Goal: Contribute content: Contribute content

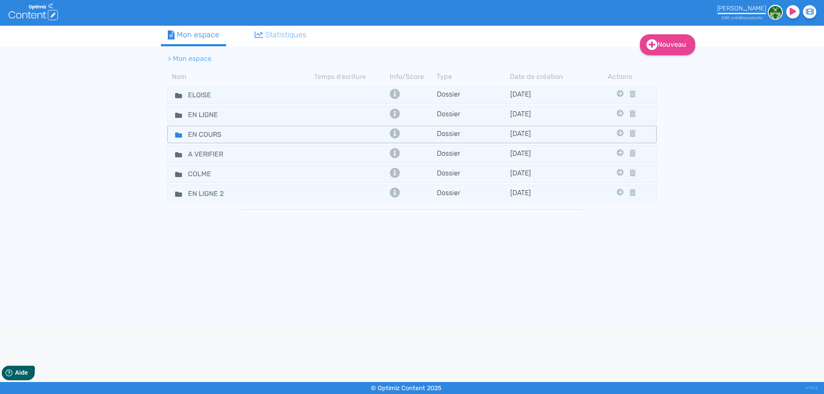
click at [176, 136] on icon at bounding box center [178, 135] width 7 height 5
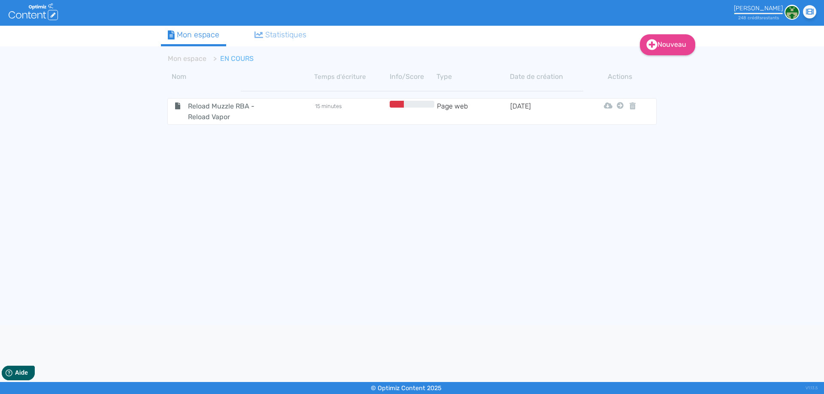
click at [695, 44] on div "Nouveau Contenu Dossier Mon espace Statistiques Mon espace EN COURS Nom Temps d…" at bounding box center [412, 175] width 824 height 299
click at [672, 41] on link "Nouveau" at bounding box center [667, 44] width 55 height 21
click at [661, 63] on button "Contenu" at bounding box center [673, 67] width 69 height 14
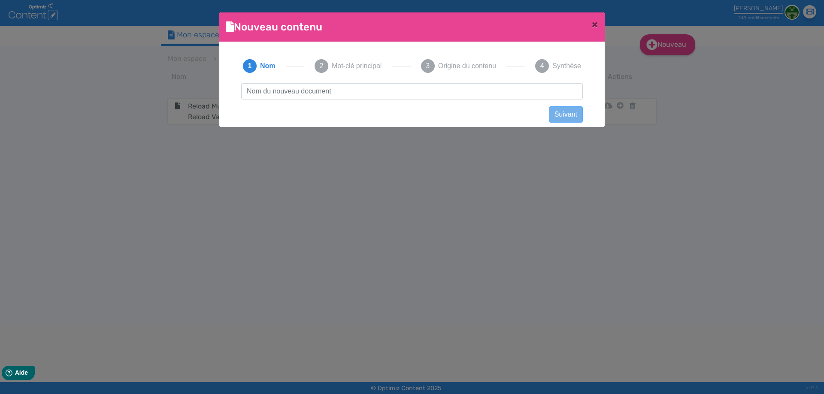
scroll to position [0, 0]
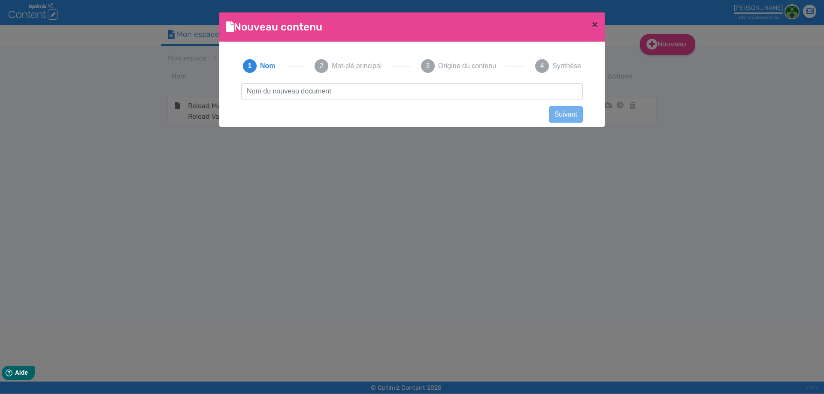
type input "Zelos X80 Aspire"
drag, startPoint x: 333, startPoint y: 89, endPoint x: 23, endPoint y: 75, distance: 310.9
click at [27, 86] on ngb-modal-window "Nouveau contenu × Didacticiel: Créer un document 1 Nom 2 Mot-clé principal 3 Or…" at bounding box center [412, 197] width 824 height 394
click button "Suivant" at bounding box center [566, 114] width 34 height 16
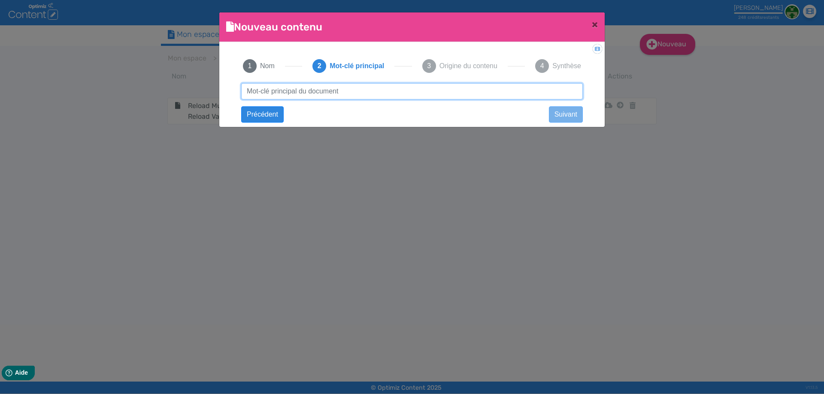
paste input "Zelos X80 Aspire"
type input "Zelos X80 Aspire"
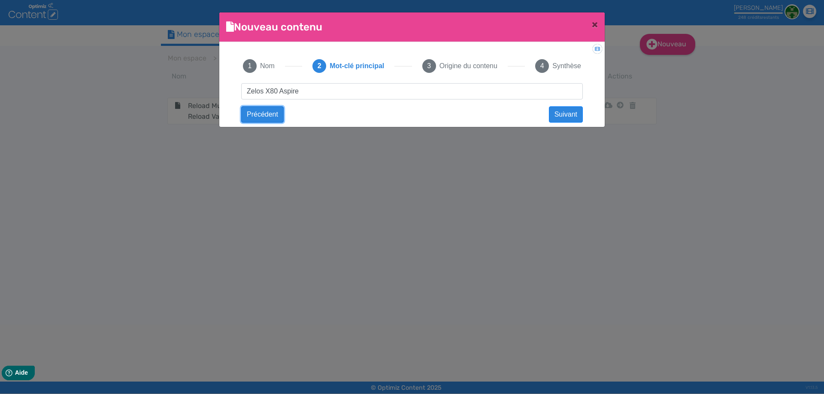
click at [253, 115] on button "Précédent" at bounding box center [262, 114] width 42 height 16
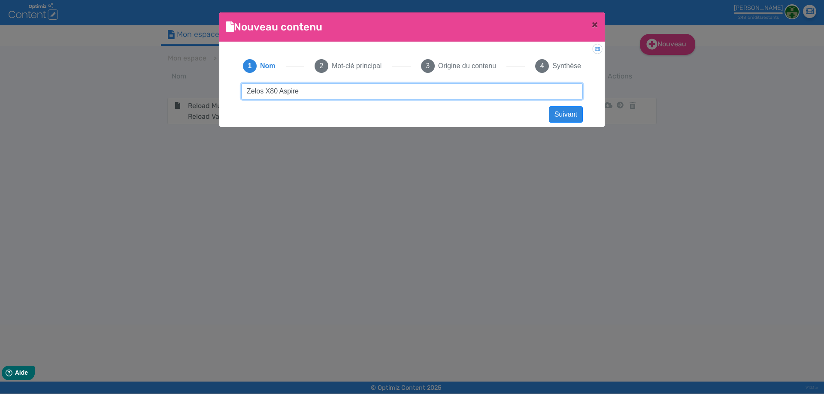
click at [277, 89] on input "Zelos X80 Aspire" at bounding box center [412, 91] width 342 height 16
type input "Zelos X80 - Aspire"
drag, startPoint x: 334, startPoint y: 97, endPoint x: 139, endPoint y: 85, distance: 196.0
click at [139, 85] on ngb-modal-window "Nouveau contenu × Didacticiel: Créer un document 1 Nom 2 Mot-clé principal 3 Or…" at bounding box center [412, 197] width 824 height 394
click button "Suivant" at bounding box center [566, 114] width 34 height 16
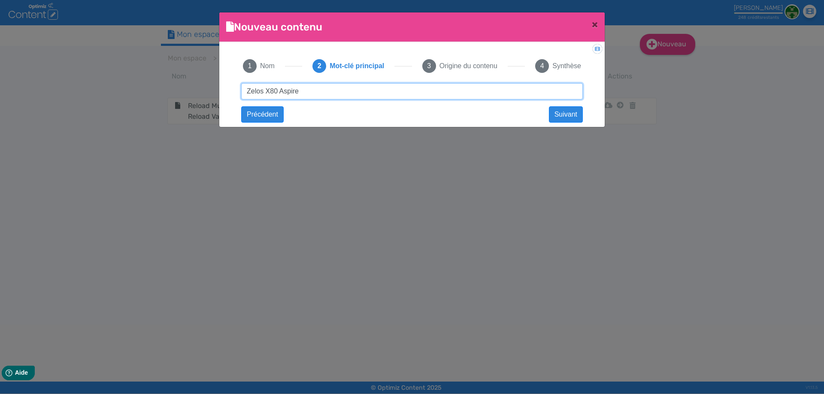
paste input "-"
type input "Zelos X80 - Aspire"
drag, startPoint x: 316, startPoint y: 98, endPoint x: 522, endPoint y: 89, distance: 206.1
click at [523, 88] on input "Zelos X80 - Aspire" at bounding box center [412, 91] width 342 height 16
click button "Suivant" at bounding box center [0, 0] width 0 height 0
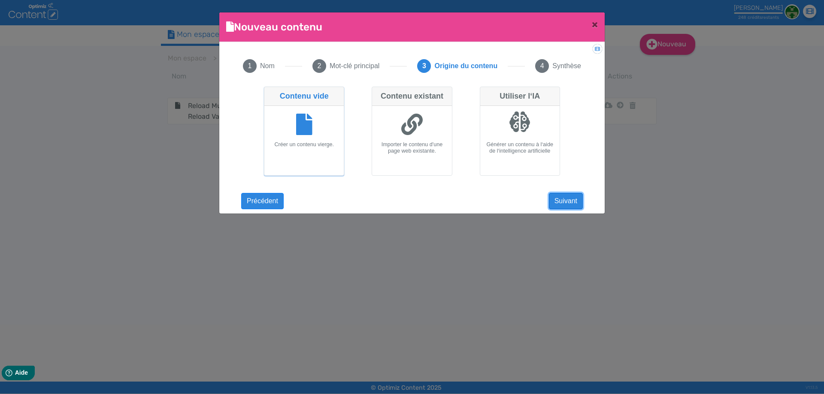
click at [573, 206] on button "Suivant" at bounding box center [566, 201] width 34 height 16
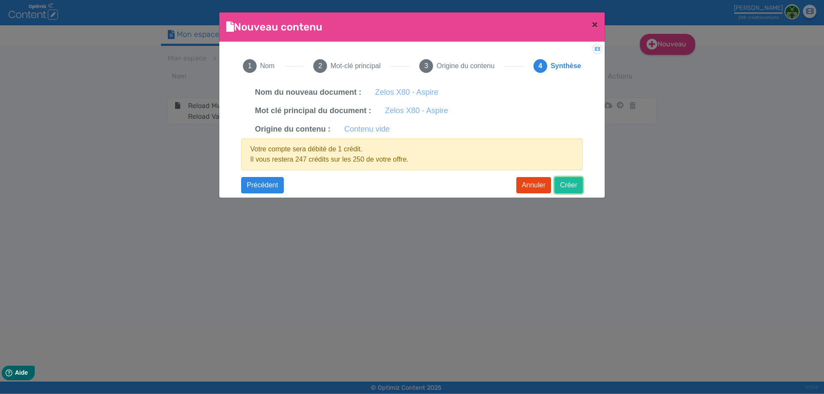
click at [573, 184] on button "Créer" at bounding box center [568, 185] width 28 height 16
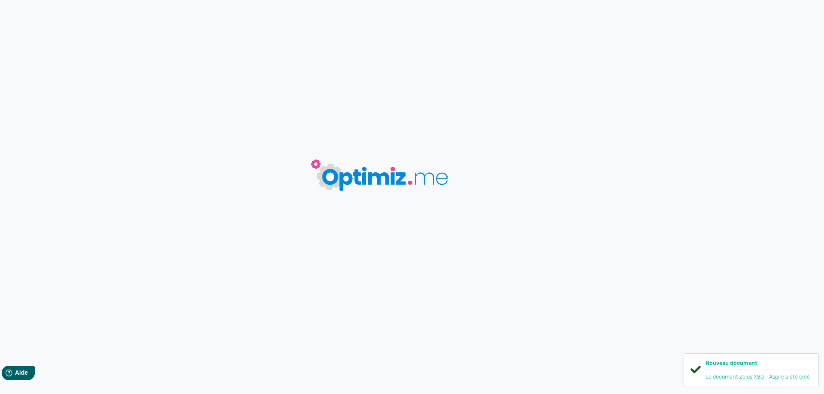
type input "Zelos X80 - Aspire"
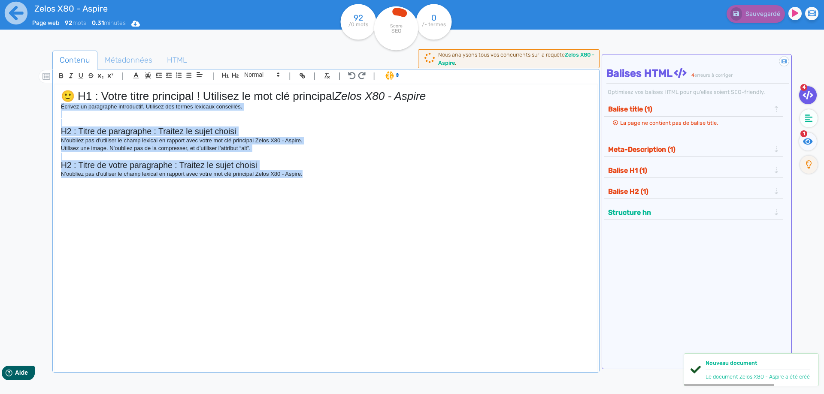
drag, startPoint x: 240, startPoint y: 164, endPoint x: 6, endPoint y: 110, distance: 239.6
click at [6, 110] on div "Zelos X80 - Aspire Page web 92 mots 0.31 minutes Html Pdf Word 92 /0 mots Score…" at bounding box center [412, 224] width 824 height 448
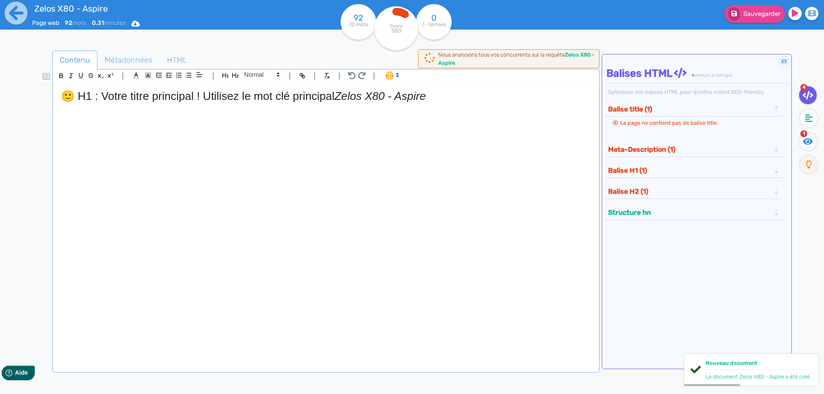
drag, startPoint x: 340, startPoint y: 95, endPoint x: 0, endPoint y: 87, distance: 339.9
click at [0, 87] on div "Zelos X80 - Aspire Page web 92 mots 0.31 minutes Html Pdf Word 92 /0 mots Score…" at bounding box center [412, 224] width 824 height 448
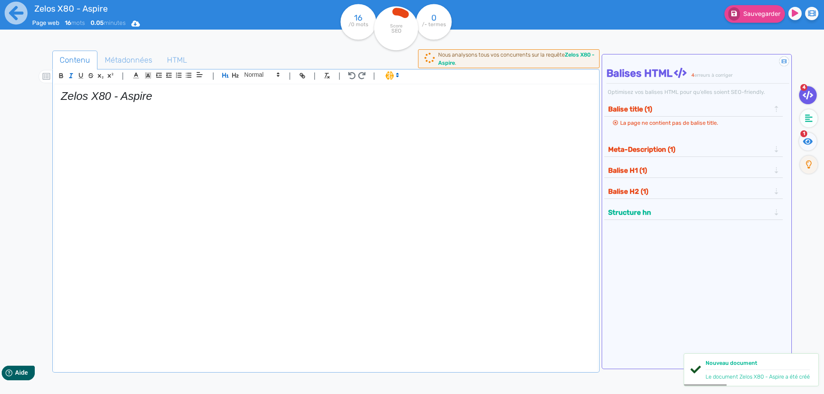
click at [61, 92] on em "Zelos X80 - Aspire" at bounding box center [106, 96] width 91 height 13
click at [70, 79] on icon "button" at bounding box center [70, 75] width 7 height 7
click at [195, 95] on h1 "Zelos X80 - Aspire" at bounding box center [326, 96] width 530 height 13
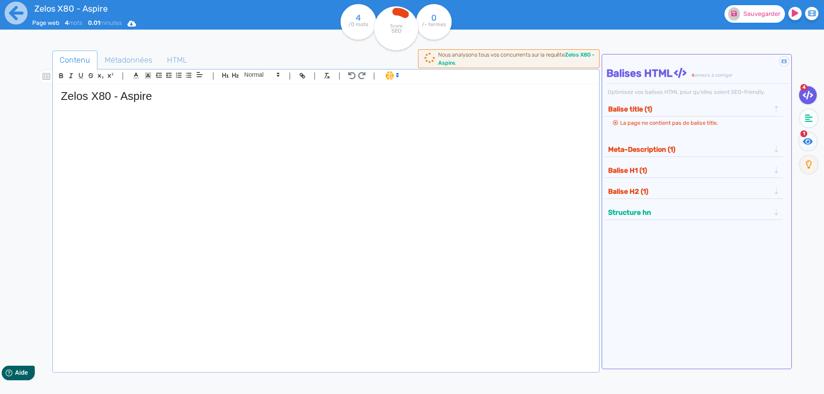
click at [748, 14] on span "Sauvegarder" at bounding box center [761, 13] width 37 height 7
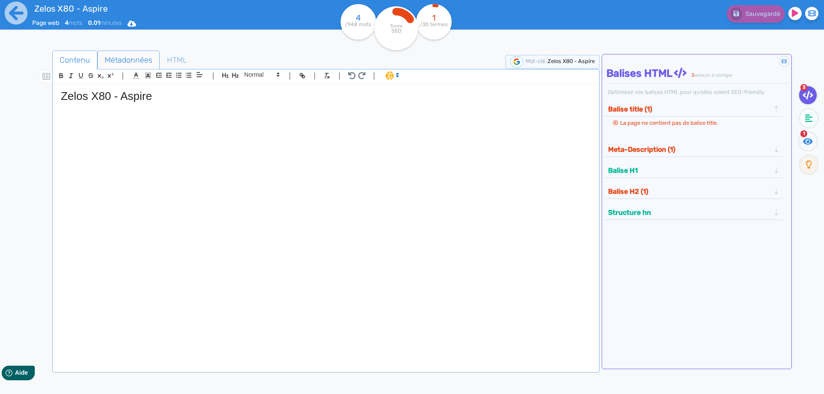
drag, startPoint x: 105, startPoint y: 48, endPoint x: 129, endPoint y: 53, distance: 24.6
click at [113, 50] on div "Contenu Métadonnées HTML | | H3 H4 H5 H6 Normal | | | | Zelos X80 - Aspire Le b…" at bounding box center [422, 245] width 803 height 406
click at [129, 53] on span "Métadonnées" at bounding box center [128, 59] width 61 height 23
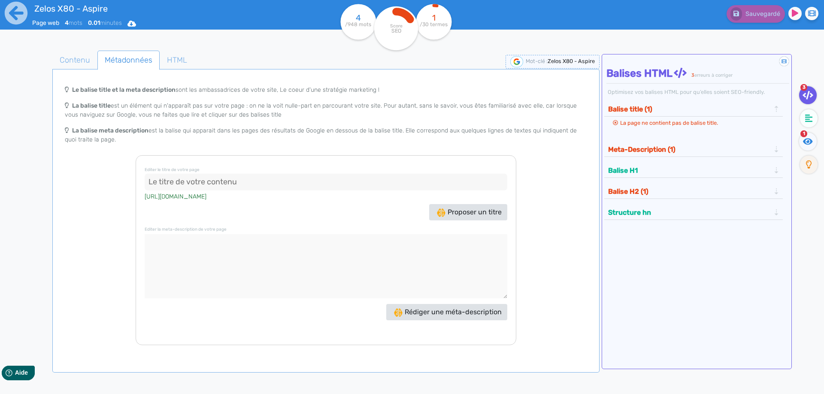
click at [242, 179] on input at bounding box center [326, 182] width 363 height 17
paste input "Box Zelos X80 Aspire – Mod 80W à accu 18650 avec écran TFT"
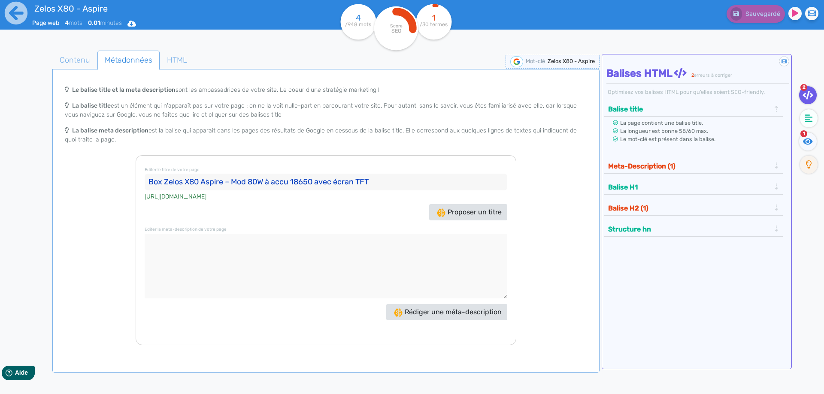
drag, startPoint x: 227, startPoint y: 182, endPoint x: 236, endPoint y: 181, distance: 8.6
click at [236, 181] on input "Box Zelos X80 Aspire – Mod 80W à accu 18650 avec écran TFT" at bounding box center [326, 182] width 363 height 17
type input "Box Zelos X80 Aspire, mod 80W à accu 18650 avec écran TFT"
click at [82, 56] on span "Contenu" at bounding box center [75, 59] width 44 height 23
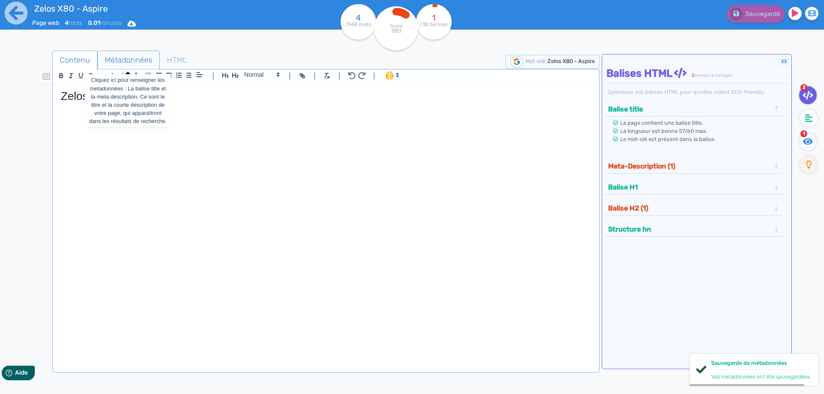
click at [121, 51] on span "Métadonnées" at bounding box center [128, 59] width 61 height 23
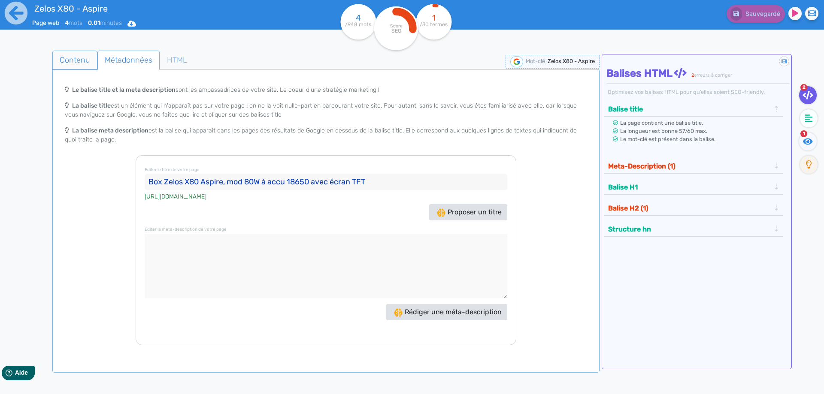
click at [90, 58] on span "Contenu" at bounding box center [75, 59] width 44 height 23
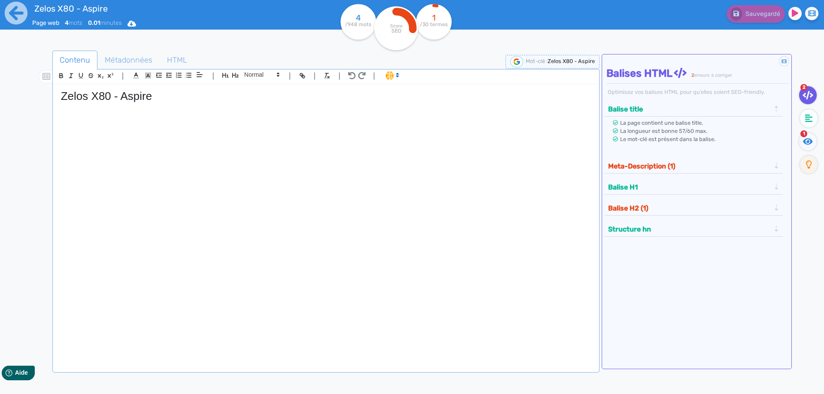
click at [234, 183] on div "Zelos X80 - Aspire" at bounding box center [325, 223] width 543 height 276
click at [810, 124] on fa-icon at bounding box center [809, 118] width 18 height 18
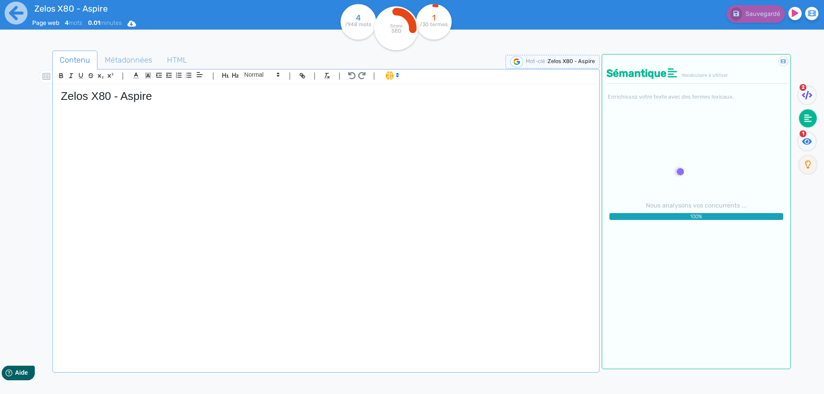
click at [314, 214] on div "Zelos X80 - Aspire" at bounding box center [325, 223] width 543 height 276
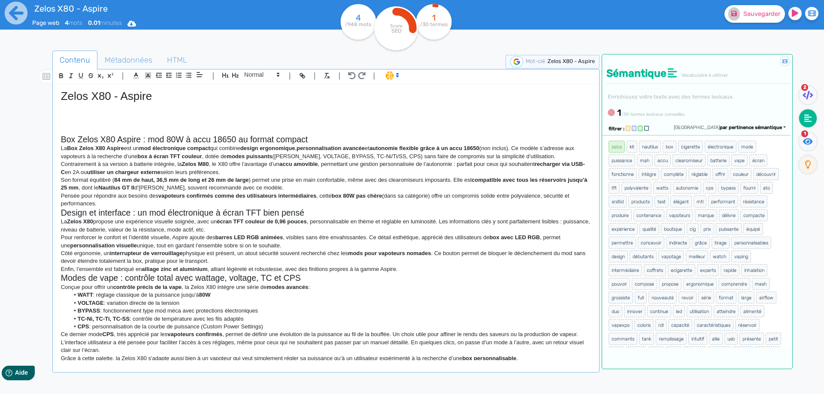
click at [220, 139] on h2 "Box Zelos X80 Aspire : mod 80W à accu 18650 au format compact" at bounding box center [326, 140] width 530 height 10
click at [325, 134] on p at bounding box center [326, 131] width 530 height 8
click at [324, 139] on h2 "Box Zelos X80 Aspire : mod 80W à accu 18650 au format compact" at bounding box center [326, 140] width 530 height 10
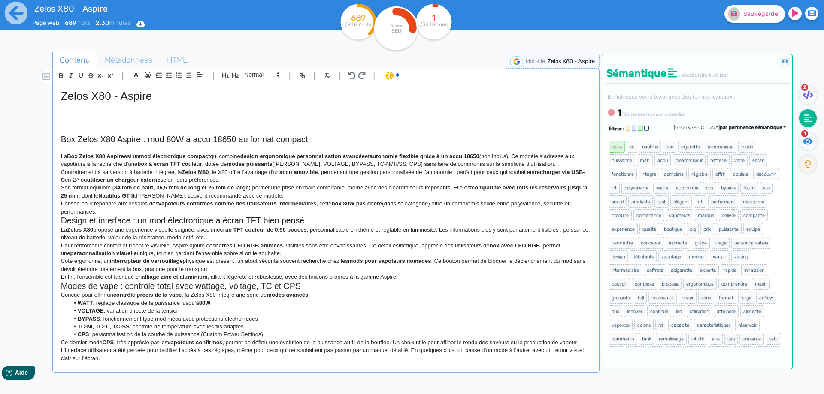
click at [552, 165] on p "La Box Zelos X80 Aspire est un mod électronique compact qui combine design ergo…" at bounding box center [326, 161] width 530 height 16
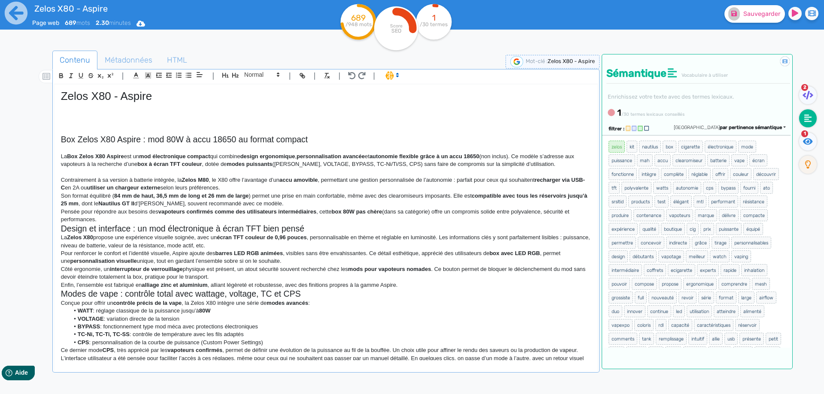
drag, startPoint x: 221, startPoint y: 197, endPoint x: 235, endPoint y: 190, distance: 14.6
click at [230, 192] on p "Son format équilibré ( 84 mm de haut, 36,5 mm de long et 26 mm de large ) perme…" at bounding box center [326, 200] width 530 height 16
click at [250, 184] on p "Contrairement à sa version à batterie intégrée, la Zelos M80 , le X80 offre l’a…" at bounding box center [326, 184] width 530 height 16
click at [250, 190] on p "Contrairement à sa version à batterie intégrée, la Zelos M80 , le X80 offre l’a…" at bounding box center [326, 184] width 530 height 16
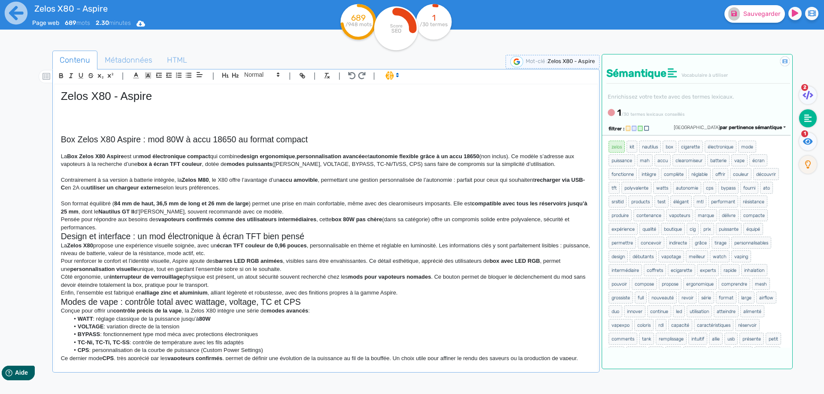
click at [278, 208] on p "Son format équilibré ( 84 mm de haut, 36,5 mm de long et 26 mm de large ) perme…" at bounding box center [326, 208] width 530 height 16
click at [281, 213] on p "Son format équilibré ( 84 mm de haut, 36,5 mm de long et 26 mm de large ) perme…" at bounding box center [326, 208] width 530 height 16
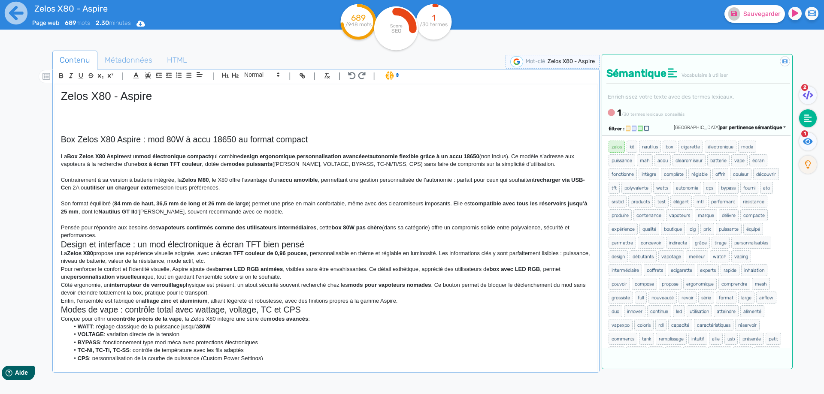
click at [267, 233] on p "Pensée pour répondre aux besoins des vapoteurs confirmés comme des utilisateurs…" at bounding box center [326, 232] width 530 height 16
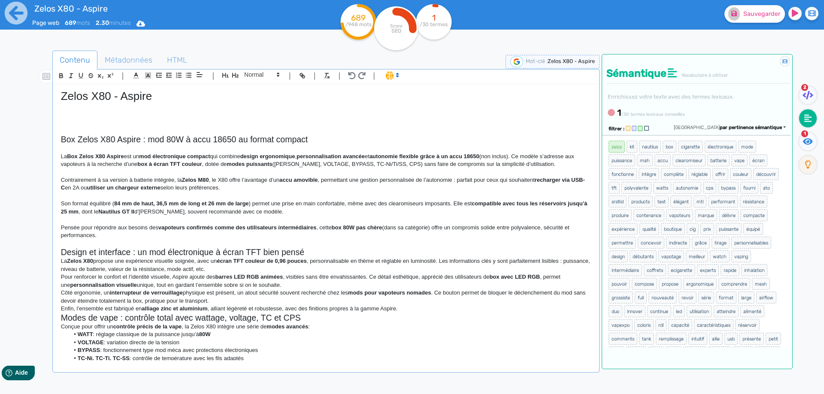
click at [319, 246] on p at bounding box center [326, 244] width 530 height 8
click at [319, 249] on h2 "Design et interface : un mod électronique à écran TFT bien pensé" at bounding box center [326, 253] width 530 height 10
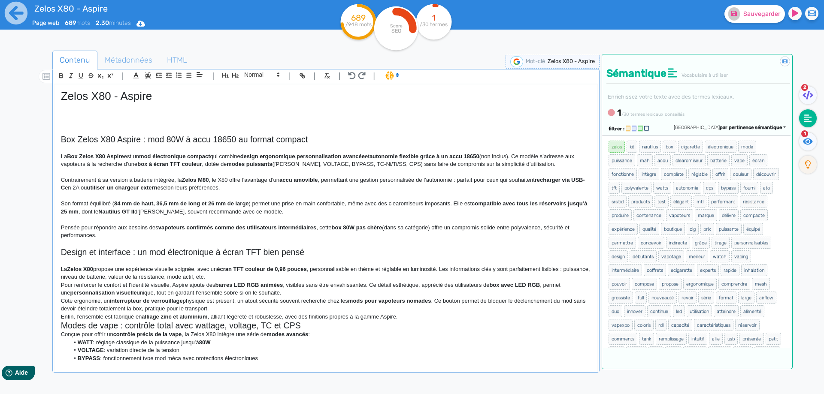
click at [290, 278] on p "La Zelos X80 propose une expérience visuelle soignée, avec un écran TFT couleur…" at bounding box center [326, 274] width 530 height 16
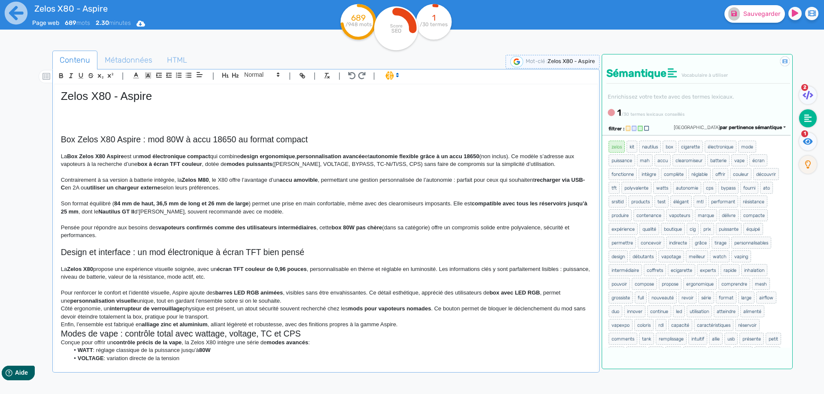
click at [287, 300] on p "Pour renforcer le confort et l’identité visuelle, Aspire ajoute des barres LED …" at bounding box center [326, 297] width 530 height 16
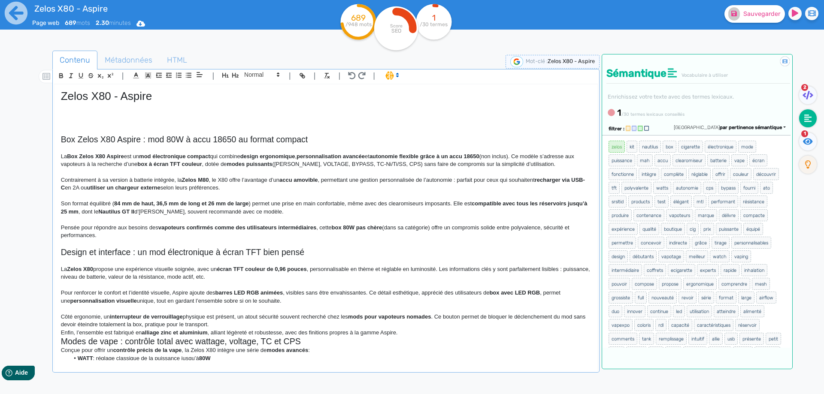
click at [282, 320] on p "Côté ergonomie, un interrupteur de verrouillage physique est présent, un atout …" at bounding box center [326, 321] width 530 height 16
click at [282, 325] on p "Côté ergonomie, un interrupteur de verrouillage physique est présent, un atout …" at bounding box center [326, 321] width 530 height 16
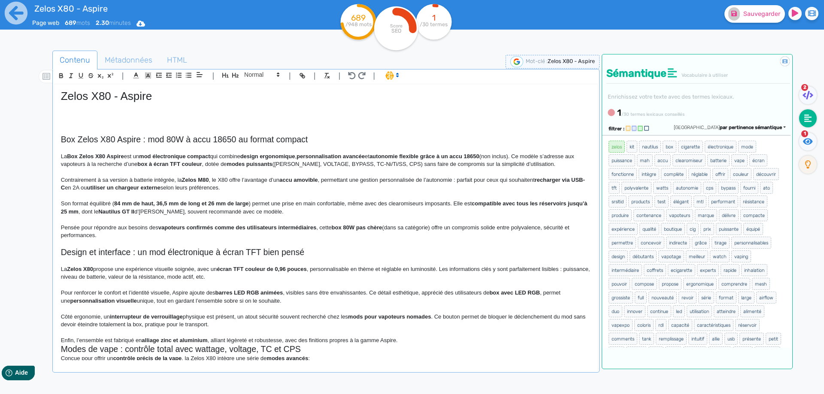
click at [432, 342] on p "Enfin, l’ensemble est fabriqué en alliage zinc et aluminium , alliant légèreté …" at bounding box center [326, 341] width 530 height 8
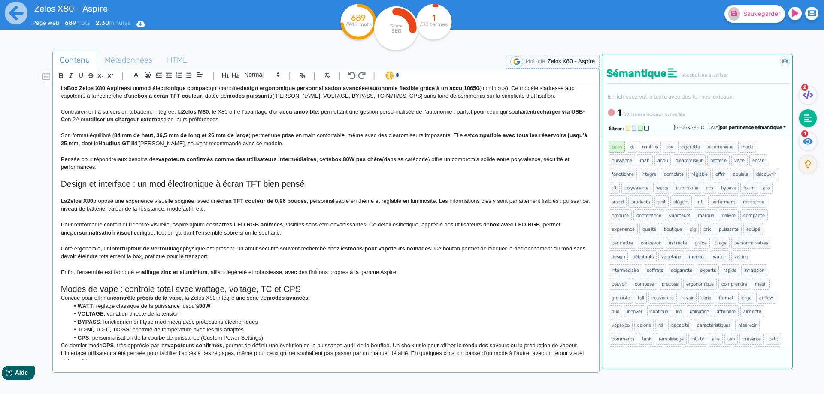
scroll to position [152, 0]
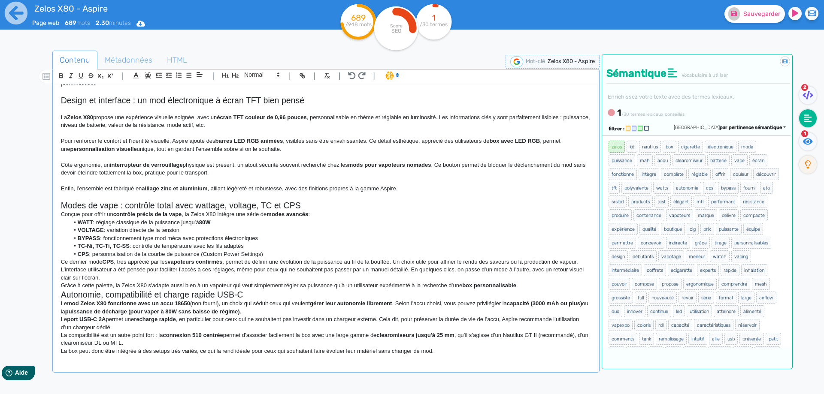
click at [311, 203] on h2 "Modes de vape : contrôle total avec wattage, voltage, TC et CPS" at bounding box center [326, 206] width 530 height 10
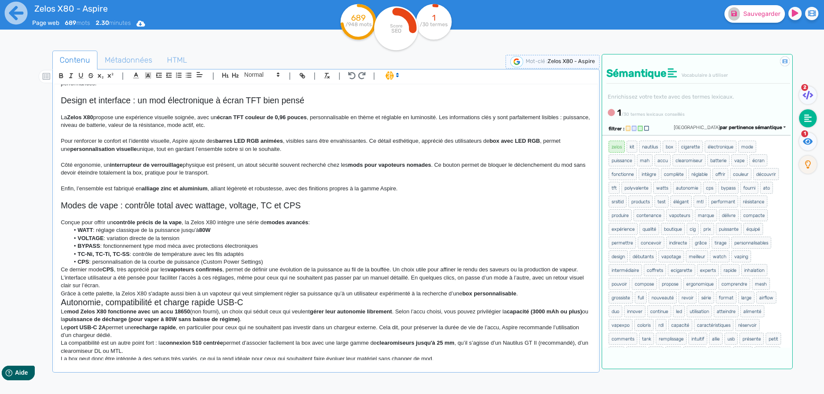
click at [324, 224] on p "Conçue pour offrir un contrôle précis de la vape , la Zelos X80 intègre une sér…" at bounding box center [326, 223] width 530 height 8
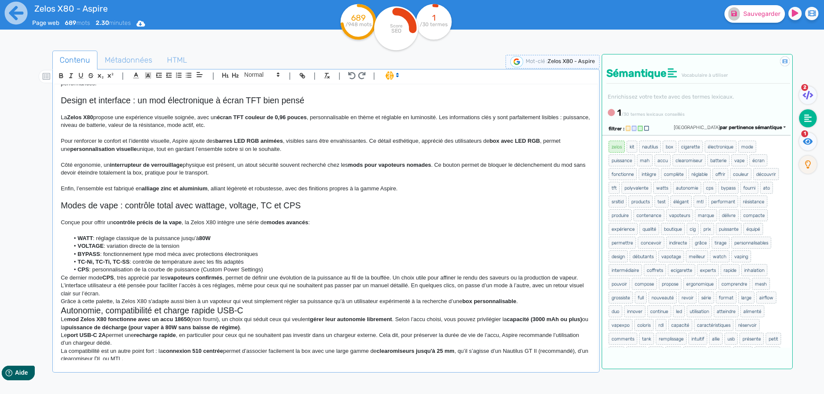
click at [284, 270] on li "CPS : personnalisation de la courbe de puissance (Custom Power Settings)" at bounding box center [329, 270] width 521 height 8
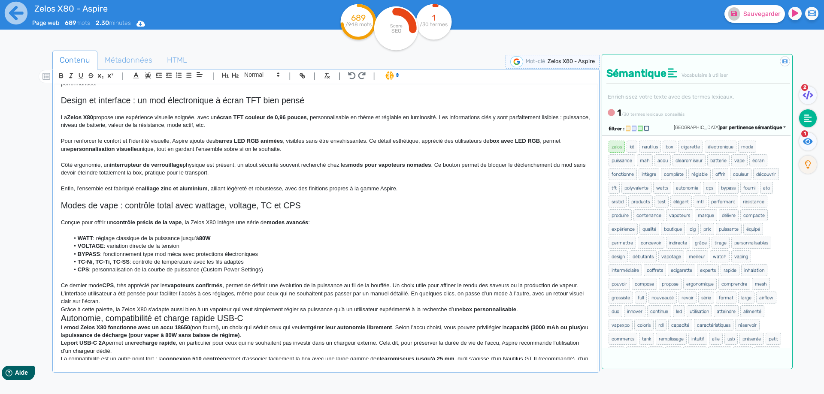
click at [278, 295] on p "L’interface utilisateur a été pensée pour faciliter l’accès à ces réglages, mêm…" at bounding box center [326, 298] width 530 height 16
click at [281, 303] on p "L’interface utilisateur a été pensée pour faciliter l’accès à ces réglages, mêm…" at bounding box center [326, 298] width 530 height 16
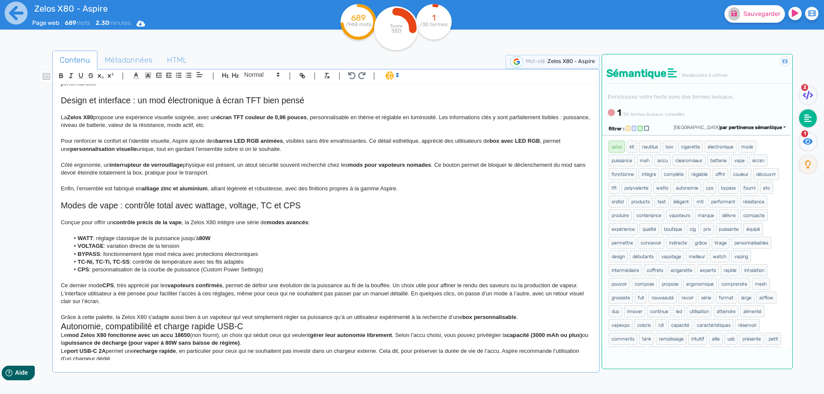
click at [556, 315] on p "Grâce à cette palette, la Zelos X80 s'adapte aussi bien à un vapoteur qui veut …" at bounding box center [326, 318] width 530 height 8
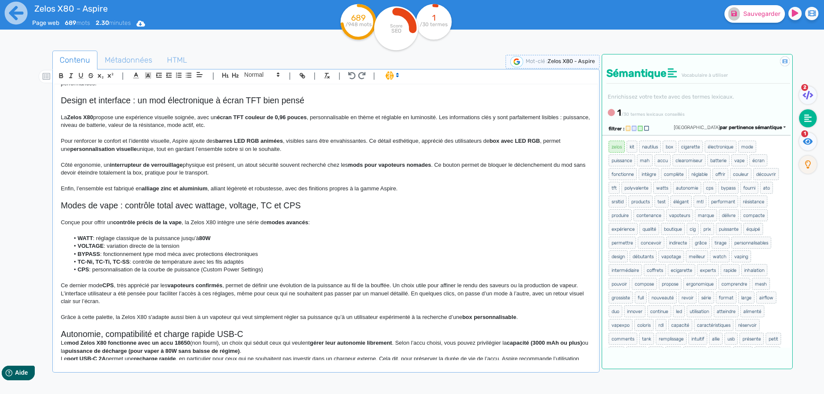
scroll to position [192, 0]
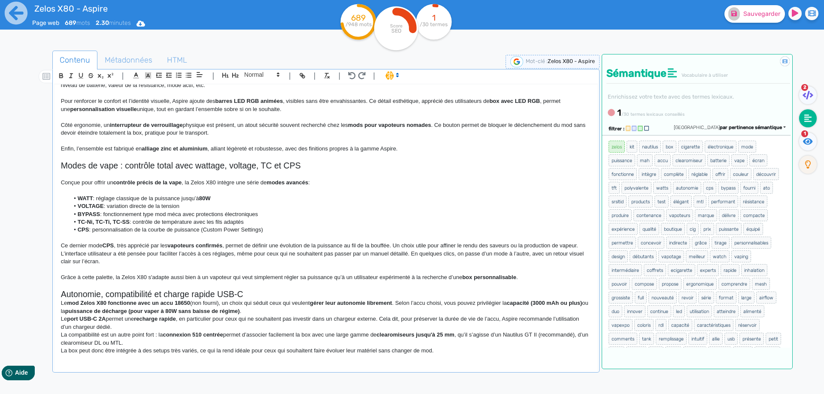
click at [343, 298] on h2 "Autonomie, compatibilité et charge rapide USB-C" at bounding box center [326, 295] width 530 height 10
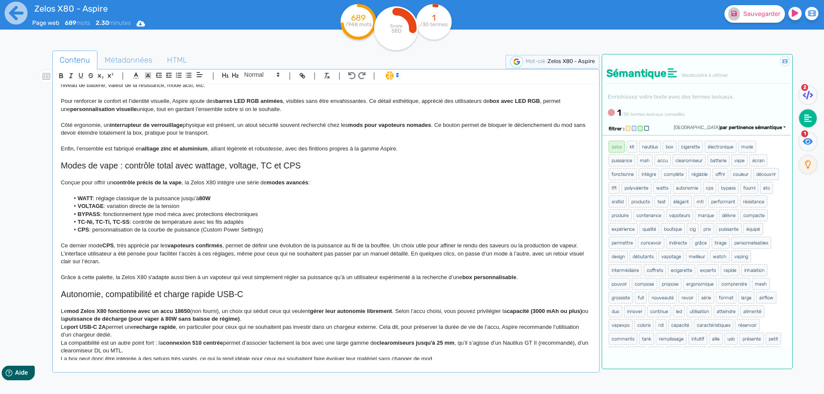
click at [308, 321] on p "Le mod Zelos X80 fonctionne avec un accu 18650 (non fourni), un choix qui sédui…" at bounding box center [326, 316] width 530 height 16
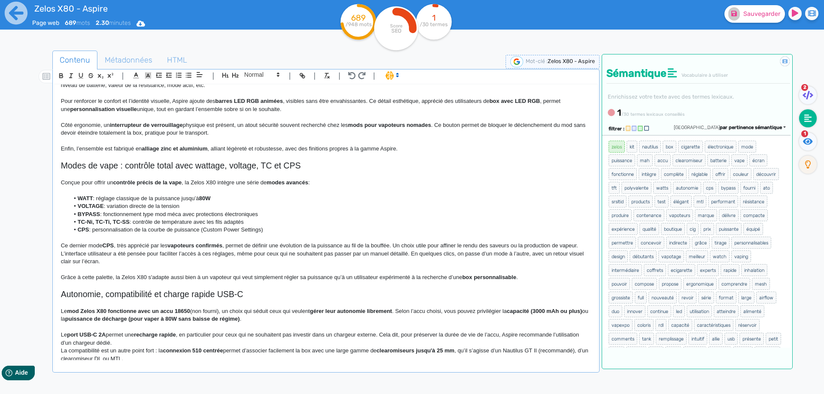
click at [272, 344] on p "Le port USB-C 2A permet une recharge rapide , en particulier pour ceux qui ne s…" at bounding box center [326, 339] width 530 height 16
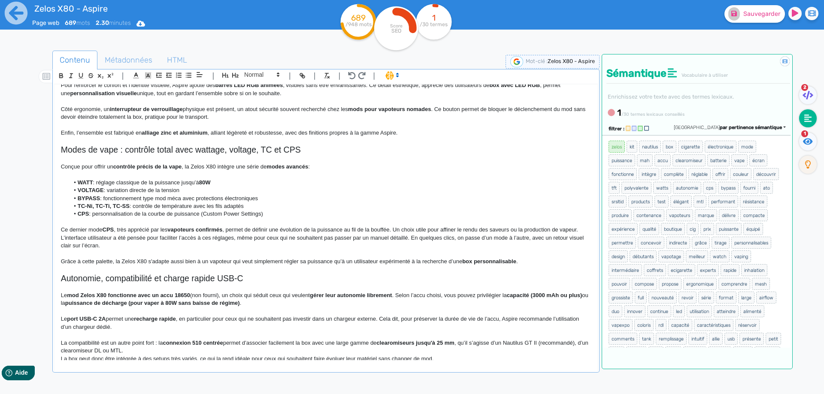
scroll to position [215, 0]
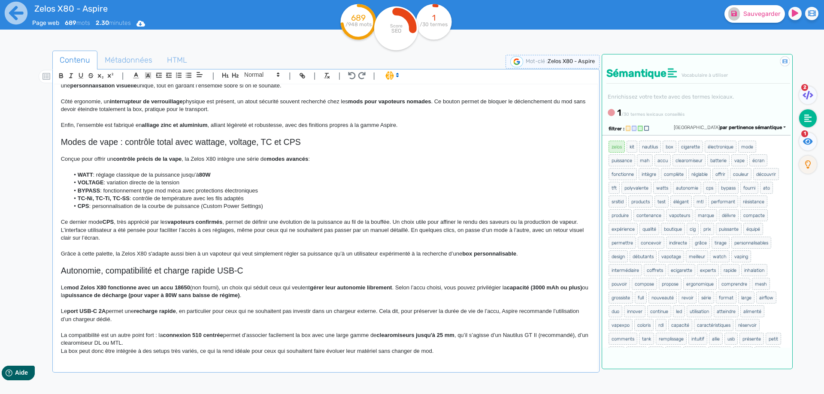
click at [261, 349] on p "La box peut donc être intégrée à des setups très variés, ce qui la rend idéale …" at bounding box center [326, 352] width 530 height 8
click at [261, 346] on p "La compatibilité est un autre point fort : la connexion 510 centrée permet d’as…" at bounding box center [326, 340] width 530 height 16
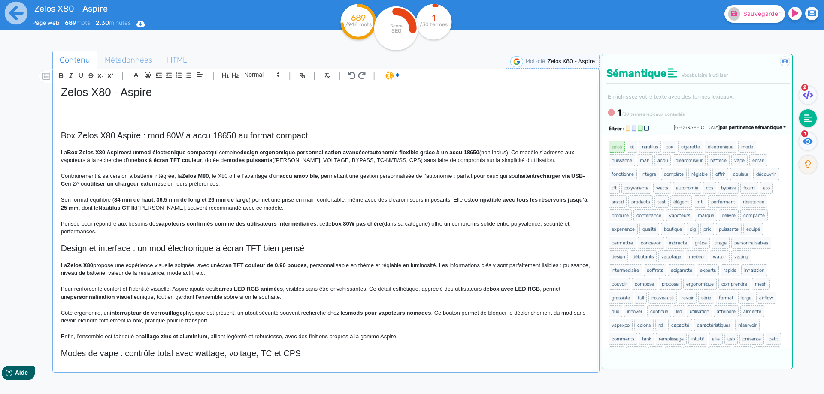
scroll to position [0, 0]
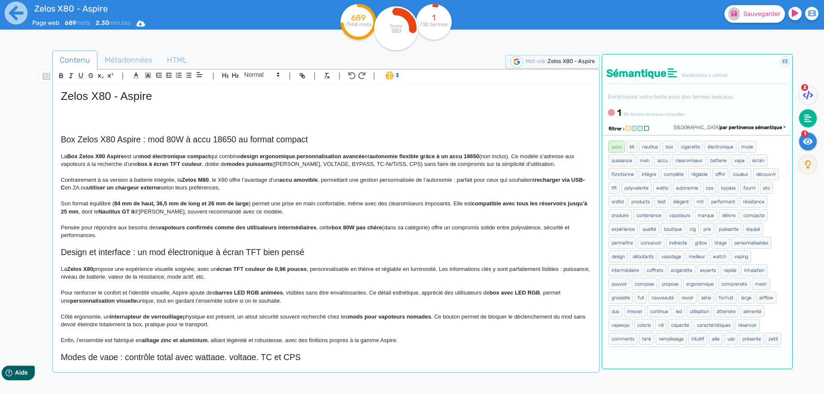
click at [802, 144] on fa-icon at bounding box center [808, 142] width 18 height 18
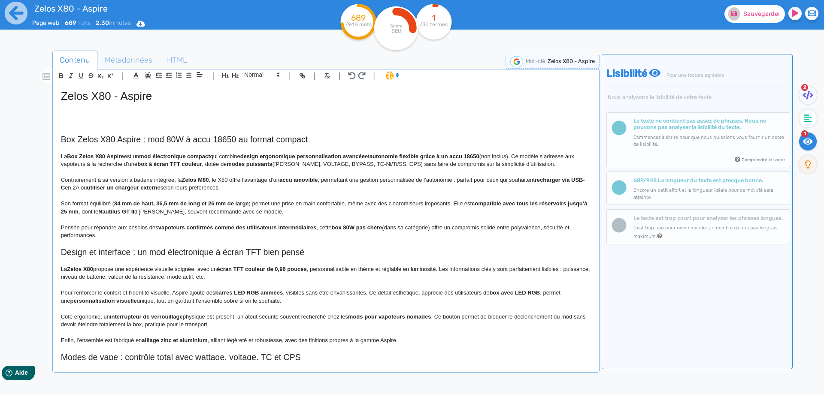
click at [759, 14] on span "Sauvegarder" at bounding box center [761, 13] width 37 height 7
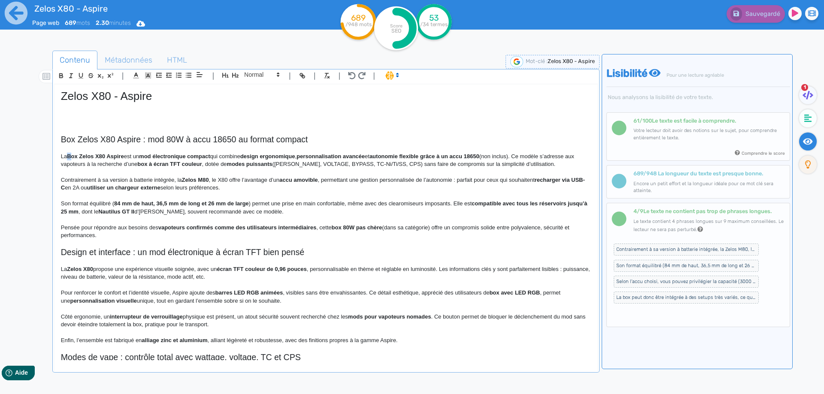
click at [70, 157] on strong "Box Zelos X80 Aspire" at bounding box center [95, 156] width 57 height 6
click at [150, 141] on h2 "Box Zelos X80 Aspire : mod 80W à accu 18650 au format compact" at bounding box center [326, 140] width 530 height 10
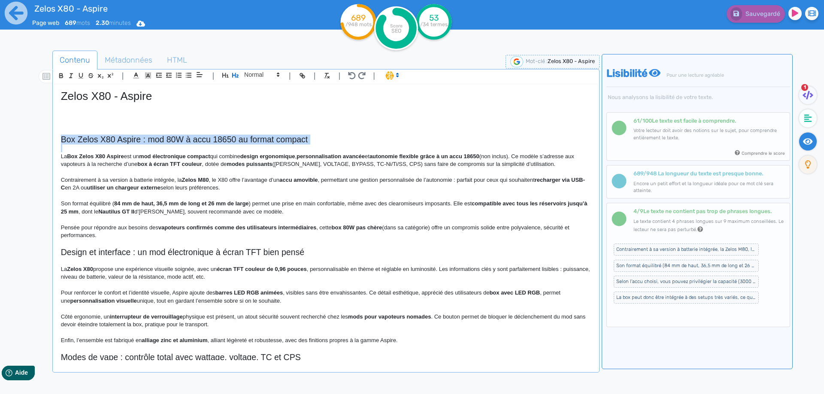
click at [150, 141] on h2 "Box Zelos X80 Aspire : mod 80W à accu 18650 au format compact" at bounding box center [326, 140] width 530 height 10
copy h2 "Box Zelos X80 Aspire : mod 80W à accu 18650 au format compact"
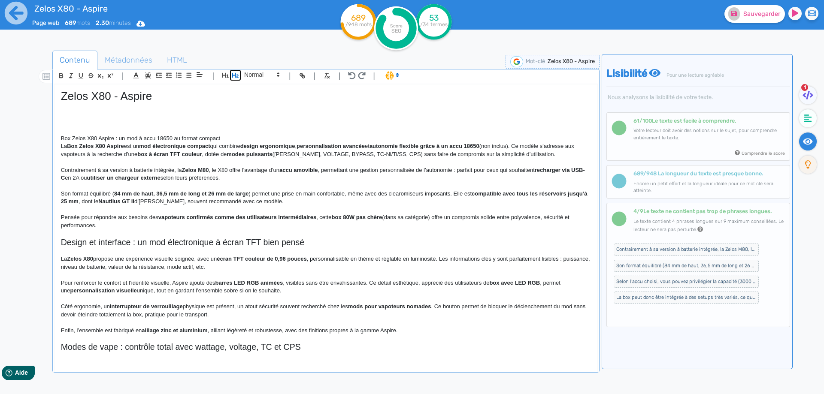
click at [235, 77] on icon "button" at bounding box center [235, 75] width 7 height 7
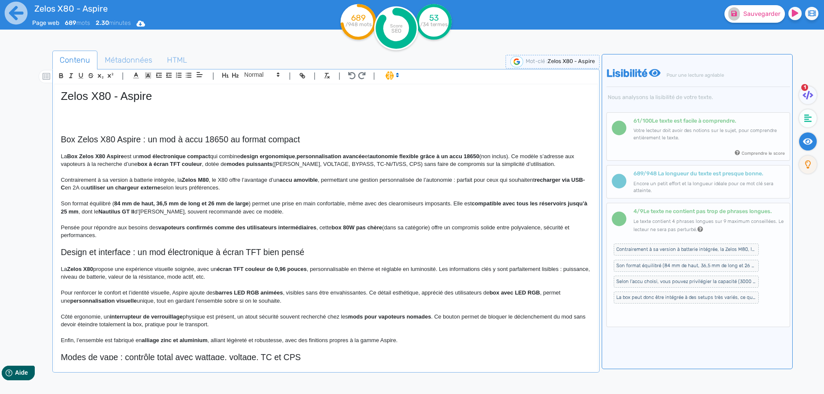
click at [70, 156] on p "La Box Zelos X80 Aspire est un mod électronique compact qui combine design ergo…" at bounding box center [326, 161] width 530 height 16
click at [112, 154] on strong "Box Zelos X80 Aspire" at bounding box center [95, 156] width 57 height 6
click at [82, 155] on strong "Box Zelos X80" at bounding box center [86, 156] width 38 height 6
click at [81, 155] on strong "Box Zelos X80" at bounding box center [86, 156] width 38 height 6
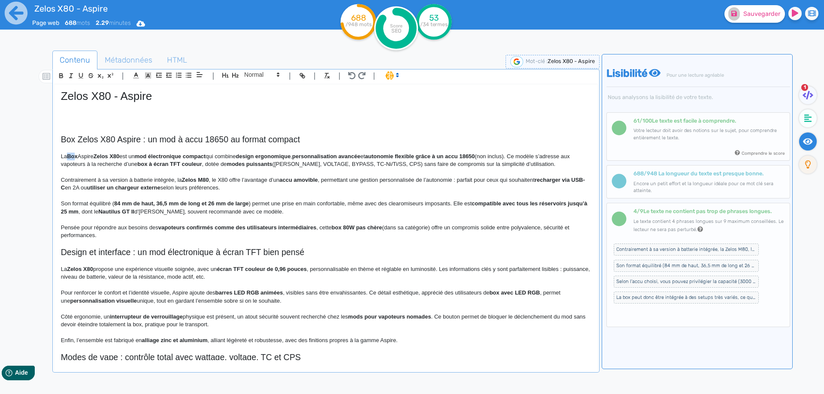
click at [70, 156] on strong "Box" at bounding box center [72, 156] width 11 height 6
click at [72, 156] on strong "Box" at bounding box center [72, 156] width 11 height 6
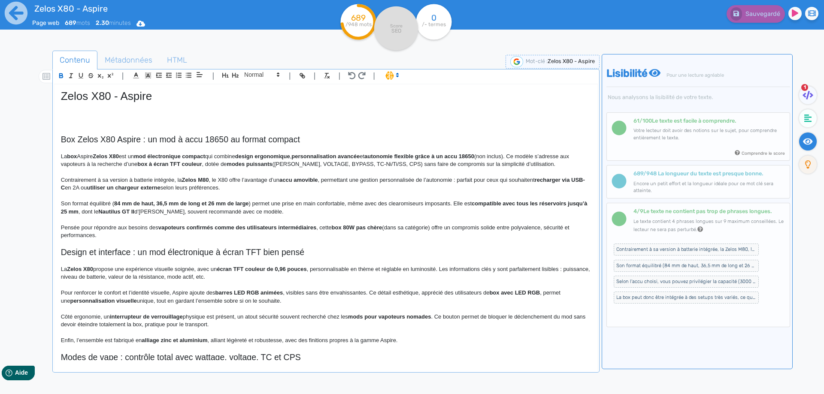
click at [74, 153] on strong "box" at bounding box center [72, 156] width 10 height 6
drag, startPoint x: 74, startPoint y: 153, endPoint x: 120, endPoint y: 154, distance: 46.3
click at [77, 154] on strong "box" at bounding box center [72, 156] width 10 height 6
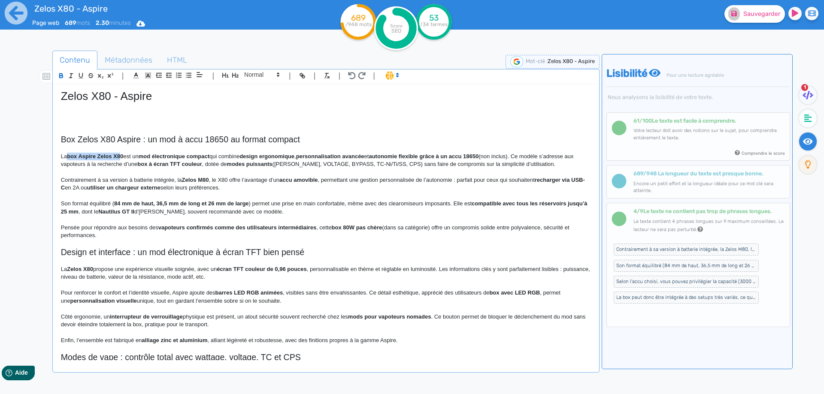
click at [118, 153] on strong "box Aspire Zelos X80" at bounding box center [95, 156] width 56 height 6
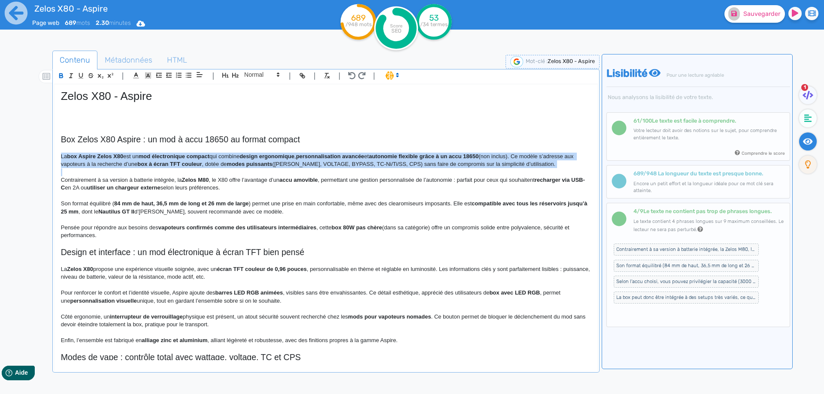
click at [118, 153] on strong "box Aspire Zelos X80" at bounding box center [95, 156] width 56 height 6
click at [117, 155] on strong "box Aspire Zelos X80" at bounding box center [95, 156] width 56 height 6
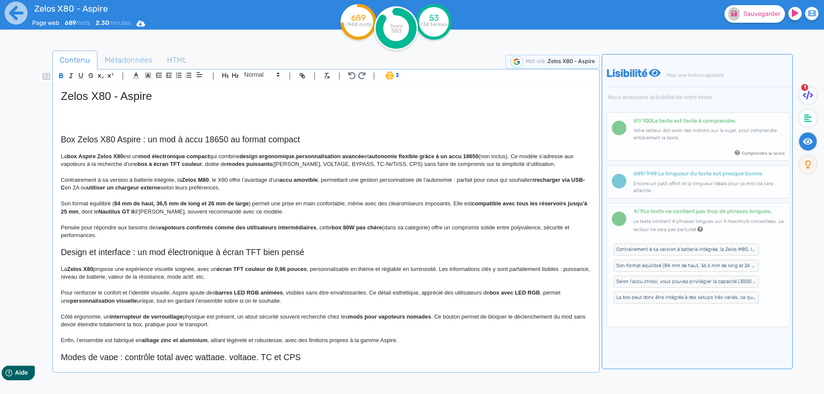
click at [120, 155] on strong "box Aspire Zelos X80" at bounding box center [95, 156] width 56 height 6
drag, startPoint x: 120, startPoint y: 155, endPoint x: 70, endPoint y: 154, distance: 49.3
click at [127, 160] on p "La box Aspire Zelos X80 est un mod électronique compact qui combine design ergo…" at bounding box center [326, 161] width 530 height 16
click at [139, 140] on h2 "Box Zelos X80 Aspire : un mod à accu 18650 au format compact" at bounding box center [326, 140] width 530 height 10
drag, startPoint x: 140, startPoint y: 140, endPoint x: 316, endPoint y: 139, distance: 175.5
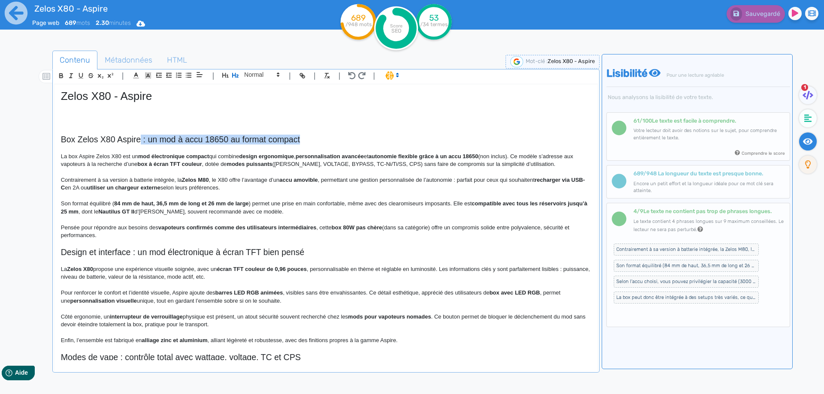
click at [316, 139] on h2 "Box Zelos X80 Aspire : un mod à accu 18650 au format compact" at bounding box center [326, 140] width 530 height 10
click at [245, 154] on strong "design ergonomique" at bounding box center [266, 156] width 55 height 6
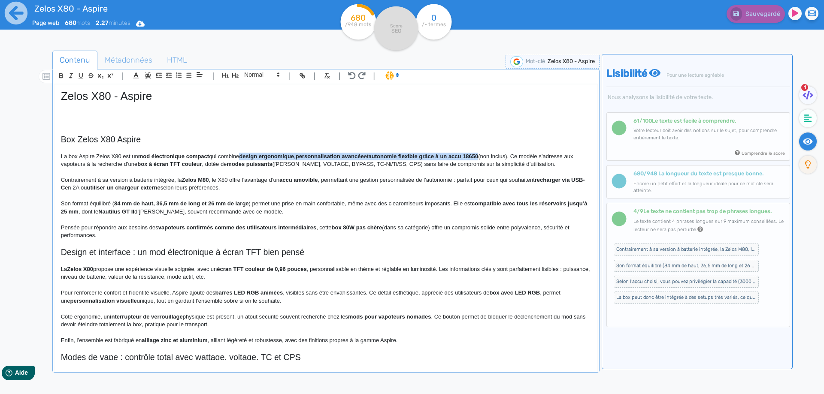
drag, startPoint x: 245, startPoint y: 154, endPoint x: 481, endPoint y: 157, distance: 235.6
click at [294, 157] on strong "design ergonomique" at bounding box center [266, 156] width 55 height 6
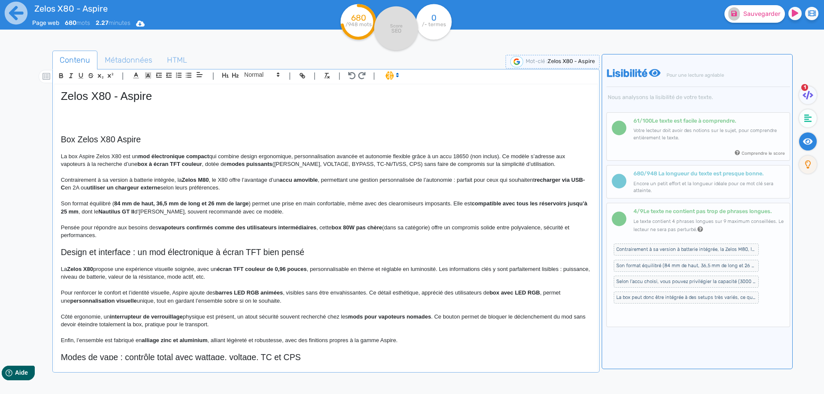
click at [239, 168] on p "La box Aspire Zelos X80 est un mod électronique compact qui combine design ergo…" at bounding box center [326, 161] width 530 height 16
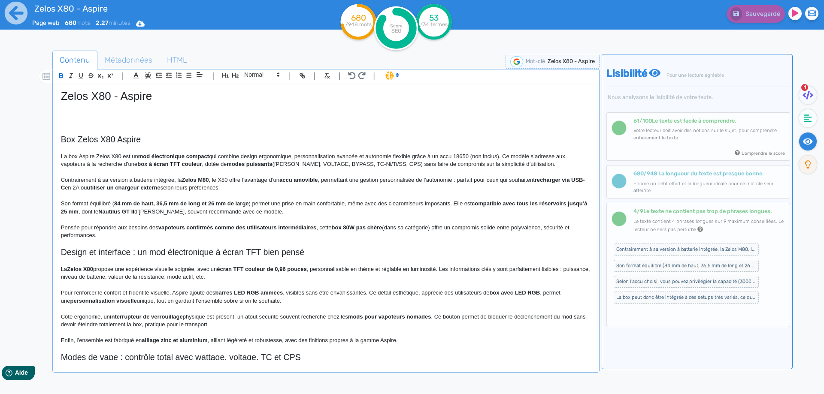
click at [199, 155] on strong "mod électronique compact" at bounding box center [173, 156] width 71 height 6
click at [140, 154] on strong "mod électronique" at bounding box center [161, 156] width 46 height 6
drag, startPoint x: 140, startPoint y: 154, endPoint x: 165, endPoint y: 155, distance: 24.9
click at [186, 158] on p "La box Aspire Zelos X80 est un mod électronique qui combine design ergonomique,…" at bounding box center [326, 161] width 530 height 16
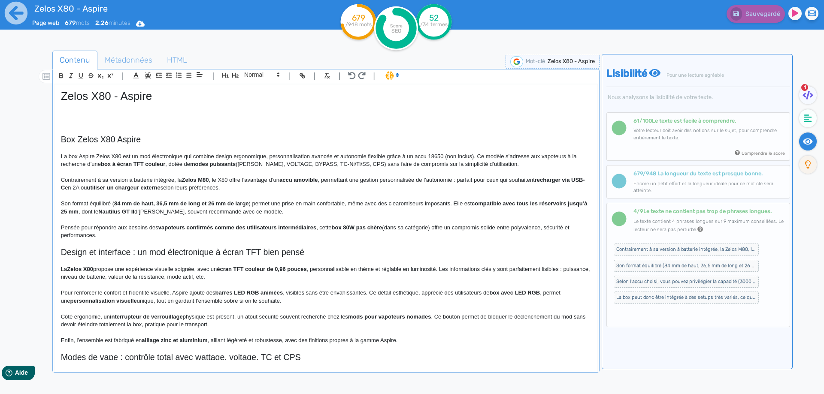
click at [104, 163] on strong "box à écran TFT couleur" at bounding box center [133, 164] width 64 height 6
drag, startPoint x: 104, startPoint y: 163, endPoint x: 157, endPoint y: 165, distance: 53.7
click at [157, 165] on strong "box à écran TFT couleur" at bounding box center [133, 164] width 64 height 6
click at [195, 161] on strong "modes puissants" at bounding box center [212, 164] width 45 height 6
click at [242, 164] on p "La box Aspire Zelos X80 est un mod électronique qui combine design ergonomique,…" at bounding box center [326, 161] width 530 height 16
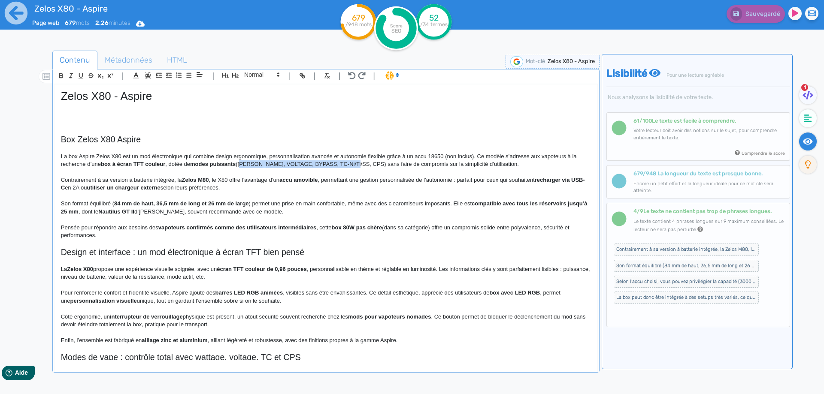
drag, startPoint x: 242, startPoint y: 164, endPoint x: 350, endPoint y: 166, distance: 108.1
click at [350, 166] on p "La box Aspire Zelos X80 est un mod électronique qui combine design ergonomique,…" at bounding box center [326, 161] width 530 height 16
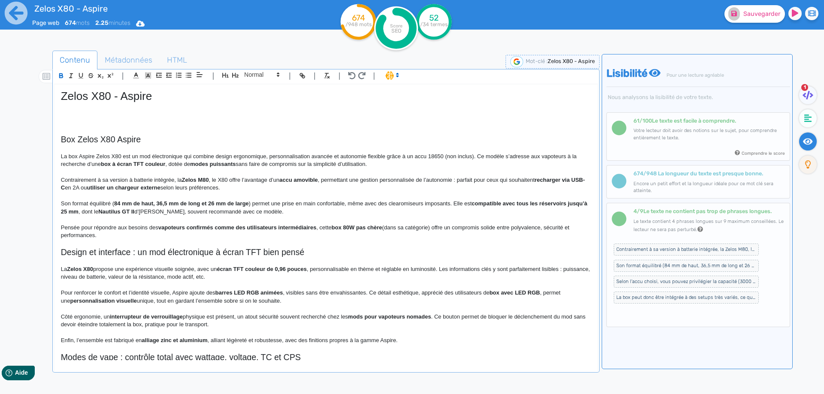
click at [204, 163] on strong "modes puissants" at bounding box center [212, 164] width 45 height 6
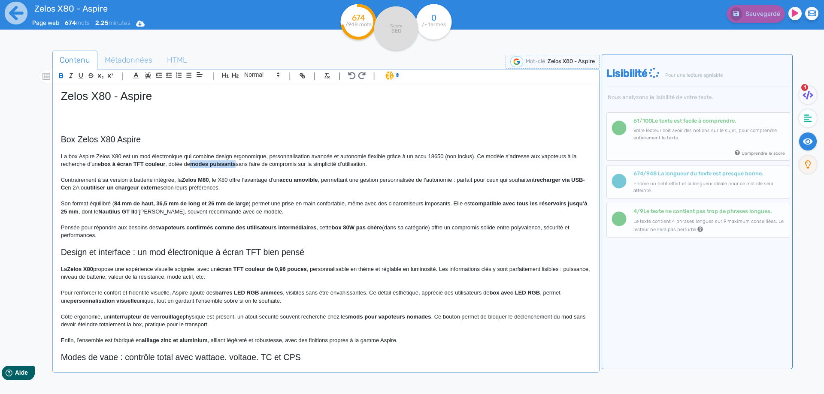
drag, startPoint x: 204, startPoint y: 163, endPoint x: 233, endPoint y: 163, distance: 29.6
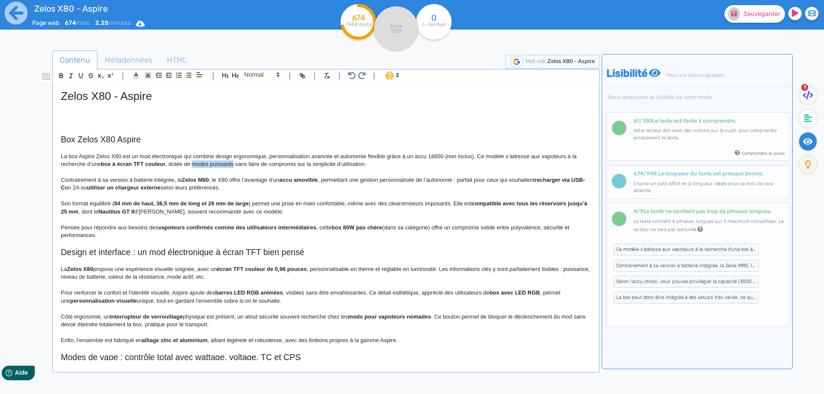
click at [209, 168] on p "La box Aspire Zelos X80 est un mod électronique qui combine design ergonomique,…" at bounding box center [326, 161] width 530 height 16
click at [68, 177] on p "Contrairement à sa version à batterie intégrée, la Zelos M80 , le X80 offre l’a…" at bounding box center [326, 184] width 530 height 16
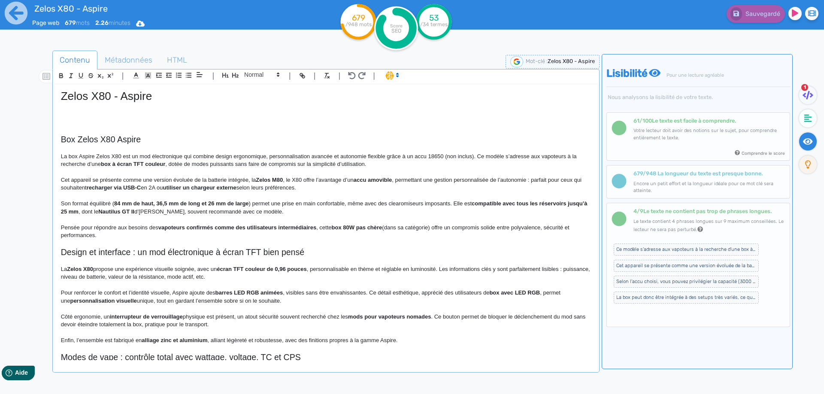
click at [251, 180] on p "Cet appareil se présente comme une version évoluée de la batterie intégrée, la …" at bounding box center [326, 184] width 530 height 16
click at [240, 182] on p "Cet appareil se présente comme une version évoluée de la batterie intégrée, Zel…" at bounding box center [326, 184] width 530 height 16
click at [254, 179] on strong "Zelos M80" at bounding box center [240, 180] width 27 height 6
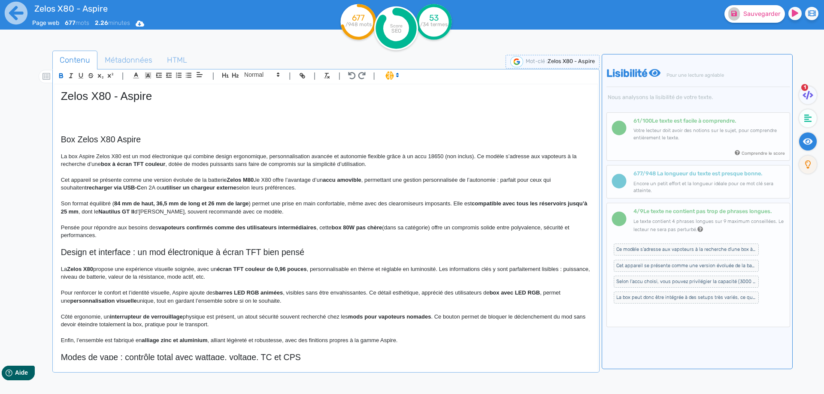
click at [252, 180] on strong "Zelos M80." at bounding box center [241, 180] width 28 height 6
drag, startPoint x: 252, startPoint y: 180, endPoint x: 236, endPoint y: 179, distance: 16.3
click at [257, 179] on p "Cet appareil se présente comme une version évoluée de la batterie Zelos M80 . l…" at bounding box center [326, 184] width 530 height 16
click at [241, 179] on p "Cet appareil se présente comme une version évoluée de la batterie Zelos M80. le…" at bounding box center [326, 184] width 530 height 16
click at [239, 179] on p "Cet appareil se présente comme une version évoluée de la batterie Zelos M80. le…" at bounding box center [326, 184] width 530 height 16
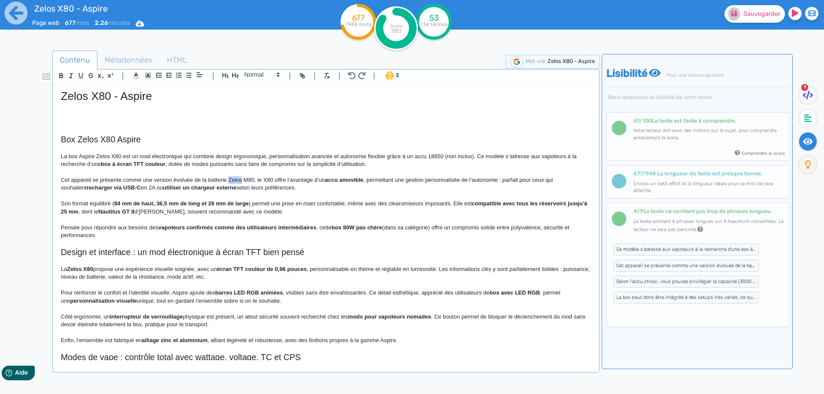
click at [235, 178] on p "Cet appareil se présente comme une version évoluée de la batterie Zelos M80. le…" at bounding box center [326, 184] width 530 height 16
drag, startPoint x: 235, startPoint y: 178, endPoint x: 244, endPoint y: 179, distance: 9.1
click at [244, 179] on p "Cet appareil se présente comme une version évoluée de la batterie Zelos M80. le…" at bounding box center [326, 184] width 530 height 16
copy p "Zelos M80"
click at [206, 176] on p "Cet appareil se présente comme une version évoluée de la batterie Zelos M80. le…" at bounding box center [326, 184] width 530 height 16
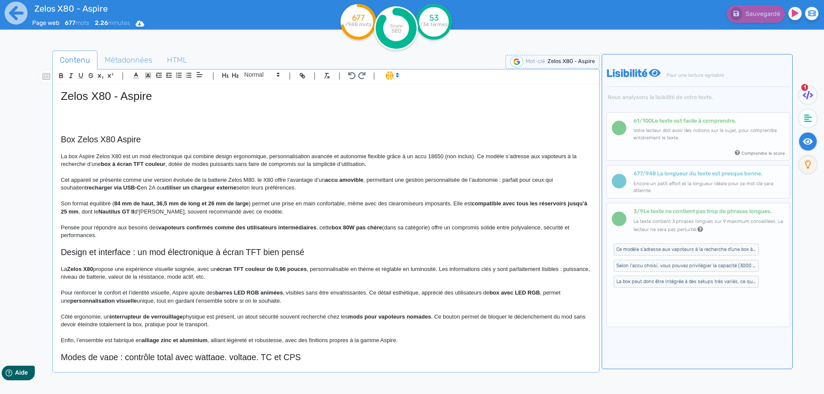
click at [212, 177] on p "Cet appareil se présente comme une version évoluée de la batterie Zelos M80. le…" at bounding box center [326, 184] width 530 height 16
click at [245, 180] on p "Cet appareil se présente comme une version évoluée de la box Zelos M80. le X80 …" at bounding box center [326, 184] width 530 height 16
click at [305, 178] on p "Cet appareil se présente comme une version évoluée de la box Zelos M80. En effe…" at bounding box center [326, 184] width 530 height 16
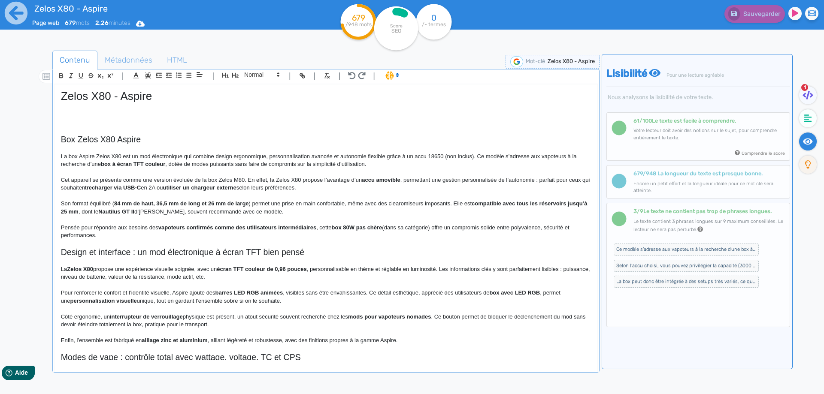
click at [278, 179] on p "Cet appareil se présente comme une version évoluée de la box Zelos M80. En effe…" at bounding box center [326, 184] width 530 height 16
click at [277, 179] on p "Cet appareil se présente comme une version évoluée de la box Zelos M80. En effe…" at bounding box center [326, 184] width 530 height 16
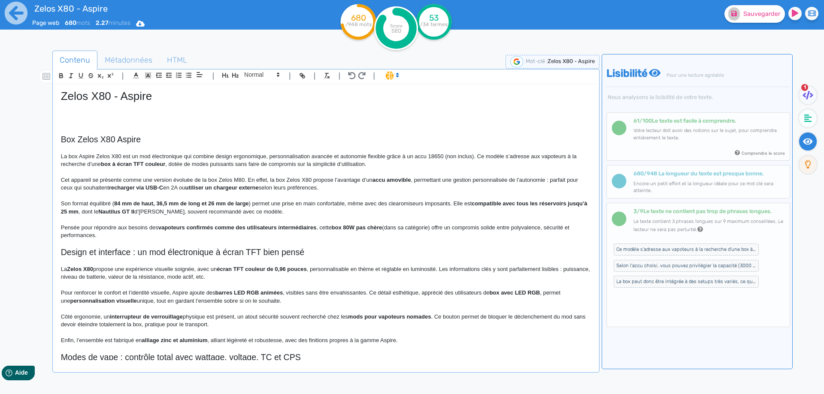
click at [206, 183] on p "Cet appareil se présente comme une version évoluée de la box Zelos M80. En effe…" at bounding box center [326, 184] width 530 height 16
click at [213, 179] on p "Cet appareil se présente comme une version évoluée de la box Zelos M80. En effe…" at bounding box center [326, 184] width 530 height 16
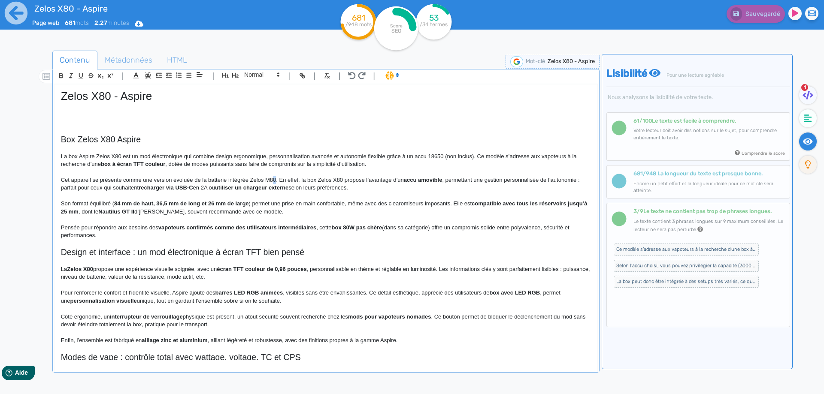
click at [275, 179] on p "Cet appareil se présente comme une version évoluée de la batterie intégrée Zelo…" at bounding box center [326, 184] width 530 height 16
click at [93, 188] on p "Cet appareil se présente comme une version évoluée de la batterie intégrée Zelo…" at bounding box center [326, 184] width 530 height 16
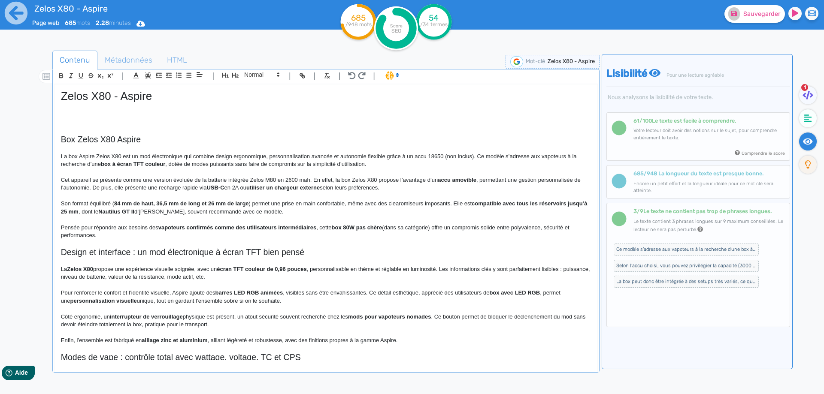
click at [165, 189] on p "Cet appareil se présente comme une version évoluée de la batterie intégrée Zelo…" at bounding box center [326, 184] width 530 height 16
drag, startPoint x: 165, startPoint y: 189, endPoint x: 237, endPoint y: 189, distance: 71.7
click at [237, 189] on p "Cet appareil se présente comme une version évoluée de la batterie intégrée Zelo…" at bounding box center [326, 184] width 530 height 16
click at [246, 187] on p "Cet appareil se présente comme une version évoluée de la batterie intégrée Zelo…" at bounding box center [326, 184] width 530 height 16
drag, startPoint x: 246, startPoint y: 187, endPoint x: 357, endPoint y: 187, distance: 111.1
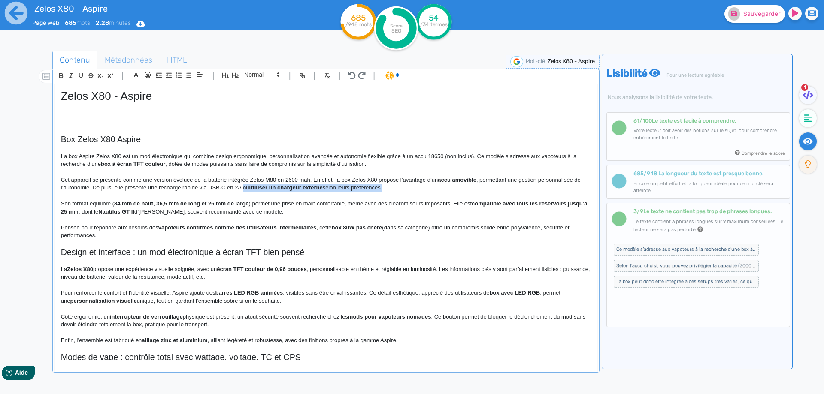
click at [357, 187] on p "Cet appareil se présente comme une version évoluée de la batterie intégrée Zelo…" at bounding box center [326, 184] width 530 height 16
click at [63, 204] on p "Son format équilibré ( 84 mm de haut, 36,5 mm de long et 26 mm de large ) perme…" at bounding box center [326, 208] width 530 height 16
click at [196, 205] on strong "84 mm de haut, 36,5 mm de long et 26 mm de large" at bounding box center [259, 203] width 135 height 6
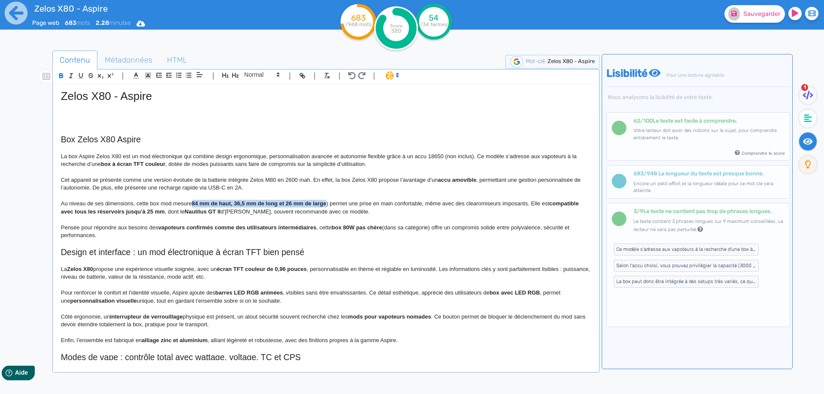
drag, startPoint x: 196, startPoint y: 205, endPoint x: 321, endPoint y: 204, distance: 125.3
click at [323, 204] on p "Au niveau de ses dimensions, cette box mod mesure 84 mm de haut, 36,5 mm de lon…" at bounding box center [326, 208] width 530 height 16
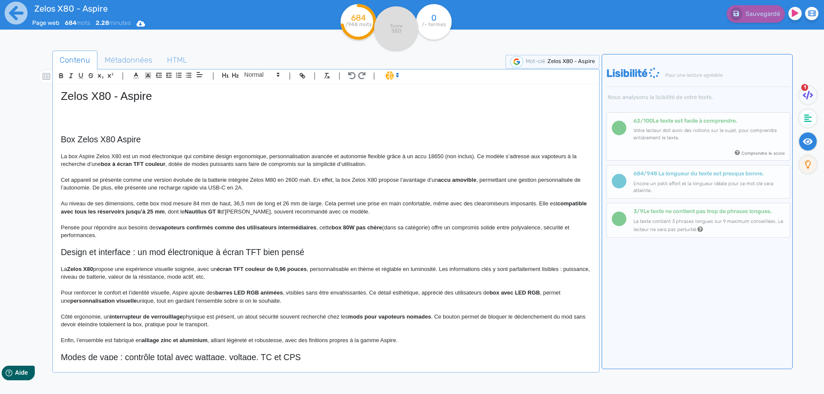
click at [66, 211] on strong "compatible avec tous les réservoirs jusqu’à 25 mm" at bounding box center [324, 207] width 527 height 14
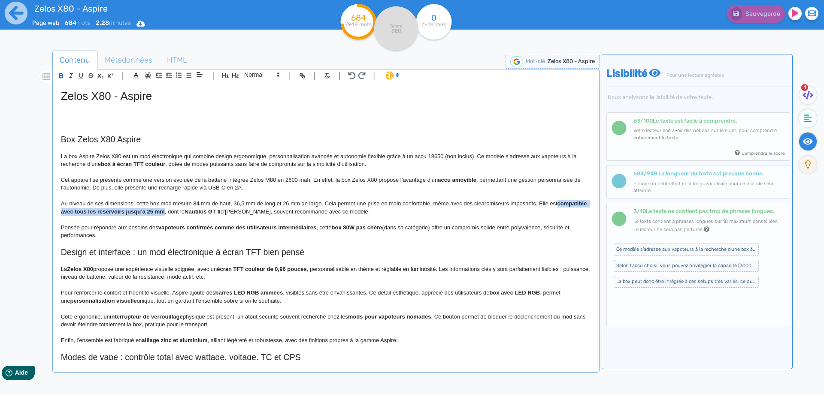
drag, startPoint x: 66, startPoint y: 211, endPoint x: 186, endPoint y: 212, distance: 119.7
click at [568, 204] on p "Au niveau de ses dimensions, cette box mod mesure 84 mm de haut, 36,5 mm de lon…" at bounding box center [326, 208] width 530 height 16
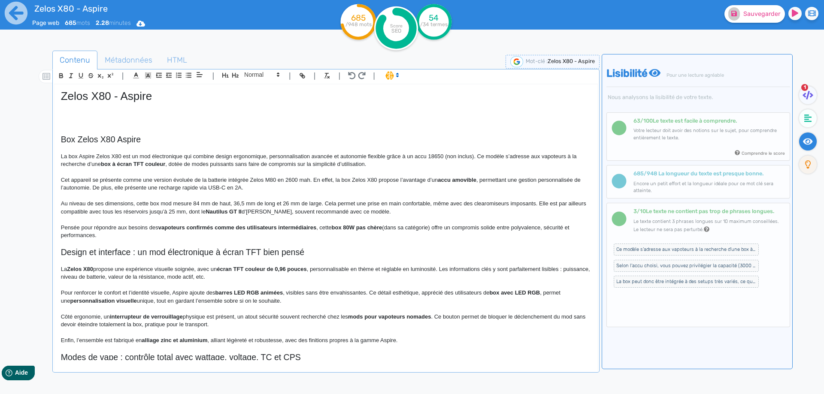
click at [205, 213] on p "Au niveau de ses dimensions, cette box mod mesure 84 mm de haut, 36,5 mm de lon…" at bounding box center [326, 208] width 530 height 16
click at [301, 213] on p "Au niveau de ses dimensions, cette box mod mesure 84 mm de haut, 36,5 mm de lon…" at bounding box center [326, 208] width 530 height 16
click at [269, 214] on strong "Nautilus GT II" at bounding box center [254, 212] width 36 height 6
drag, startPoint x: 269, startPoint y: 214, endPoint x: 293, endPoint y: 210, distance: 24.7
click at [293, 210] on p "Au niveau de ses dimensions, cette box mod mesure 84 mm de haut, 36,5 mm de lon…" at bounding box center [326, 208] width 530 height 16
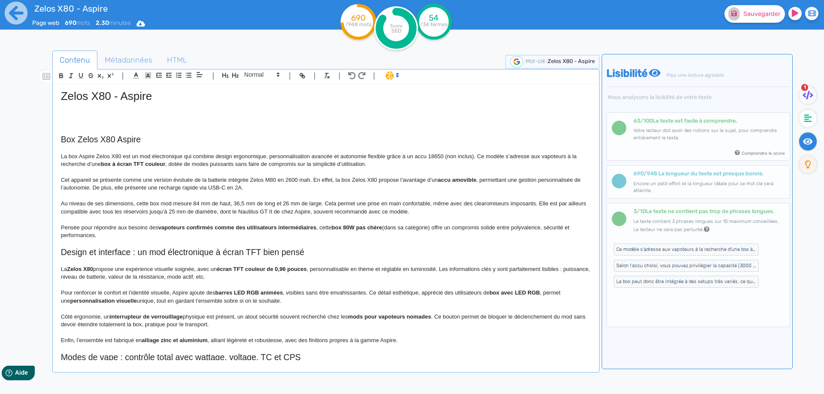
click at [343, 215] on p "Au niveau de ses dimensions, cette box mod mesure 84 mm de haut, 36,5 mm de lon…" at bounding box center [326, 208] width 530 height 16
click at [335, 210] on p "Au niveau de ses dimensions, cette box mod mesure 84 mm de haut, 36,5 mm de lon…" at bounding box center [326, 208] width 530 height 16
drag, startPoint x: 335, startPoint y: 210, endPoint x: 412, endPoint y: 212, distance: 77.2
click at [412, 212] on p "Au niveau de ses dimensions, cette box mod mesure 84 mm de haut, 36,5 mm de lon…" at bounding box center [326, 208] width 530 height 16
click at [175, 227] on strong "vapoteurs confirmés comme des utilisateurs intermédiaires" at bounding box center [237, 227] width 158 height 6
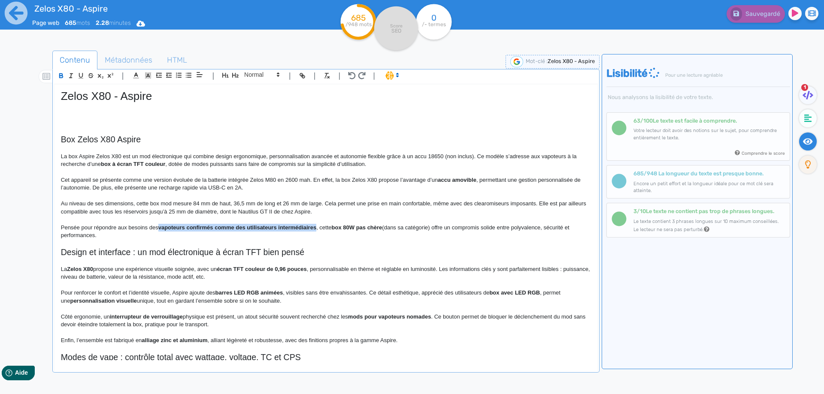
drag, startPoint x: 175, startPoint y: 227, endPoint x: 284, endPoint y: 226, distance: 109.0
click at [284, 226] on strong "vapoteurs confirmés comme des utilisateurs intermédiaires" at bounding box center [237, 227] width 158 height 6
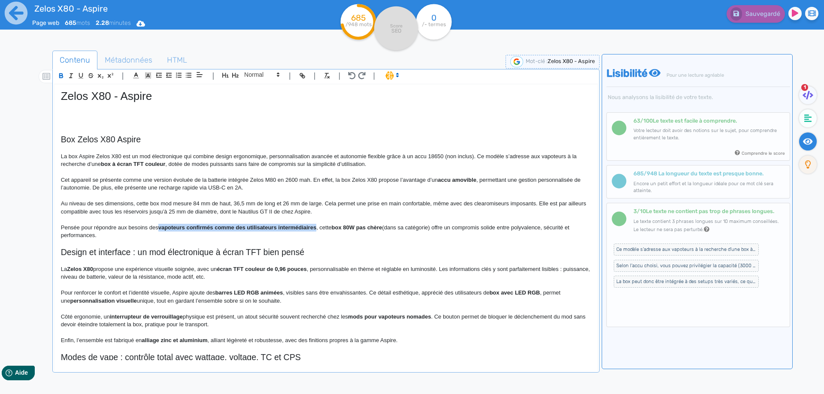
click at [296, 226] on strong "vapoteurs confirmés comme des utilisateurs intermédiaires" at bounding box center [237, 227] width 158 height 6
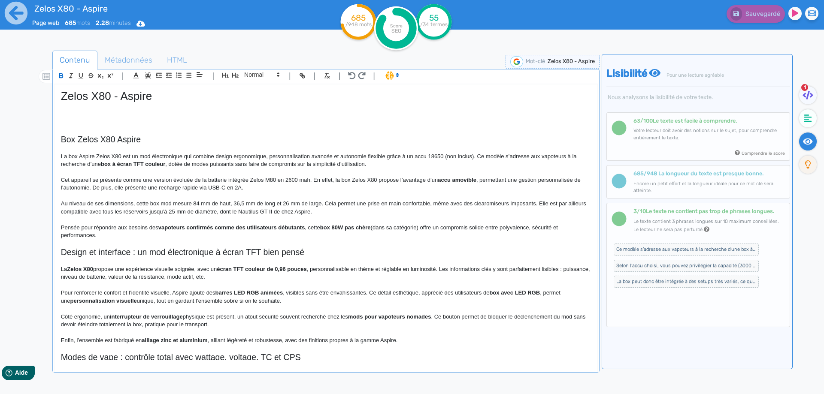
click at [351, 228] on strong "box 80W pas chère" at bounding box center [345, 227] width 51 height 6
drag, startPoint x: 351, startPoint y: 228, endPoint x: 416, endPoint y: 230, distance: 64.4
click at [416, 230] on p "Pensée pour répondre aux besoins des vapoteurs confirmés comme des utilisateurs…" at bounding box center [326, 232] width 530 height 16
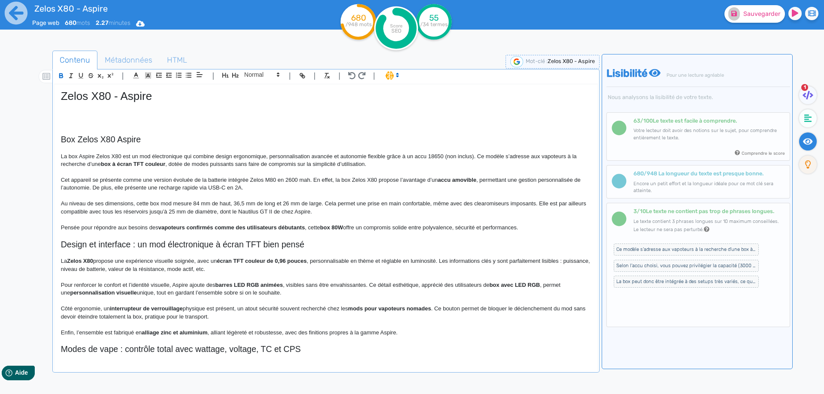
click at [327, 229] on strong "box 80W" at bounding box center [331, 227] width 23 height 6
drag, startPoint x: 327, startPoint y: 229, endPoint x: 343, endPoint y: 229, distance: 15.9
click at [343, 229] on strong "box 80W" at bounding box center [331, 227] width 23 height 6
click at [351, 228] on p "Pensée pour répondre aux besoins des vapoteurs confirmés comme des utilisateurs…" at bounding box center [326, 228] width 530 height 8
click at [335, 228] on p "Pensée pour répondre aux besoins des vapoteurs confirmés comme des utilisateurs…" at bounding box center [326, 228] width 530 height 8
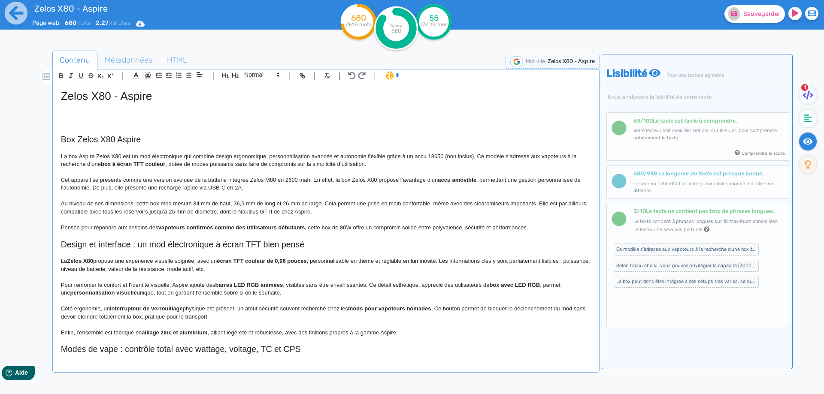
drag, startPoint x: 748, startPoint y: 25, endPoint x: 750, endPoint y: 20, distance: 5.0
click at [748, 24] on div "Sauvegarder" at bounding box center [659, 21] width 330 height 42
click at [750, 20] on button "Sauvegarder" at bounding box center [754, 14] width 60 height 18
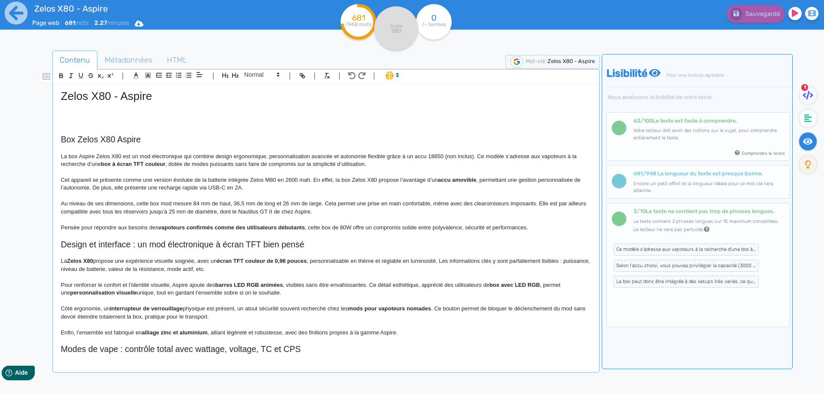
scroll to position [43, 0]
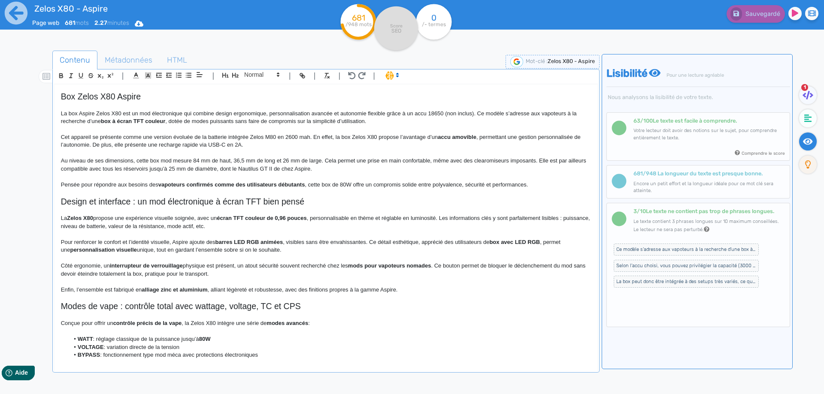
click at [127, 200] on h2 "Design et interface : un mod électronique à écran TFT bien pensé" at bounding box center [326, 202] width 530 height 10
click at [257, 76] on span at bounding box center [261, 75] width 42 height 10
click at [256, 83] on span at bounding box center [261, 89] width 34 height 15
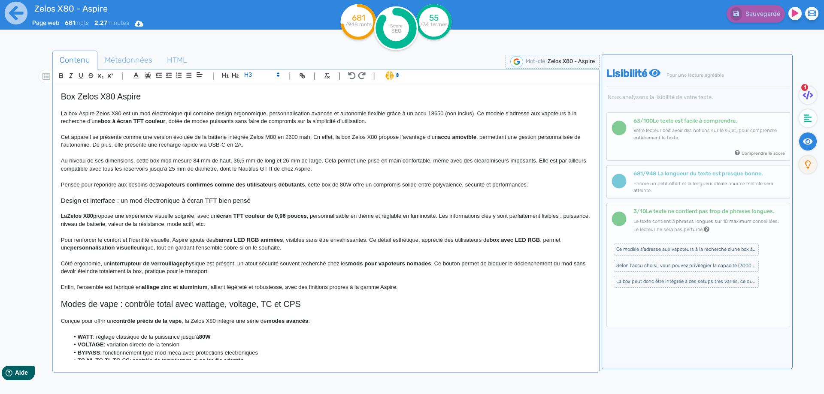
click at [77, 214] on strong "Zelos X80" at bounding box center [80, 216] width 26 height 6
drag, startPoint x: 77, startPoint y: 214, endPoint x: 86, endPoint y: 214, distance: 8.6
click at [114, 221] on p "La Zelos X80 propose une expérience visuelle soignée, avec un écran TFT couleur…" at bounding box center [326, 220] width 530 height 16
click at [295, 214] on strong "écran TFT couleur de 0,96 pouces" at bounding box center [264, 216] width 90 height 6
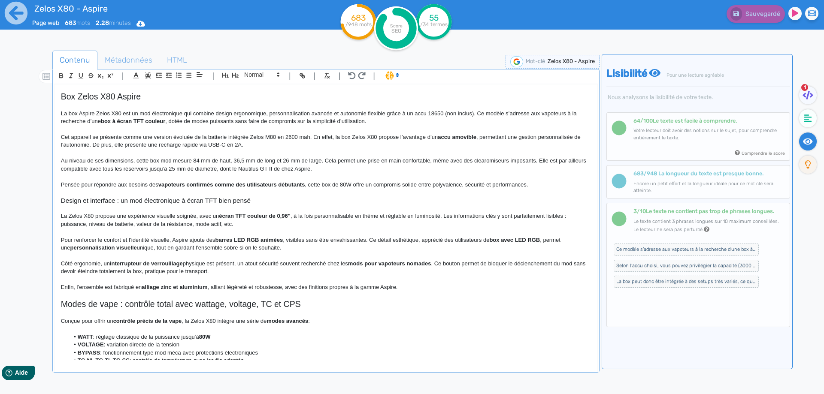
click at [295, 239] on p "Pour renforcer le confort et l’identité visuelle, Aspire ajoute des barres LED …" at bounding box center [326, 244] width 530 height 16
drag, startPoint x: 295, startPoint y: 239, endPoint x: 345, endPoint y: 242, distance: 49.4
click at [345, 242] on p "Pour renforcer le confort et l’identité visuelle, Aspire ajoute des barres LED …" at bounding box center [326, 244] width 530 height 16
click at [551, 240] on strong "personnalisation visuelle" at bounding box center [521, 240] width 67 height 6
drag, startPoint x: 551, startPoint y: 240, endPoint x: 517, endPoint y: 239, distance: 33.5
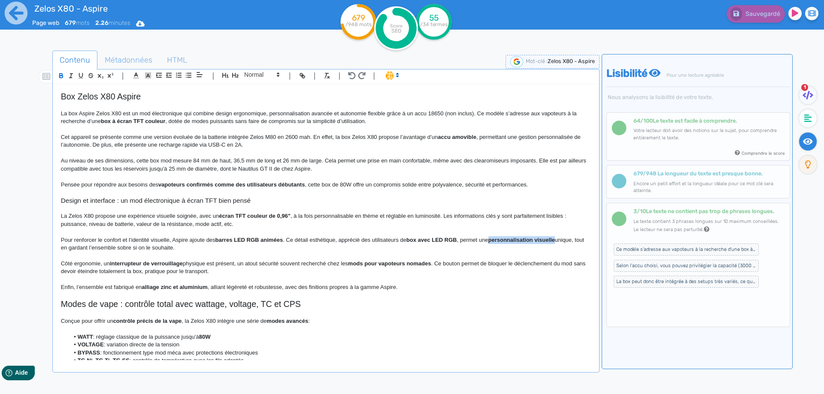
click at [517, 239] on strong "personnalisation visuelle" at bounding box center [521, 240] width 67 height 6
click at [573, 239] on p "Pour renforcer le confort et l’identité visuelle, Aspire ajoute des barres LED …" at bounding box center [326, 244] width 530 height 16
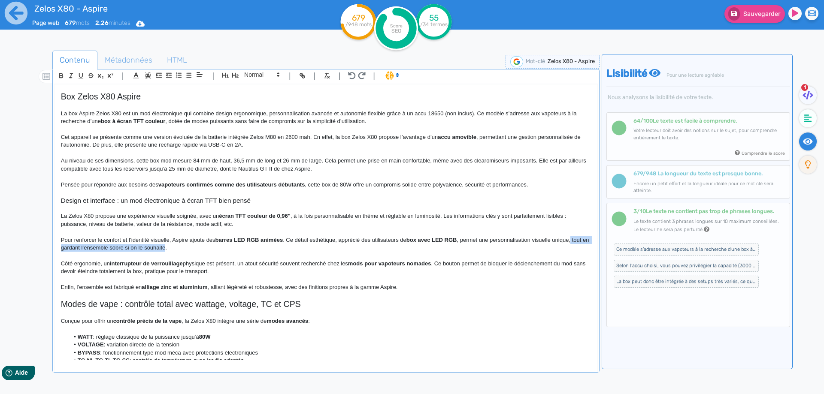
drag, startPoint x: 573, startPoint y: 239, endPoint x: 166, endPoint y: 248, distance: 407.3
click at [166, 248] on p "Pour renforcer le confort et l’identité visuelle, Aspire ajoute des barres LED …" at bounding box center [326, 244] width 530 height 16
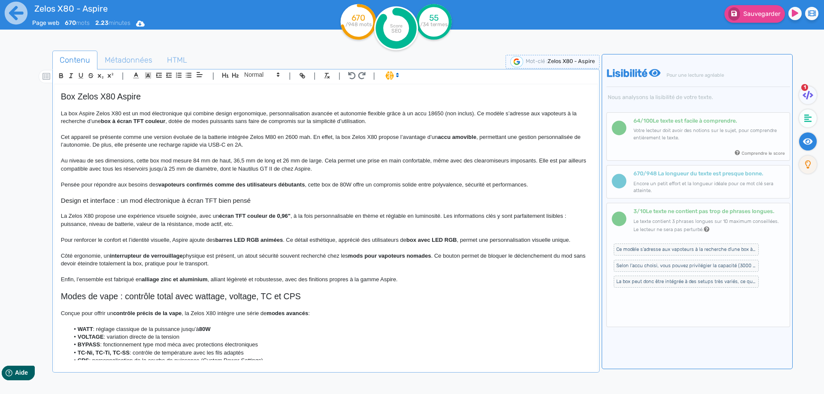
click at [579, 245] on p at bounding box center [326, 248] width 530 height 8
click at [578, 238] on p "Pour renforcer le confort et l’identité visuelle, Aspire ajoute des barres LED …" at bounding box center [326, 240] width 530 height 8
click at [193, 256] on p "Côté ergonomie, un interrupteur de verrouillage physique est présent, un atout …" at bounding box center [326, 260] width 530 height 16
click at [214, 256] on p "Côté ergonomie, un interrupteur de verrouillage est présent, un atout sécurité …" at bounding box center [326, 260] width 530 height 16
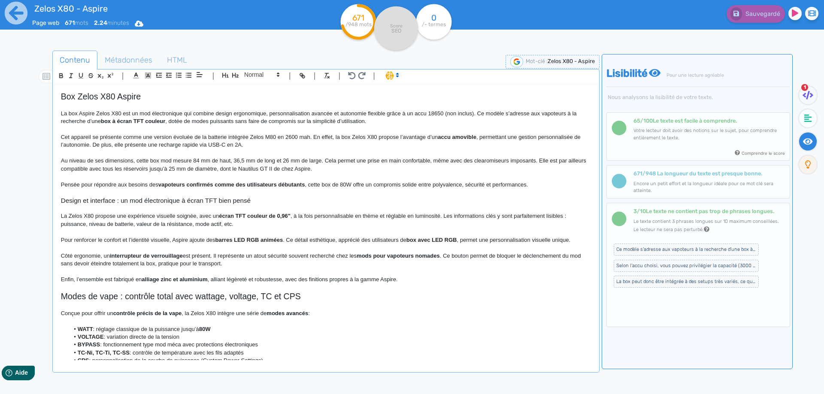
click at [364, 255] on strong "mods pour vapoteurs nomades" at bounding box center [398, 256] width 83 height 6
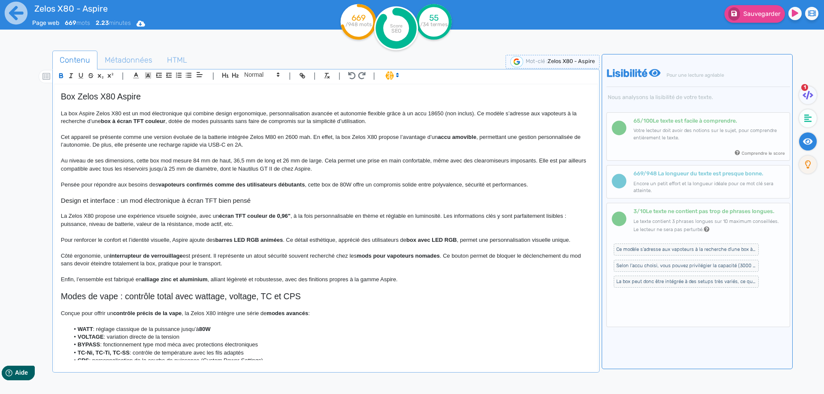
click at [367, 254] on strong "mods pour vapoteurs nomades" at bounding box center [398, 256] width 83 height 6
click at [362, 257] on strong "vapoteurs nomades" at bounding box center [374, 256] width 53 height 6
drag, startPoint x: 362, startPoint y: 257, endPoint x: 387, endPoint y: 253, distance: 26.0
click at [387, 253] on strong "vapoteurs nomades" at bounding box center [374, 256] width 53 height 6
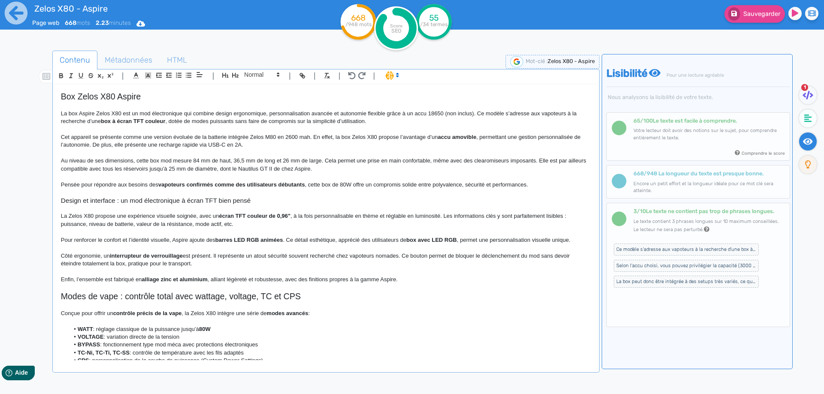
click at [423, 246] on p at bounding box center [326, 248] width 530 height 8
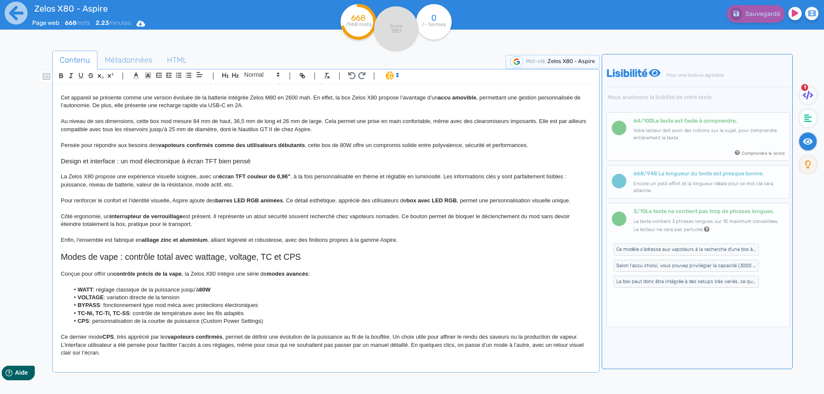
scroll to position [86, 0]
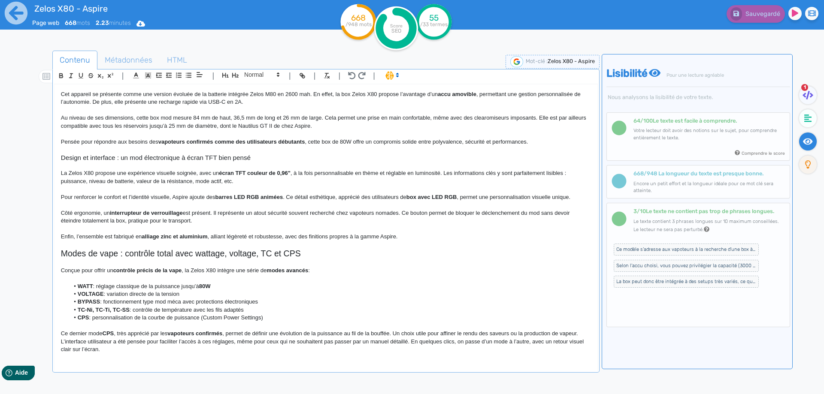
click at [104, 236] on p "Enfin, l’ensemble est fabriqué en alliage zinc et aluminium , alliant légèreté …" at bounding box center [326, 237] width 530 height 8
click at [212, 236] on strong "alliage zinc et aluminium" at bounding box center [224, 236] width 66 height 6
click at [239, 236] on strong "alliage de zinc et aluminium" at bounding box center [228, 236] width 74 height 6
click at [274, 238] on p "Enfin, l’ensemble de cette e-cigarette est fabriqué en alliage de zinc et d'alu…" at bounding box center [326, 237] width 530 height 8
click at [523, 237] on p "Enfin, l’ensemble de cette e-cigarette est fabriqué en alliage de zinc et d'alu…" at bounding box center [326, 237] width 530 height 8
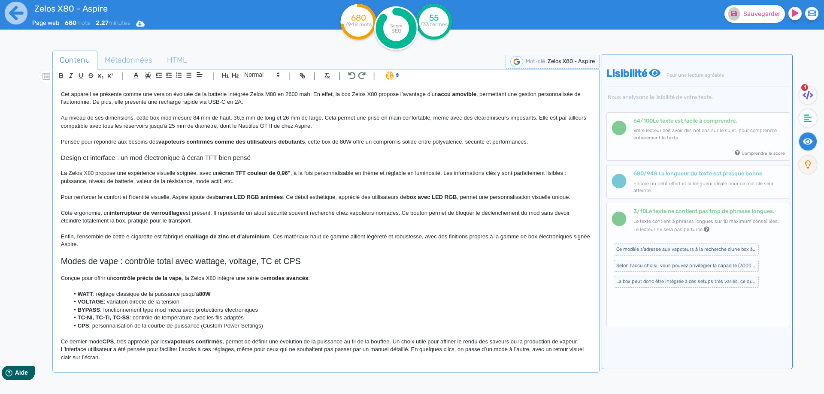
click at [756, 17] on span "Sauvegarder" at bounding box center [761, 13] width 37 height 7
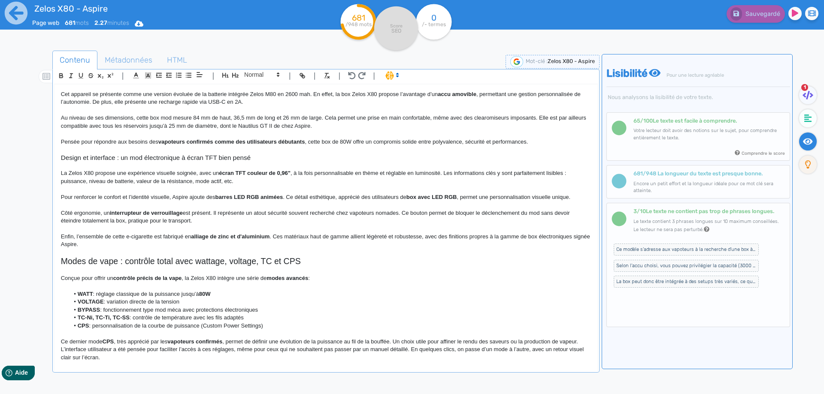
scroll to position [129, 0]
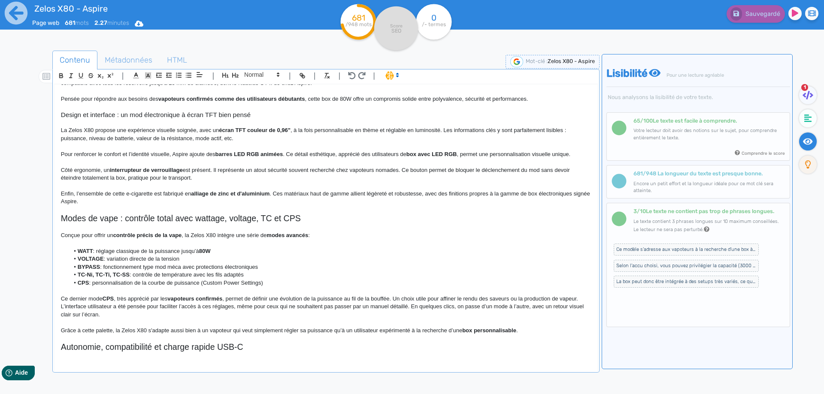
click at [176, 222] on h2 "Modes de vape : contrôle total avec wattage, voltage, TC et CPS" at bounding box center [326, 219] width 530 height 10
click at [273, 73] on span at bounding box center [261, 75] width 42 height 10
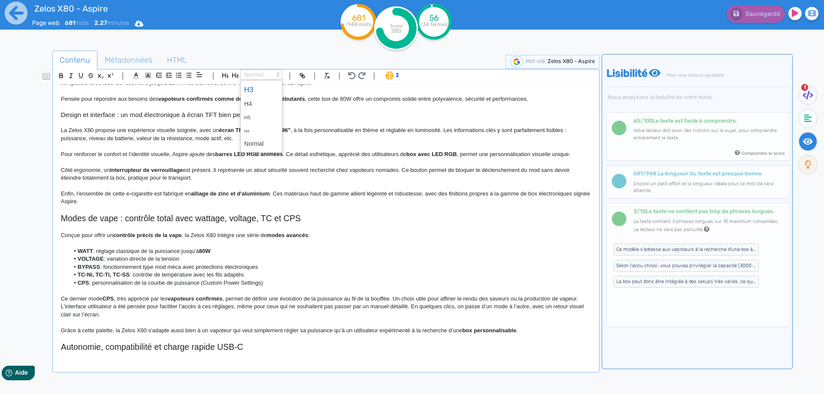
click at [260, 92] on span at bounding box center [261, 89] width 34 height 15
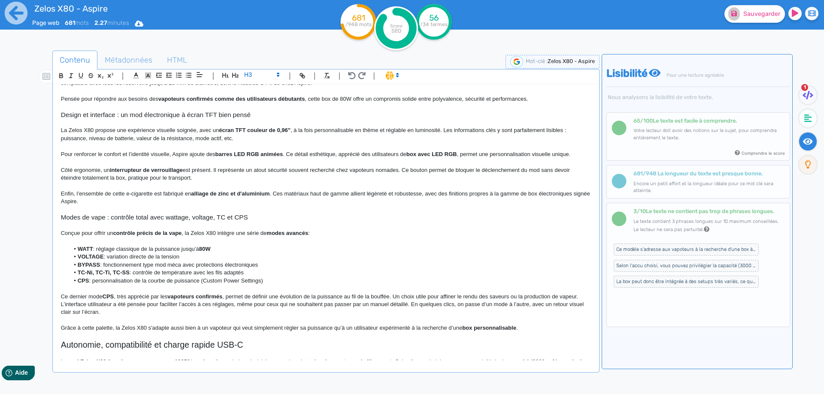
click at [107, 220] on h3 "Modes de vape : contrôle total avec wattage, voltage, TC et CPS" at bounding box center [326, 218] width 530 height 8
drag, startPoint x: 107, startPoint y: 220, endPoint x: 257, endPoint y: 219, distance: 150.6
click at [257, 219] on h3 "Modes de vape : contrôle total avec wattage, voltage, TC et CPS" at bounding box center [326, 218] width 530 height 8
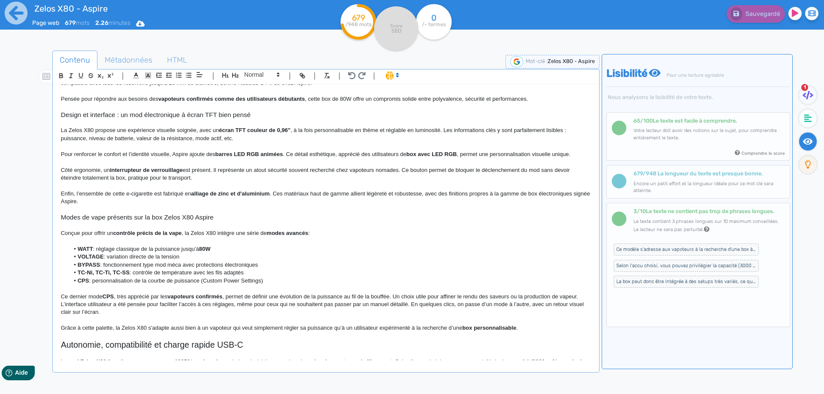
click at [287, 231] on strong "modes avancés" at bounding box center [287, 233] width 42 height 6
click at [280, 234] on strong "modes avancés" at bounding box center [287, 233] width 42 height 6
drag, startPoint x: 280, startPoint y: 234, endPoint x: 294, endPoint y: 234, distance: 13.7
click at [180, 238] on p at bounding box center [326, 241] width 530 height 8
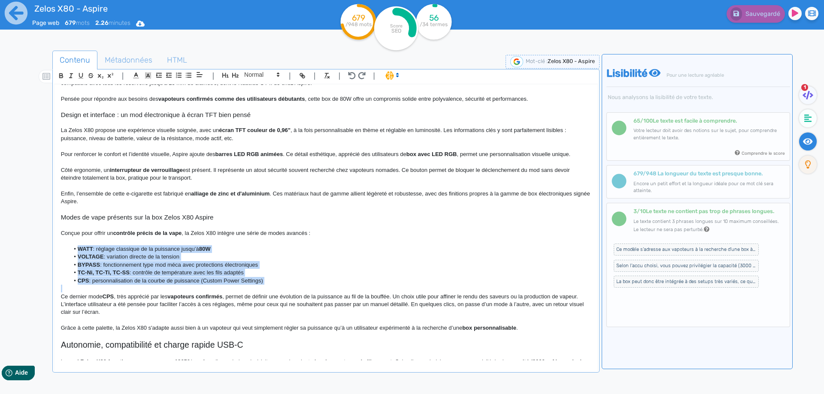
drag, startPoint x: 69, startPoint y: 249, endPoint x: 200, endPoint y: 285, distance: 135.8
click at [200, 285] on div "Zelos X80 - Aspire Box Zelos X80 Aspire La box Aspire Zelos X80 est un mod élec…" at bounding box center [325, 223] width 543 height 276
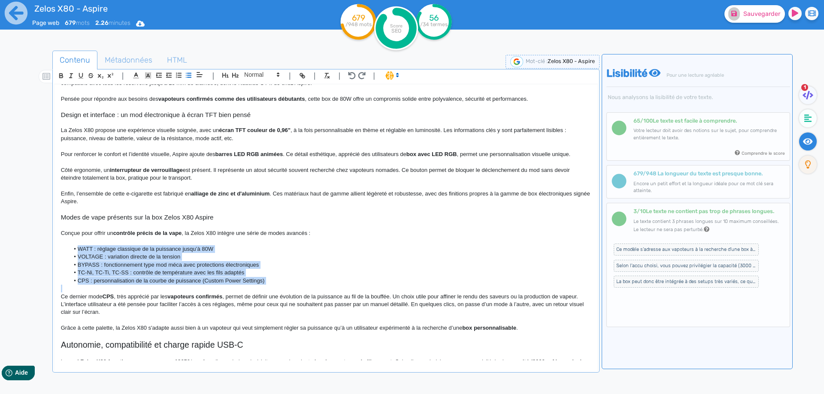
click at [197, 285] on p at bounding box center [326, 289] width 530 height 8
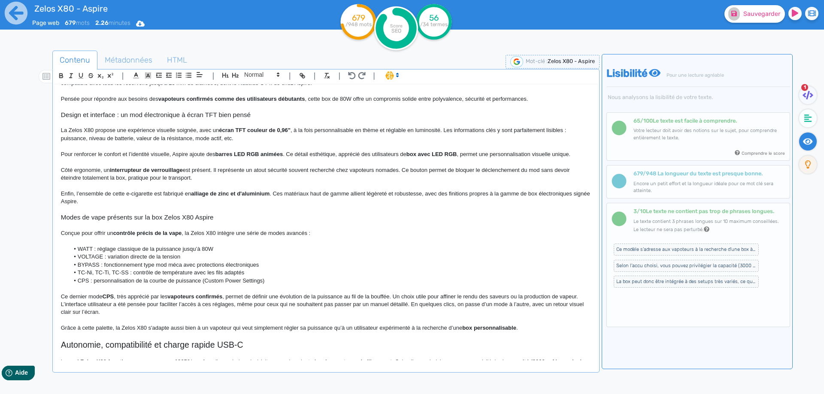
click at [190, 248] on li "WATT : réglage classique de la puissance jusqu’à 80W" at bounding box center [329, 249] width 521 height 8
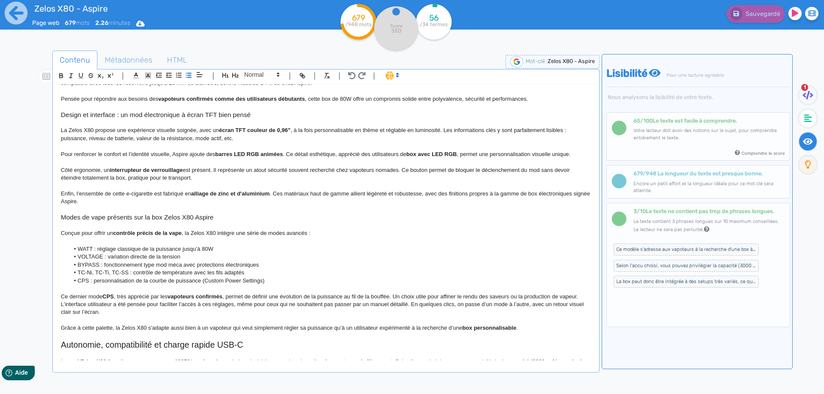
click at [85, 249] on li "WATT : réglage classique de la puissance jusqu’à 80W" at bounding box center [329, 249] width 521 height 8
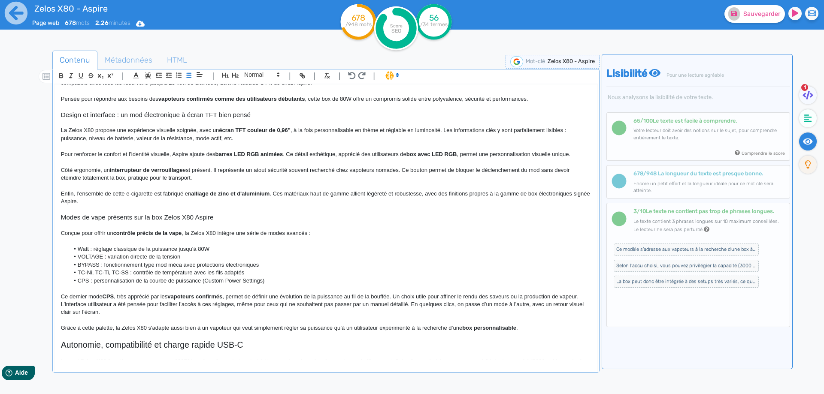
click at [89, 257] on li "VOLTAGE : variation directe de la tension" at bounding box center [329, 257] width 521 height 8
click at [86, 265] on li "BYPASS : fonctionnement type mod méca avec protections électroniques" at bounding box center [329, 265] width 521 height 8
click at [173, 257] on li "Voltage : variation directe de la tension" at bounding box center [329, 257] width 521 height 8
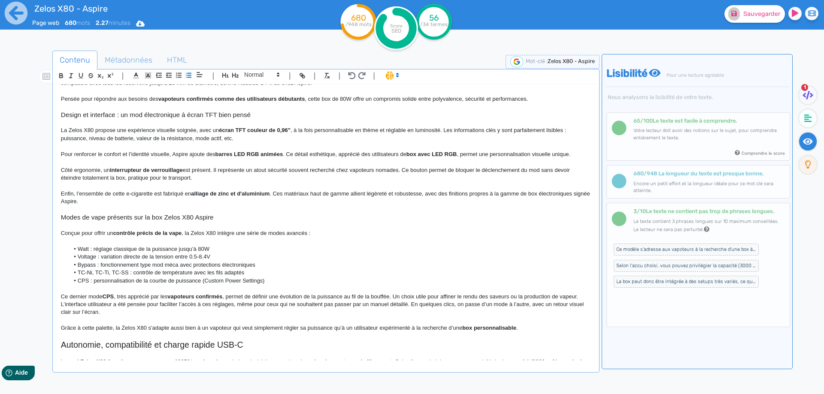
click at [121, 264] on li "Bypass : fonctionnement type mod méca avec protections électroniques" at bounding box center [329, 265] width 521 height 8
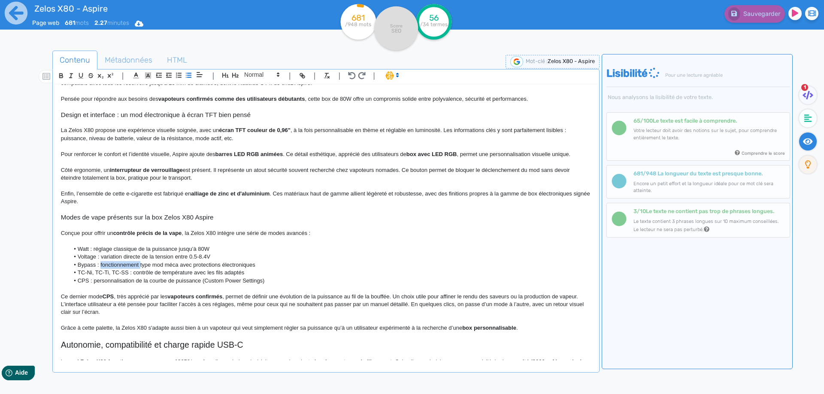
click at [163, 280] on li "CPS : personnalisation de la courbe de puissance (Custom Power Settings)" at bounding box center [329, 281] width 521 height 8
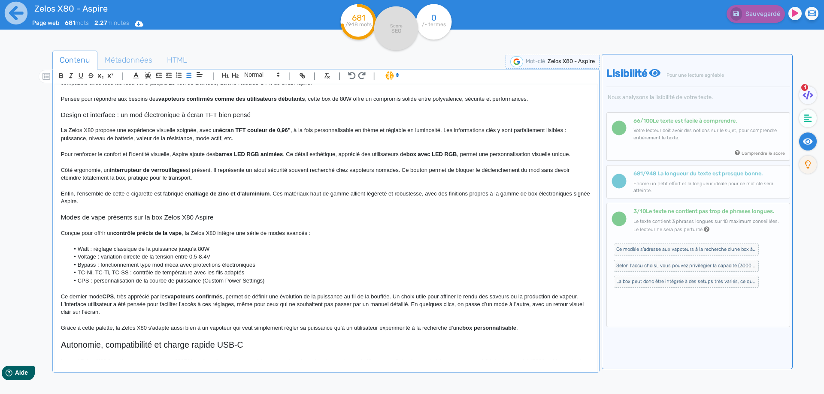
click at [108, 262] on li "Bypass : fonctionnement type mod méca avec protections électroniques" at bounding box center [329, 265] width 521 height 8
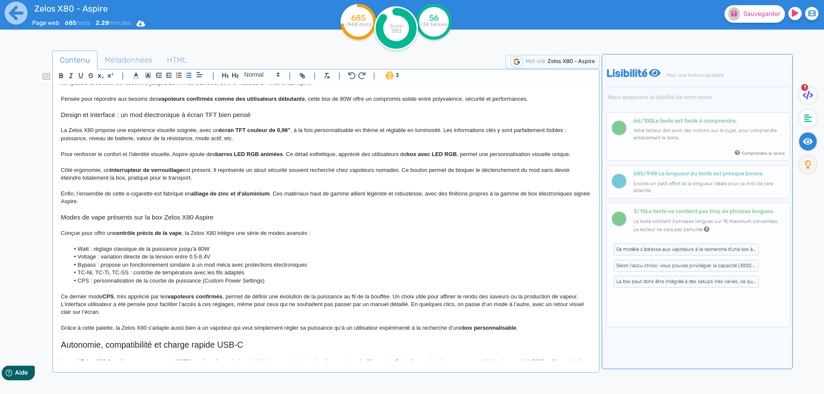
click at [239, 262] on li "Bypass : propose un fonctionnement similaire à un mod méca avec protections éle…" at bounding box center [329, 265] width 521 height 8
drag, startPoint x: 251, startPoint y: 261, endPoint x: 300, endPoint y: 262, distance: 49.8
click at [300, 262] on li "Bypass : propose un fonctionnement similaire à un mod méca avec protections éle…" at bounding box center [329, 265] width 521 height 8
click at [223, 270] on li "TC-Ni, TC-Ti, TC-SS : contrôle de température avec les fils adaptés" at bounding box center [329, 273] width 521 height 8
click at [207, 280] on li "CPS : personnalisation de la courbe de puissance (Custom Power Settings)" at bounding box center [329, 281] width 521 height 8
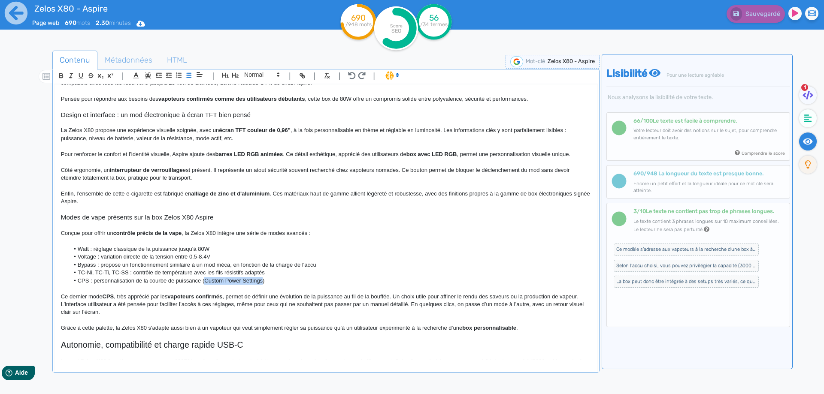
drag, startPoint x: 207, startPoint y: 280, endPoint x: 251, endPoint y: 280, distance: 44.2
click at [251, 280] on li "CPS : personnalisation de la courbe de puissance (Custom Power Settings)" at bounding box center [329, 281] width 521 height 8
click at [61, 296] on p "Ce dernier mode CPS , très apprécié par les vapoteurs confirmés , permet de déf…" at bounding box center [326, 297] width 530 height 8
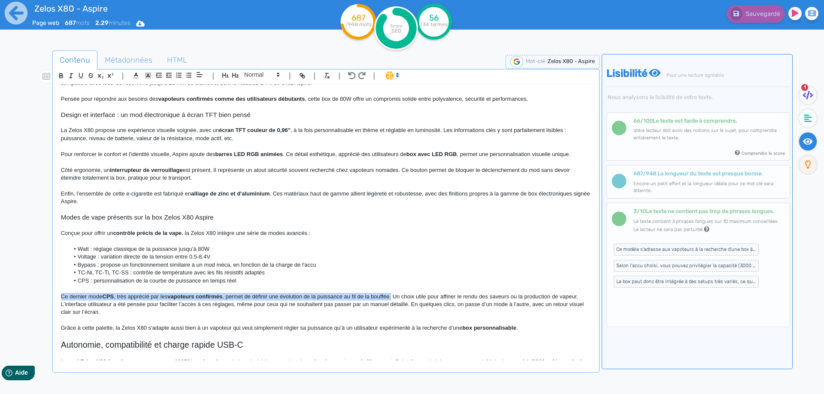
drag, startPoint x: 60, startPoint y: 296, endPoint x: 391, endPoint y: 293, distance: 330.8
click at [391, 293] on p "Ce dernier mode CPS , très apprécié par les vapoteurs confirmés , permet de déf…" at bounding box center [326, 297] width 530 height 8
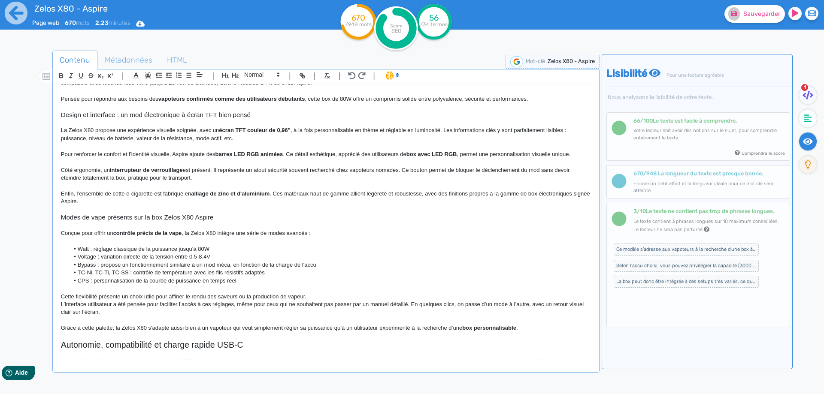
click at [320, 293] on p "Cette flexibilité présente un choix utile pour affiner le rendu des saveurs ou …" at bounding box center [326, 297] width 530 height 8
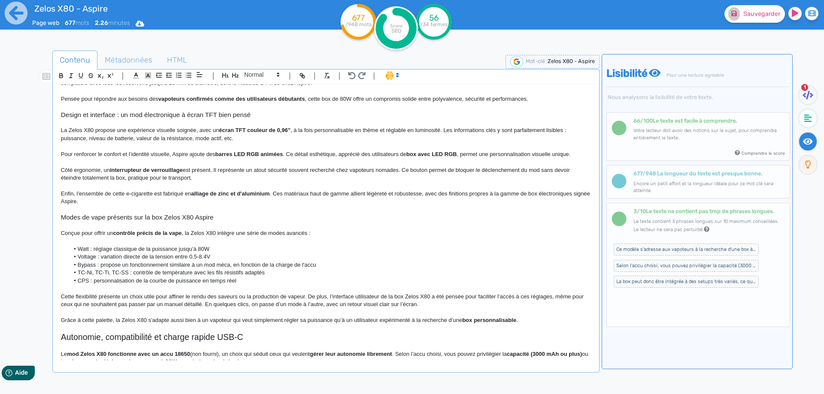
click at [552, 296] on p "Cette flexibilité présente un choix utile pour affiner le rendu des saveurs ou …" at bounding box center [326, 301] width 530 height 16
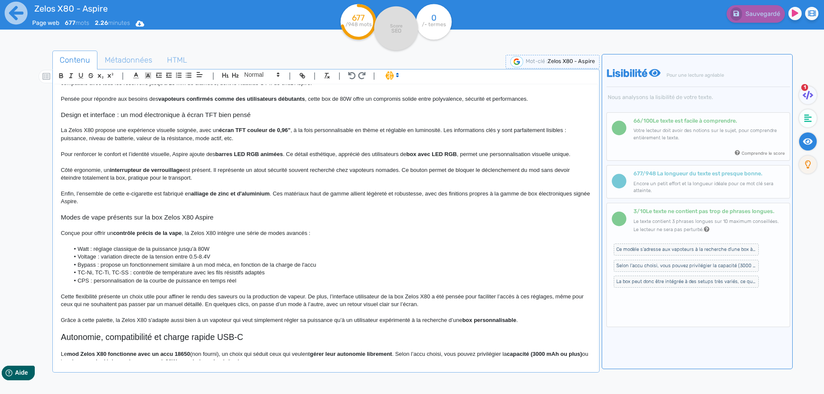
click at [560, 299] on p "Cette flexibilité présente un choix utile pour affiner le rendu des saveurs ou …" at bounding box center [326, 301] width 530 height 16
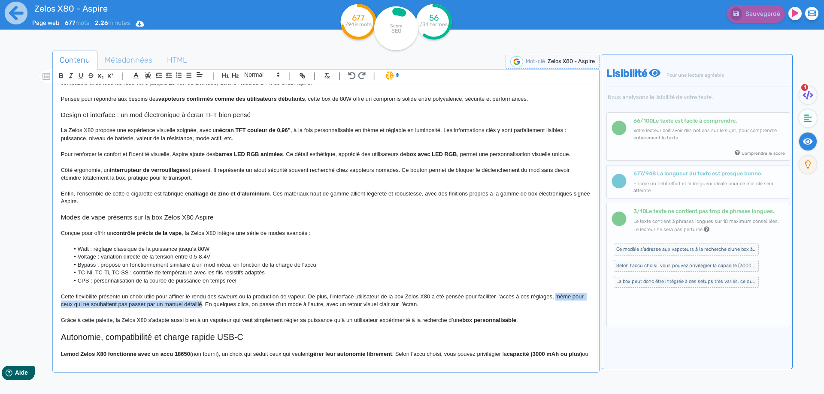
drag, startPoint x: 560, startPoint y: 299, endPoint x: 193, endPoint y: 305, distance: 367.7
click at [193, 305] on p "Cette flexibilité présente un choix utile pour affiner le rendu des saveurs ou …" at bounding box center [326, 301] width 530 height 16
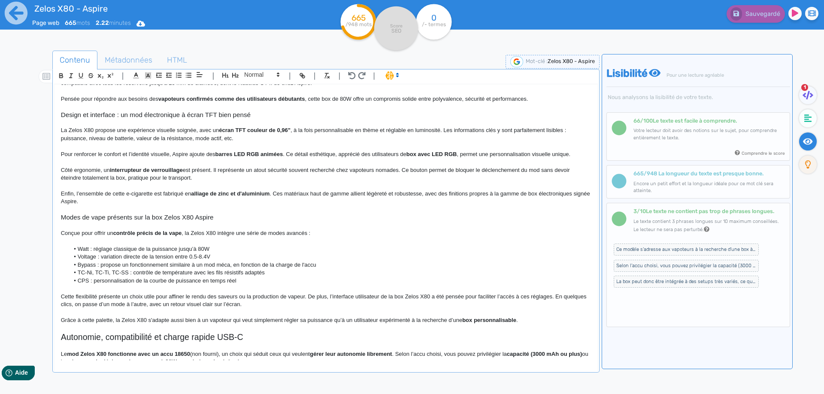
click at [77, 320] on p "Grâce à cette palette, la Zelos X80 s'adapte aussi bien à un vapoteur qui veut …" at bounding box center [326, 321] width 530 height 8
drag, startPoint x: 77, startPoint y: 320, endPoint x: 100, endPoint y: 321, distance: 22.8
click at [100, 321] on p "Grâce à cette palette, la Zelos X80 s'adapte aussi bien à un vapoteur qui veut …" at bounding box center [326, 321] width 530 height 8
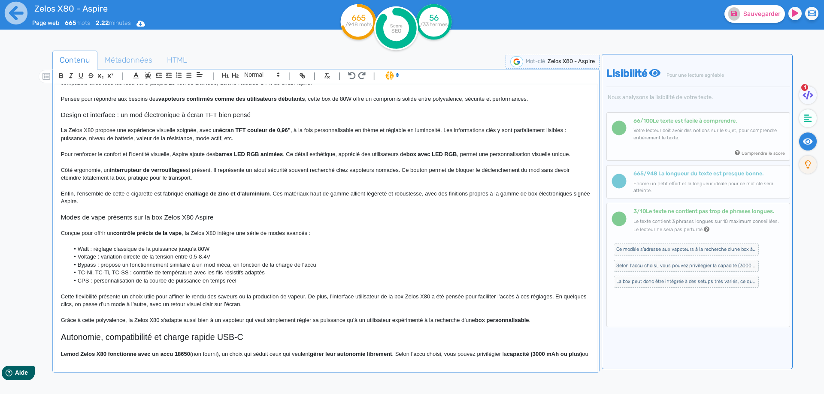
click at [302, 320] on p "Grâce à cette polyvalence, la Zelos X80 s'adapte aussi bien à un vapoteur qui v…" at bounding box center [326, 321] width 530 height 8
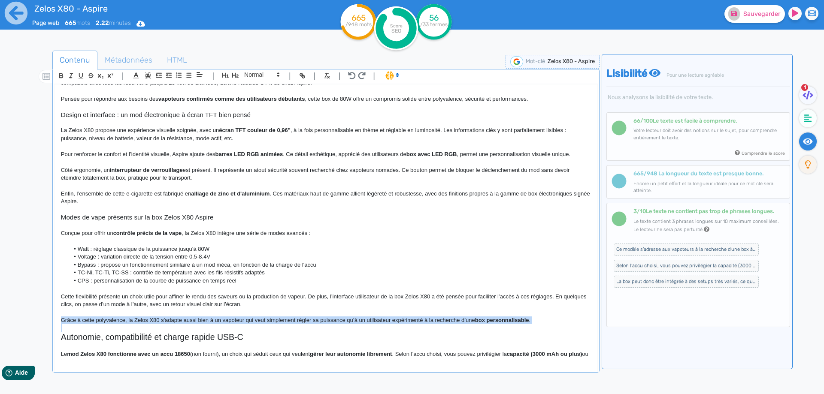
click at [302, 320] on p "Grâce à cette polyvalence, la Zelos X80 s'adapte aussi bien à un vapoteur qui v…" at bounding box center [326, 321] width 530 height 8
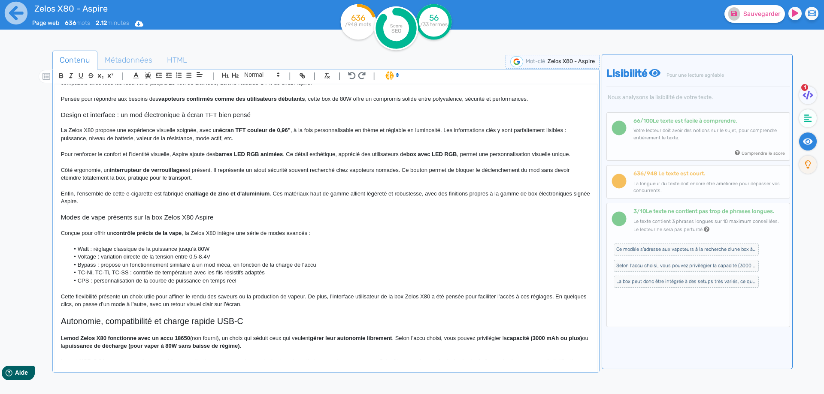
scroll to position [187, 0]
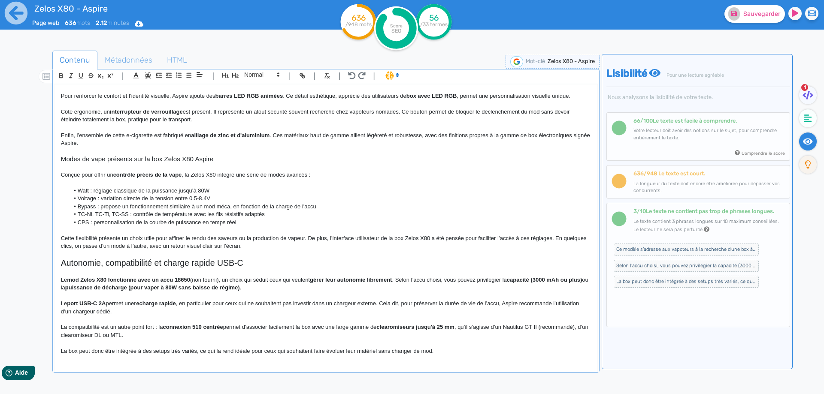
click at [227, 265] on h2 "Autonomie, compatibilité et charge rapide USB-C" at bounding box center [326, 263] width 530 height 10
click at [67, 269] on p at bounding box center [326, 272] width 530 height 8
click at [66, 263] on h2 "Autonomie, compatibilité et charge rapide USB-C" at bounding box center [326, 263] width 530 height 10
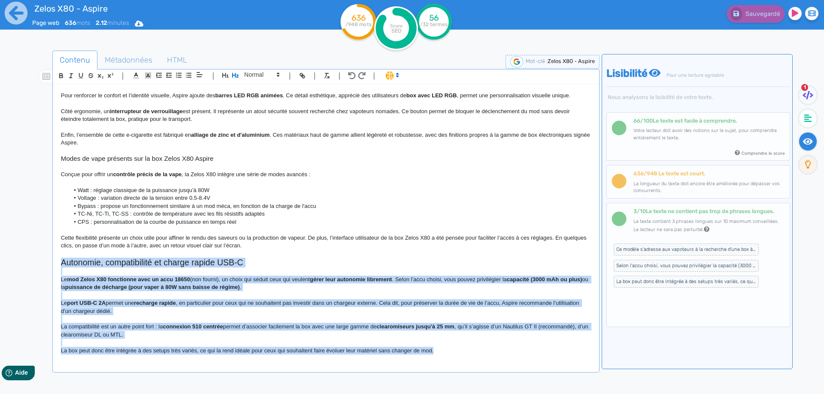
drag, startPoint x: 66, startPoint y: 263, endPoint x: 521, endPoint y: 387, distance: 471.3
click at [521, 387] on div "Contenu Métadonnées HTML | | H3 H4 H5 H6 Normal | | | | Zelos X80 - Aspire Box …" at bounding box center [325, 250] width 547 height 398
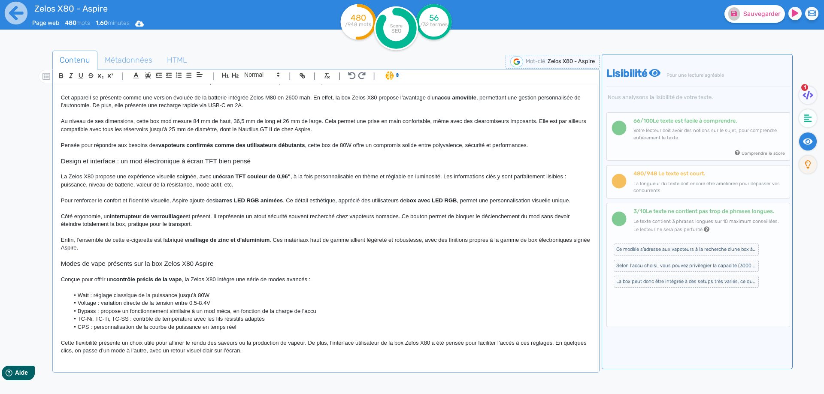
scroll to position [0, 0]
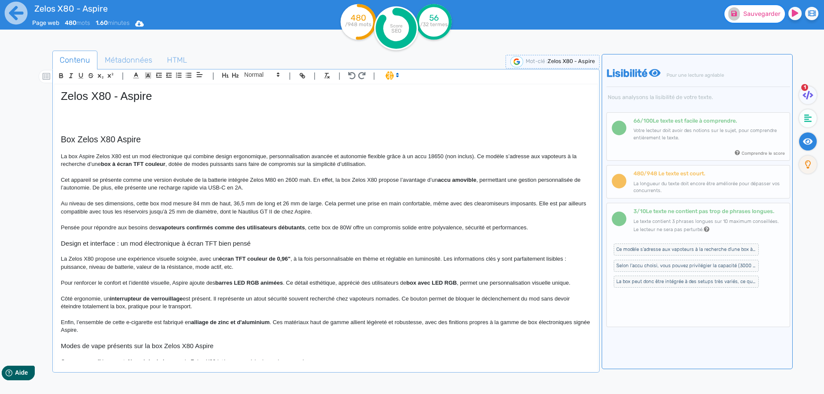
drag, startPoint x: 754, startPoint y: 6, endPoint x: 754, endPoint y: 14, distance: 8.2
click at [754, 9] on button "Sauvegarder" at bounding box center [754, 14] width 60 height 18
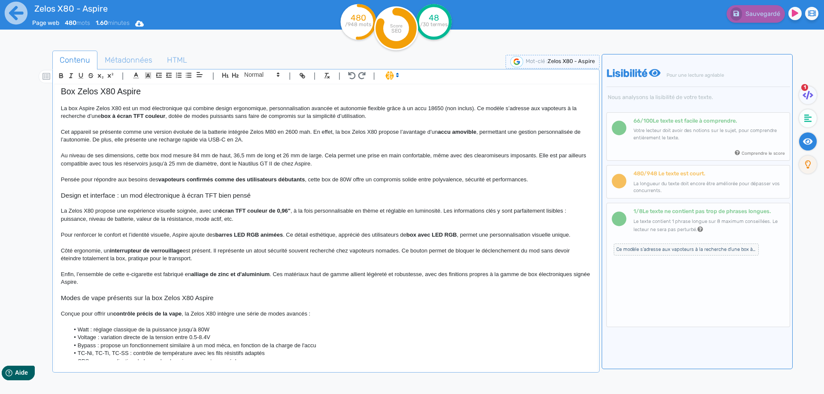
scroll to position [82, 0]
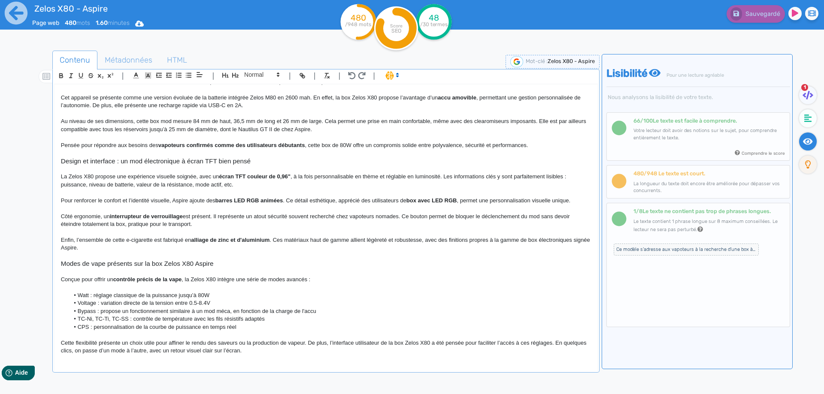
click at [145, 264] on h3 "Modes de vape présents sur la box Zelos X80 Aspire" at bounding box center [326, 264] width 530 height 8
click at [235, 75] on icon "button" at bounding box center [235, 75] width 6 height 5
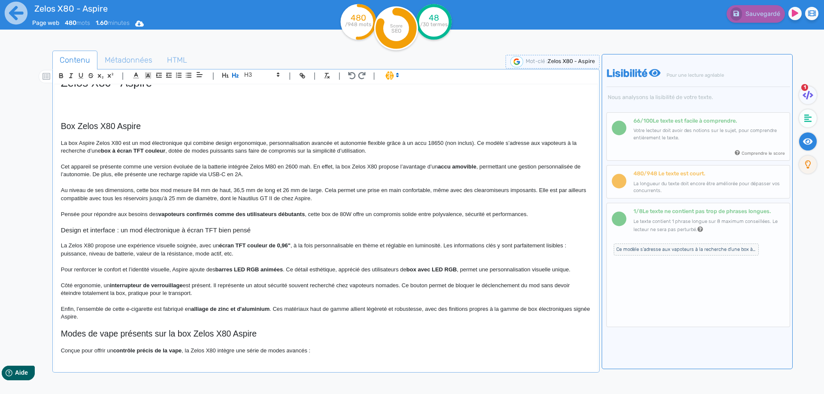
scroll to position [0, 0]
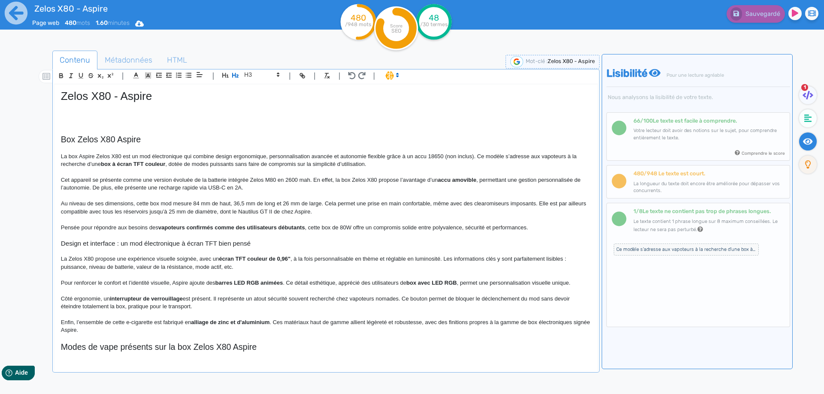
click at [563, 227] on p "Pensée pour répondre aux besoins des vapoteurs confirmés comme des utilisateurs…" at bounding box center [326, 228] width 530 height 8
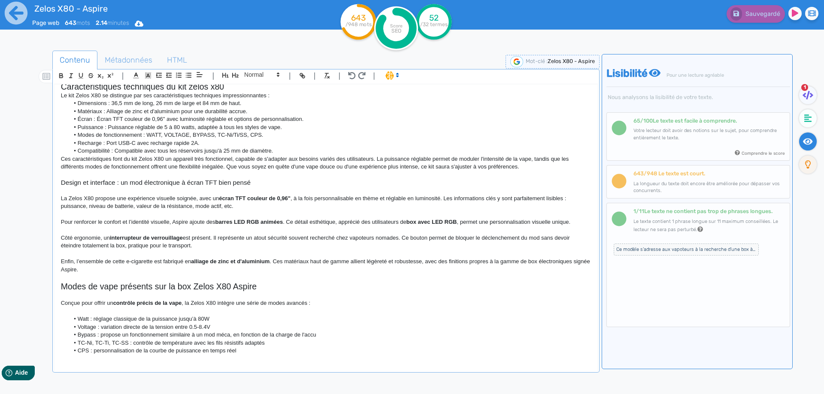
scroll to position [5, 0]
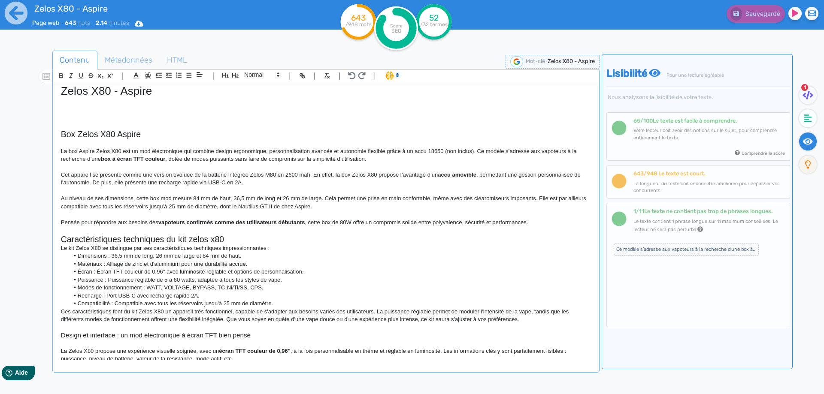
click at [148, 237] on h2 "Caractéristiques techniques du kit zelos x80" at bounding box center [326, 240] width 530 height 10
click at [136, 237] on h2 "Caractéristiques du kit zelos x80" at bounding box center [326, 240] width 530 height 10
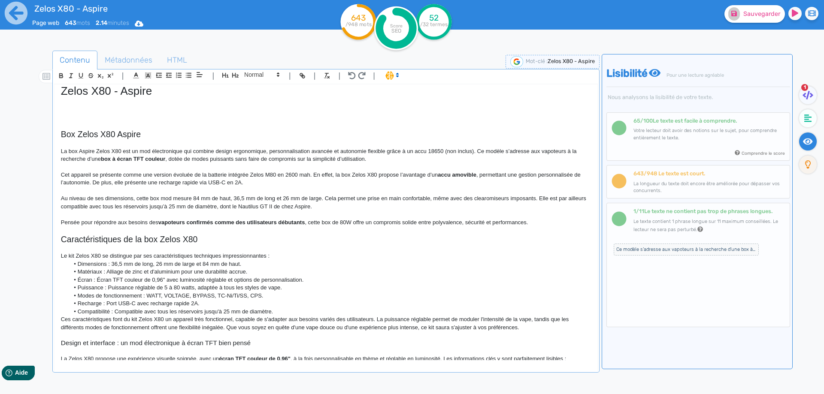
click at [93, 94] on h1 "Zelos X80 - Aspire" at bounding box center [326, 91] width 530 height 13
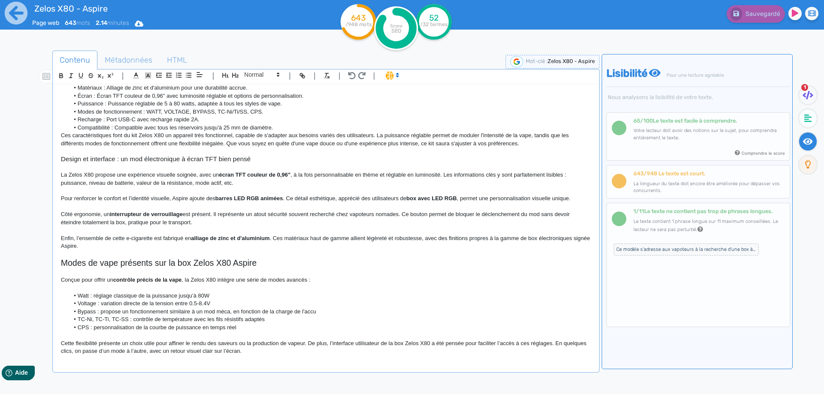
scroll to position [190, 0]
click at [104, 214] on p "Côté ergonomie, un interrupteur de verrouillage est présent. Il représente un a…" at bounding box center [326, 218] width 530 height 16
click at [268, 212] on p "Côté ergonomie, le mod Zelos X80 est équipé d'un interrupteur de verrouillage e…" at bounding box center [326, 218] width 530 height 16
drag, startPoint x: 268, startPoint y: 212, endPoint x: 275, endPoint y: 213, distance: 6.5
click at [275, 213] on p "Côté ergonomie, le mod Zelos X80 est équipé d'un interrupteur de verrouillage e…" at bounding box center [326, 218] width 530 height 16
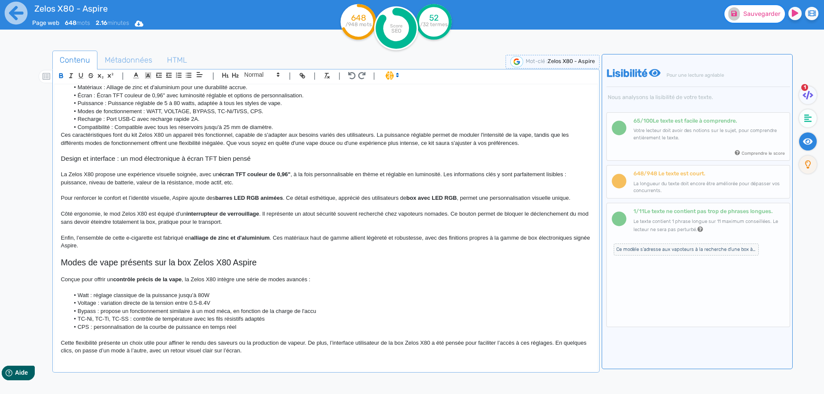
click at [757, 21] on button "Sauvegarder" at bounding box center [754, 14] width 60 height 18
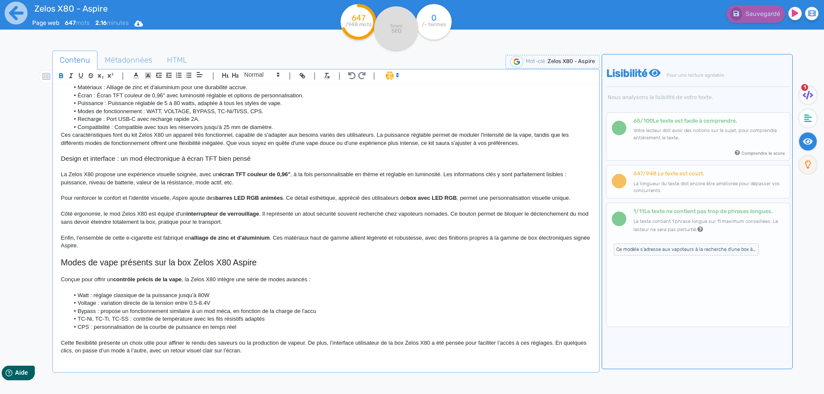
click at [264, 211] on p "Côté ergonomie, le mod Zelos X80 est équipé d'un interrupteur de verrouillage .…" at bounding box center [326, 218] width 530 height 16
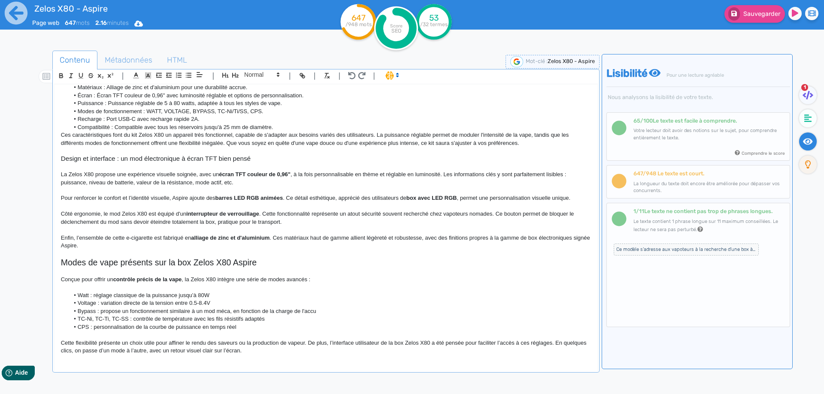
click at [381, 215] on p "Côté ergonomie, le mod Zelos X80 est équipé d'un interrupteur de verrouillage .…" at bounding box center [326, 218] width 530 height 16
click at [457, 212] on p "Côté ergonomie, le mod Zelos X80 est équipé d'un interrupteur de verrouillage .…" at bounding box center [326, 218] width 530 height 16
click at [735, 21] on button "Sauvegarder" at bounding box center [754, 14] width 60 height 18
click at [240, 213] on strong "interrupteur de verrouillage" at bounding box center [222, 214] width 73 height 6
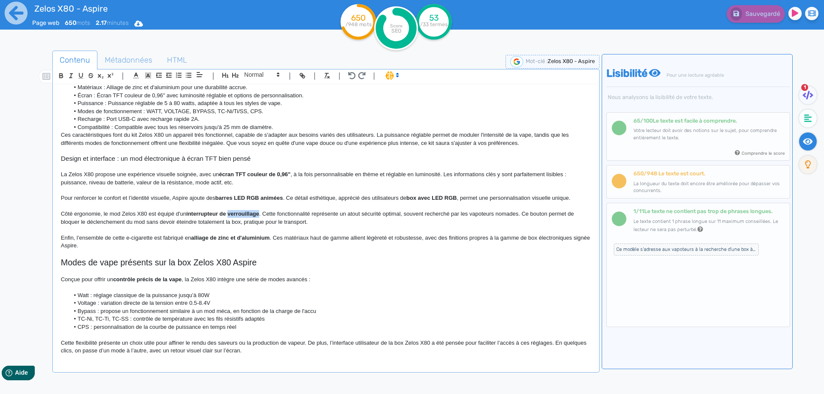
click at [240, 213] on strong "interrupteur de verrouillage" at bounding box center [222, 214] width 73 height 6
copy strong "verrouillage"
click at [203, 212] on strong "interrupteur de verrouillage" at bounding box center [222, 214] width 73 height 6
click at [203, 211] on p "Côté ergonomie, le mod Zelos X80 est équipé d'une fonction de verrouillage . Ce…" at bounding box center [326, 218] width 530 height 16
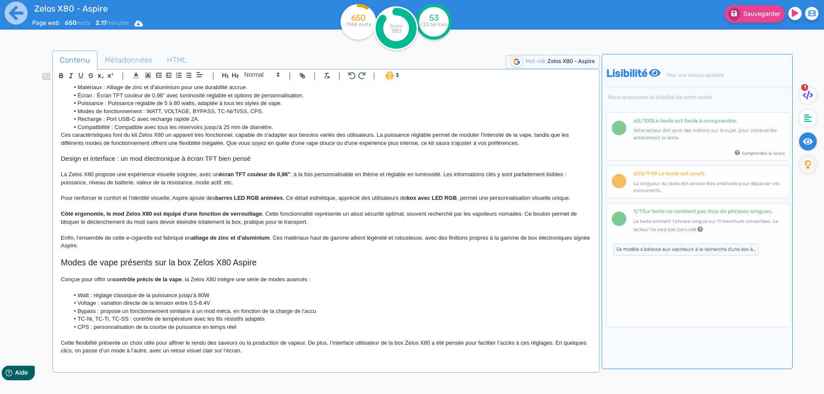
drag, startPoint x: 203, startPoint y: 211, endPoint x: 231, endPoint y: 210, distance: 28.3
click at [231, 210] on div "Zelos X80 - Aspire Box Zelos X80 Aspire La box Aspire Zelos X80 est un mod élec…" at bounding box center [325, 223] width 543 height 276
click at [190, 210] on p at bounding box center [326, 207] width 530 height 8
click at [195, 210] on p "Côté ergonomie, le mod Zelos X80 est équipé d'une fonction de verrouillage . Ce…" at bounding box center [326, 218] width 530 height 16
click at [236, 211] on p "Côté ergonomie, le mod Zelos X80 est équipé d'une fonction de verrouillage . Ce…" at bounding box center [326, 218] width 530 height 16
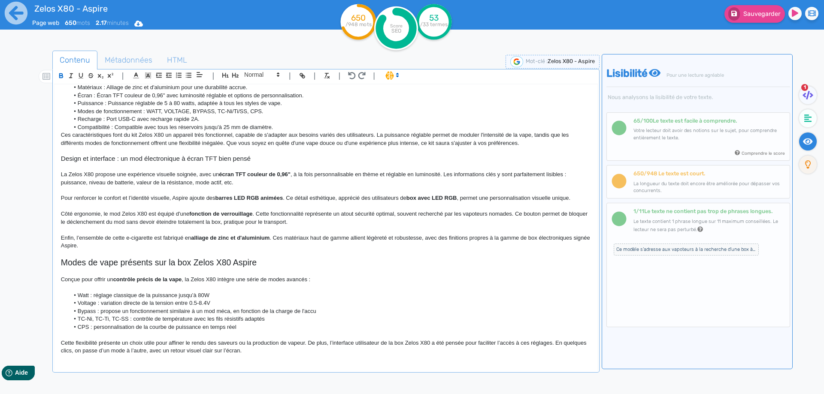
click at [263, 215] on p "Côté ergonomie, le mod Zelos X80 est équipé d'une fonction de verrouillage . Ce…" at bounding box center [326, 218] width 530 height 16
click at [286, 211] on p "Côté ergonomie, le mod Zelos X80 est équipé d'une fonction de verrouillage . Ce…" at bounding box center [326, 218] width 530 height 16
click at [748, 16] on span "Sauvegarder" at bounding box center [761, 13] width 37 height 7
click at [121, 260] on h2 "Modes de vape présents sur la box Zelos X80 Aspire" at bounding box center [326, 263] width 530 height 10
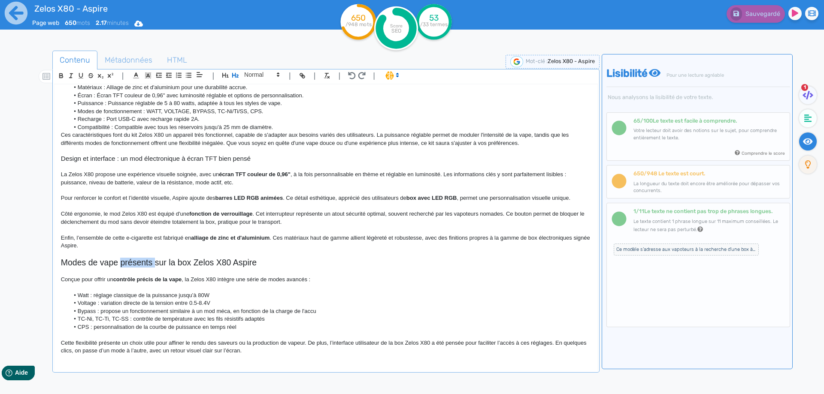
click at [121, 260] on h2 "Modes de vape présents sur la box Zelos X80 Aspire" at bounding box center [326, 263] width 530 height 10
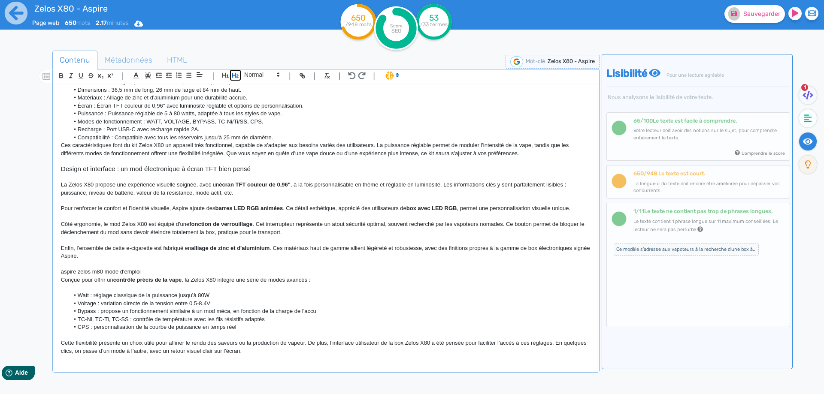
drag, startPoint x: 235, startPoint y: 74, endPoint x: 115, endPoint y: 260, distance: 221.0
click at [235, 74] on icon "button" at bounding box center [235, 75] width 7 height 7
drag, startPoint x: 62, startPoint y: 267, endPoint x: 64, endPoint y: 272, distance: 5.6
click at [64, 273] on div "Zelos X80 - Aspire Box Zelos X80 Aspire La box Aspire Zelos X80 est un mod élec…" at bounding box center [325, 223] width 543 height 276
click at [64, 274] on h2 "aspire zelos m80 mode d'emploi" at bounding box center [326, 273] width 530 height 10
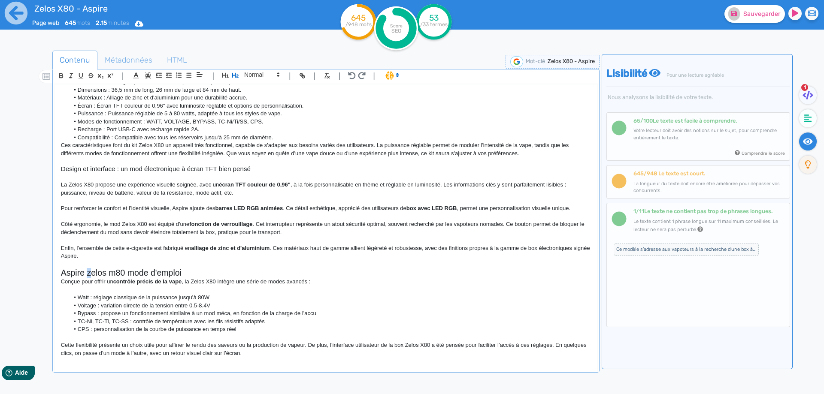
drag, startPoint x: 86, startPoint y: 269, endPoint x: 91, endPoint y: 270, distance: 4.4
click at [91, 270] on h2 "Aspire zelos m80 mode d'emploi" at bounding box center [326, 273] width 530 height 10
click at [115, 273] on h2 "Aspire Zelos m80 mode d'emploi" at bounding box center [326, 273] width 530 height 10
click at [187, 273] on h2 "Aspire Zelos X80 mode d'emploi" at bounding box center [326, 273] width 530 height 10
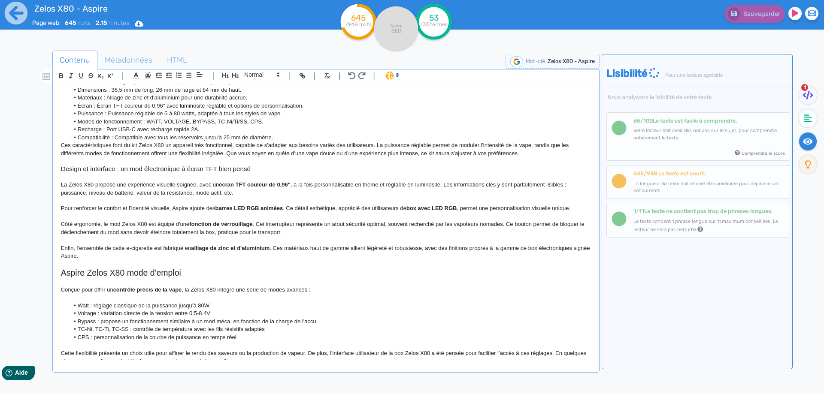
scroll to position [190, 0]
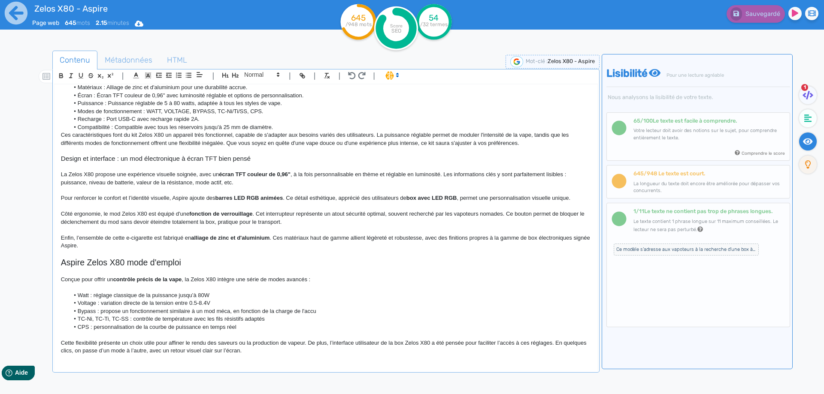
click at [60, 261] on div "Zelos X80 - Aspire Box Zelos X80 Aspire La box Aspire Zelos X80 est un mod élec…" at bounding box center [325, 223] width 543 height 276
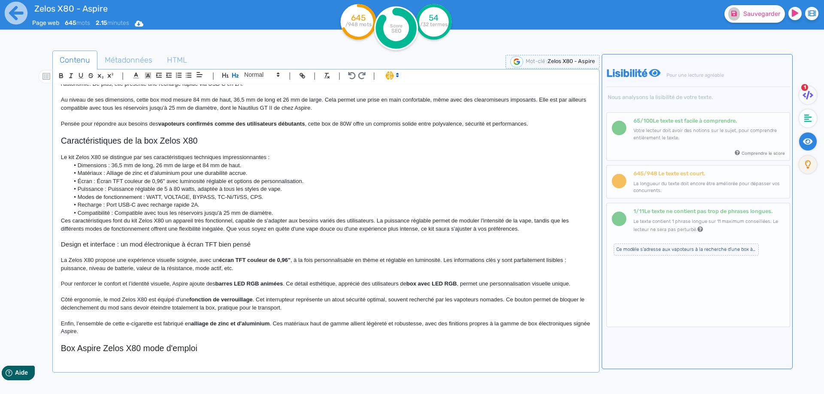
scroll to position [18, 0]
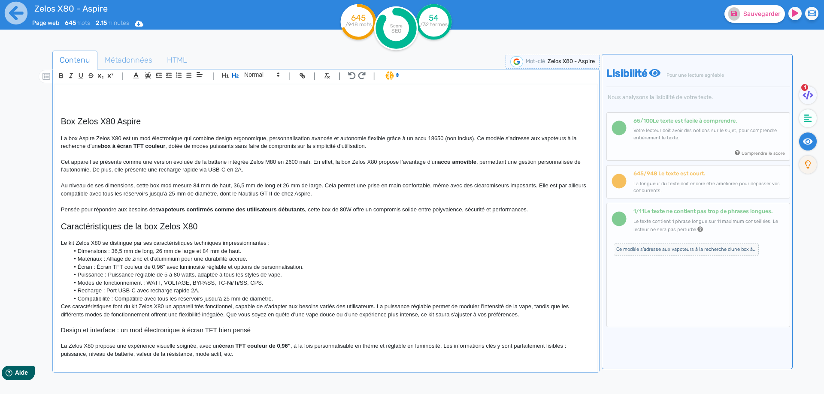
click at [171, 227] on h2 "Caractéristiques de la box Zelos X80" at bounding box center [326, 227] width 530 height 10
click at [261, 77] on span at bounding box center [261, 75] width 42 height 10
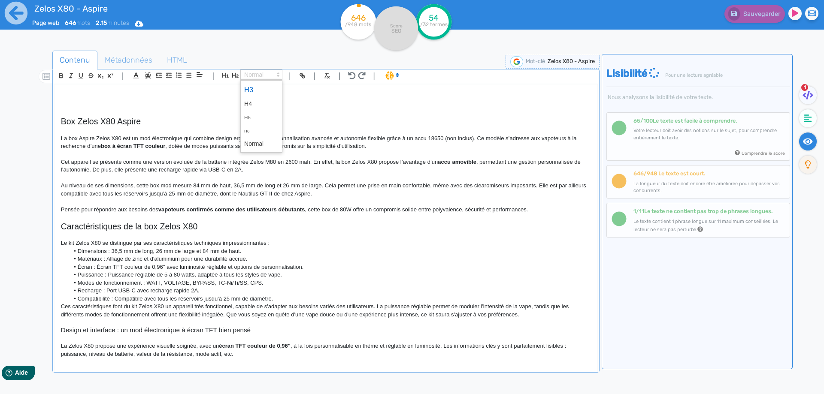
click at [255, 86] on span at bounding box center [261, 89] width 34 height 15
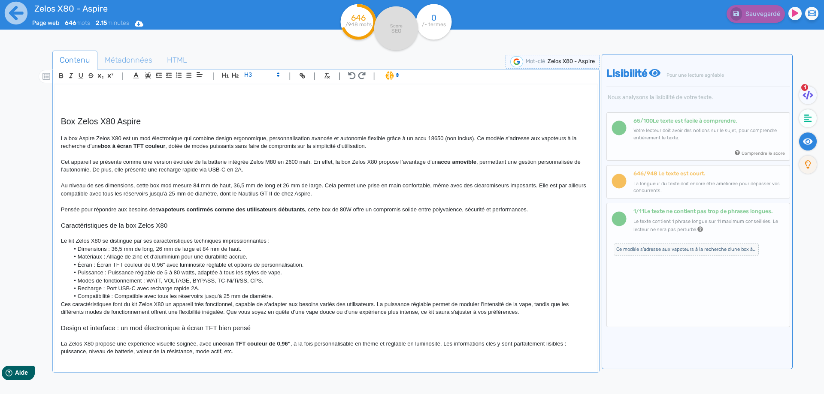
click at [178, 223] on h3 "Caractéristiques de la box Zelos X80" at bounding box center [326, 226] width 530 height 8
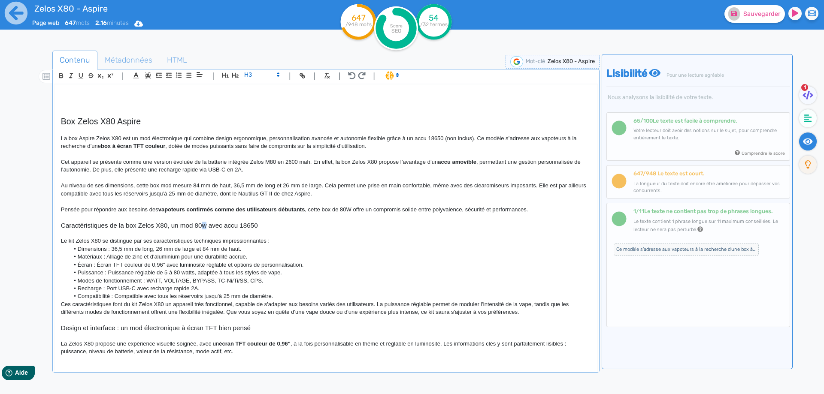
click at [206, 226] on h3 "Caractéristiques de la box Zelos X80, un mod 80w avec accu 18650" at bounding box center [326, 226] width 530 height 8
click at [206, 226] on h3 "Caractéristiques de la box Zelos X80, un mod 80W avec accu 18650" at bounding box center [326, 226] width 530 height 8
copy h3 "Caractéristiques de la box Zelos X80, un mod 80W avec accu 18650"
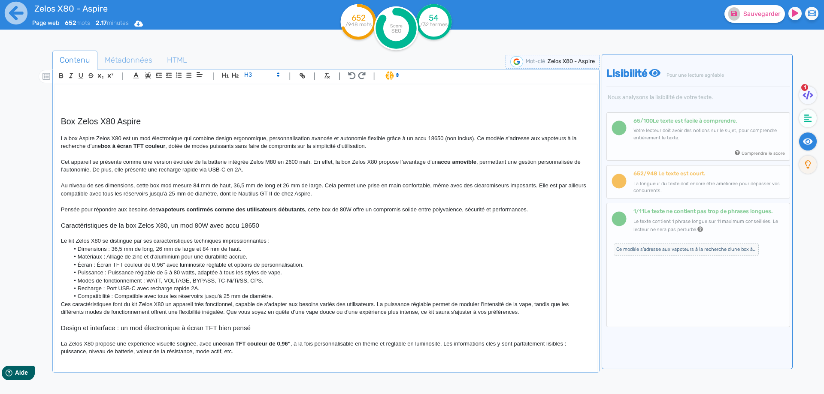
click at [254, 291] on li "Recharge : Port USB-C avec recharge rapide 2A." at bounding box center [329, 289] width 521 height 8
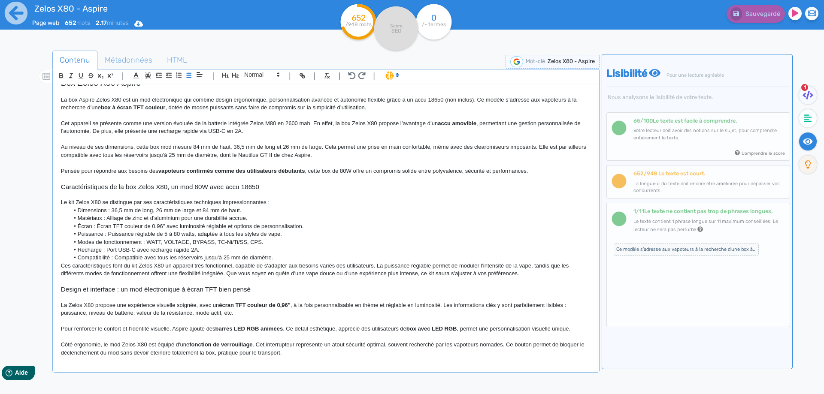
scroll to position [61, 0]
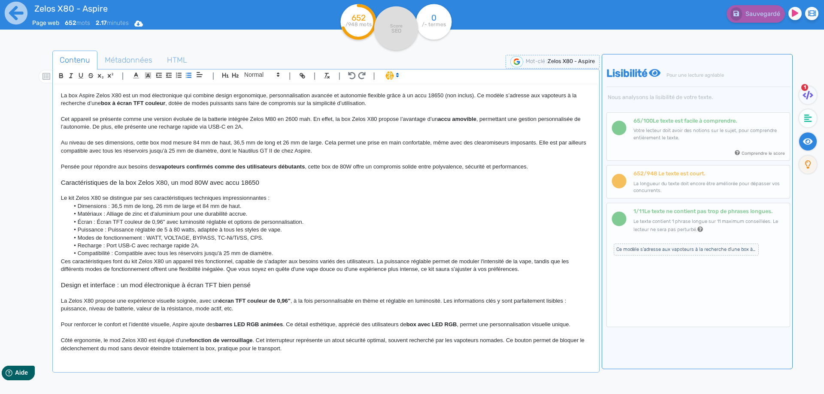
click at [322, 197] on p "Le kit Zelos X80 se distingue par ses caractéristiques techniques impressionnan…" at bounding box center [326, 198] width 530 height 8
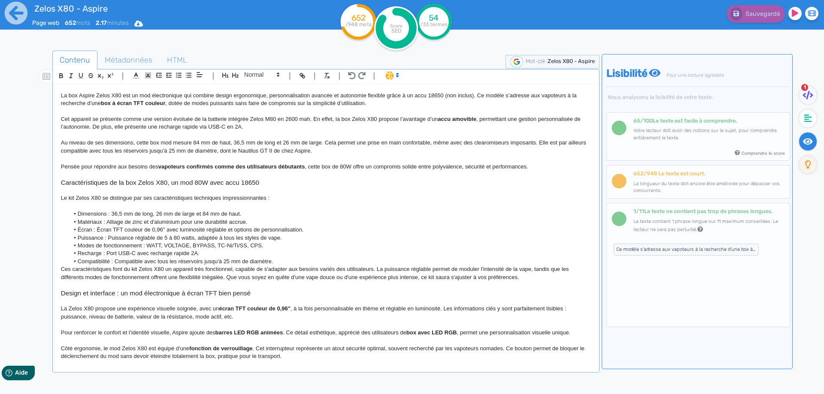
click at [112, 216] on li "Dimensions : 36,5 mm de long, 26 mm de large et 84 mm de haut." at bounding box center [329, 214] width 521 height 8
drag, startPoint x: 151, startPoint y: 215, endPoint x: 277, endPoint y: 213, distance: 125.7
click at [277, 213] on li "Dimensions : 84 x 36 x 26 mm36,5 mm de long, 26 mm de large et 84 mm de haut." at bounding box center [329, 214] width 521 height 8
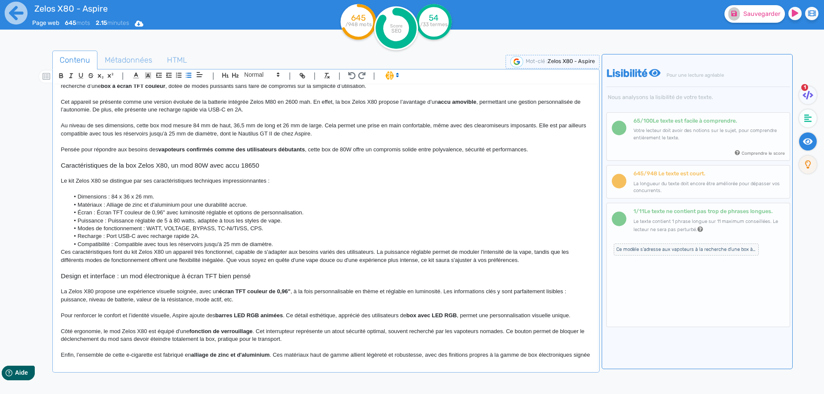
scroll to position [104, 0]
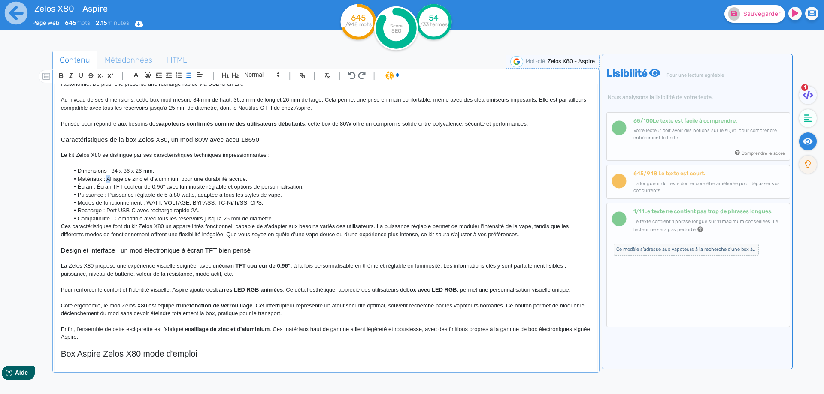
click at [107, 179] on li "Matériaux : Alliage de zinc et d'aluminium pour une durabilité accrue." at bounding box center [329, 179] width 521 height 8
click at [99, 185] on li "Écran : Écran TFT couleur de 0,96" avec luminosité réglable et options de perso…" at bounding box center [329, 187] width 521 height 8
click at [108, 194] on li "Puissance : Puissance réglable de 5 à 80 watts, adaptée à tous les styles de va…" at bounding box center [329, 195] width 521 height 8
click at [114, 193] on li "Puissance : Puissance réglable de 5 à 80 watts, adaptée à tous les styles de va…" at bounding box center [329, 195] width 521 height 8
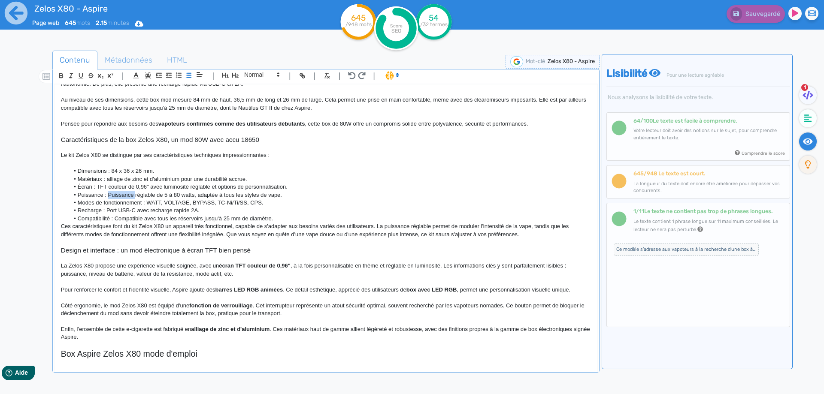
click at [114, 193] on li "Puissance : Puissance réglable de 5 à 80 watts, adaptée à tous les styles de va…" at bounding box center [329, 195] width 521 height 8
click at [242, 193] on li "Puissance : réglable de 5 à 80 watts, adaptée à tous les styles de vape." at bounding box center [329, 195] width 521 height 8
click at [155, 202] on li "Modes de fonctionnement : WATT, VOLTAGE, BYPASS, TC-Ni/Ti/SS, CPS." at bounding box center [329, 203] width 521 height 8
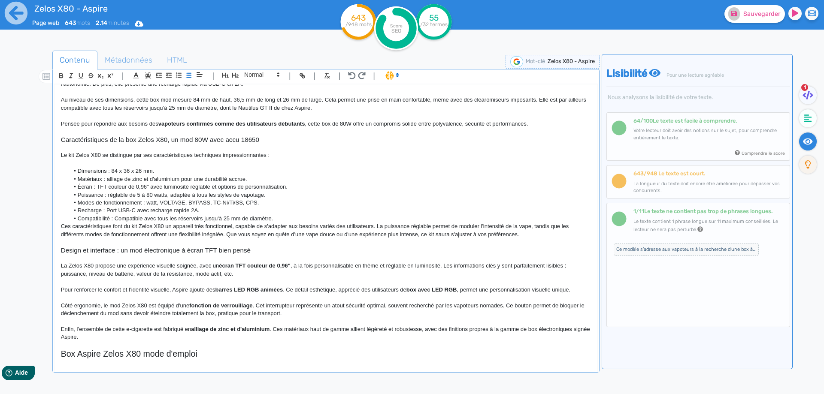
click at [166, 203] on li "Modes de fonctionnement : watt, VOLTAGE, BYPASS, TC-Ni/Ti/SS, CPS." at bounding box center [329, 203] width 521 height 8
click at [106, 210] on li "Recharge : Port USB-C avec recharge rapide 2A." at bounding box center [329, 211] width 521 height 8
click at [116, 218] on li "Compatibilité : Compatible avec tous les réservoirs jusqu'à 25 mm de diamètre." at bounding box center [329, 219] width 521 height 8
click at [190, 220] on li "Compatibilité : compatible avec tous les réservoirs jusqu'à 25 mm de diamètre." at bounding box center [329, 219] width 521 height 8
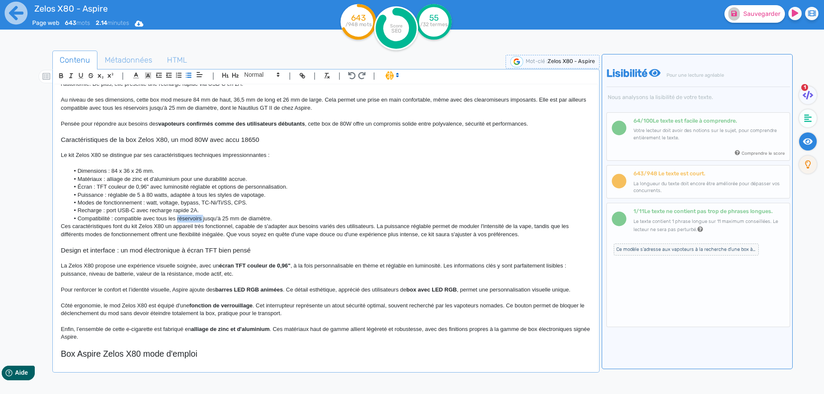
click at [190, 220] on li "Compatibilité : compatible avec tous les réservoirs jusqu'à 25 mm de diamètre." at bounding box center [329, 219] width 521 height 8
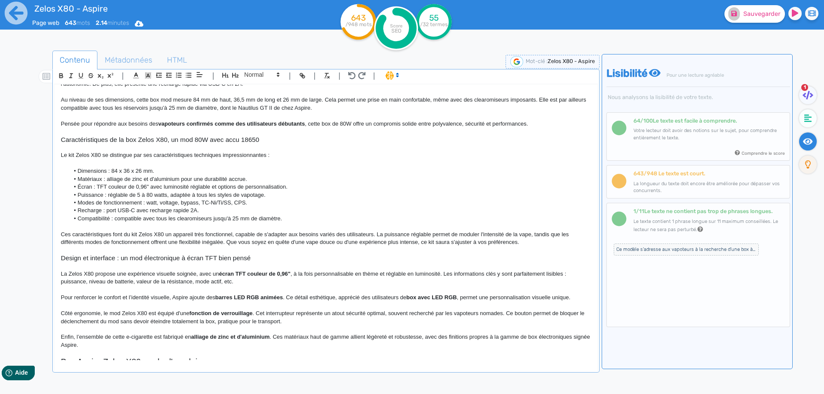
click at [99, 233] on p "Ces caractéristiques font du kit Zelos X80 un appareil très fonctionnel, capabl…" at bounding box center [326, 239] width 530 height 16
click at [120, 234] on p "Ces spécificités font du kit Zelos X80 un appareil très fonctionnel, capable de…" at bounding box center [326, 239] width 530 height 16
click at [114, 234] on p "Ces spécificités font de la Zelos X80 un appareil très fonctionnel, capable de …" at bounding box center [326, 239] width 530 height 16
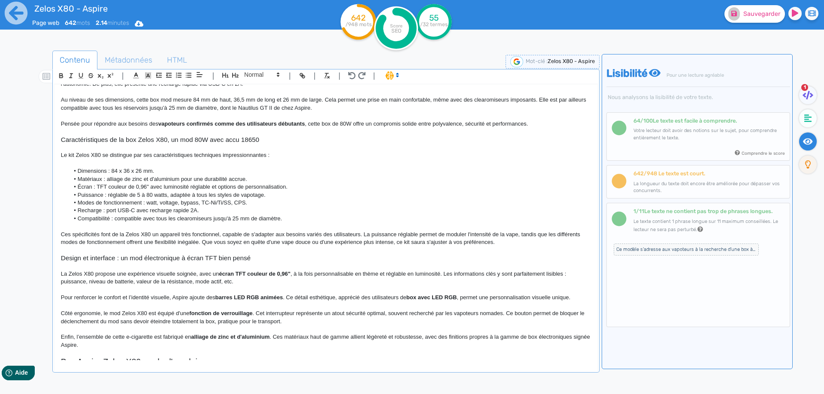
drag, startPoint x: 114, startPoint y: 234, endPoint x: 124, endPoint y: 236, distance: 10.1
click at [124, 236] on p "Ces spécificités font de la Zelos X80 un appareil très fonctionnel, capable de …" at bounding box center [326, 239] width 530 height 16
click at [114, 235] on p "Ces spécificités font dZelos X80 un appareil très fonctionnel, capable de s'ada…" at bounding box center [326, 239] width 530 height 16
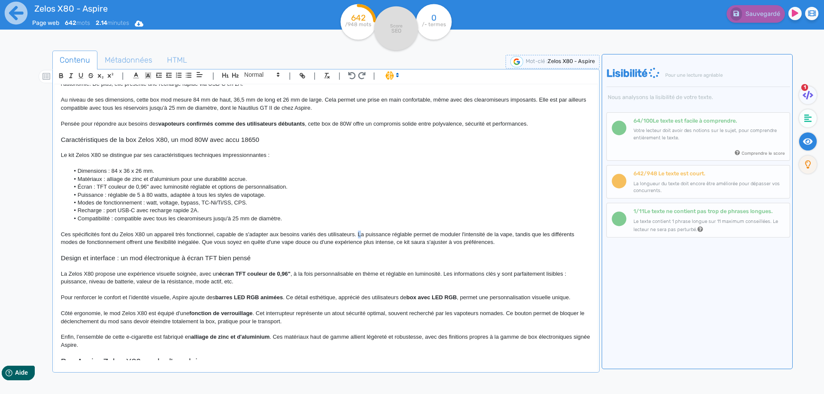
click at [357, 231] on p "Ces spécificités font du Zelos X80 un appareil très fonctionnel, capable de s'a…" at bounding box center [326, 239] width 530 height 16
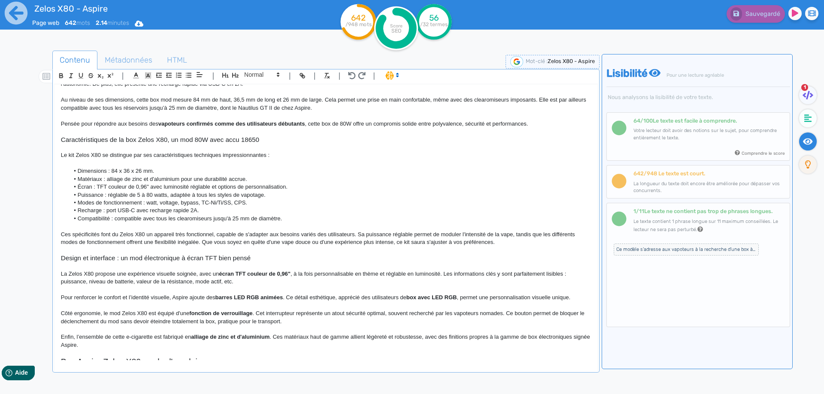
click at [95, 242] on p "Ces spécificités font du Zelos X80 un appareil très fonctionnel, capable de s'a…" at bounding box center [326, 239] width 530 height 16
click at [253, 242] on p "Ces spécificités font du Zelos X80 un appareil très fonctionnel, capable de s'a…" at bounding box center [326, 239] width 530 height 16
drag, startPoint x: 253, startPoint y: 242, endPoint x: 330, endPoint y: 242, distance: 77.2
click at [330, 242] on p "Ces spécificités font du Zelos X80 un appareil très fonctionnel, capable de s'a…" at bounding box center [326, 239] width 530 height 16
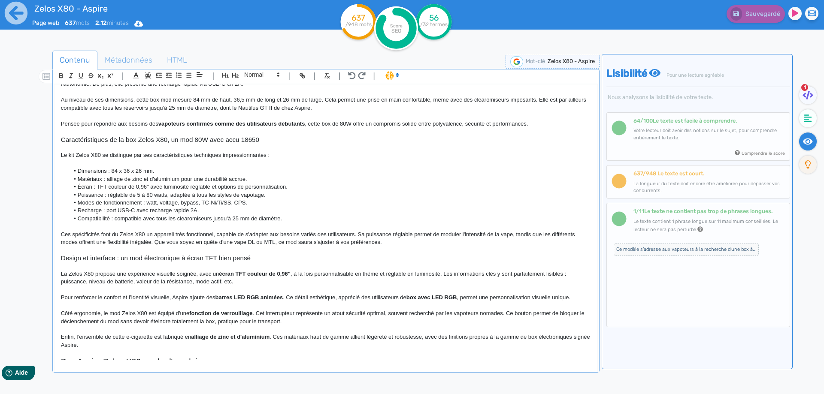
click at [289, 241] on p "Ces spécificités font du Zelos X80 un appareil très fonctionnel, capable de s'a…" at bounding box center [326, 239] width 530 height 16
click at [761, 6] on button "Sauvegarder" at bounding box center [754, 14] width 60 height 18
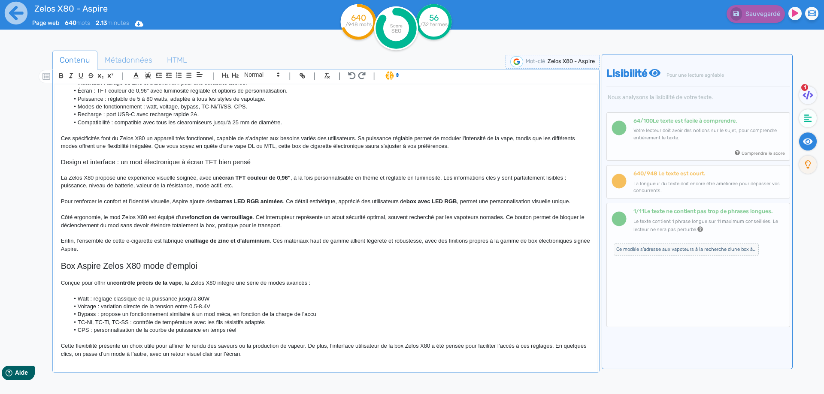
scroll to position [203, 0]
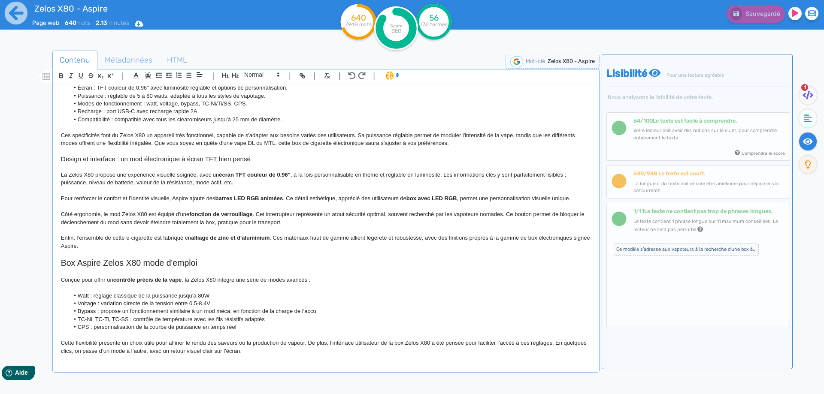
click at [299, 363] on div "Zelos X80 - Aspire Box Zelos X80 Aspire La box Aspire Zelos X80 est un mod élec…" at bounding box center [326, 229] width 544 height 291
click at [296, 352] on p "Cette flexibilité présente un choix utile pour affiner le rendu des saveurs ou …" at bounding box center [326, 347] width 530 height 16
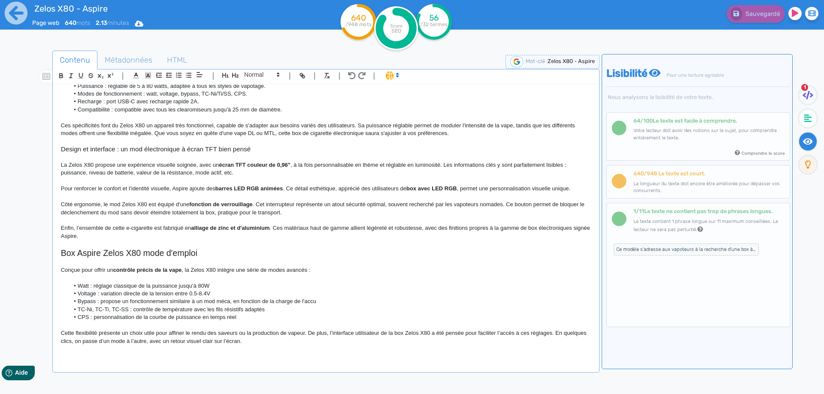
drag, startPoint x: 261, startPoint y: 179, endPoint x: 333, endPoint y: 129, distance: 87.6
click at [261, 179] on p at bounding box center [326, 181] width 530 height 8
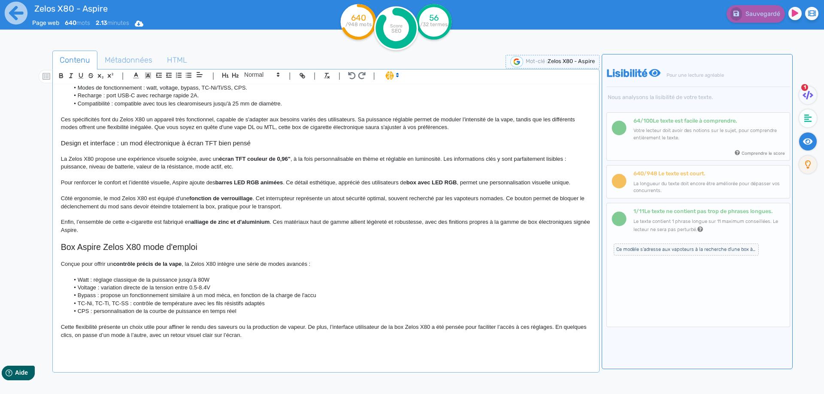
click at [158, 354] on p at bounding box center [326, 352] width 530 height 8
drag, startPoint x: 232, startPoint y: 74, endPoint x: 226, endPoint y: 81, distance: 9.1
click at [231, 75] on button "button" at bounding box center [235, 75] width 10 height 10
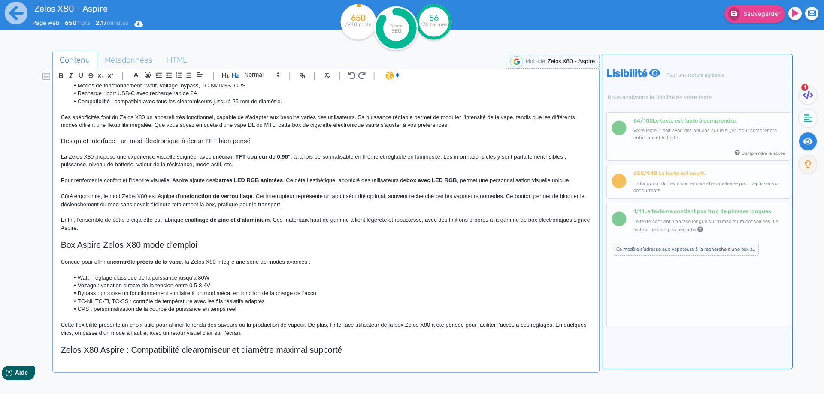
scroll to position [221, 0]
click at [135, 351] on h2 "Zelos X80 Aspire : Compatibilité clearomiseur et diamètre maximal supporté" at bounding box center [326, 350] width 530 height 10
click at [139, 347] on h2 "Zelos X80 Aspire : compatibilité clearomiseur et diamètre maximal supporté" at bounding box center [326, 350] width 530 height 10
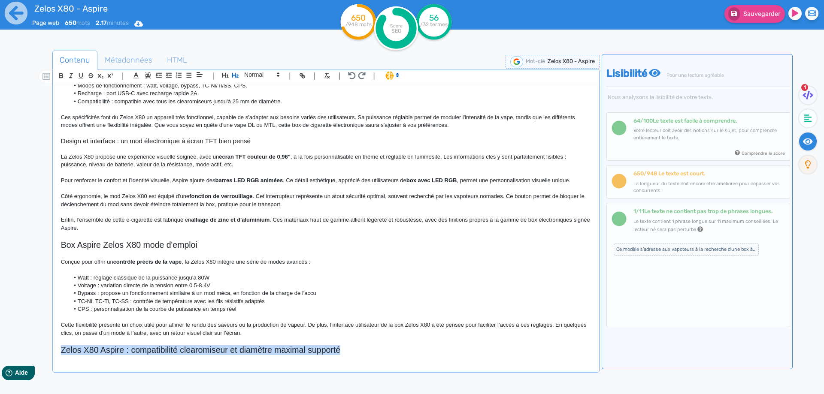
click at [139, 347] on h2 "Zelos X80 Aspire : compatibilité clearomiseur et diamètre maximal supporté" at bounding box center [326, 350] width 530 height 10
copy h2 "Zelos X80 Aspire : compatibilité clearomiseur et diamètre maximal supporté"
click at [106, 347] on h2 "Zelos X80 Aspire : compatibilité clearomiseur et diamètre maximal supporté" at bounding box center [326, 350] width 530 height 10
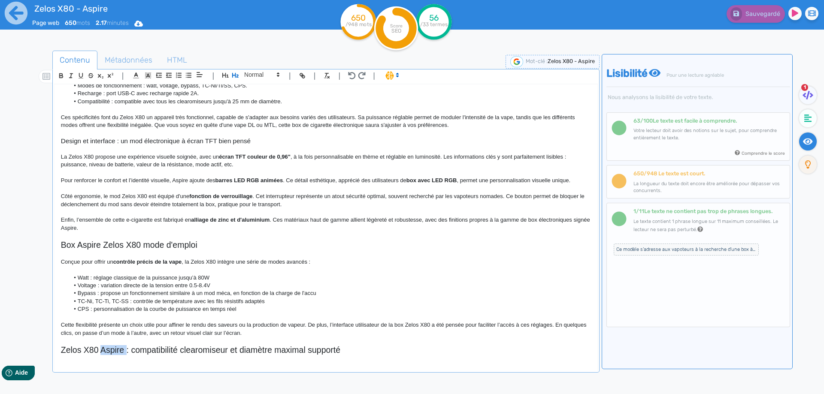
click at [106, 347] on h2 "Zelos X80 Aspire : compatibilité clearomiseur et diamètre maximal supporté" at bounding box center [326, 350] width 530 height 10
click at [342, 346] on h2 "Zelos X80 : compatibilité clearomiseur et diamètre maximal supporté" at bounding box center [326, 350] width 530 height 10
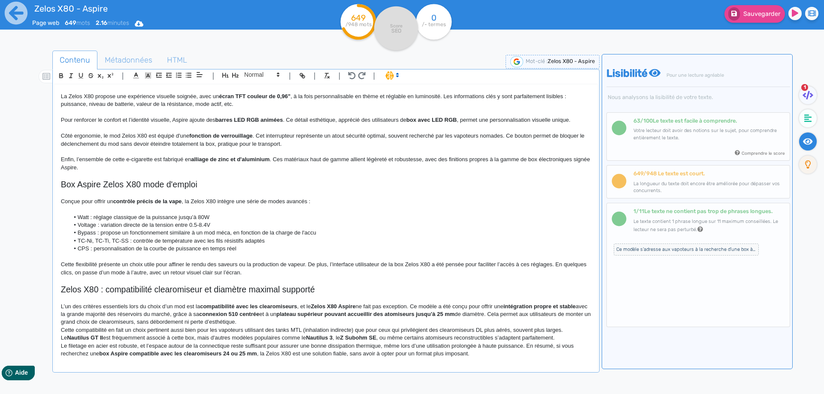
scroll to position [284, 0]
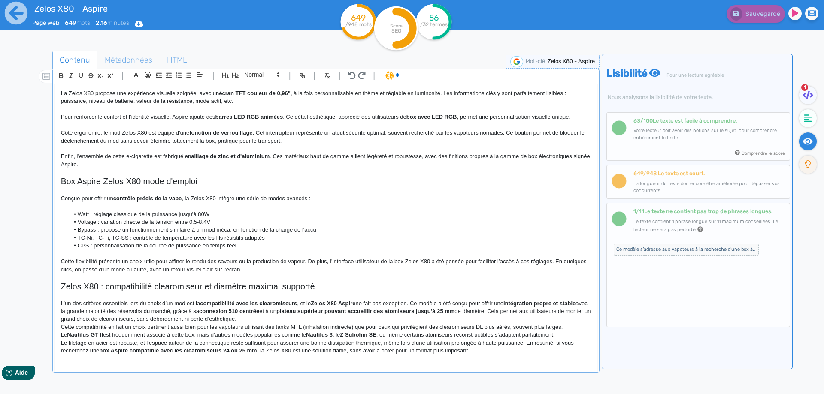
click at [276, 318] on p "L’un des critères essentiels lors du choix d’un mod est la compatibilité avec l…" at bounding box center [326, 312] width 530 height 24
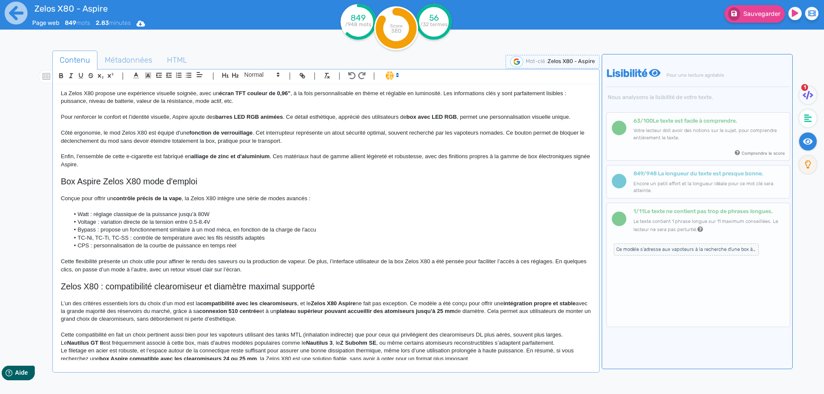
click at [565, 343] on p "Cette compatibilité en fait un choix pertinent aussi bien pour les vapoteurs ut…" at bounding box center [326, 339] width 530 height 16
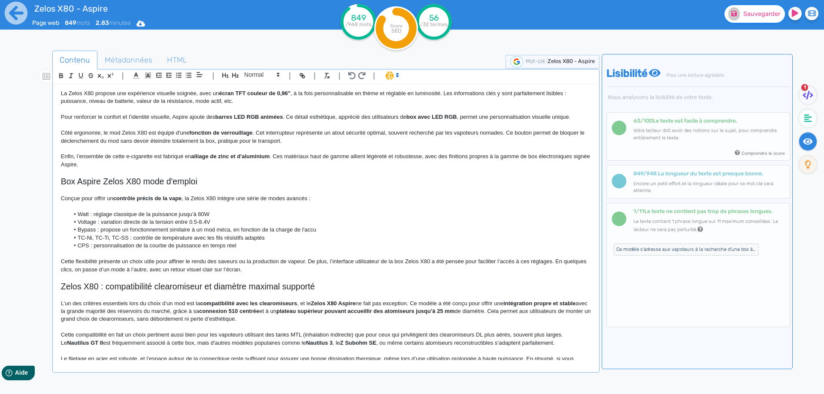
click at [746, 9] on button "Sauvegarder" at bounding box center [754, 14] width 60 height 18
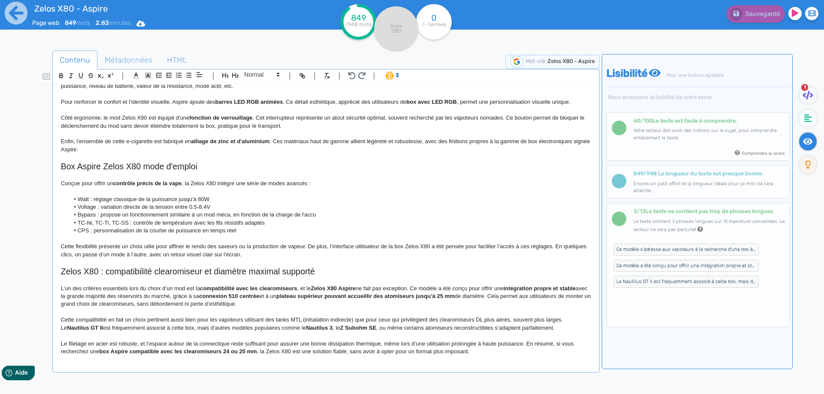
scroll to position [300, 0]
click at [185, 288] on p "L’un des critères essentiels lors du choix d’un mod est la compatibilité avec l…" at bounding box center [326, 296] width 530 height 24
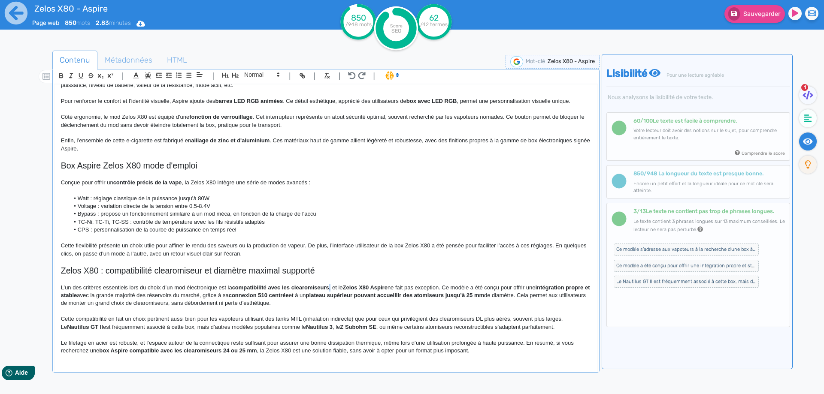
click at [333, 288] on p "L’un des critères essentiels lors du choix d’un mod électronique est la compati…" at bounding box center [326, 296] width 530 height 24
click at [318, 285] on strong "compatibilité avec les clearomiseurs" at bounding box center [280, 287] width 97 height 6
drag, startPoint x: 318, startPoint y: 285, endPoint x: 254, endPoint y: 287, distance: 64.4
click at [228, 289] on p "L’un des critères essentiels lors du choix d’un mod électronique est la compati…" at bounding box center [326, 296] width 530 height 24
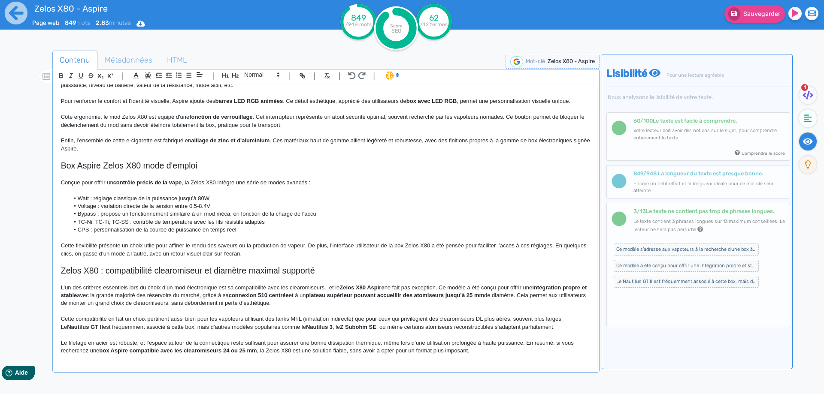
click at [332, 288] on p "L’un des critères essentiels lors du choix d’un mod électronique est sa compati…" at bounding box center [326, 296] width 530 height 24
click at [331, 284] on p "L’un des critères essentiels lors du choix d’un mod électronique est sa compati…" at bounding box center [326, 296] width 530 height 24
click at [335, 285] on p "L’un des critères essentiels lors du choix d’un mod électronique est sa compati…" at bounding box center [326, 296] width 530 height 24
click at [374, 284] on p "L’un des critères essentiels lors du choix d’un mod électronique est sa compati…" at bounding box center [326, 296] width 530 height 24
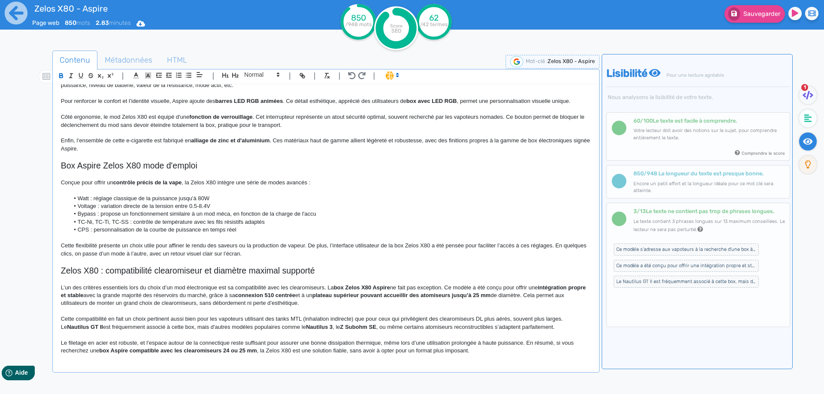
click at [397, 285] on p "L’un des critères essentiels lors du choix d’un mod électronique est sa compati…" at bounding box center [326, 296] width 530 height 24
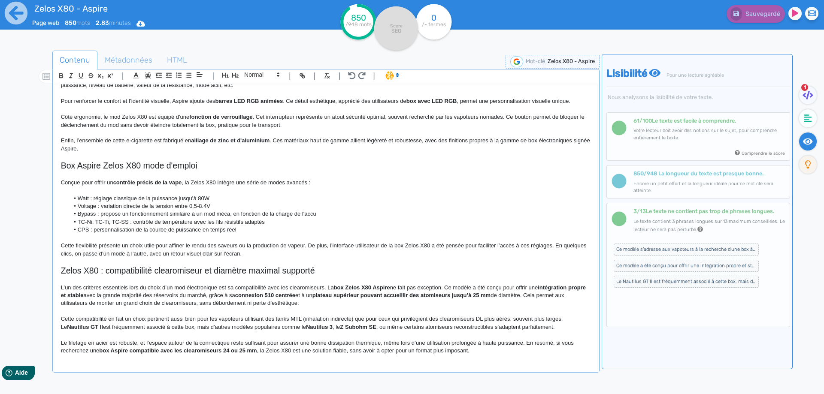
click at [563, 286] on strong "intégration propre et stable" at bounding box center [324, 291] width 526 height 14
drag, startPoint x: 563, startPoint y: 286, endPoint x: 190, endPoint y: 294, distance: 373.4
click at [190, 294] on strong "intégration propre et stable" at bounding box center [324, 291] width 526 height 14
click at [212, 297] on p "L’un des critères essentiels lors du choix d’un mod électronique est sa compati…" at bounding box center [326, 296] width 530 height 24
click at [266, 295] on strong "connexion 510 centrée" at bounding box center [259, 295] width 60 height 6
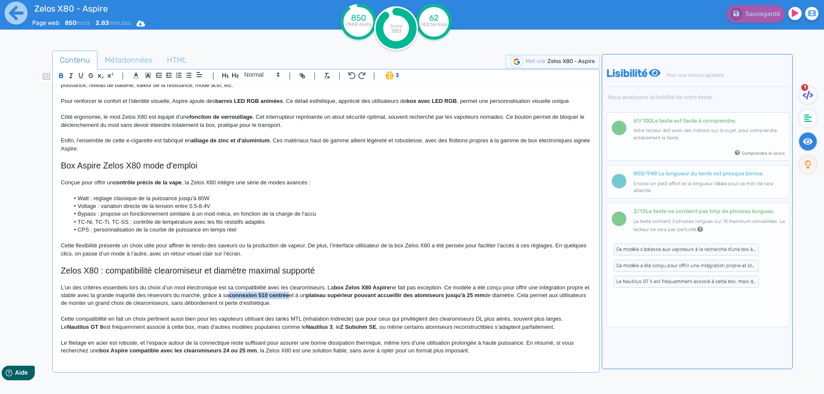
drag, startPoint x: 266, startPoint y: 295, endPoint x: 296, endPoint y: 295, distance: 29.6
click at [289, 295] on strong "connexion 510 centrée" at bounding box center [259, 295] width 60 height 6
click at [347, 295] on strong "plateau supérieur pouvant accueillir des atomiseurs jusqu’à 25 mm" at bounding box center [395, 295] width 178 height 6
click at [317, 295] on p "L’un des critères essentiels lors du choix d’un mod électronique est sa compati…" at bounding box center [326, 296] width 530 height 24
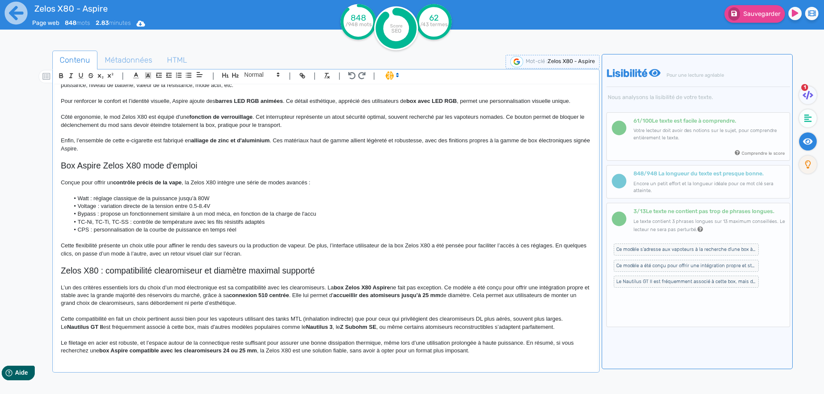
click at [364, 295] on strong "accueillir des atomiseurs jusqu’à 25 mm" at bounding box center [386, 295] width 107 height 6
click at [439, 296] on strong "d'accueillir des atomiseurs jusqu’à 25 mm" at bounding box center [383, 295] width 112 height 6
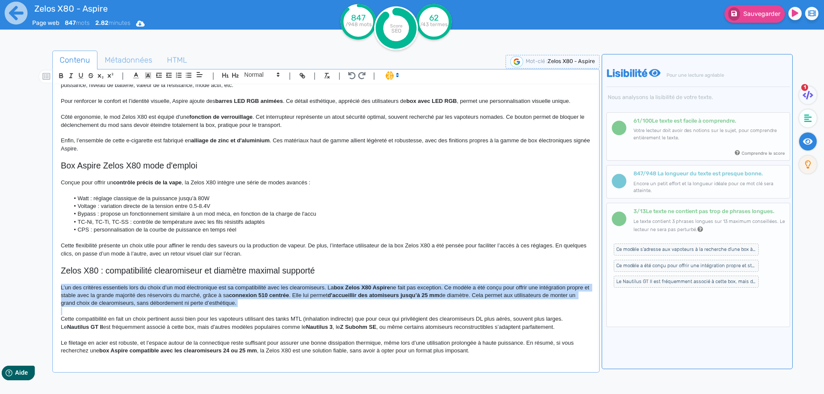
drag, startPoint x: 461, startPoint y: 296, endPoint x: 408, endPoint y: 296, distance: 52.8
click at [408, 296] on strong "d'accueillir des atomiseurs jusqu’à 25 mm" at bounding box center [383, 295] width 112 height 6
click at [402, 295] on strong "d'accueillir des atomiseurs jusqu’à 25 mm" at bounding box center [383, 295] width 112 height 6
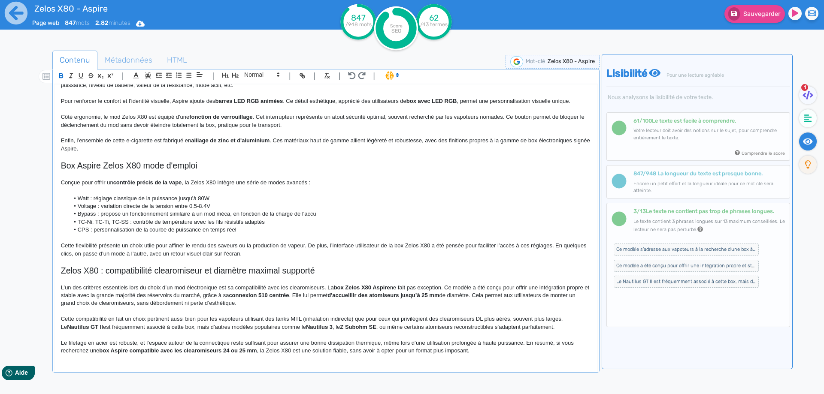
click at [369, 295] on strong "d'accueillir des atomiseurs jusqu’à 25 mm" at bounding box center [383, 295] width 112 height 6
drag, startPoint x: 369, startPoint y: 295, endPoint x: 457, endPoint y: 296, distance: 88.0
click at [490, 294] on p "L’un des critères essentiels lors du choix d’un mod électronique est sa compati…" at bounding box center [326, 296] width 530 height 24
click at [496, 294] on p "L’un des critères essentiels lors du choix d’un mod électronique est sa compati…" at bounding box center [326, 296] width 530 height 24
drag, startPoint x: 496, startPoint y: 294, endPoint x: 497, endPoint y: 302, distance: 7.8
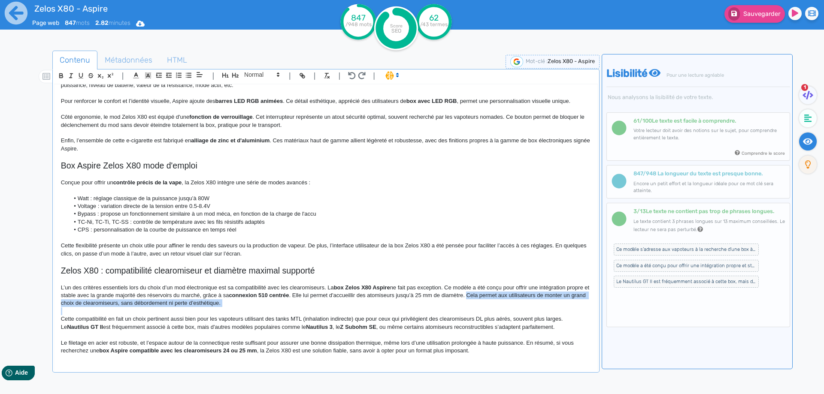
click at [497, 302] on p "L’un des critères essentiels lors du choix d’un mod électronique est sa compati…" at bounding box center [326, 296] width 530 height 24
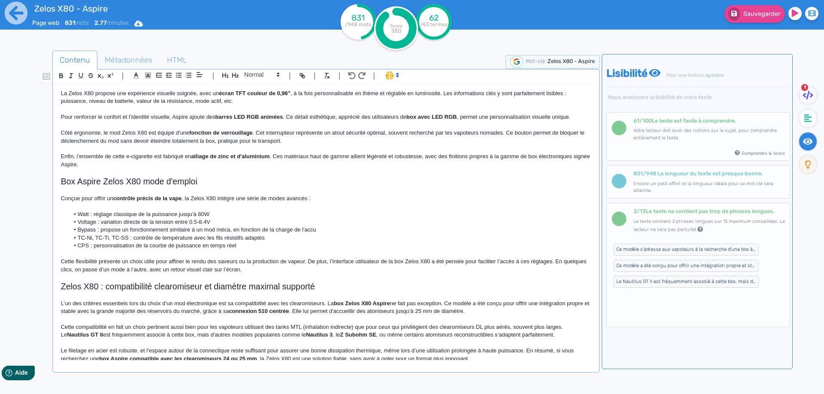
scroll to position [292, 0]
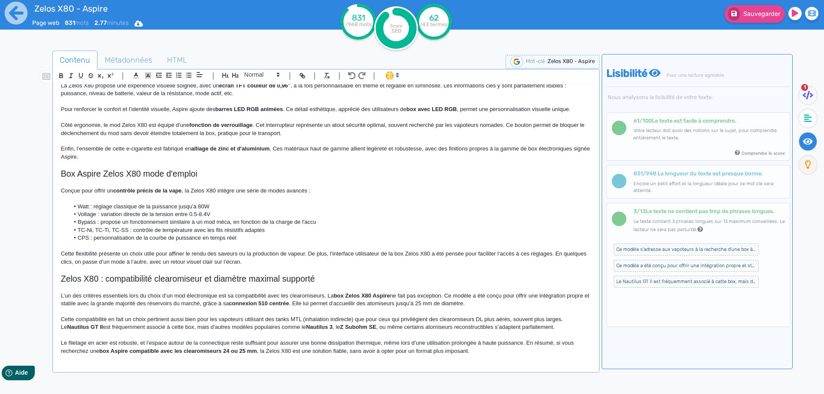
click at [280, 318] on p "Cette compatibilité en fait un choix pertinent aussi bien pour les vapoteurs ut…" at bounding box center [326, 324] width 530 height 16
click at [394, 316] on p "Cette compatibilité en fait un choix pertinent aussi bien pour les vapoteurs ut…" at bounding box center [326, 324] width 530 height 16
click at [545, 316] on p "Cette compatibilité en fait un choix pertinent aussi bien pour les vapoteurs ut…" at bounding box center [326, 324] width 530 height 16
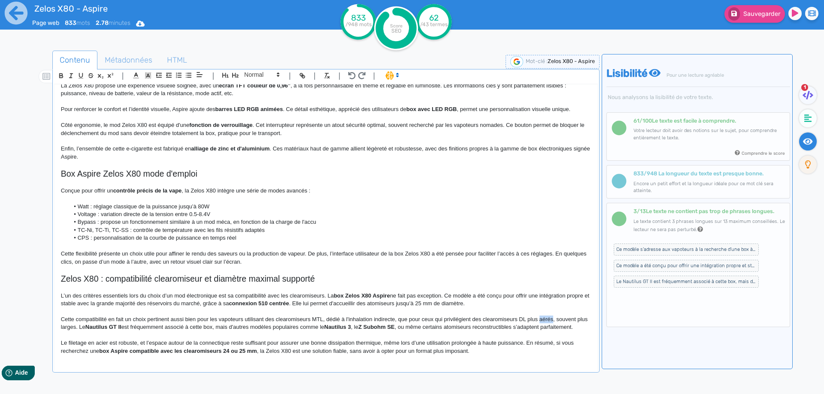
click at [545, 316] on p "Cette compatibilité en fait un choix pertinent aussi bien pour les vapoteurs ut…" at bounding box center [326, 324] width 530 height 16
click at [568, 316] on p "Cette compatibilité en fait un choix pertinent aussi bien pour les vapoteurs ut…" at bounding box center [326, 324] width 530 height 16
drag, startPoint x: 568, startPoint y: 308, endPoint x: 83, endPoint y: 319, distance: 484.9
click at [83, 319] on p "Cette compatibilité en fait un choix pertinent aussi bien pour les vapoteurs ut…" at bounding box center [326, 324] width 530 height 16
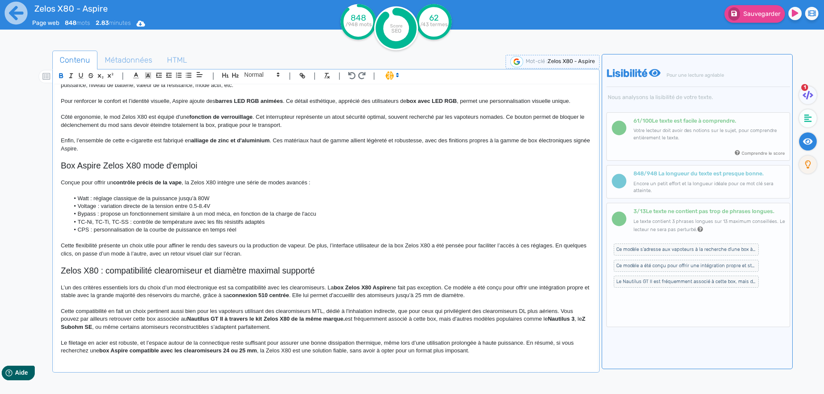
click at [189, 318] on strong "Nautilus GT II à travers le kit Zelos X80 de la même marque." at bounding box center [266, 319] width 158 height 6
drag, startPoint x: 189, startPoint y: 318, endPoint x: 327, endPoint y: 317, distance: 138.2
click at [321, 319] on p "Cette compatibilité en fait un choix pertinent aussi bien pour les vapoteurs ut…" at bounding box center [326, 320] width 530 height 24
click at [337, 319] on p "Cette compatibilité en fait un choix pertinent aussi bien pour les vapoteurs ut…" at bounding box center [326, 320] width 530 height 24
click at [343, 319] on p "Cette compatibilité en fait un choix pertinent aussi bien pour les vapoteurs ut…" at bounding box center [326, 320] width 530 height 24
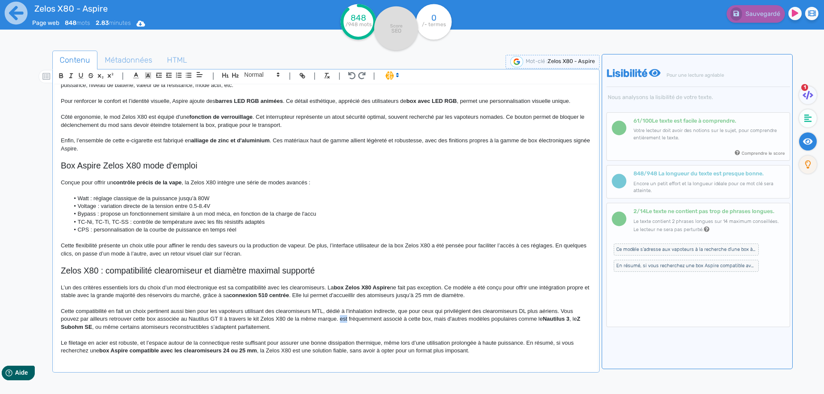
click at [342, 323] on p "Cette compatibilité en fait un choix pertinent aussi bien pour les vapoteurs ut…" at bounding box center [326, 320] width 530 height 24
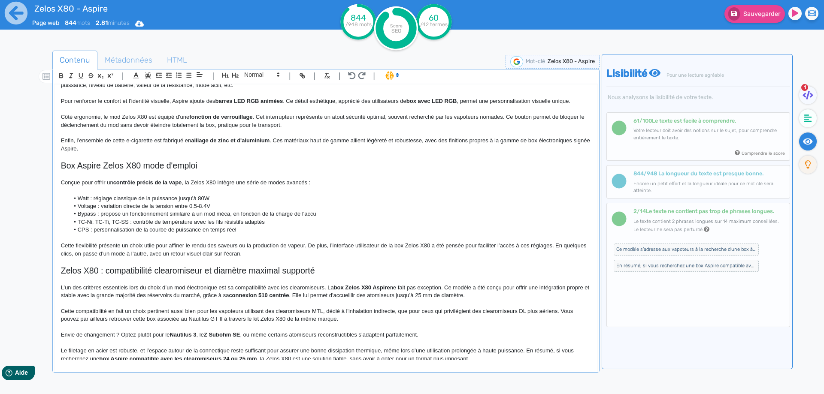
click at [179, 336] on strong "Nautilus 3" at bounding box center [182, 335] width 27 height 6
drag, startPoint x: 179, startPoint y: 336, endPoint x: 194, endPoint y: 334, distance: 15.2
click at [194, 334] on strong "Nautilus 3" at bounding box center [182, 335] width 27 height 6
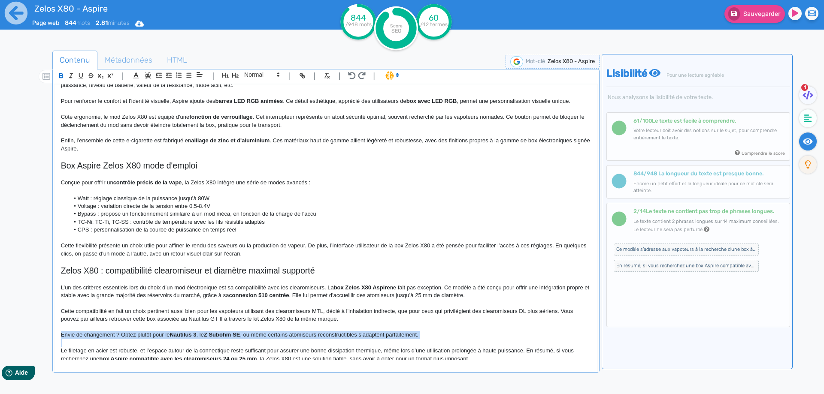
click at [194, 334] on strong "Nautilus 3" at bounding box center [182, 335] width 27 height 6
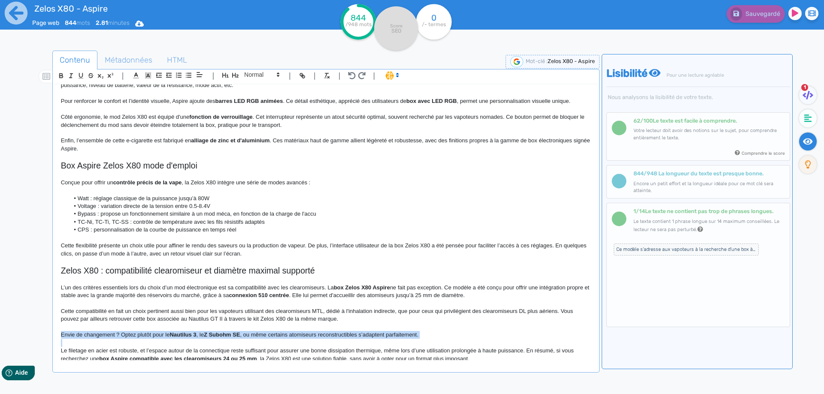
click at [181, 333] on strong "Nautilus 3" at bounding box center [182, 335] width 27 height 6
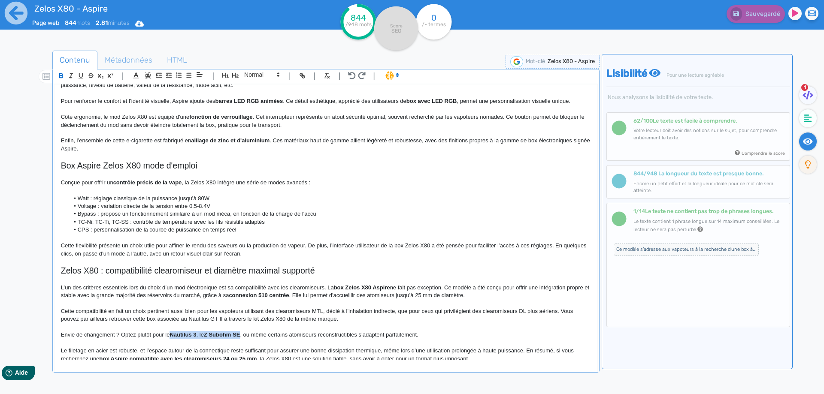
drag, startPoint x: 181, startPoint y: 333, endPoint x: 237, endPoint y: 334, distance: 56.2
click at [237, 334] on p "Envie de changement ? Optez plutôt pour le Nautilus 3 , le Z Subohm SE , ou mêm…" at bounding box center [326, 335] width 530 height 8
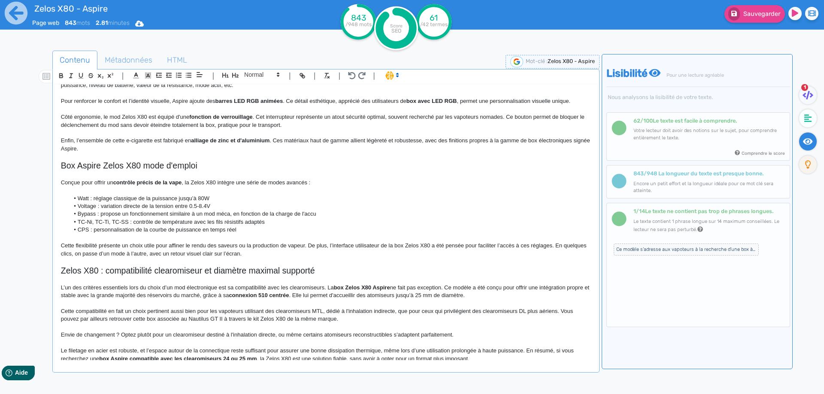
click at [314, 333] on p "Envie de changement ? Optez plutôt pour un clearomiseur destiné à l'inhalation …" at bounding box center [326, 335] width 530 height 8
click at [339, 336] on p "Envie de changement ? Optez plutôt pour un clearomiseur destiné à l'inhalation …" at bounding box center [326, 335] width 530 height 8
click at [375, 335] on p "Envie de changement ? Optez plutôt pour un clearomiseur destiné à l'inhalation …" at bounding box center [326, 335] width 530 height 8
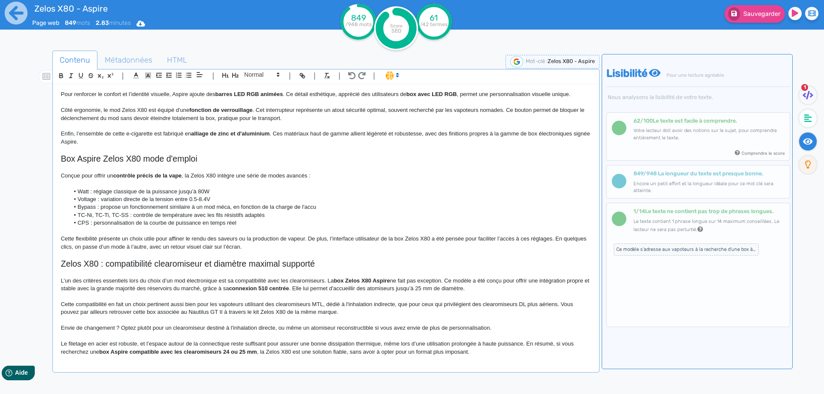
scroll to position [308, 0]
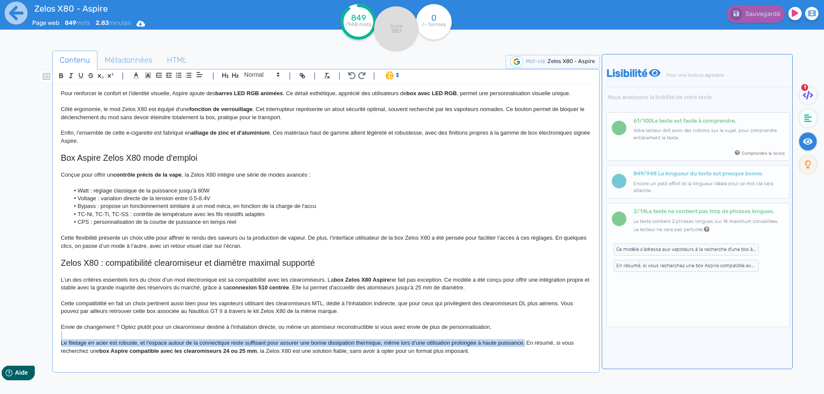
drag, startPoint x: 525, startPoint y: 345, endPoint x: 523, endPoint y: 330, distance: 14.7
click at [523, 330] on div "Zelos X80 - Aspire Box Zelos X80 Aspire La box Aspire Zelos X80 est un mod élec…" at bounding box center [325, 223] width 543 height 276
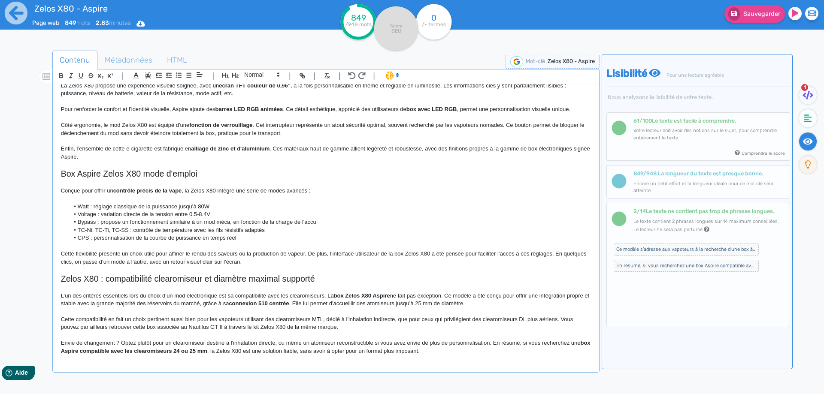
scroll to position [292, 0]
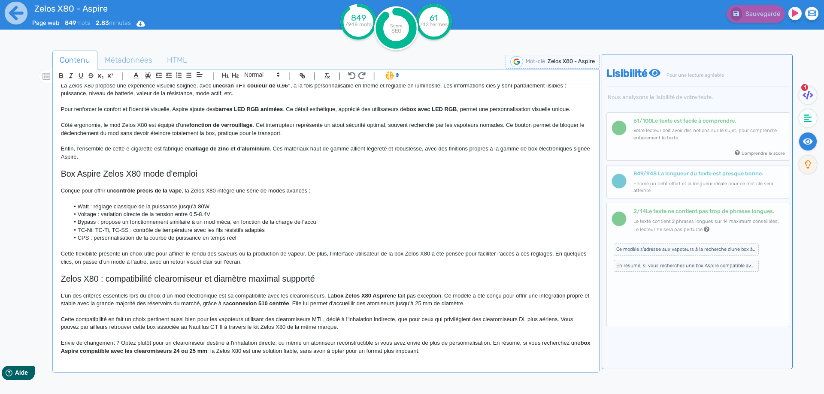
click at [186, 351] on strong "box Aspire compatible avec les clearomiseurs 24 ou 25 mm" at bounding box center [326, 347] width 531 height 14
click at [298, 351] on p "Envie de changement ? Optez plutôt pour un clearomiseur destiné à l'inhalation …" at bounding box center [326, 347] width 530 height 16
drag, startPoint x: 298, startPoint y: 351, endPoint x: 406, endPoint y: 351, distance: 108.1
click at [406, 351] on p "Envie de changement ? Optez plutôt pour un clearomiseur destiné à l'inhalation …" at bounding box center [326, 347] width 530 height 16
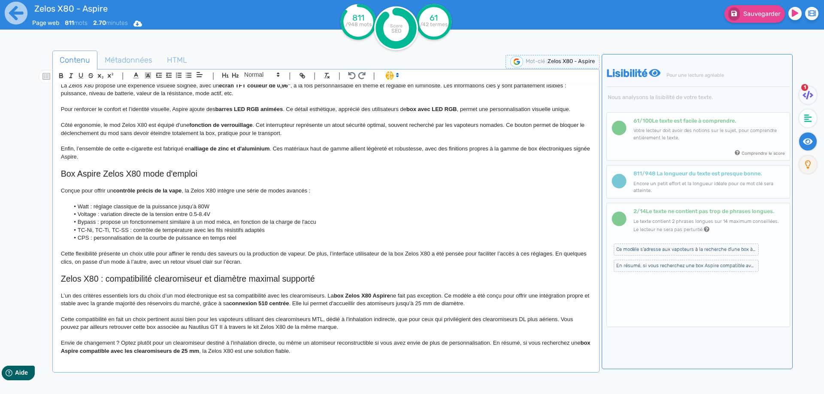
click at [281, 352] on p "Envie de changement ? Optez plutôt pour un clearomiseur destiné à l'inhalation …" at bounding box center [326, 347] width 530 height 16
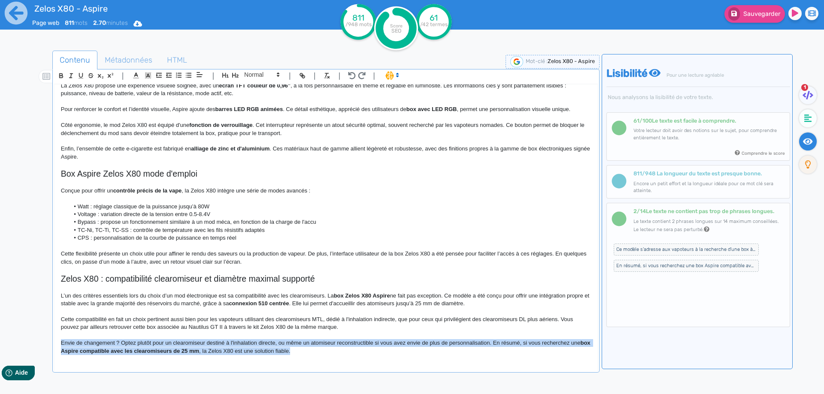
click at [281, 352] on p "Envie de changement ? Optez plutôt pour un clearomiseur destiné à l'inhalation …" at bounding box center [326, 347] width 530 height 16
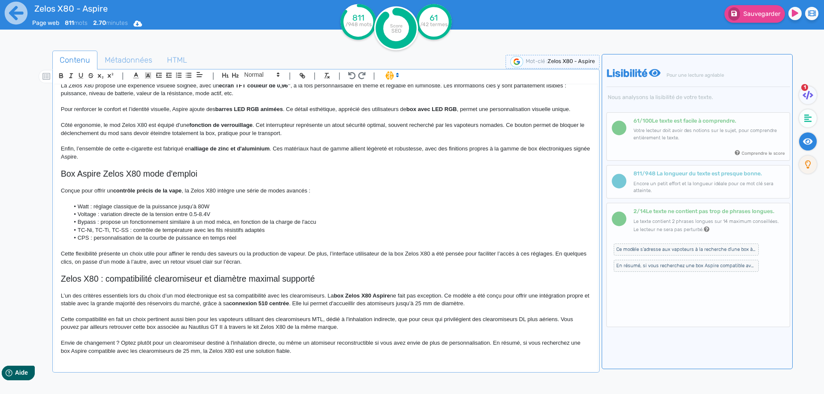
click at [281, 352] on p "Envie de changement ? Optez plutôt pour un clearomiseur destiné à l'inhalation …" at bounding box center [326, 347] width 530 height 16
click at [327, 351] on p "Envie de changement ? Optez plutôt pour un clearomiseur destiné à l'inhalation …" at bounding box center [326, 347] width 530 height 16
click at [748, 10] on button "Sauvegarder" at bounding box center [754, 14] width 60 height 18
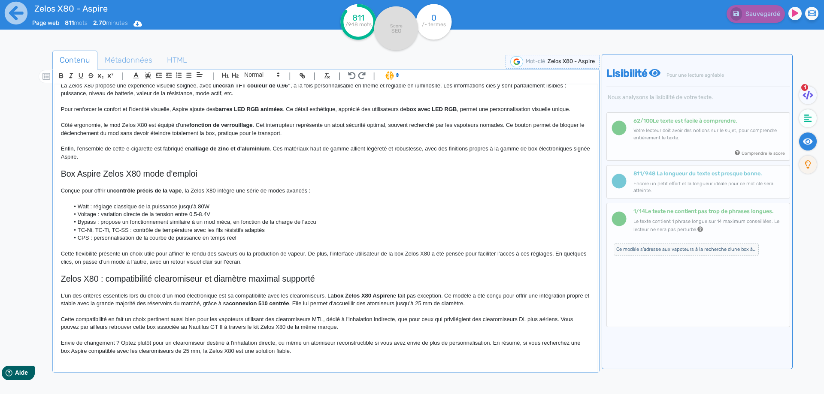
click at [662, 248] on span "Ce modèle s’adresse aux vapoteurs à la recherche d’une box à écran TFT couleur,…" at bounding box center [686, 250] width 145 height 12
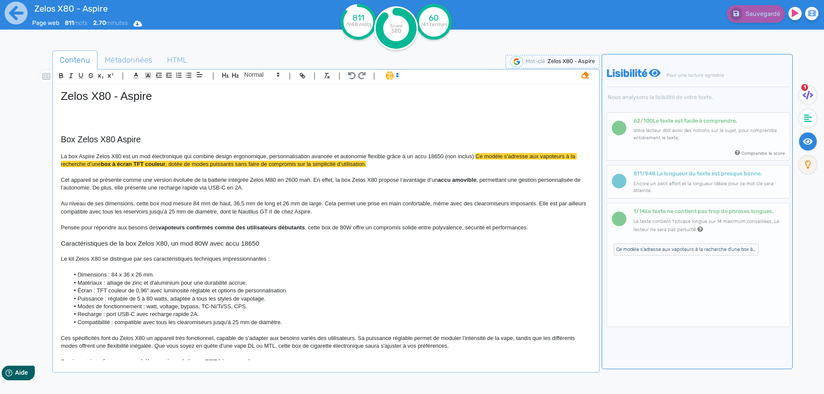
click at [587, 78] on icon at bounding box center [585, 75] width 8 height 7
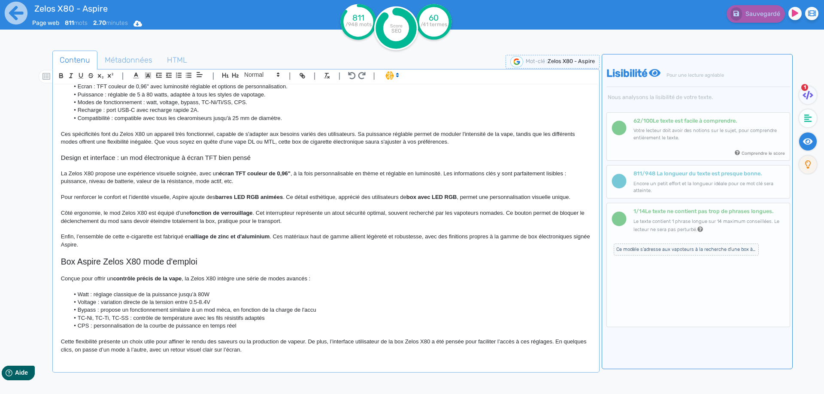
scroll to position [292, 0]
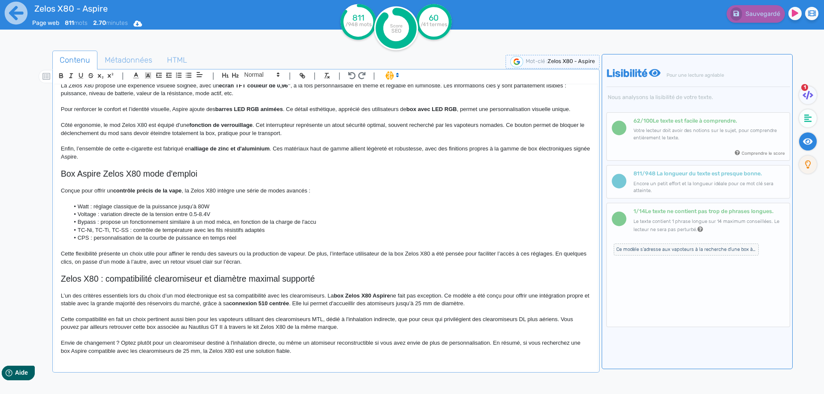
click at [321, 353] on p "Envie de changement ? Optez plutôt pour un clearomiseur destiné à l'inhalation …" at bounding box center [326, 347] width 530 height 16
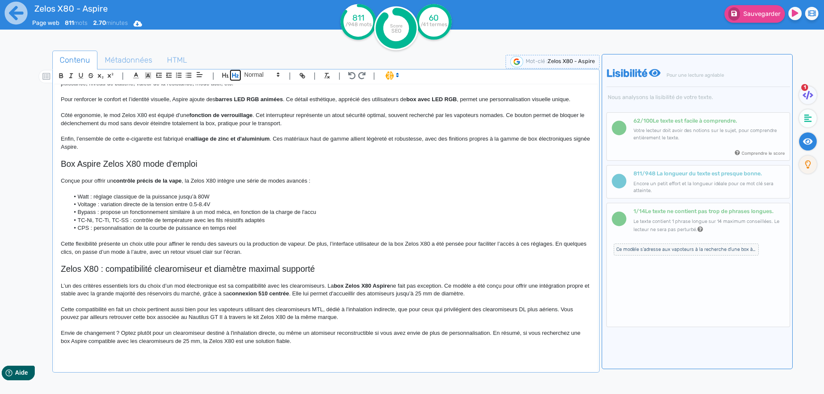
click at [233, 75] on icon "button" at bounding box center [235, 75] width 7 height 7
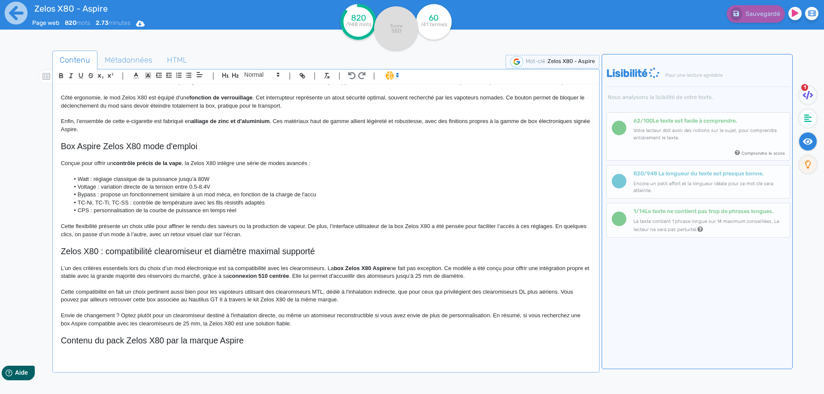
scroll to position [326, 0]
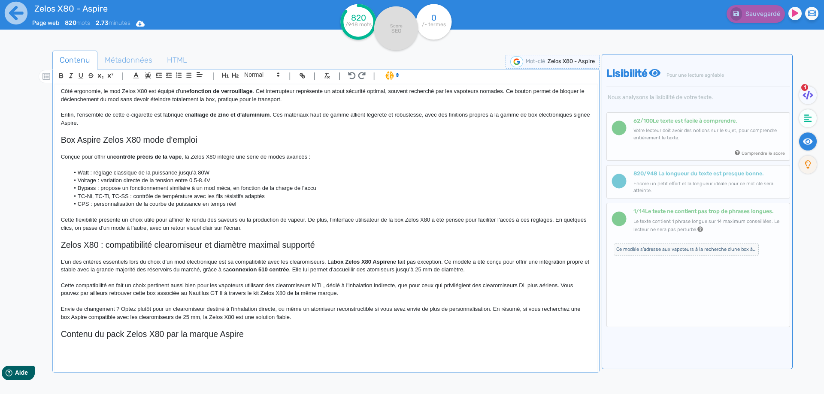
drag, startPoint x: 80, startPoint y: 346, endPoint x: 75, endPoint y: 351, distance: 7.6
click at [75, 351] on p at bounding box center [326, 351] width 530 height 8
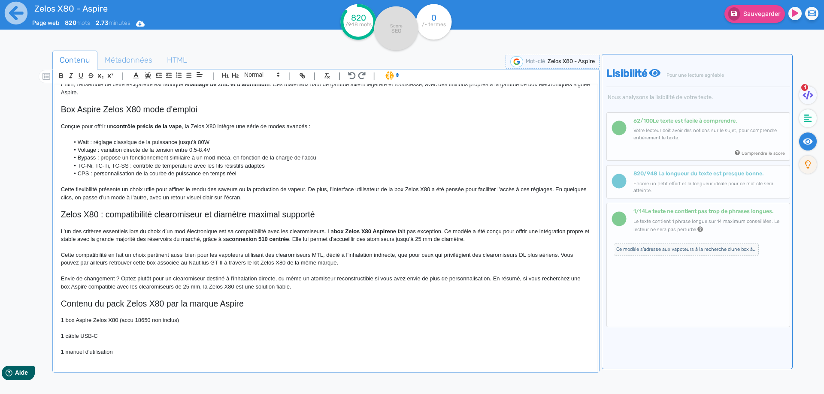
scroll to position [358, 0]
click at [68, 321] on p "1 box Aspire Zelos X80 (accu 18650 non inclus)" at bounding box center [326, 319] width 530 height 8
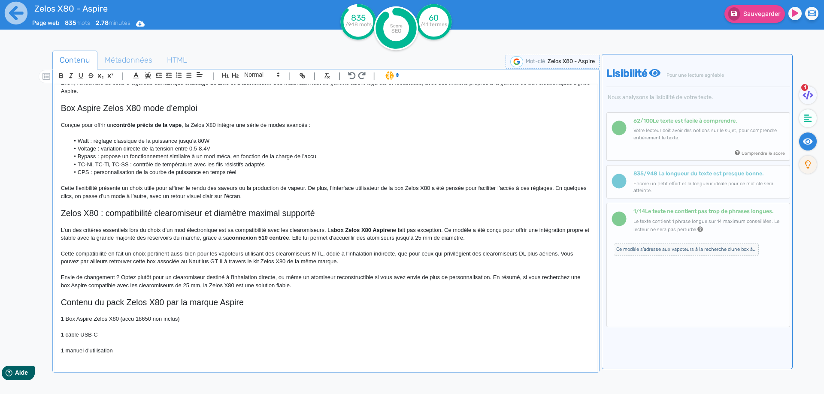
click at [126, 321] on p "1 Box Aspire Zelos X80 (accu 18650 non inclus)" at bounding box center [326, 319] width 530 height 8
drag, startPoint x: 126, startPoint y: 321, endPoint x: 175, endPoint y: 319, distance: 48.9
click at [175, 319] on p "1 Box Aspire Zelos X80 (accu 18650 non inclus)" at bounding box center [326, 319] width 530 height 8
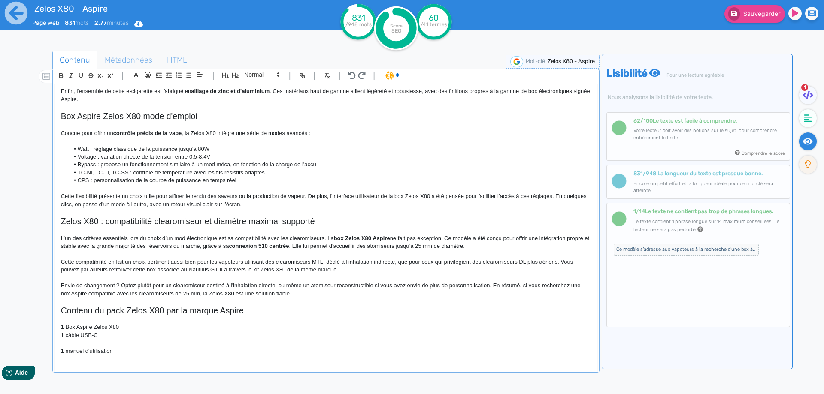
click at [67, 336] on p "1 câble USB-C" at bounding box center [326, 336] width 530 height 8
click at [124, 341] on p at bounding box center [326, 343] width 530 height 8
click at [124, 338] on p "1 Câble USB-C" at bounding box center [326, 336] width 530 height 8
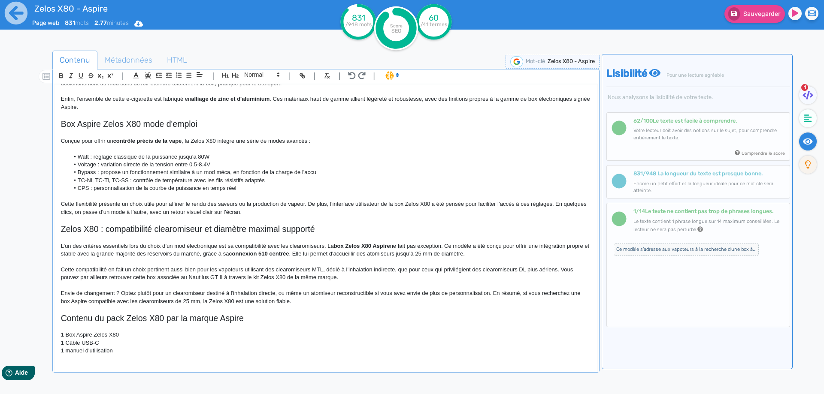
scroll to position [342, 0]
click at [67, 351] on p "1 manuel d'utilisation" at bounding box center [326, 351] width 530 height 8
click at [134, 351] on p "1 Manuel d'utilisation" at bounding box center [326, 351] width 530 height 8
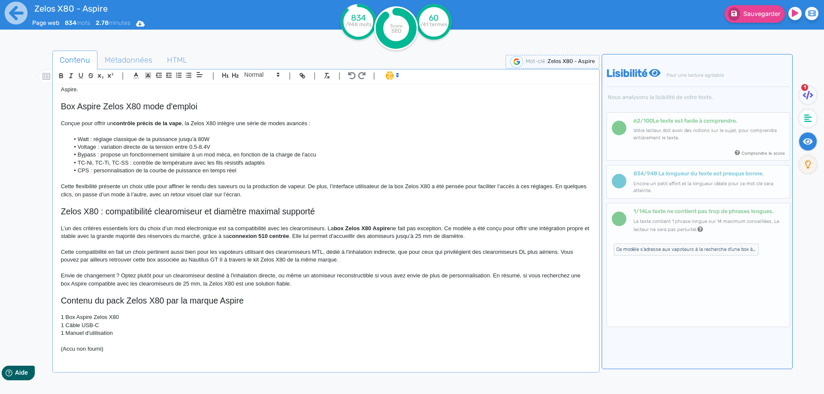
scroll to position [367, 0]
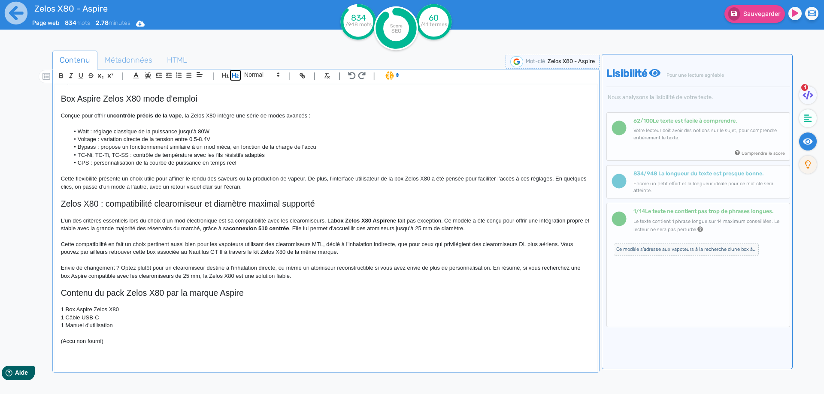
click at [234, 77] on icon "button" at bounding box center [235, 75] width 7 height 7
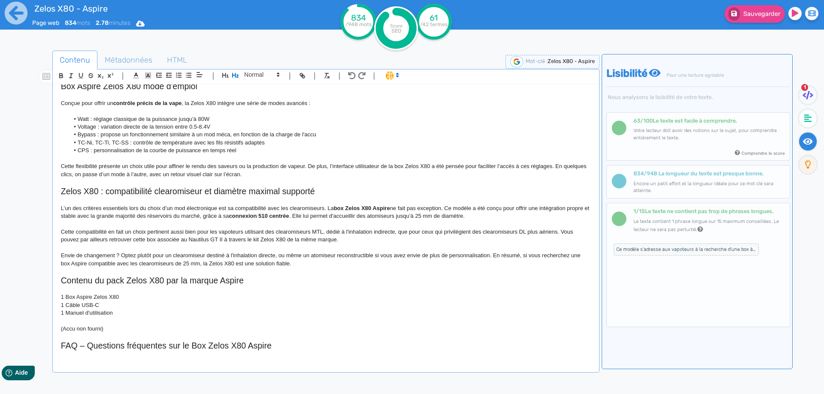
scroll to position [376, 0]
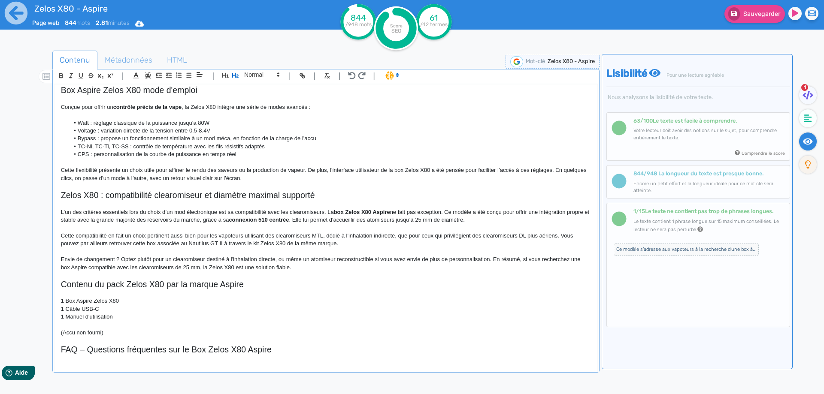
click at [87, 354] on h2 "FAQ – Questions fréquentes sur le Box Zelos X80 Aspire" at bounding box center [326, 350] width 530 height 10
click at [105, 349] on h2 "FAQ – Questions fréquentes sur le Box Zelos X80 Aspire" at bounding box center [326, 350] width 530 height 10
drag, startPoint x: 105, startPoint y: 349, endPoint x: 153, endPoint y: 349, distance: 48.1
click at [153, 349] on h2 "FAQ – Questions fréquentes sur le Box Zelos X80 Aspire" at bounding box center [326, 350] width 530 height 10
click at [106, 350] on h2 "FAQ sur le Box Zelos X80 Aspire" at bounding box center [326, 350] width 530 height 10
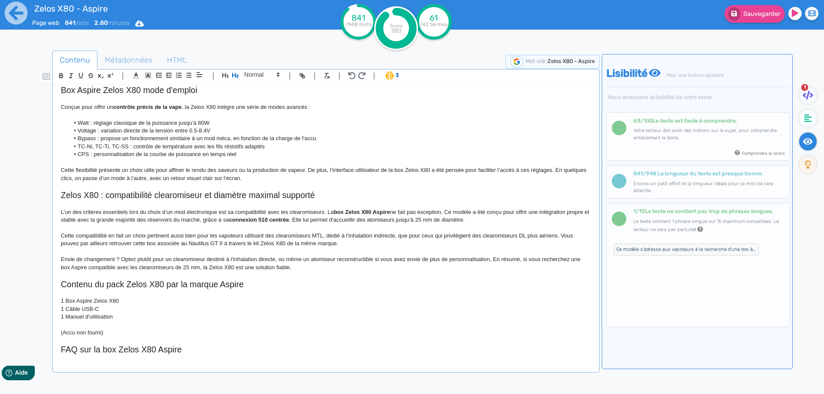
click at [177, 349] on h2 "FAQ sur la box Zelos X80 Aspire" at bounding box center [326, 350] width 530 height 10
click at [201, 349] on h2 "FAQ sur la box Zelos X80 Aspire" at bounding box center [326, 350] width 530 height 10
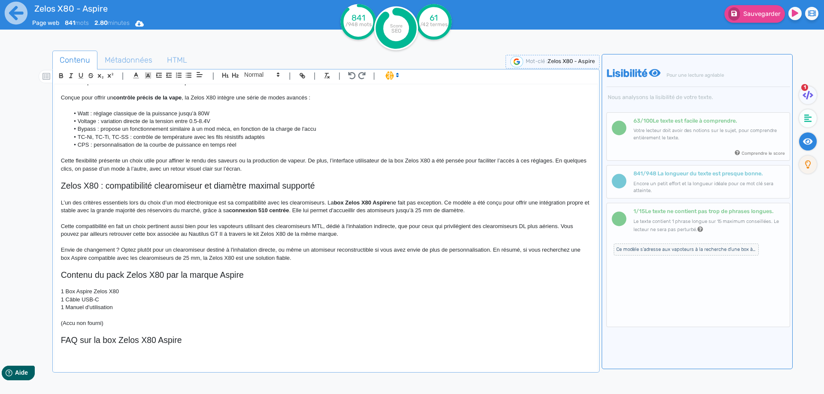
click at [156, 338] on h2 "FAQ sur la box Zelos X80 Aspire" at bounding box center [326, 341] width 530 height 10
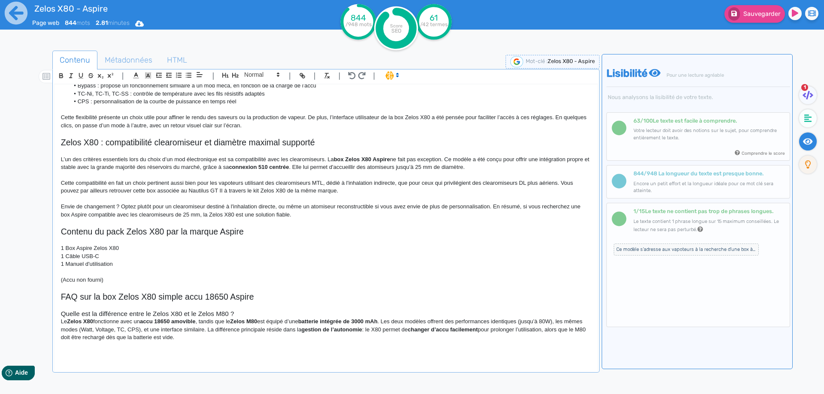
scroll to position [431, 0]
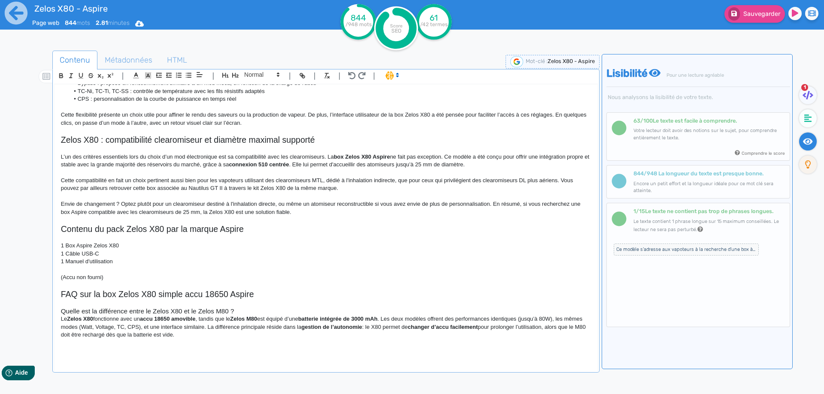
click at [267, 309] on h3 "Quelle est la différence entre le Zelos X80 et le Zelos M80 ?" at bounding box center [326, 312] width 530 height 8
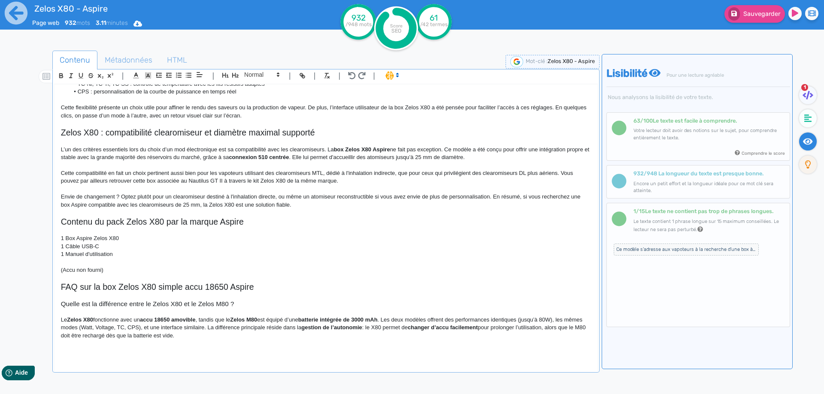
scroll to position [439, 0]
click at [153, 303] on h3 "Quelle est la différence entre le Zelos X80 et le Zelos M80 ?" at bounding box center [326, 304] width 530 height 8
click at [210, 304] on h3 "Quelle est la différence entre la box Zelos X80 et le Zelos M80 ?" at bounding box center [326, 304] width 530 height 8
click at [77, 322] on strong "Zelos X80" at bounding box center [80, 319] width 26 height 6
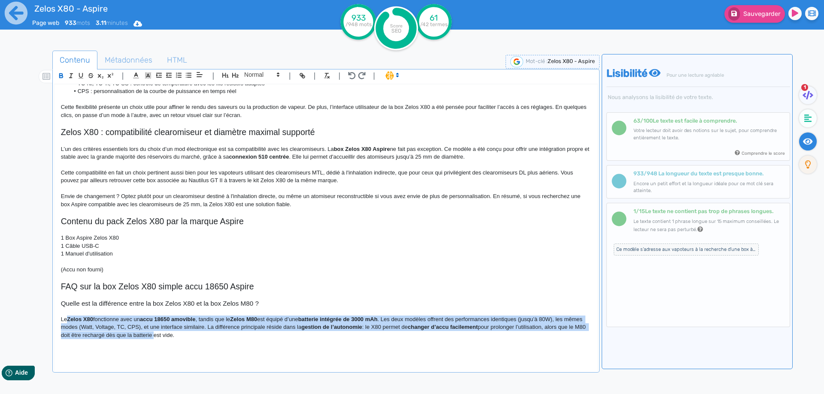
drag, startPoint x: 77, startPoint y: 322, endPoint x: 163, endPoint y: 333, distance: 87.4
click at [163, 333] on p "Le Zelos X80 fonctionne avec un accu 18650 amovible , tandis que le Zelos M80 e…" at bounding box center [326, 328] width 530 height 24
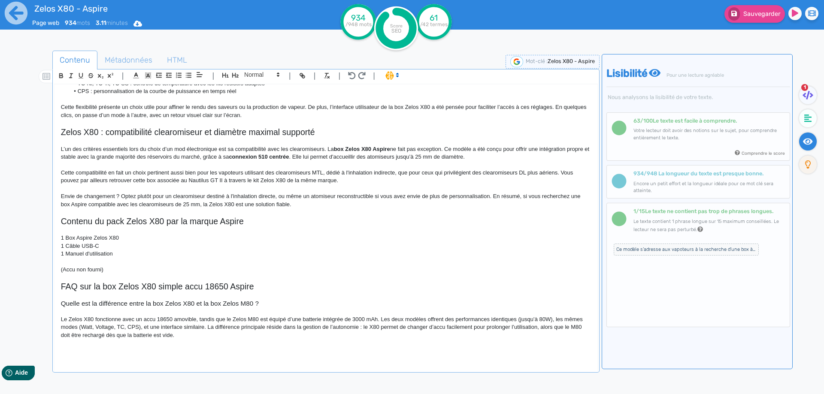
click at [57, 320] on div "Zelos X80 - Aspire Box Zelos X80 Aspire La box Aspire Zelos X80 est un mod élec…" at bounding box center [325, 223] width 543 height 276
click at [66, 320] on p "Le Zelos X80 fonctionne avec un accu 18650 amovible, tandis que le Zelos M80 es…" at bounding box center [326, 328] width 530 height 24
click at [181, 316] on p "La Zelos X80 fonctionne avec un accu 18650 amovible, tandis que le Zelos M80 es…" at bounding box center [326, 328] width 530 height 24
click at [172, 321] on p "La Zelos X80 fonctionne avec un accu 18650 amovible, tandis que le Zelos M80 es…" at bounding box center [326, 328] width 530 height 24
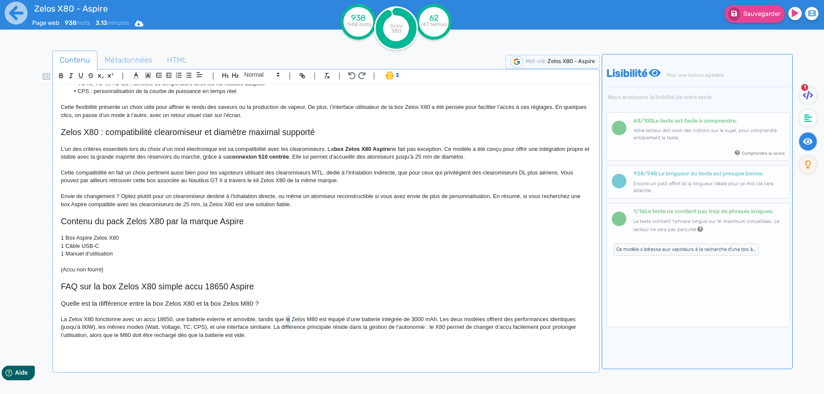
click at [288, 317] on p "La Zelos X80 fonctionne avec un accu 18650, une batterie externe et amovible, t…" at bounding box center [326, 328] width 530 height 24
click at [417, 319] on p "La Zelos X80 fonctionne avec un accu 18650, une batterie externe et amovible, t…" at bounding box center [326, 328] width 530 height 24
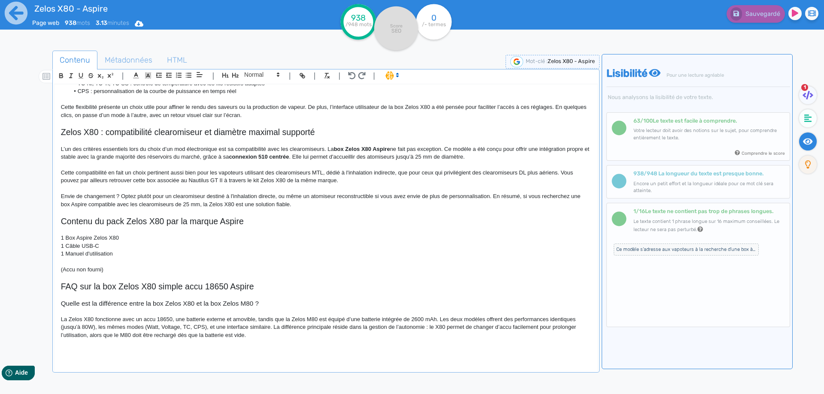
click at [445, 318] on p "La Zelos X80 fonctionne avec un accu 18650, une batterie externe et amovible, t…" at bounding box center [326, 328] width 530 height 24
click at [480, 319] on p "La Zelos X80 fonctionne avec un accu 18650, une batterie externe et amovible, t…" at bounding box center [326, 328] width 530 height 24
click at [82, 327] on p "La Zelos X80 fonctionne avec un accu 18650, une batterie externe et amovible, t…" at bounding box center [326, 328] width 530 height 24
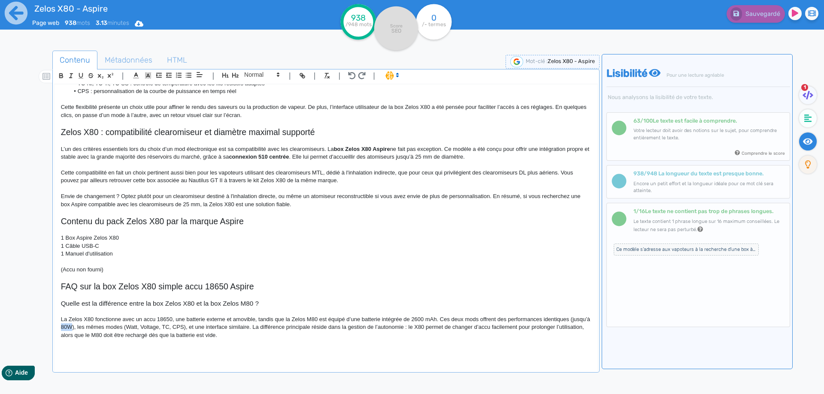
click at [82, 327] on p "La Zelos X80 fonctionne avec un accu 18650, une batterie externe et amovible, t…" at bounding box center [326, 328] width 530 height 24
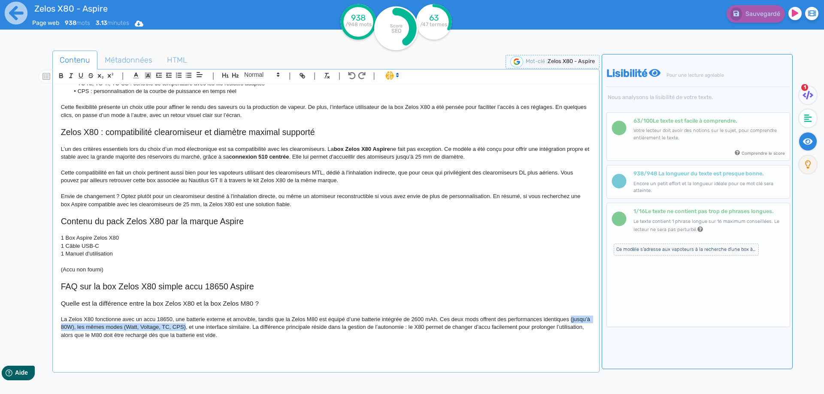
drag, startPoint x: 206, startPoint y: 327, endPoint x: 46, endPoint y: 327, distance: 160.5
click at [46, 327] on div "Contenu Métadonnées HTML | | H3 H4 H5 H6 Normal | | | | Zelos X80 - Aspire Box …" at bounding box center [424, 248] width 799 height 400
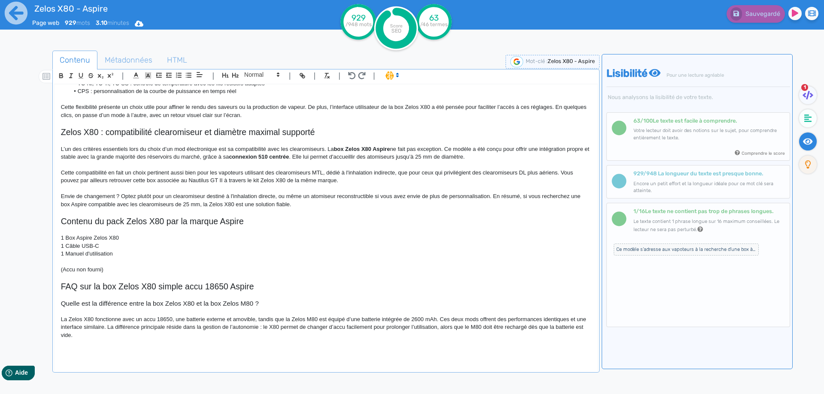
click at [160, 326] on p "La Zelos X80 fonctionne avec un accu 18650, une batterie externe et amovible, t…" at bounding box center [326, 328] width 530 height 24
click at [278, 327] on p "La Zelos X80 fonctionne avec un accu 18650, une batterie externe et amovible, t…" at bounding box center [326, 328] width 530 height 24
click at [272, 327] on p "La Zelos X80 fonctionne avec un accu 18650, une batterie externe et amovible, t…" at bounding box center [326, 328] width 530 height 24
click at [493, 327] on p "La Zelos X80 fonctionne avec un accu 18650, une batterie externe et amovible, t…" at bounding box center [326, 328] width 530 height 24
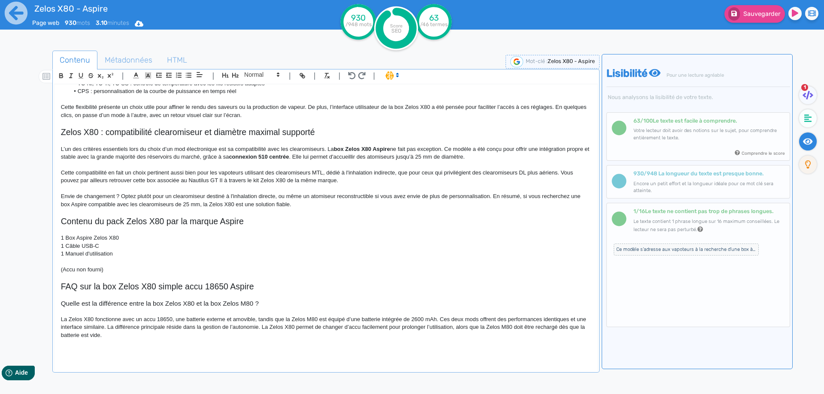
click at [227, 339] on p "La Zelos X80 fonctionne avec un accu 18650, une batterie externe et amovible, t…" at bounding box center [326, 328] width 530 height 24
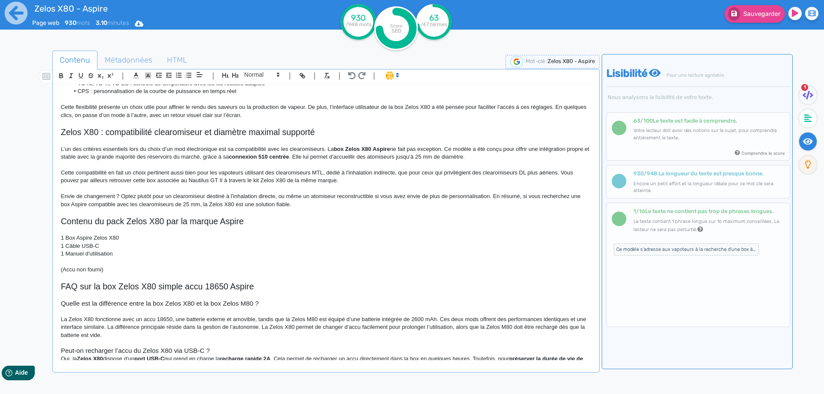
scroll to position [448, 0]
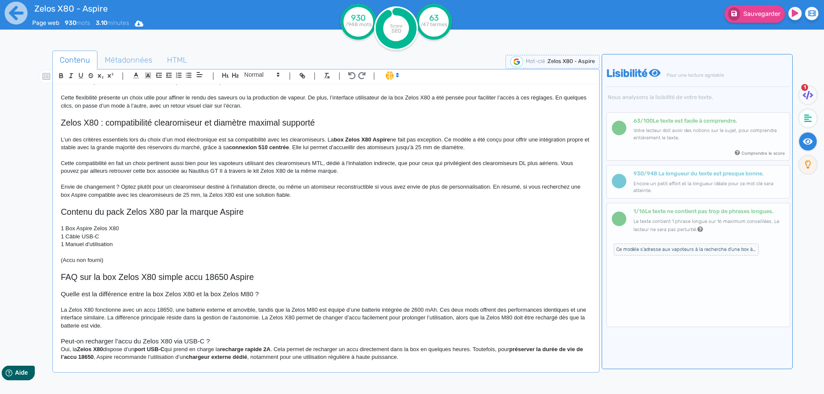
click at [217, 338] on h3 "Peut-on recharger l’accu du Zelos X80 via USB-C ?" at bounding box center [326, 342] width 530 height 8
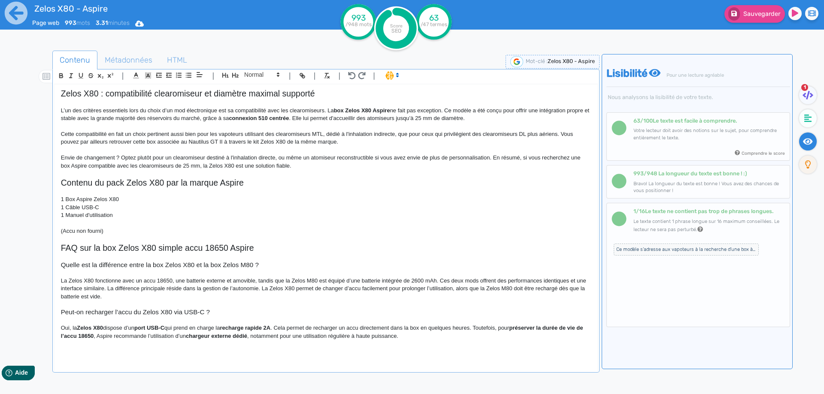
scroll to position [478, 0]
click at [80, 328] on strong "Zelos X80" at bounding box center [90, 327] width 26 height 6
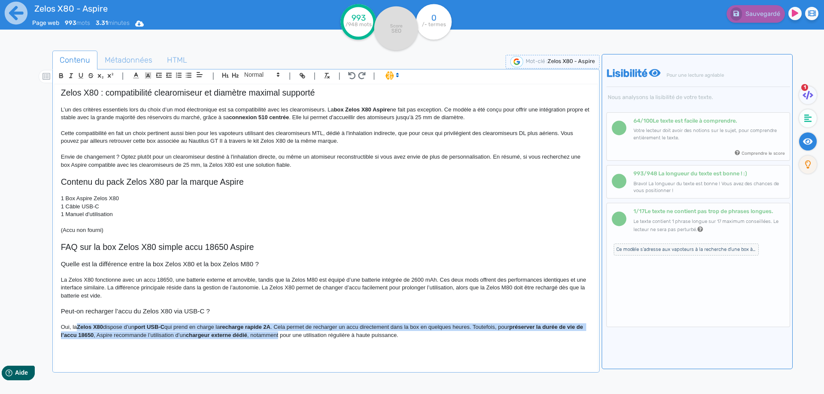
drag, startPoint x: 80, startPoint y: 328, endPoint x: 262, endPoint y: 332, distance: 182.4
click at [262, 332] on p "Oui, la Zelos X80 dispose d’un port USB-C qui prend en charge la recharge rapid…" at bounding box center [326, 332] width 530 height 16
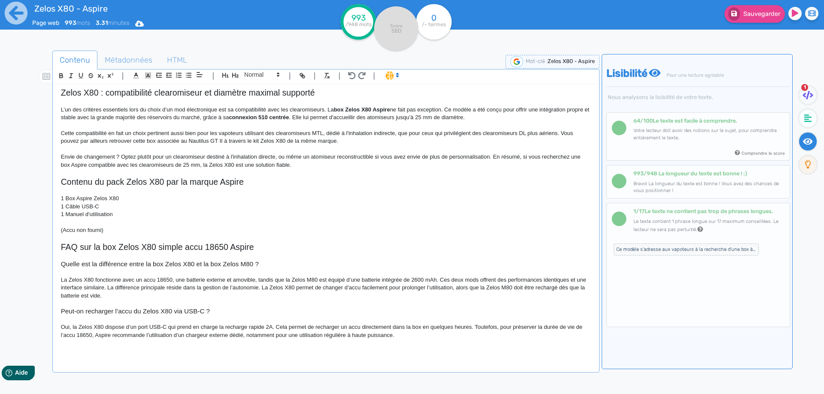
click at [201, 342] on p at bounding box center [326, 343] width 530 height 8
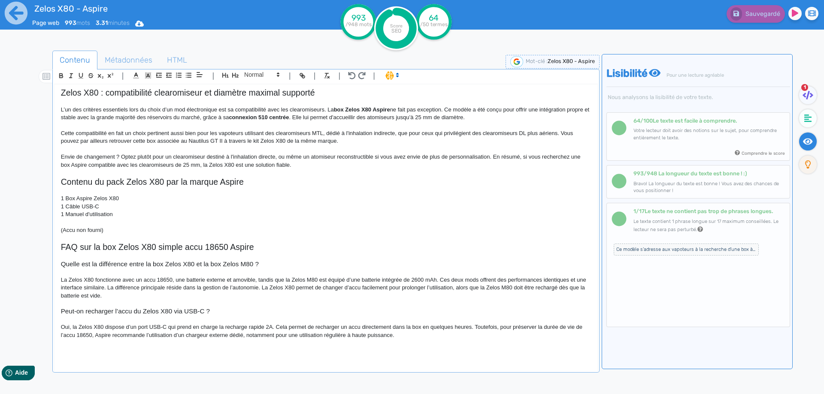
click at [426, 328] on p "Oui, la Zelos X80 dispose d’un port USB-C qui prend en charge la recharge rapid…" at bounding box center [326, 332] width 530 height 16
drag, startPoint x: 426, startPoint y: 328, endPoint x: 456, endPoint y: 324, distance: 29.5
click at [456, 324] on p "Oui, la Zelos X80 dispose d’un port USB-C qui prend en charge la recharge rapid…" at bounding box center [326, 332] width 530 height 16
click at [484, 330] on p "Oui, la Zelos X80 dispose d’un port USB-C qui prend en charge la recharge rapid…" at bounding box center [326, 332] width 530 height 16
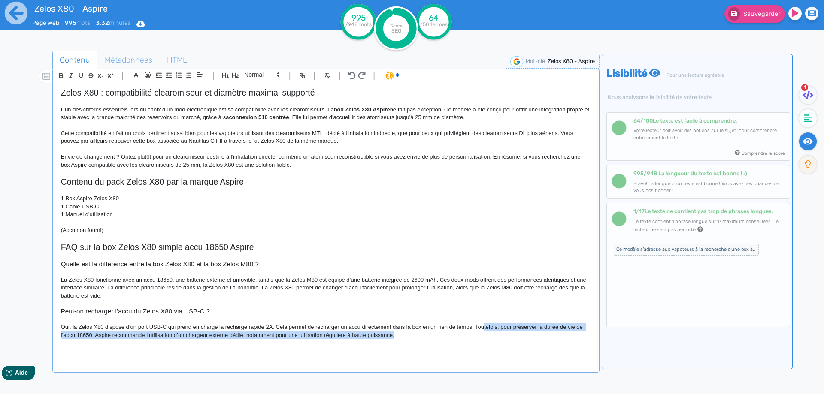
click at [484, 329] on p "Oui, la Zelos X80 dispose d’un port USB-C qui prend en charge la recharge rapid…" at bounding box center [326, 332] width 530 height 16
drag, startPoint x: 484, startPoint y: 329, endPoint x: 483, endPoint y: 344, distance: 15.0
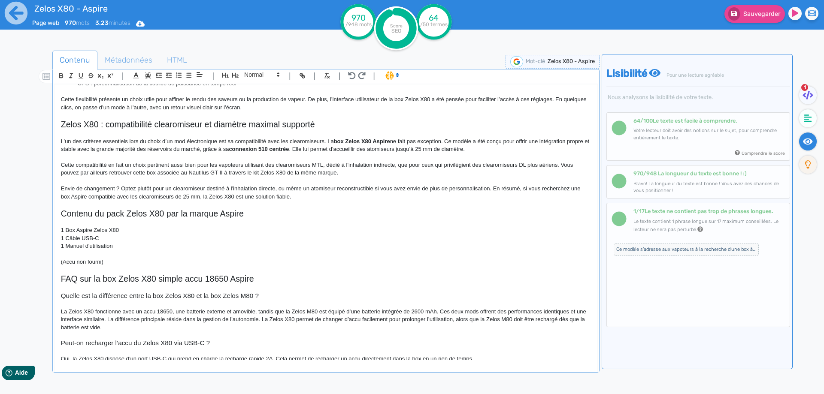
scroll to position [455, 0]
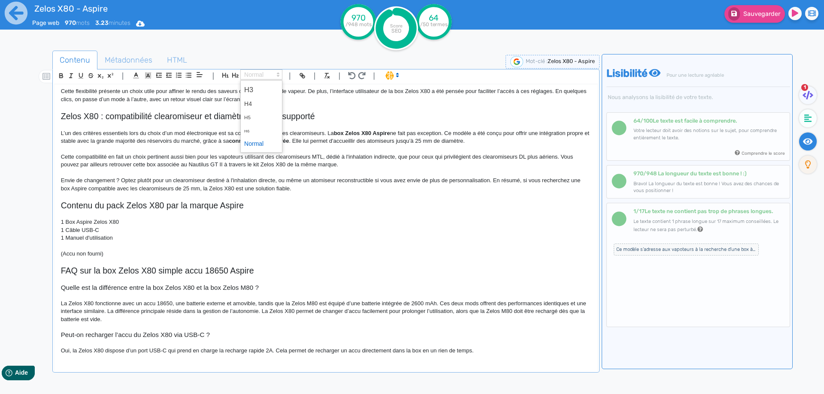
click at [269, 78] on span at bounding box center [261, 75] width 42 height 10
click at [260, 148] on span at bounding box center [261, 143] width 34 height 13
click at [508, 356] on div "Zelos X80 - Aspire Box Zelos X80 Aspire La box Aspire Zelos X80 est un mod élec…" at bounding box center [325, 223] width 543 height 276
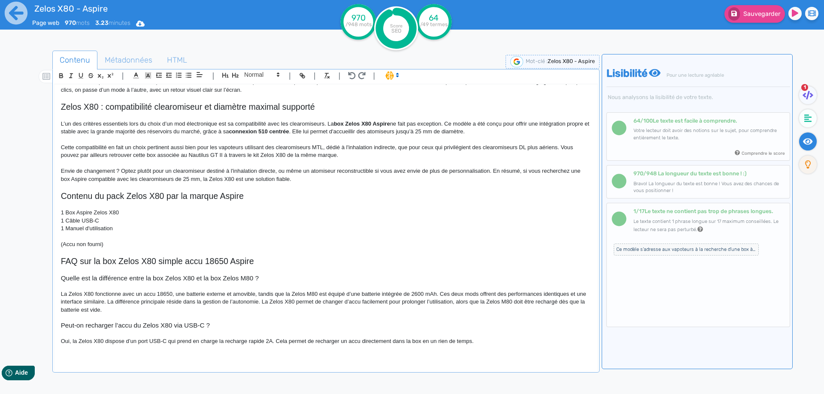
click at [328, 305] on p "La Zelos X80 fonctionne avec un accu 18650, une batterie externe et amovible, t…" at bounding box center [326, 302] width 530 height 24
click at [325, 308] on p "La Zelos X80 fonctionne avec un accu 18650, une batterie externe et amovible, t…" at bounding box center [326, 302] width 530 height 24
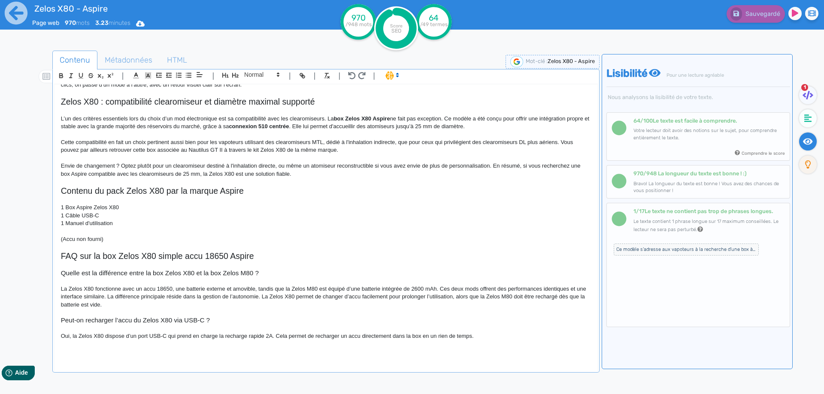
scroll to position [471, 0]
click at [145, 356] on div "Zelos X80 - Aspire Box Zelos X80 Aspire La box Aspire Zelos X80 est un mod élec…" at bounding box center [325, 223] width 543 height 276
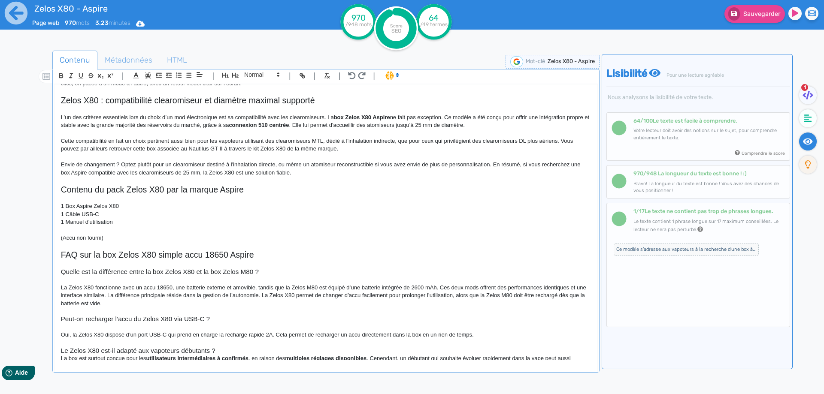
scroll to position [480, 0]
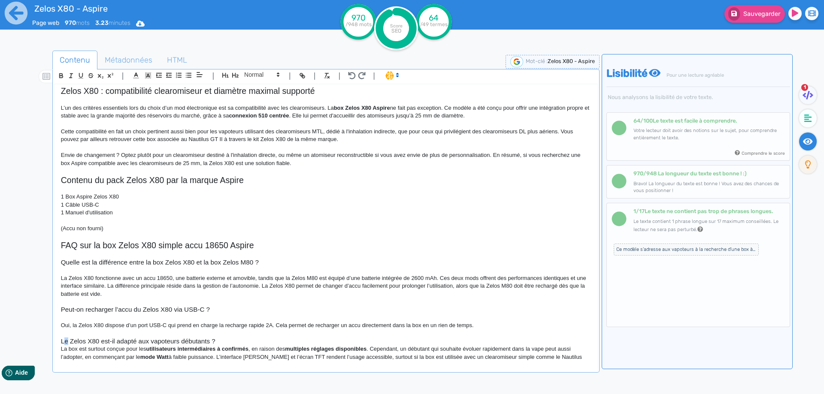
click at [66, 342] on h3 "Le Zelos X80 est-il adapté aux vapoteurs débutants ?" at bounding box center [326, 342] width 530 height 8
click at [236, 342] on h3 "La Zelos X80 est-il adapté aux vapoteurs débutants ?" at bounding box center [326, 342] width 530 height 8
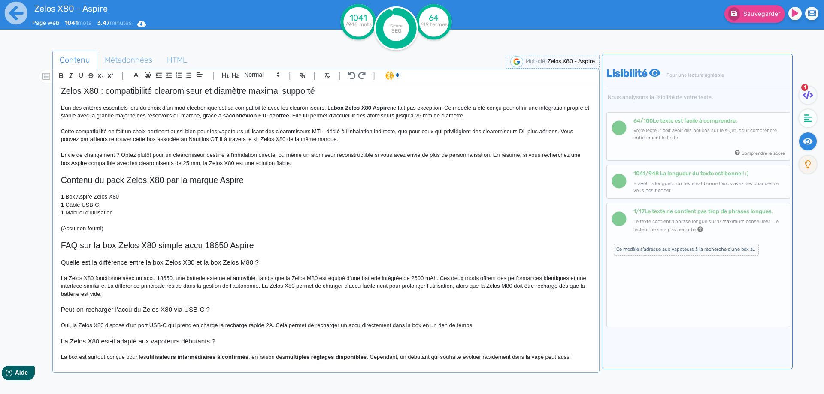
click at [110, 338] on h3 "La Zelos X80 est-il adapté aux vapoteurs débutants ?" at bounding box center [326, 342] width 530 height 8
click at [112, 339] on h3 "La Zelos X80 est-il adapté aux vapoteurs débutants ?" at bounding box center [326, 342] width 530 height 8
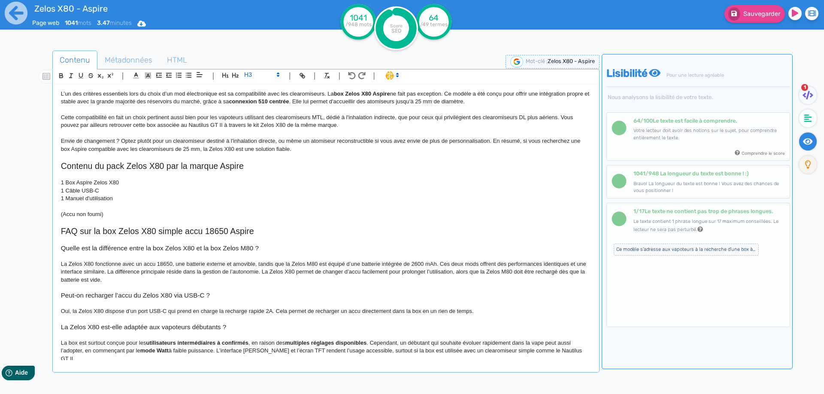
click at [65, 342] on p "La box est surtout conçue pour les utilisateurs intermédiaires à confirmés , en…" at bounding box center [326, 351] width 530 height 24
click at [168, 345] on strong "utilisateurs intermédiaires à confirmés" at bounding box center [204, 343] width 102 height 6
click at [269, 345] on p "Cette box est surtout conçue pour les vapoteurs intermédiaires à confirmés , en…" at bounding box center [326, 351] width 530 height 24
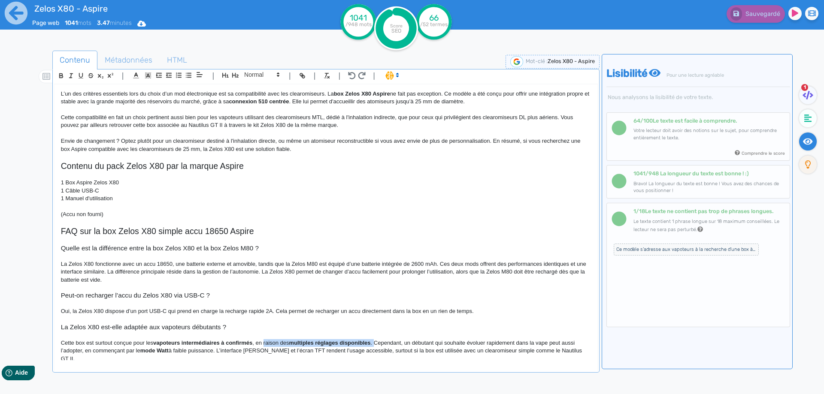
drag, startPoint x: 269, startPoint y: 345, endPoint x: 375, endPoint y: 345, distance: 106.0
click at [375, 345] on p "Cette box est surtout conçue pour les vapoteurs intermédiaires à confirmés , en…" at bounding box center [326, 351] width 530 height 24
click at [147, 340] on p "Cette box est surtout conçue pour les vapoteurs intermédiaires à confirmés , en…" at bounding box center [326, 351] width 530 height 24
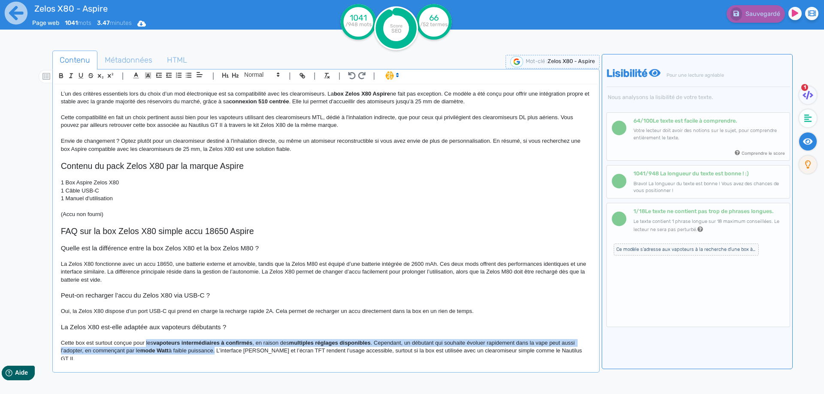
drag, startPoint x: 147, startPoint y: 340, endPoint x: 212, endPoint y: 360, distance: 68.0
click at [212, 360] on p "Cette box est surtout conçue pour les vapoteurs intermédiaires à confirmés , en…" at bounding box center [326, 351] width 530 height 24
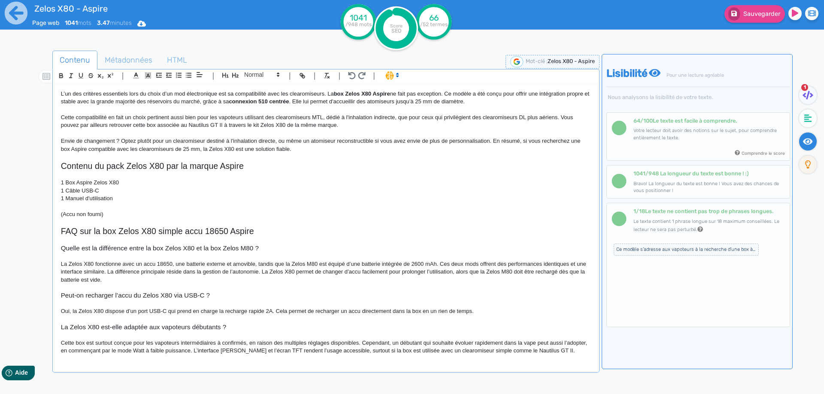
click at [296, 354] on p "Cette box est surtout conçue pour les vapoteurs intermédiaires à confirmés, en …" at bounding box center [326, 347] width 530 height 16
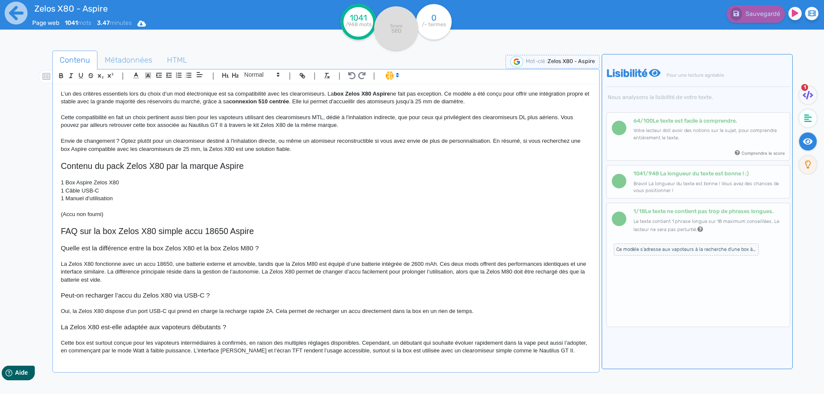
click at [168, 349] on p "Cette box est surtout conçue pour les vapoteurs intermédiaires à confirmés, en …" at bounding box center [326, 347] width 530 height 16
drag, startPoint x: 168, startPoint y: 349, endPoint x: 202, endPoint y: 348, distance: 33.9
click at [202, 348] on p "Cette box est surtout conçue pour les vapoteurs intermédiaires à confirmés, en …" at bounding box center [326, 347] width 530 height 16
click at [270, 351] on p "Cette box est surtout conçue pour les vapoteurs intermédiaires à confirmés, en …" at bounding box center [326, 347] width 530 height 16
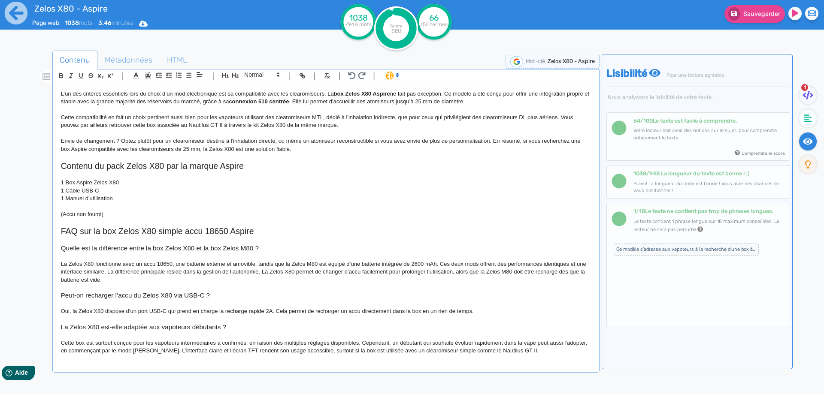
click at [333, 353] on p "Cette box est surtout conçue pour les vapoteurs intermédiaires à confirmés, en …" at bounding box center [326, 347] width 530 height 16
drag, startPoint x: 333, startPoint y: 353, endPoint x: 522, endPoint y: 348, distance: 188.9
click at [522, 348] on p "Cette box est surtout conçue pour les vapoteurs intermédiaires à confirmés, en …" at bounding box center [326, 347] width 530 height 16
click at [750, 9] on button "Sauvegarder" at bounding box center [754, 14] width 60 height 18
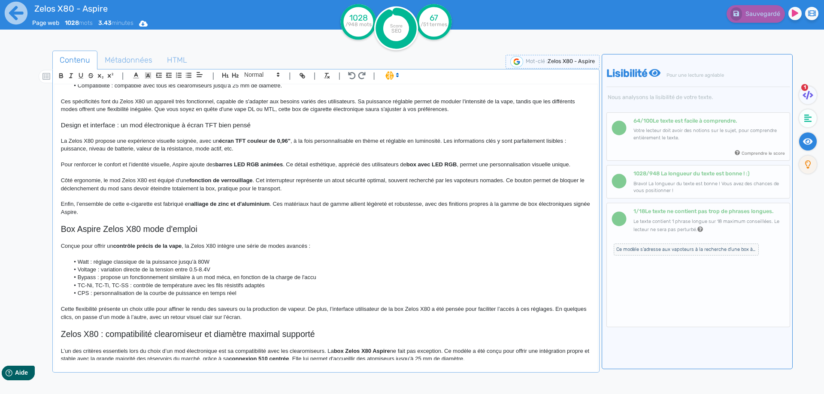
scroll to position [0, 0]
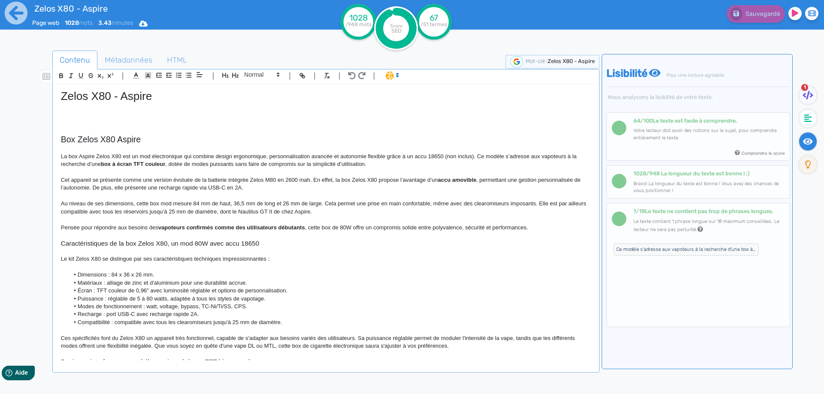
click at [132, 108] on p at bounding box center [326, 107] width 530 height 8
click at [123, 118] on p at bounding box center [326, 115] width 530 height 8
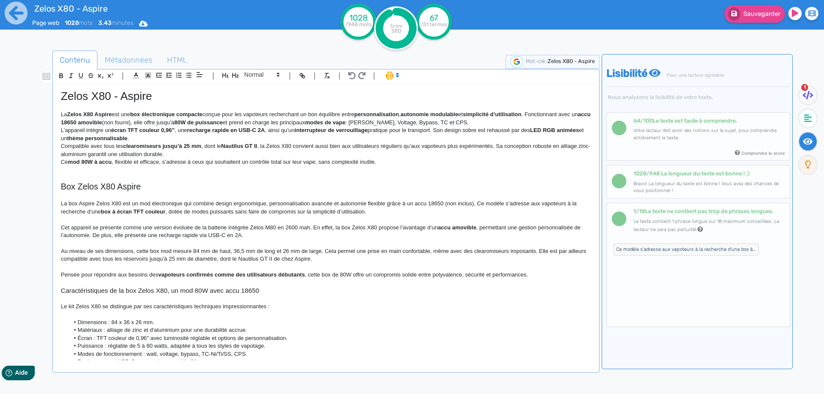
click at [68, 114] on p "La Zelos X80 Aspire est une box électronique compacte conçue pour les vapoteurs…" at bounding box center [326, 119] width 530 height 16
click at [72, 116] on p "La box Zelos X80 Aspire est une box électronique compacte conçue pour les vapot…" at bounding box center [326, 119] width 530 height 16
click at [120, 112] on p "La box Zelos X80 Aspire est une box électronique compacte conçue pour les vapot…" at bounding box center [326, 119] width 530 height 16
click at [151, 114] on strong "box électronique compacte" at bounding box center [178, 114] width 72 height 6
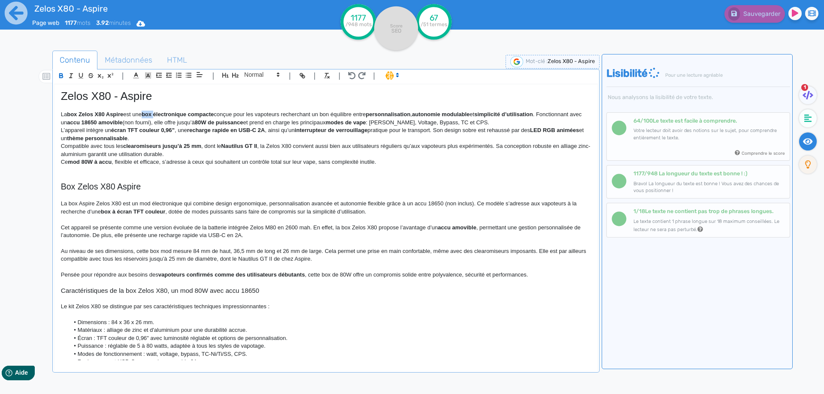
click at [73, 114] on strong "box Zelos X80 Aspire" at bounding box center [95, 114] width 56 height 6
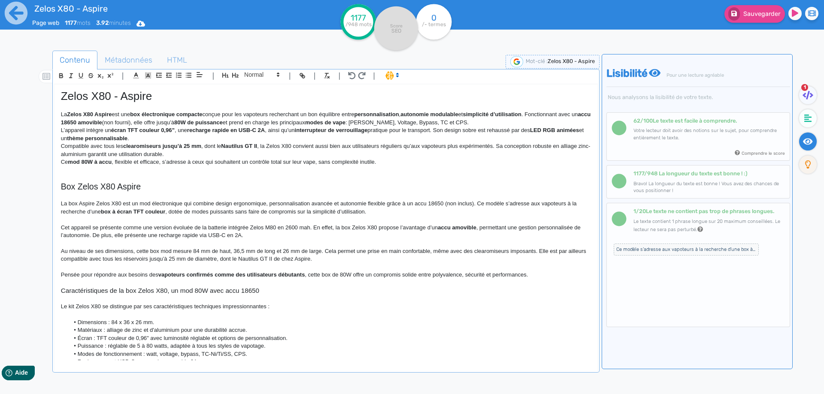
click at [136, 114] on strong "box électronique compacte" at bounding box center [166, 114] width 72 height 6
drag, startPoint x: 136, startPoint y: 114, endPoint x: 195, endPoint y: 115, distance: 58.8
click at [195, 115] on strong "box électronique compacte" at bounding box center [166, 114] width 72 height 6
click at [243, 112] on p "La Zelos X80 Aspire est une box électronique compacte conçue pour les vapoteurs…" at bounding box center [326, 119] width 530 height 16
click at [201, 114] on p "La Zelos X80 Aspire est une box électronique compacte conçue pour les vapoteurs…" at bounding box center [326, 119] width 530 height 16
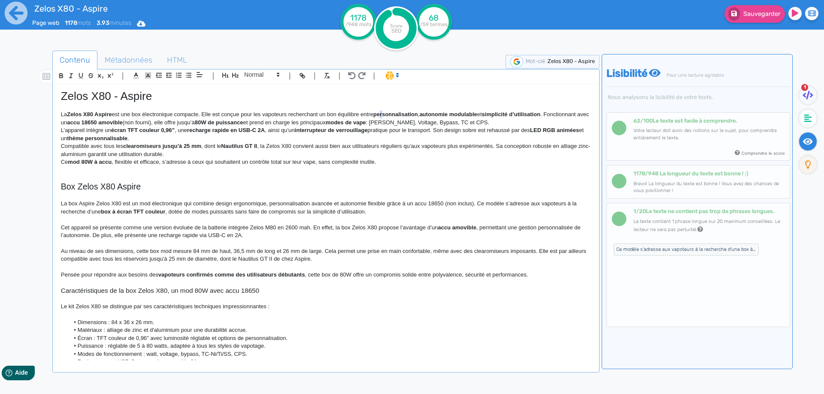
click at [386, 112] on strong "personnalisation" at bounding box center [395, 114] width 45 height 6
drag, startPoint x: 386, startPoint y: 112, endPoint x: 402, endPoint y: 118, distance: 17.5
click at [546, 114] on p "La Zelos X80 Aspire est une box électronique compacte. Elle est conçue pour les…" at bounding box center [326, 119] width 530 height 16
click at [380, 115] on strong "personnalisation" at bounding box center [395, 114] width 45 height 6
drag, startPoint x: 380, startPoint y: 115, endPoint x: 529, endPoint y: 116, distance: 149.3
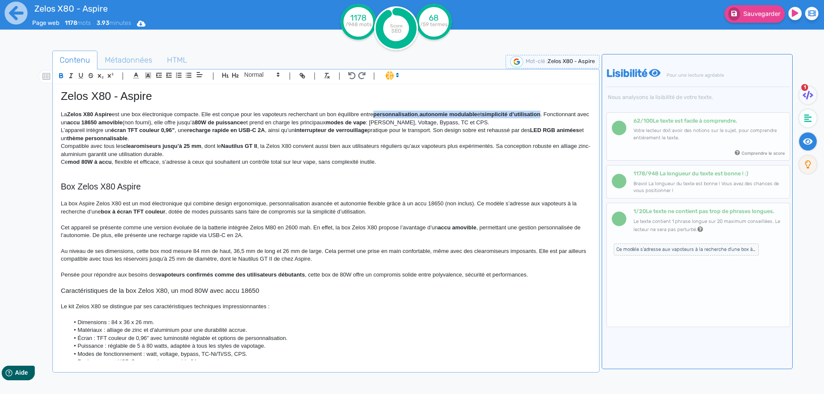
click at [529, 116] on p "La Zelos X80 Aspire est une box électronique compacte. Elle est conçue pour les…" at bounding box center [326, 119] width 530 height 16
click at [463, 114] on p "La Zelos X80 Aspire est une box électronique compacte. Elle est conçue pour les…" at bounding box center [326, 119] width 530 height 16
click at [481, 114] on p "La Zelos X80 Aspire est une box électronique compacte. Elle est conçue pour les…" at bounding box center [326, 119] width 530 height 16
click at [469, 113] on p "La Zelos X80 Aspire est une box électronique compacte. Elle est conçue pour les…" at bounding box center [326, 119] width 530 height 16
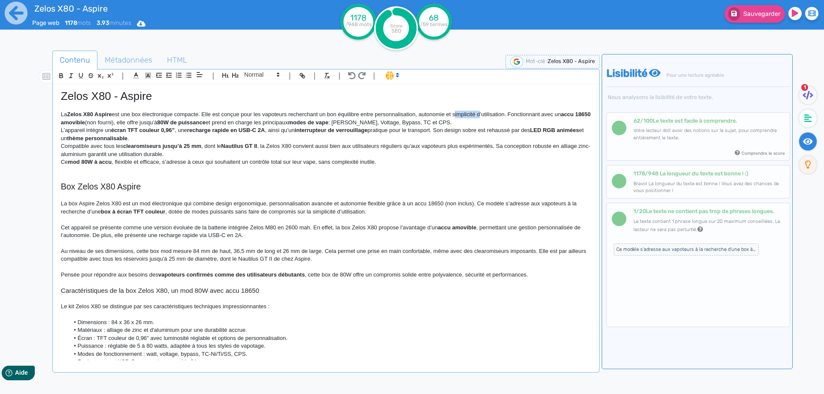
click at [469, 113] on p "La Zelos X80 Aspire est une box électronique compacte. Elle est conçue pour les…" at bounding box center [326, 119] width 530 height 16
click at [109, 124] on p "La Zelos X80 Aspire est une box électronique compacte. Elle est conçue pour les…" at bounding box center [326, 119] width 530 height 16
click at [86, 121] on strong "accu 18650 amovible" at bounding box center [323, 118] width 524 height 14
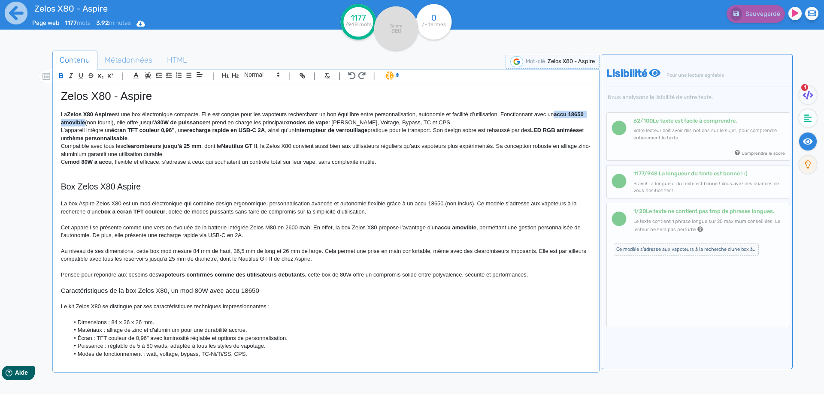
drag, startPoint x: 86, startPoint y: 121, endPoint x: 563, endPoint y: 116, distance: 477.6
click at [83, 126] on p "La Zelos X80 Aspire est une box électronique compacte. Elle est conçue pour les…" at bounding box center [326, 119] width 530 height 16
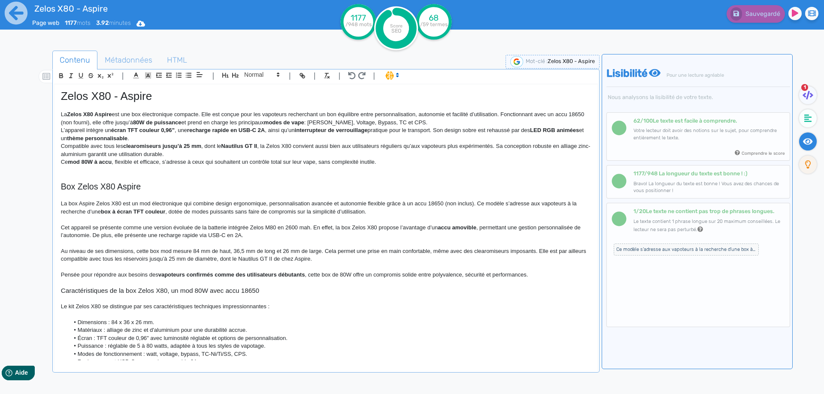
click at [152, 123] on strong "80W de puissance" at bounding box center [157, 122] width 48 height 6
drag, startPoint x: 152, startPoint y: 123, endPoint x: 188, endPoint y: 119, distance: 35.8
click at [181, 119] on strong "80W de puissance" at bounding box center [157, 122] width 48 height 6
click at [215, 122] on p "La Zelos X80 Aspire est une box électronique compacte. Elle est conçue pour les…" at bounding box center [326, 119] width 530 height 16
click at [290, 123] on strong "modes de vape" at bounding box center [284, 122] width 40 height 6
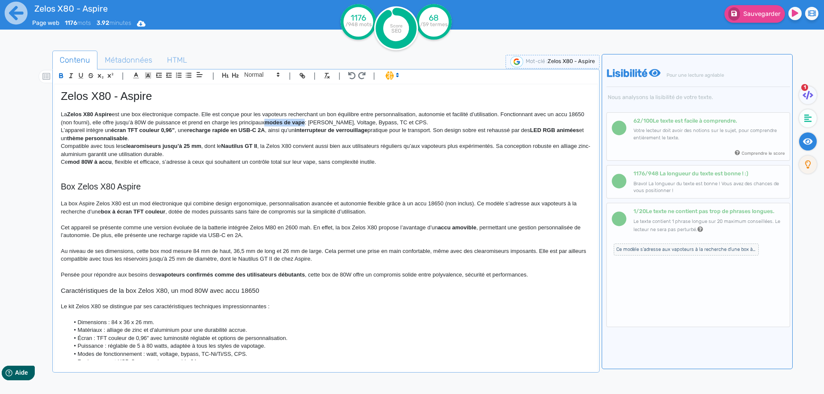
drag, startPoint x: 290, startPoint y: 123, endPoint x: 319, endPoint y: 121, distance: 29.3
click at [329, 121] on p "La Zelos X80 Aspire est une box électronique compacte. Elle est conçue pour les…" at bounding box center [326, 119] width 530 height 16
click at [433, 126] on p "La Zelos X80 Aspire est une box électronique compacte. Elle est conçue pour les…" at bounding box center [326, 119] width 530 height 16
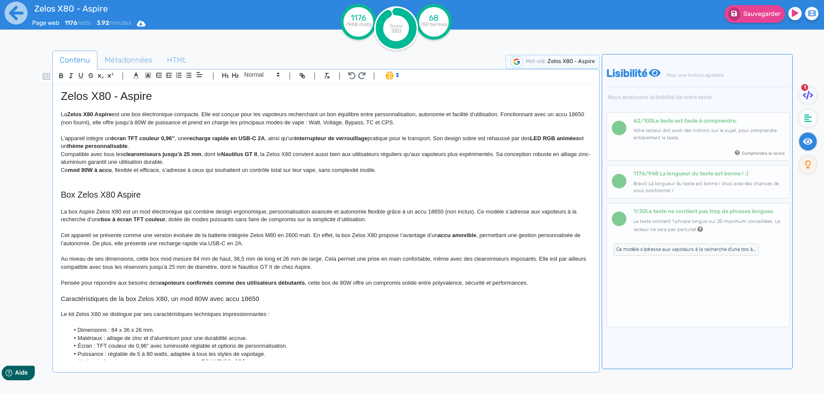
click at [73, 139] on p "L’appareil intègre un écran TFT couleur 0,96” , une recharge rapide en USB-C 2A…" at bounding box center [326, 143] width 530 height 16
click at [120, 139] on strong "écran TFT couleur 0,96”" at bounding box center [148, 138] width 63 height 6
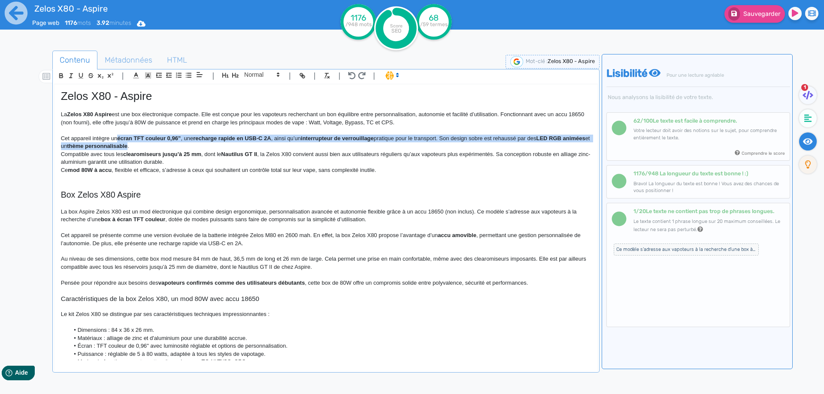
drag, startPoint x: 120, startPoint y: 139, endPoint x: 154, endPoint y: 148, distance: 34.7
click at [154, 148] on p "Cet appareil intègre un écran TFT couleur 0,96” , une recharge rapide en USB-C …" at bounding box center [326, 143] width 530 height 16
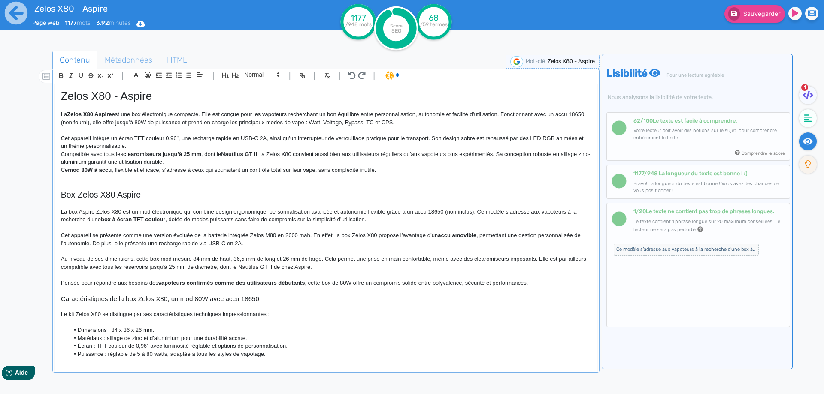
click at [154, 148] on p "Cet appareil intègre un écran TFT couleur 0,96”, une recharge rapide en USB-C 2…" at bounding box center [326, 143] width 530 height 16
click at [188, 138] on p "Cet appareil intègre un écran TFT couleur 0,96”, une recharge rapide en USB-C 2…" at bounding box center [326, 143] width 530 height 16
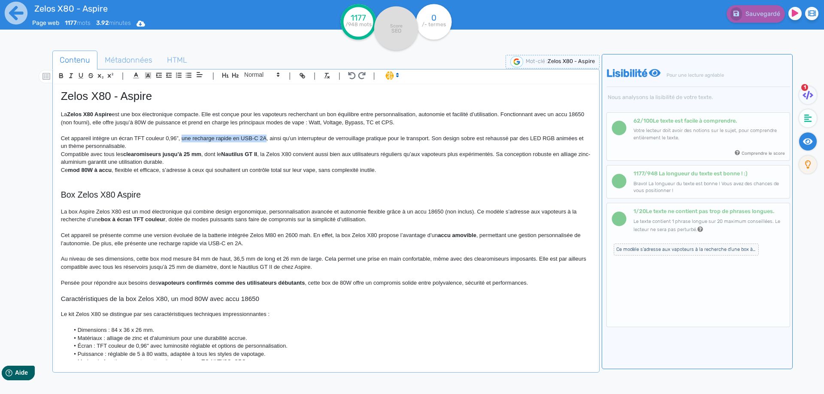
drag, startPoint x: 188, startPoint y: 138, endPoint x: 263, endPoint y: 135, distance: 75.1
click at [263, 135] on p "Cet appareil intègre un écran TFT couleur 0,96”, une recharge rapide en USB-C 2…" at bounding box center [326, 143] width 530 height 16
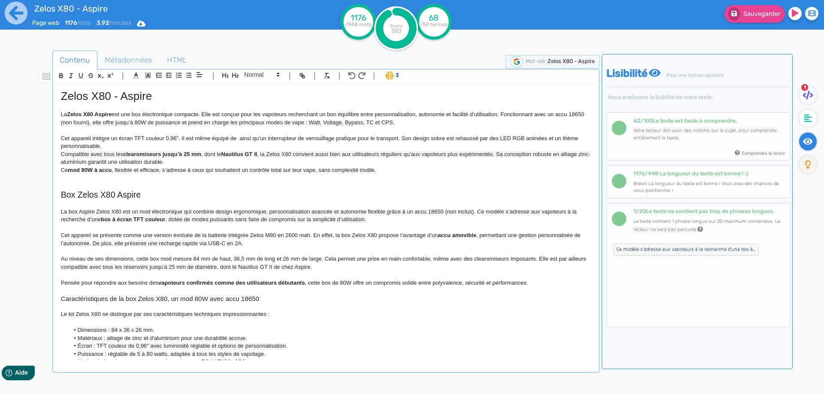
click at [238, 139] on p "Cet appareil intègre un écran TFT couleur 0,96”. Il est même équipé de ainsi qu…" at bounding box center [326, 143] width 530 height 16
click at [367, 140] on p "Cet appareil intègre un écran TFT couleur 0,96”. Il est même équipé de plusieur…" at bounding box center [326, 143] width 530 height 16
drag, startPoint x: 367, startPoint y: 140, endPoint x: 466, endPoint y: 139, distance: 98.7
click at [466, 139] on p "Cet appareil intègre un écran TFT couleur 0,96”. Il est même équipé de plusieur…" at bounding box center [326, 143] width 530 height 16
drag, startPoint x: 451, startPoint y: 135, endPoint x: 444, endPoint y: 140, distance: 8.2
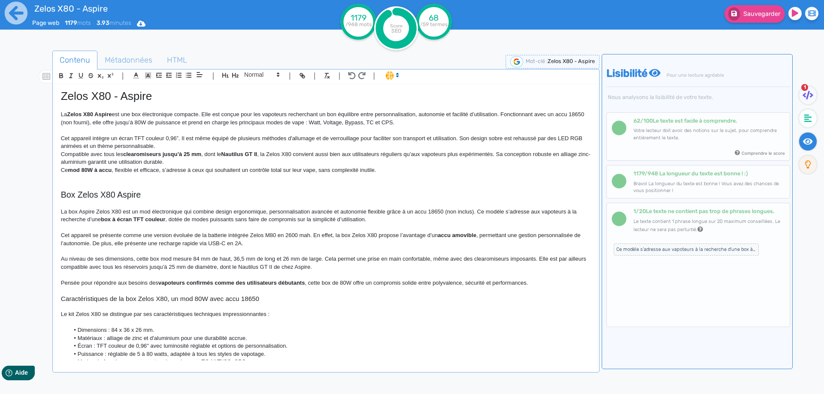
click at [448, 139] on p "Cet appareil intègre un écran TFT couleur 0,96”. Il est même équipé de plusieur…" at bounding box center [326, 143] width 530 height 16
click at [447, 135] on p "Cet appareil intègre un écran TFT couleur 0,96”. Il est même équipé de plusieur…" at bounding box center [326, 143] width 530 height 16
click at [402, 137] on p "Cet appareil intègre un écran TFT couleur 0,96”. Il est même équipé de plusieur…" at bounding box center [326, 143] width 530 height 16
click at [460, 139] on p "Cet appareil intègre un écran TFT couleur 0,96”. Il est même équipé de plusieur…" at bounding box center [326, 143] width 530 height 16
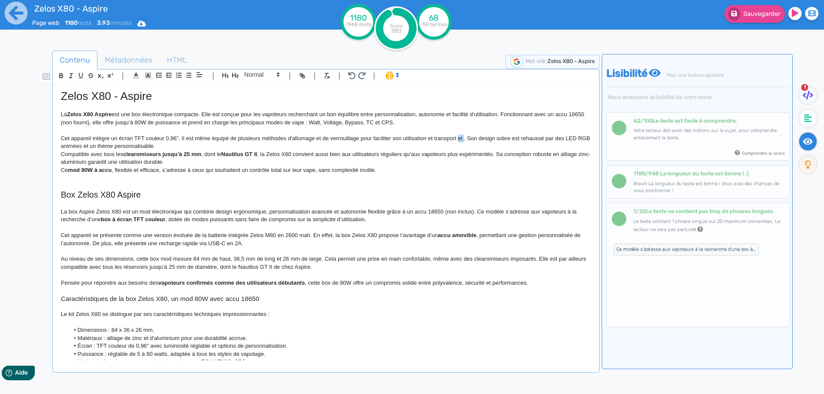
click at [460, 139] on p "Cet appareil intègre un écran TFT couleur 0,96”. Il est même équipé de plusieur…" at bounding box center [326, 143] width 530 height 16
click at [463, 138] on p "Cet appareil intègre un écran TFT couleur 0,96”. Il est même équipé de plusieur…" at bounding box center [326, 143] width 530 height 16
click at [166, 146] on p "Cet appareil intègre un écran TFT couleur 0,96”. Il est même équipé de plusieur…" at bounding box center [326, 143] width 530 height 16
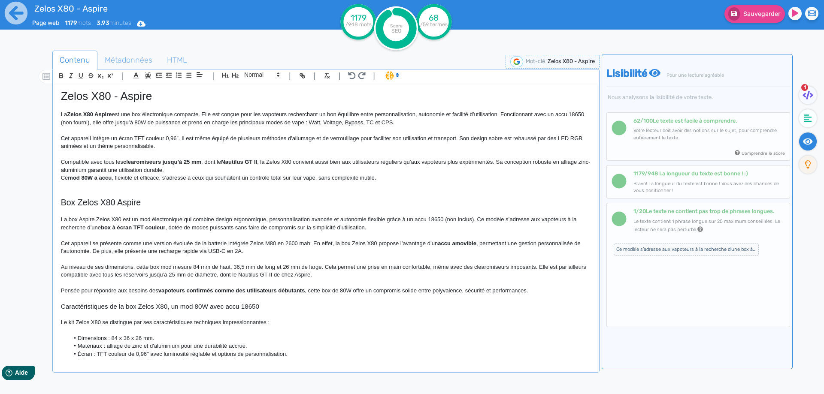
click at [91, 145] on p "Cet appareil intègre un écran TFT couleur 0,96”. Il est même équipé de plusieur…" at bounding box center [326, 143] width 530 height 16
click at [123, 147] on p "Cet appareil intègre un écran TFT couleur 0,96”. Il est même équipé de plusieur…" at bounding box center [326, 143] width 530 height 16
click at [162, 145] on p "Cet appareil intègre un écran TFT couleur 0,96”. Il est même équipé de plusieur…" at bounding box center [326, 143] width 530 height 16
click at [165, 145] on p "Cet appareil intègre un écran TFT couleur 0,96”. Il est même équipé de plusieur…" at bounding box center [326, 143] width 530 height 16
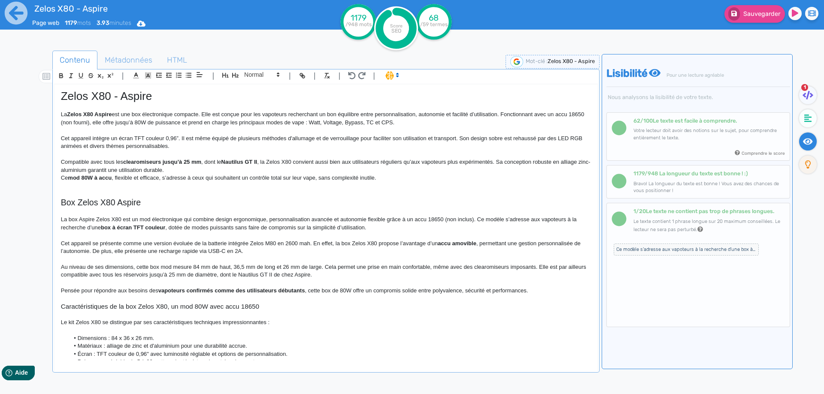
click at [144, 161] on strong "clearomiseurs jusqu’à 25 mm" at bounding box center [162, 162] width 78 height 6
drag, startPoint x: 144, startPoint y: 161, endPoint x: 191, endPoint y: 160, distance: 46.8
click at [191, 160] on strong "clearomiseurs jusqu’à 25 mm" at bounding box center [162, 162] width 78 height 6
click at [194, 160] on strong "clearomiseurs jusqu’à 25 mm" at bounding box center [162, 162] width 78 height 6
drag, startPoint x: 194, startPoint y: 160, endPoint x: 142, endPoint y: 161, distance: 51.9
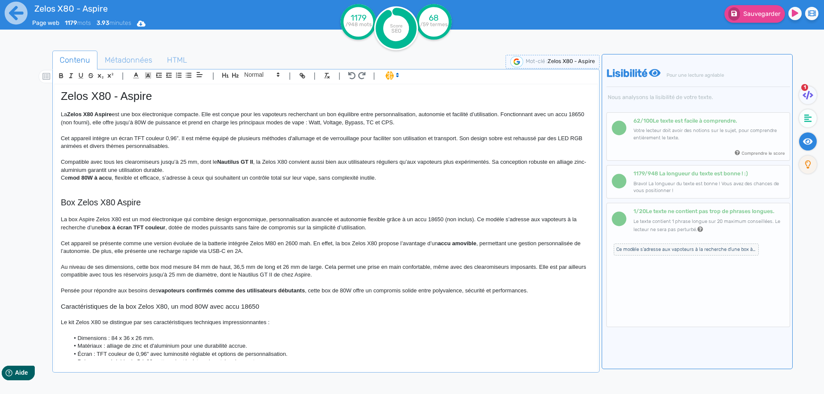
click at [207, 166] on p "Compatible avec tous les clearomiseurs jusqu’à 25 mm, dont le Nautilus GT II , …" at bounding box center [326, 166] width 530 height 16
click at [201, 164] on p "Compatible avec tous les clearomiseurs jusqu’à 25 mm, dont le Nautilus GT II , …" at bounding box center [326, 166] width 530 height 16
drag, startPoint x: 201, startPoint y: 164, endPoint x: 251, endPoint y: 160, distance: 50.3
click at [251, 160] on p "Compatible avec tous les clearomiseurs jusqu’à 25 mm, dont le Nautilus GT II , …" at bounding box center [326, 166] width 530 height 16
click at [206, 160] on p "Compatible avec tous les clearomiseurs jusqu’à 25 mm, la Zelos X80 convient aus…" at bounding box center [326, 166] width 530 height 16
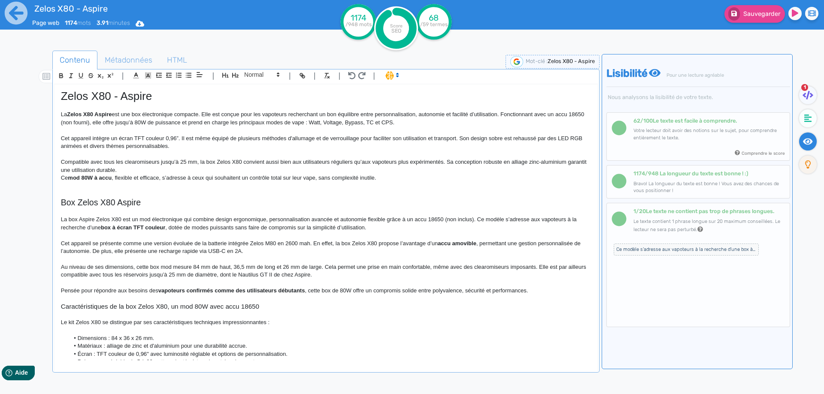
click at [319, 163] on p "Compatible avec tous les clearomiseurs jusqu’à 25 mm, la box Zelos X80 convient…" at bounding box center [326, 166] width 530 height 16
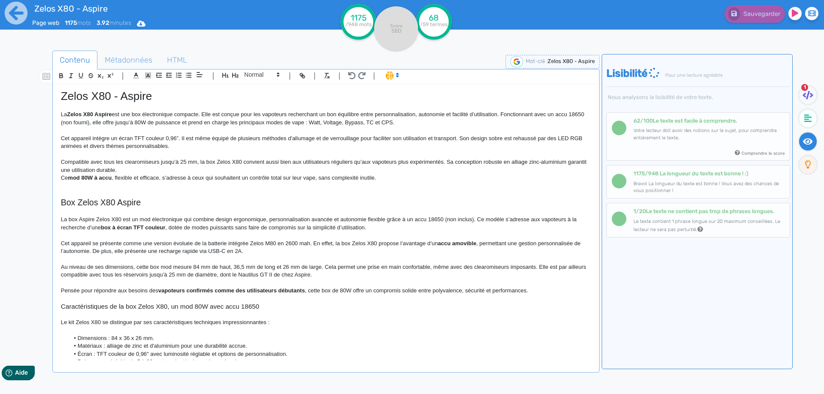
click at [314, 160] on p "Compatible avec tous les clearomiseurs jusqu’à 25 mm, la box Zelos X80 convient…" at bounding box center [326, 166] width 530 height 16
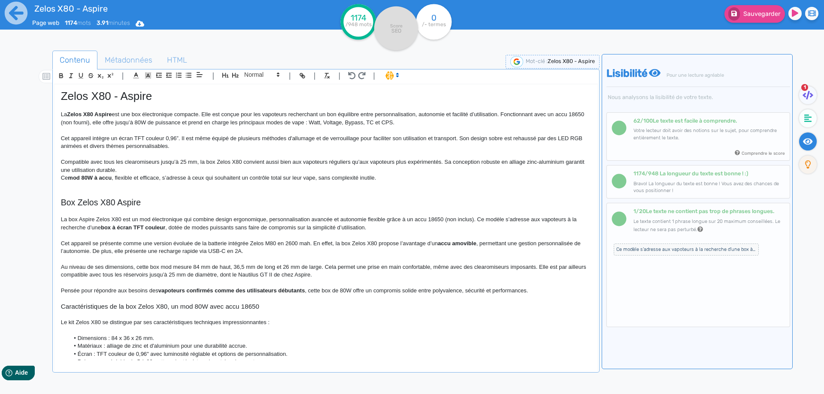
click at [381, 157] on p at bounding box center [326, 155] width 530 height 8
click at [382, 160] on p "Compatible avec tous les clearomiseurs jusqu’à 25 mm, la box Zelos X80 convient…" at bounding box center [326, 166] width 530 height 16
click at [140, 169] on p "Compatible avec tous les clearomiseurs jusqu’à 25 mm, la box Zelos X80 convient…" at bounding box center [326, 166] width 530 height 16
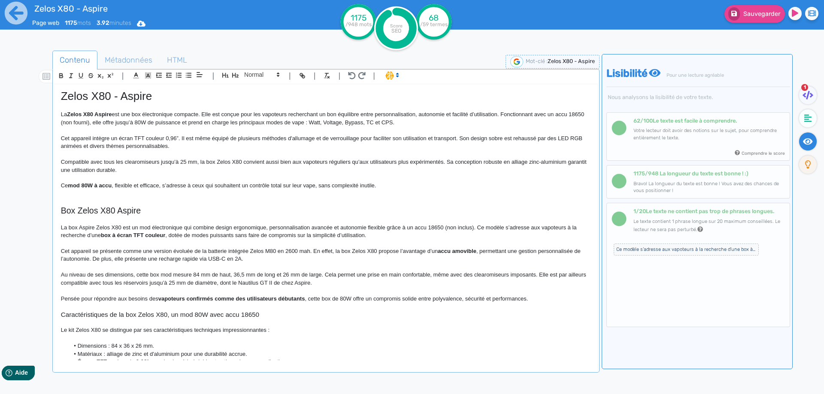
click at [62, 186] on p "Ce mod 80W à accu , flexible et efficace, s’adresse à ceux qui souhaitent un co…" at bounding box center [326, 186] width 530 height 8
click at [63, 185] on p "Ce mod 80W à accu , flexible et efficace, s’adresse à ceux qui souhaitent un co…" at bounding box center [326, 186] width 530 height 8
drag, startPoint x: 63, startPoint y: 185, endPoint x: 109, endPoint y: 184, distance: 45.9
click at [109, 184] on p "Ce mod 80W à accu , flexible et efficace, s’adresse à ceux qui souhaitent un co…" at bounding box center [326, 186] width 530 height 8
click at [136, 187] on p "Ce mod 80W à accu, flexible et efficace, s’adresse à ceux qui souhaitent un con…" at bounding box center [326, 186] width 530 height 8
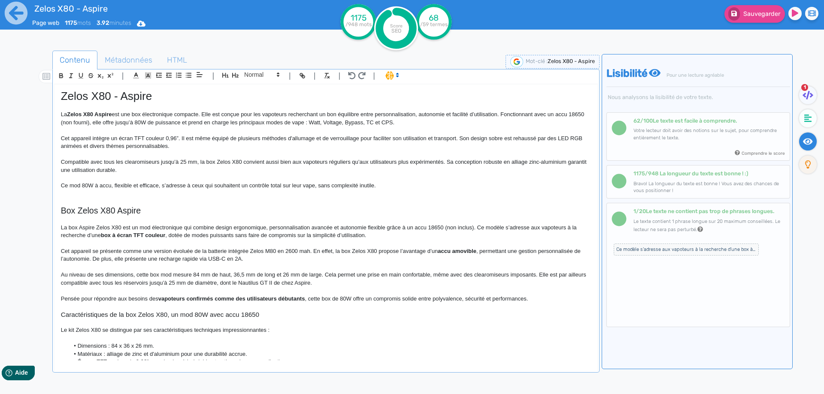
click at [408, 189] on p "Ce mod 80W à accu, flexible et efficace, s’adresse à ceux qui souhaitent un con…" at bounding box center [326, 186] width 530 height 8
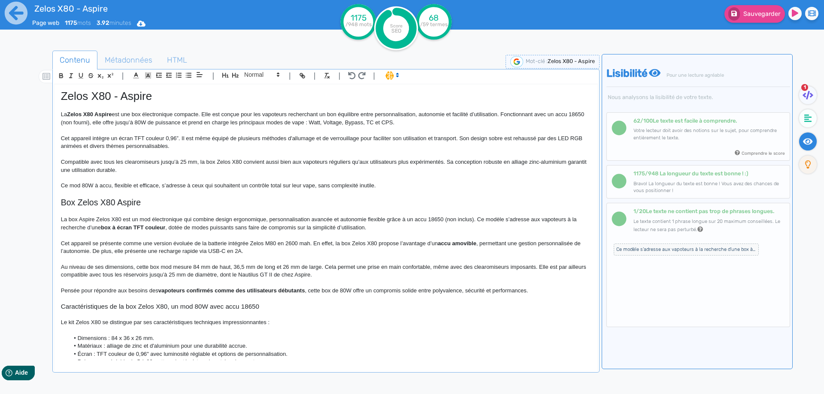
click at [305, 187] on p "Ce mod 80W à accu, flexible et efficace, s’adresse à ceux qui souhaitent un con…" at bounding box center [326, 186] width 530 height 8
click at [742, 19] on button "Sauvegarder" at bounding box center [754, 14] width 60 height 18
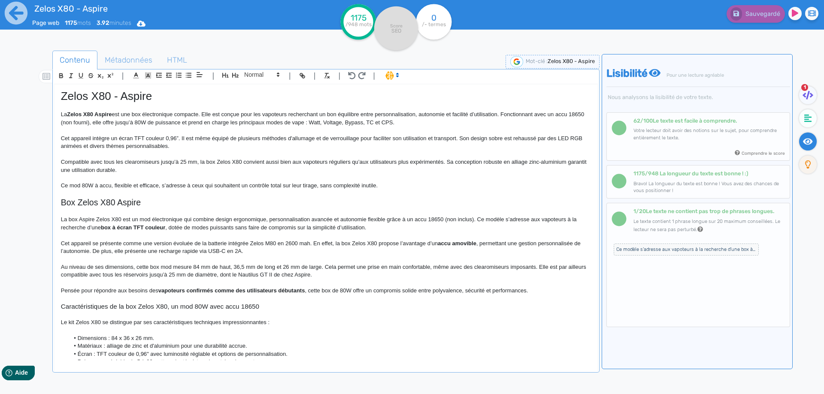
click at [72, 187] on p "Ce mod 80W à accu, flexible et efficace, s’adresse à ceux qui souhaitent un con…" at bounding box center [326, 186] width 530 height 8
drag, startPoint x: 72, startPoint y: 187, endPoint x: 102, endPoint y: 188, distance: 29.6
click at [102, 188] on p "Ce mod 80W à accu, flexible et efficace, s’adresse à ceux qui souhaitent un con…" at bounding box center [326, 186] width 530 height 8
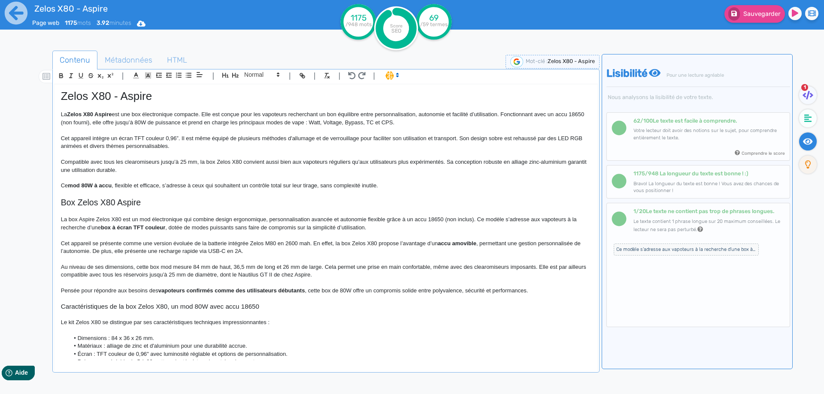
click at [168, 192] on p at bounding box center [326, 194] width 530 height 8
click at [771, 20] on button "Sauvegarder" at bounding box center [754, 14] width 60 height 18
click at [98, 185] on strong "mod 80W à accu" at bounding box center [90, 185] width 44 height 6
click at [121, 187] on strong "mod 80W avec accu" at bounding box center [94, 185] width 53 height 6
click at [79, 186] on strong "mod 80W avec accu 18650" at bounding box center [103, 185] width 70 height 6
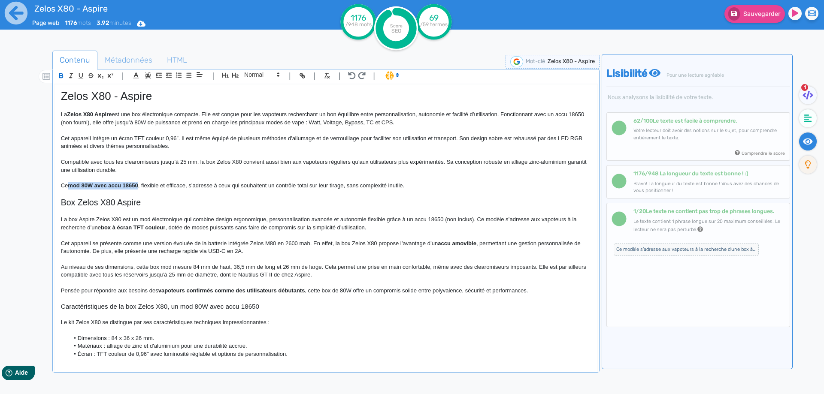
drag, startPoint x: 79, startPoint y: 186, endPoint x: 130, endPoint y: 184, distance: 50.2
click at [130, 184] on strong "mod 80W avec accu 18650" at bounding box center [103, 185] width 70 height 6
click at [102, 184] on strong "mod 80W avec accu 18650" at bounding box center [103, 185] width 70 height 6
drag, startPoint x: 102, startPoint y: 184, endPoint x: 113, endPoint y: 186, distance: 11.4
click at [113, 186] on strong "mod 80W avec accu 18650" at bounding box center [103, 185] width 70 height 6
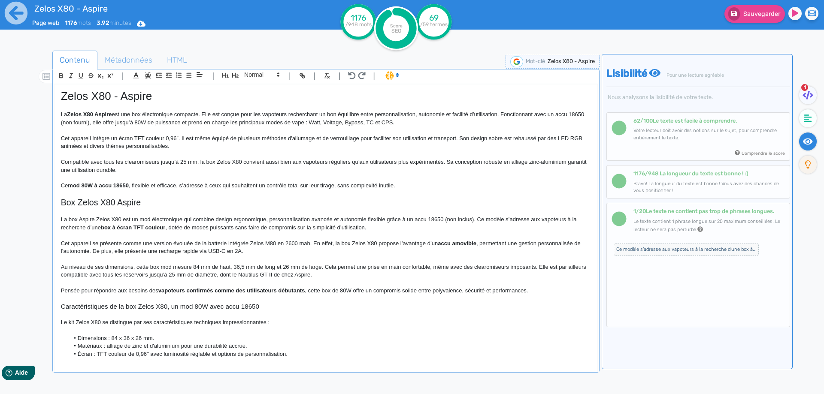
click at [122, 184] on strong "mod 80W à accu 18650" at bounding box center [98, 185] width 61 height 6
click at [755, 12] on span "Sauvegarder" at bounding box center [761, 13] width 37 height 7
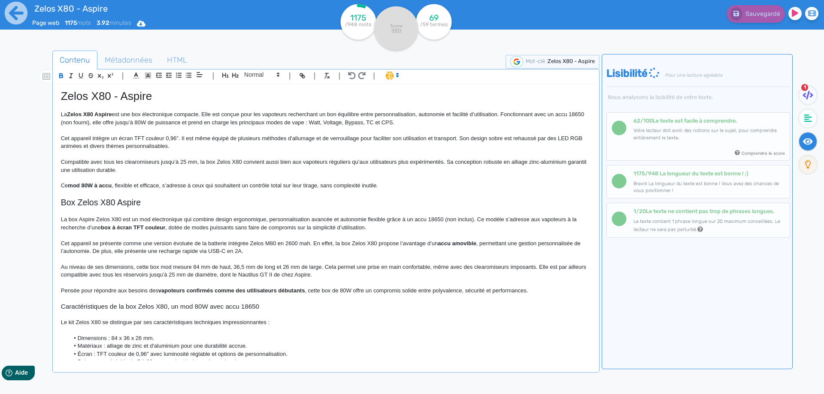
drag, startPoint x: 184, startPoint y: 217, endPoint x: 138, endPoint y: 203, distance: 48.3
click at [181, 214] on div "Zelos X80 - Aspire La Zelos X80 Aspire est une box électronique compacte. Elle …" at bounding box center [325, 223] width 543 height 276
click at [113, 185] on p "Ce mod 80W à accu , flexible et efficace, s’adresse à ceux qui souhaitent un co…" at bounding box center [326, 186] width 530 height 8
click at [203, 229] on span ", dotée de modes puissants sans faire de compromis sur la simplicité d’utilisat…" at bounding box center [265, 227] width 201 height 6
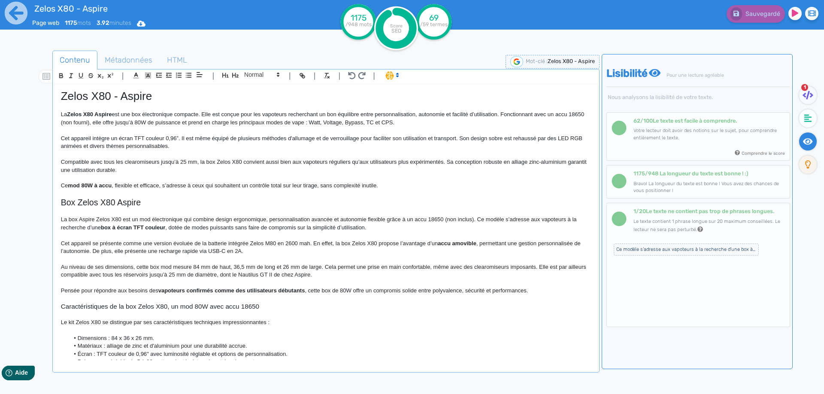
click at [184, 249] on span ", permettant une gestion personnalisée de l’autonomie. De plus, elle présente u…" at bounding box center [321, 247] width 521 height 14
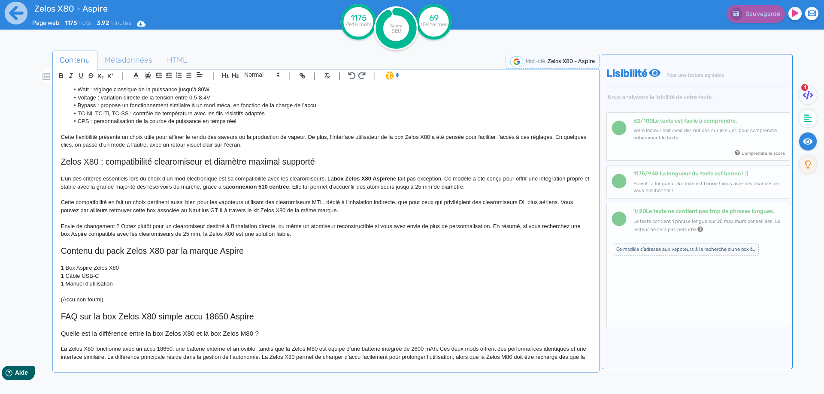
scroll to position [515, 0]
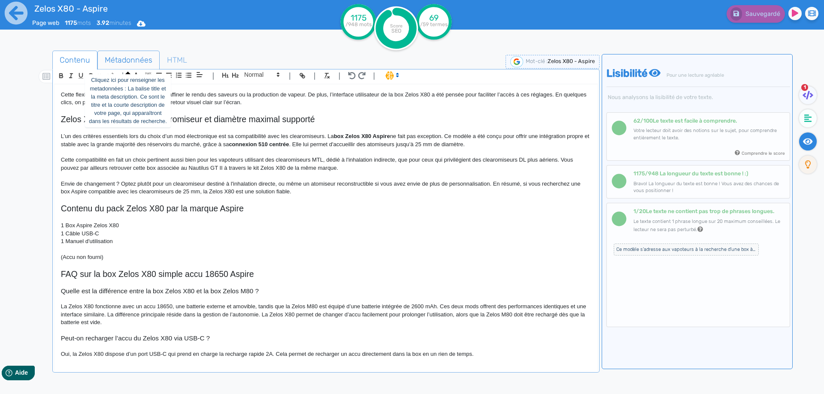
click at [121, 64] on span "Métadonnées" at bounding box center [128, 59] width 61 height 23
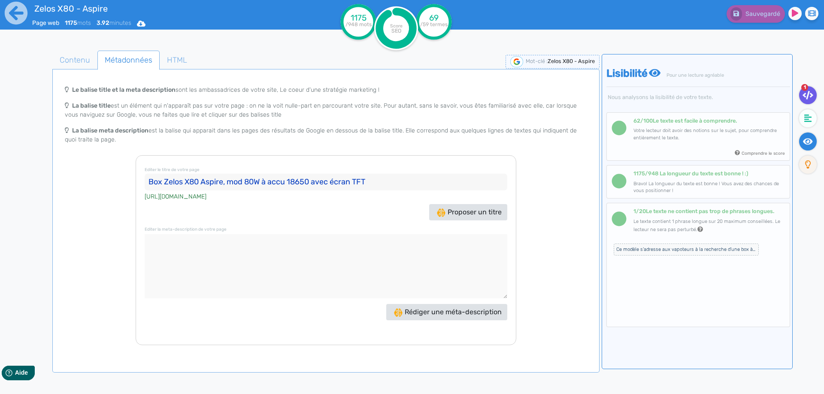
click at [807, 98] on icon at bounding box center [807, 95] width 11 height 9
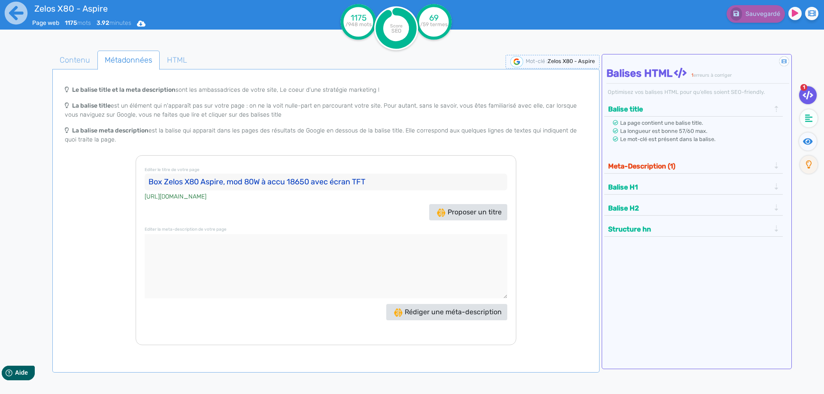
click at [693, 166] on button "Meta-Description (1)" at bounding box center [688, 166] width 167 height 14
click at [383, 237] on textarea at bounding box center [326, 266] width 363 height 64
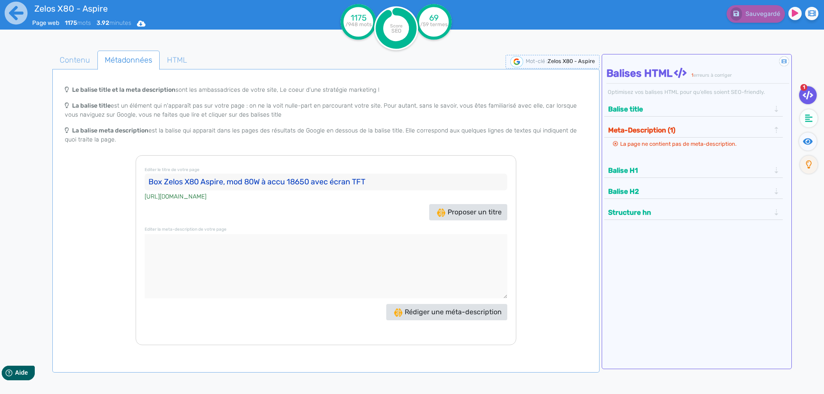
paste textarea "Zelos X80 Aspire est une box 80W à accu 18650. Elle propose un écran TFT couleu…"
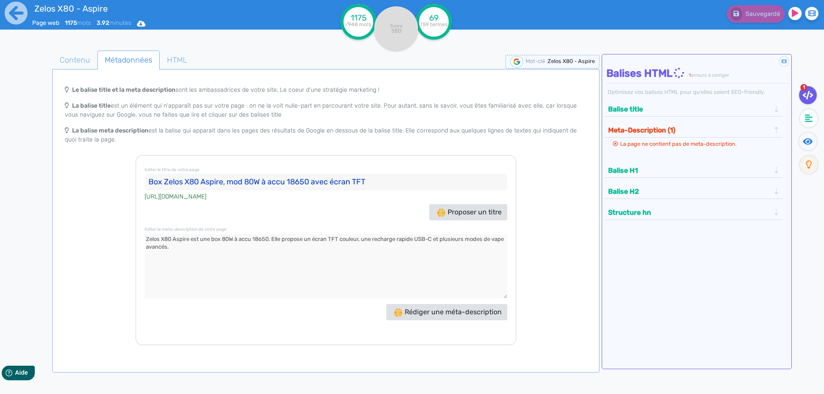
click at [145, 239] on textarea at bounding box center [326, 266] width 363 height 64
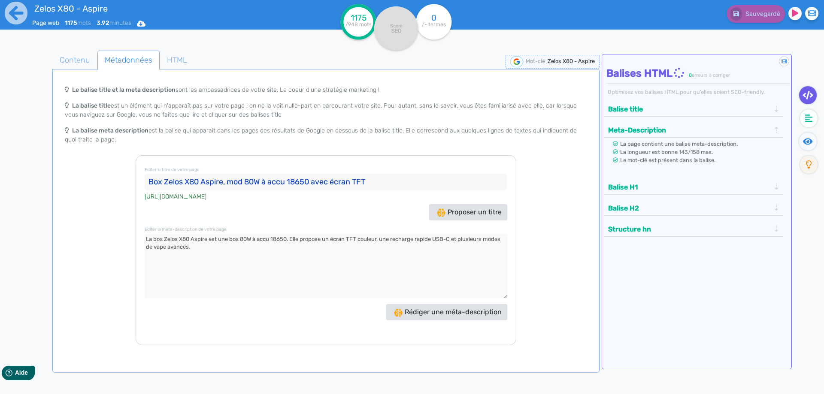
click at [233, 237] on textarea at bounding box center [326, 266] width 363 height 64
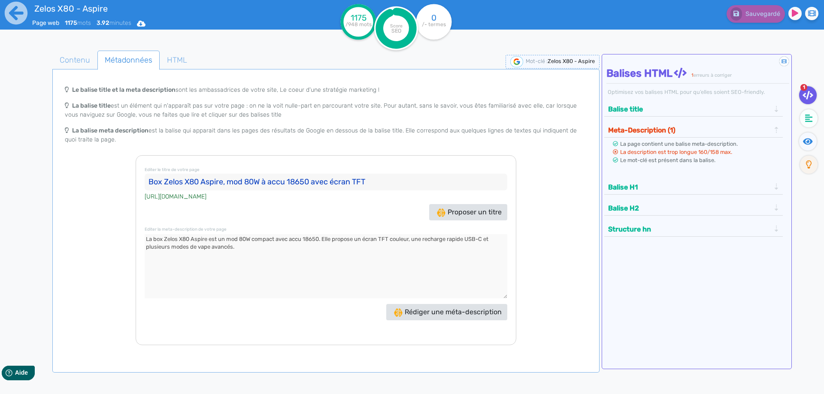
click at [192, 239] on textarea at bounding box center [326, 266] width 363 height 64
click at [262, 248] on textarea at bounding box center [326, 266] width 363 height 64
drag, startPoint x: 262, startPoint y: 249, endPoint x: 282, endPoint y: 327, distance: 80.1
click at [282, 327] on div "Editer le titre de votre page Box Zelos X80 Aspire, mod 80W à accu 18650 avec é…" at bounding box center [326, 250] width 381 height 190
type textarea "La box Zelos X80 de chez Aspire est un mod 80W compact avec accu 18650. Elle pr…"
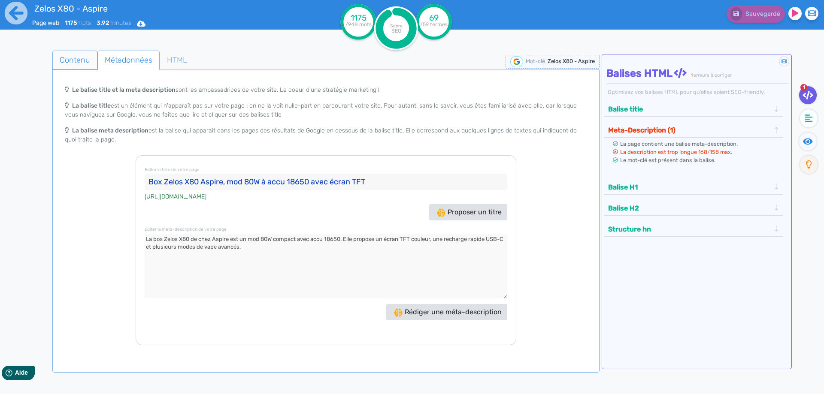
click at [73, 57] on span "Contenu" at bounding box center [75, 59] width 44 height 23
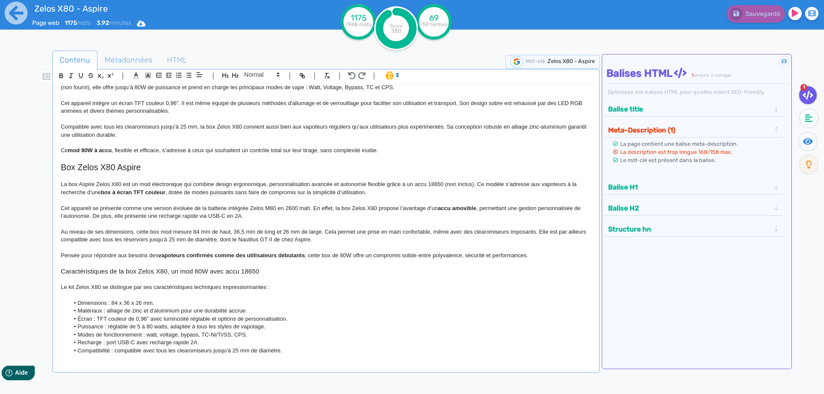
scroll to position [0, 0]
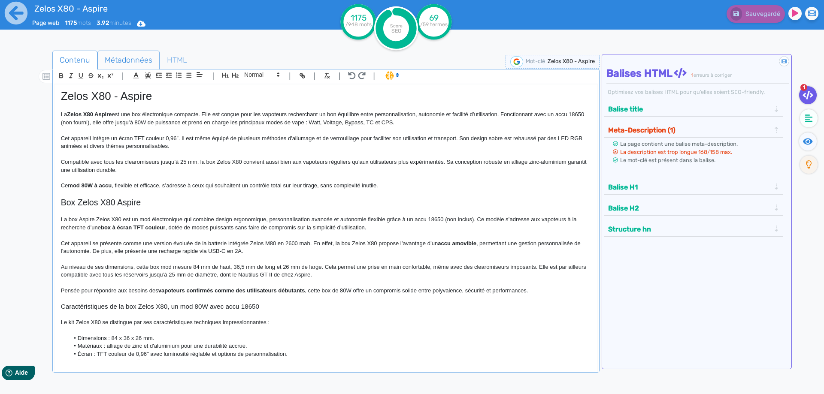
click at [136, 64] on span "Métadonnées" at bounding box center [128, 59] width 61 height 23
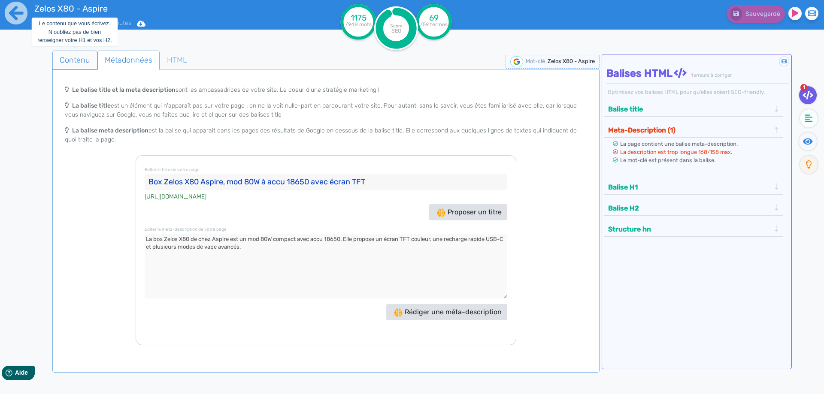
click at [74, 53] on span "Contenu" at bounding box center [75, 59] width 44 height 23
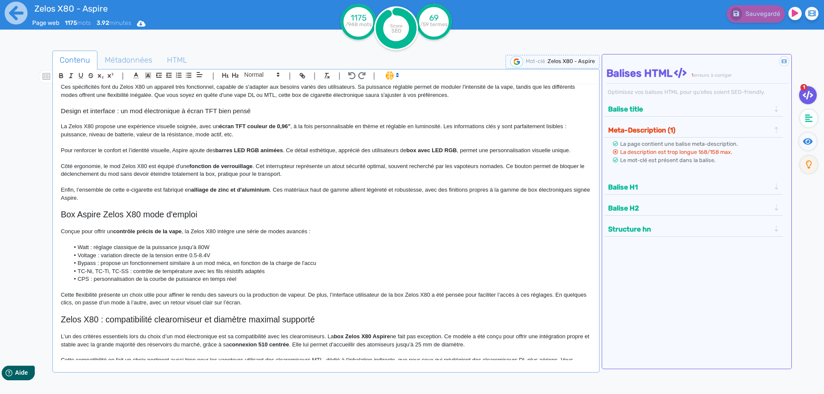
scroll to position [300, 0]
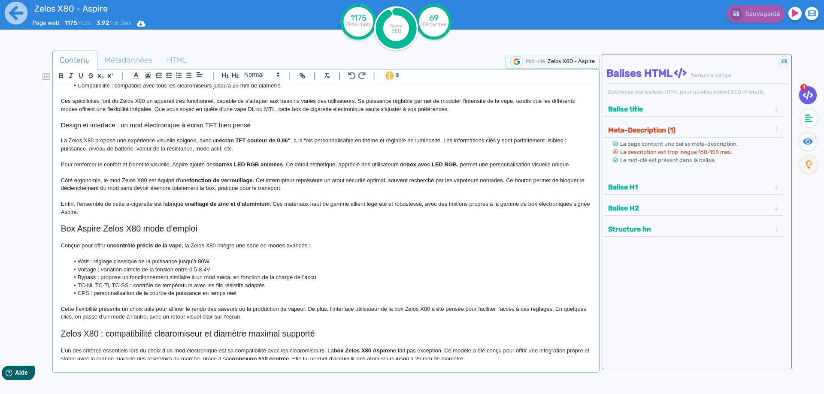
click at [411, 165] on strong "box avec LED RGB" at bounding box center [431, 164] width 51 height 6
drag, startPoint x: 411, startPoint y: 165, endPoint x: 455, endPoint y: 163, distance: 44.2
click at [455, 163] on strong "box avec LED RGB" at bounding box center [431, 164] width 51 height 6
click at [402, 209] on p "Enfin, l’ensemble de cette e-cigarette est fabriqué en alliage de zinc et d'alu…" at bounding box center [326, 208] width 530 height 16
click at [360, 196] on p at bounding box center [326, 197] width 530 height 8
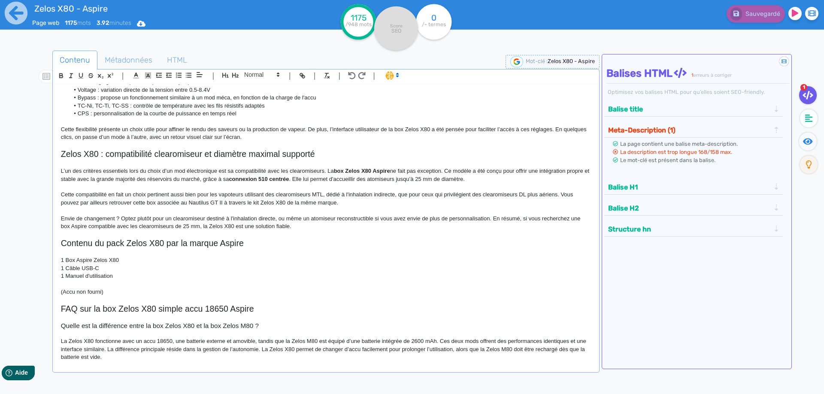
scroll to position [557, 0]
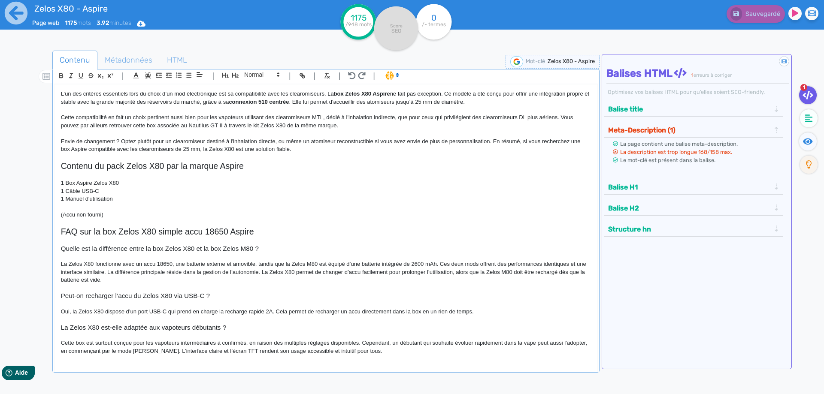
click at [287, 215] on p "(Accu non fourni)" at bounding box center [326, 215] width 530 height 8
click at [804, 142] on icon at bounding box center [808, 141] width 10 height 6
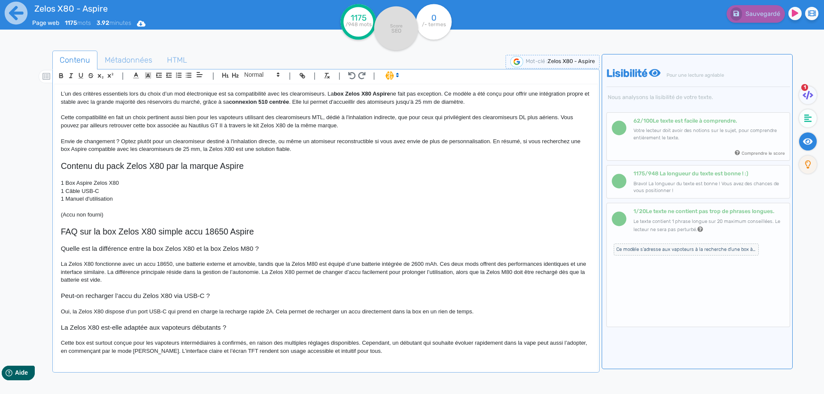
click at [331, 178] on p at bounding box center [326, 176] width 530 height 8
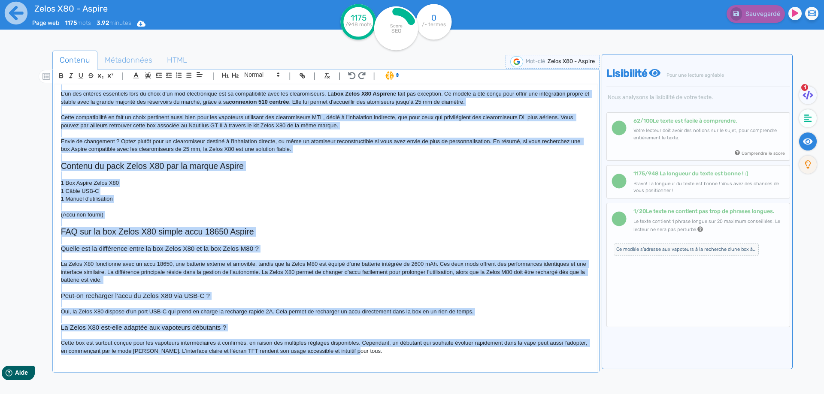
copy div "Lorem I49 - Dolors Am Conse A78 Elitse doe tem inc utlaboreetdo magnaali. Enim …"
click at [295, 269] on p "La Zelos X80 fonctionne avec un accu 18650, une batterie externe et amovible, t…" at bounding box center [326, 272] width 530 height 24
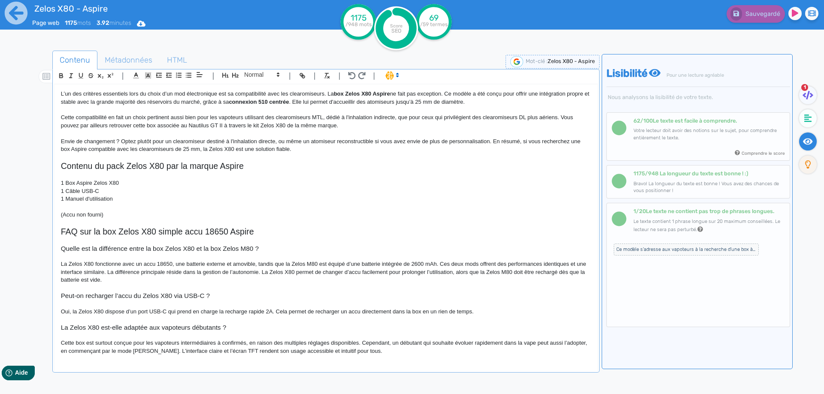
click at [342, 115] on span "Cette compatibilité en fait un choix pertinent aussi bien pour les vapoteurs ut…" at bounding box center [318, 121] width 514 height 14
click at [340, 116] on span "Cette compatibilité en fait un choix pertinent aussi bien pour les vapoteurs ut…" at bounding box center [318, 121] width 514 height 14
click at [345, 264] on p "La Zelos X80 fonctionne avec un accu 18650, une batterie externe et amovible, t…" at bounding box center [326, 272] width 530 height 24
click at [567, 273] on p "La Zelos X80 fonctionne avec un accu 18650, une batterie externe et amovible, t…" at bounding box center [326, 272] width 530 height 24
drag, startPoint x: 386, startPoint y: 110, endPoint x: 449, endPoint y: 136, distance: 68.1
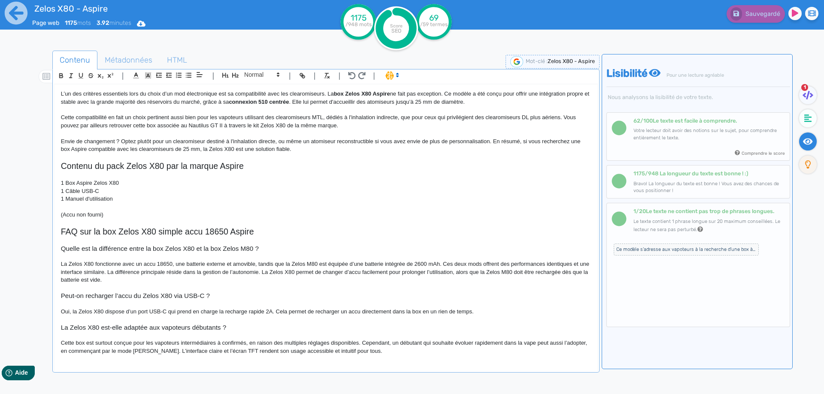
click at [386, 110] on p at bounding box center [326, 110] width 530 height 8
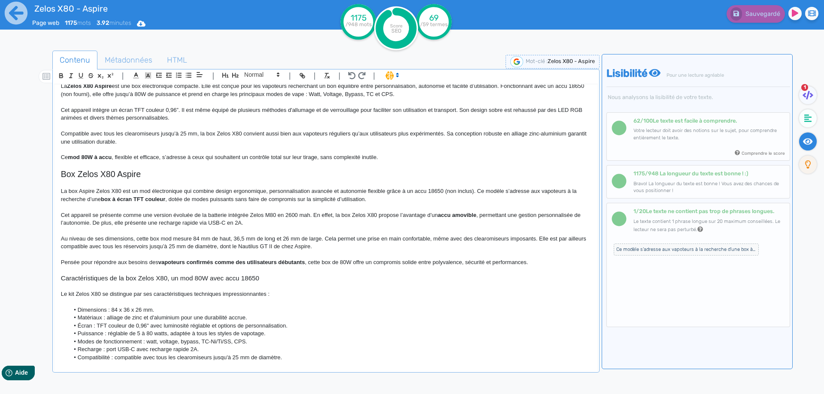
scroll to position [0, 0]
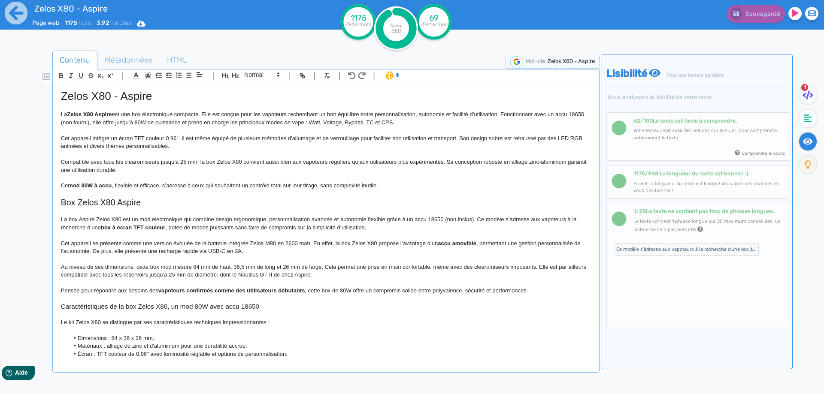
click at [541, 163] on p "Compatible avec tous les clearomiseurs jusqu’à 25 mm, la box Zelos X80 convient…" at bounding box center [326, 166] width 530 height 16
click at [751, 20] on button "Sauvegarder" at bounding box center [754, 14] width 60 height 18
click at [808, 115] on icon at bounding box center [808, 119] width 8 height 8
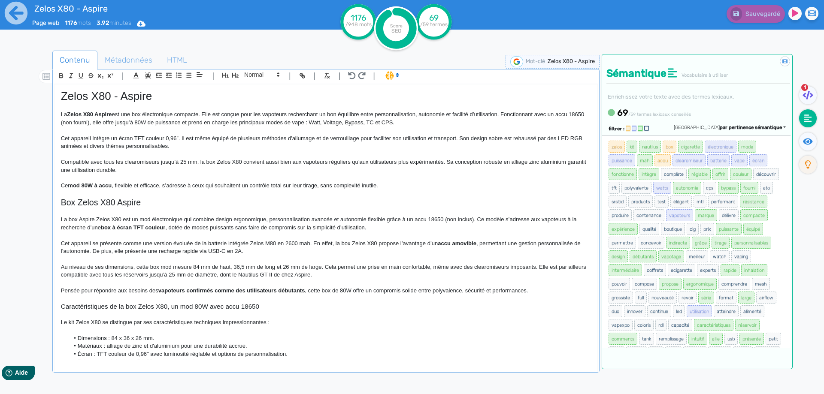
click at [354, 174] on p at bounding box center [326, 178] width 530 height 8
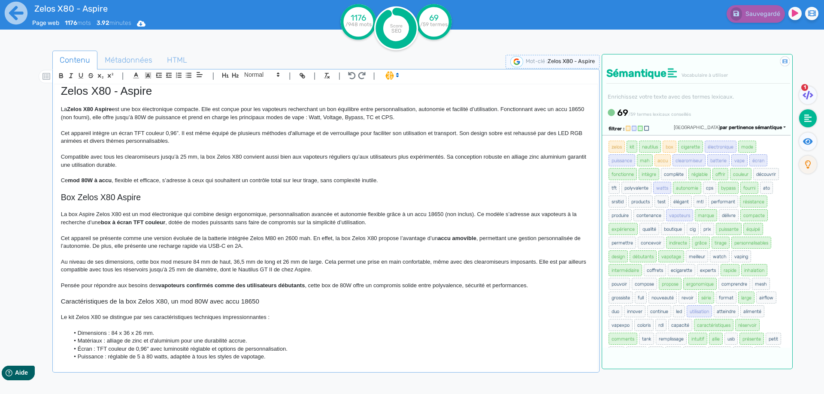
click at [125, 115] on p "La Zelos X80 Aspire est une box électronique compacte. Elle est conçue pour les…" at bounding box center [326, 114] width 530 height 16
click at [765, 22] on button "Sauvegarder" at bounding box center [754, 14] width 60 height 18
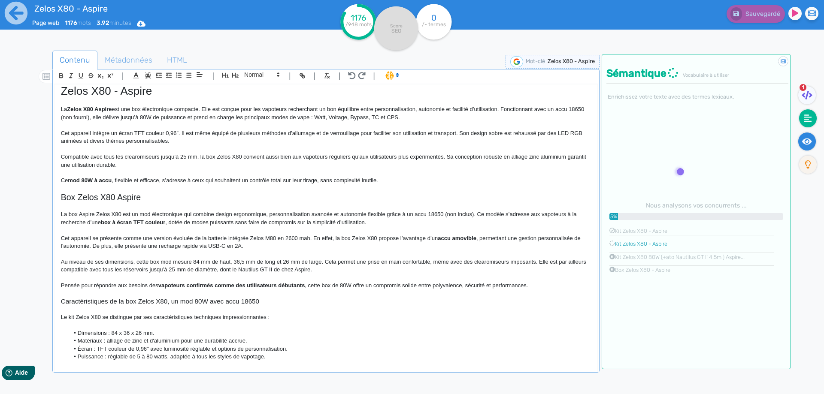
click at [802, 139] on icon at bounding box center [807, 141] width 10 height 9
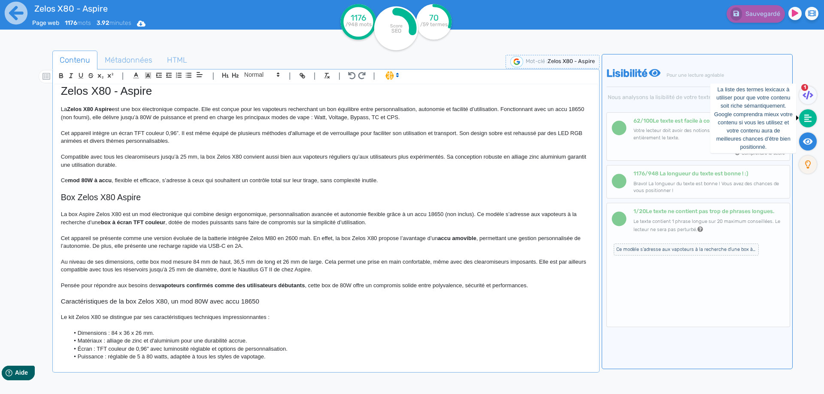
click at [808, 121] on icon at bounding box center [808, 119] width 8 height 8
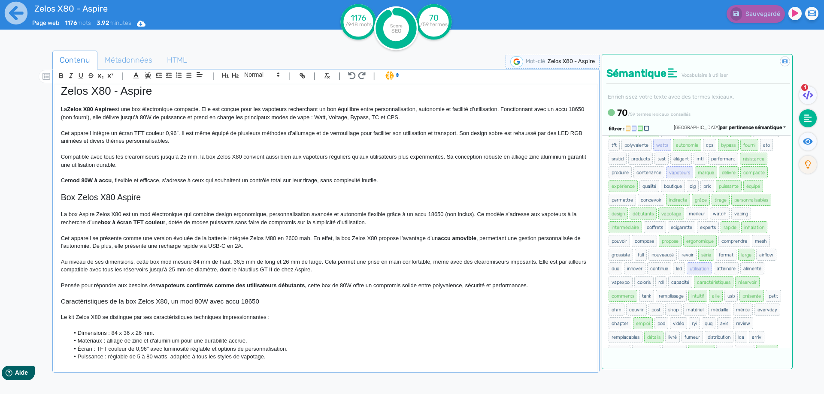
scroll to position [86, 0]
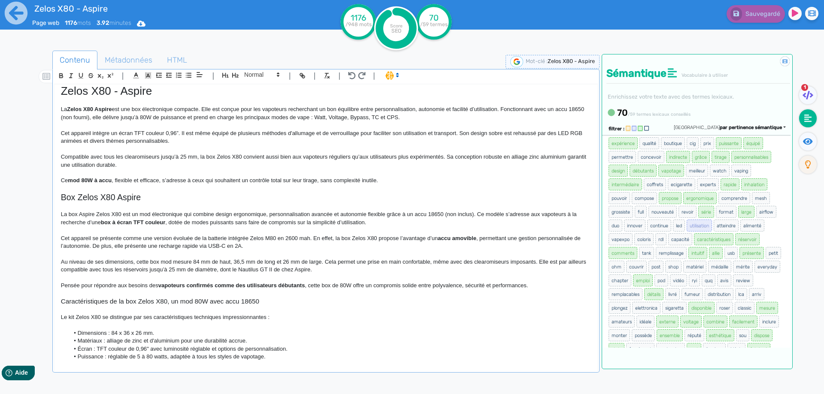
click at [472, 244] on p "Cet appareil se présente comme une version évoluée de la batterie intégrée Zelo…" at bounding box center [326, 243] width 530 height 16
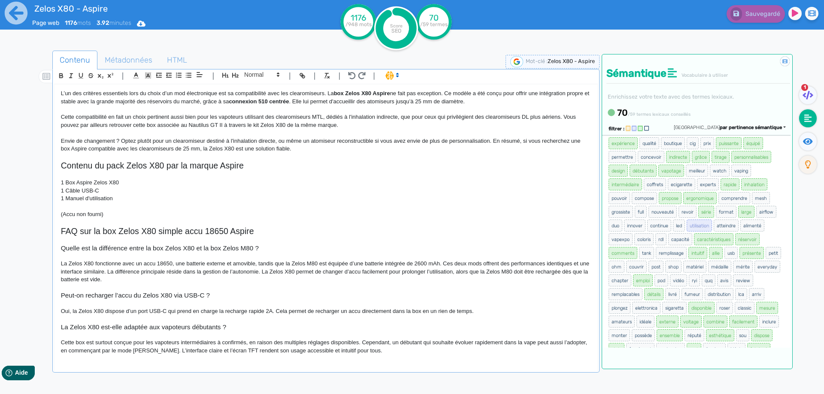
click at [228, 343] on p "Cette box est surtout conçue pour les vapoteurs intermédiaires à confirmés, en …" at bounding box center [326, 347] width 530 height 16
click at [751, 15] on span "Sauvegarder" at bounding box center [761, 13] width 37 height 7
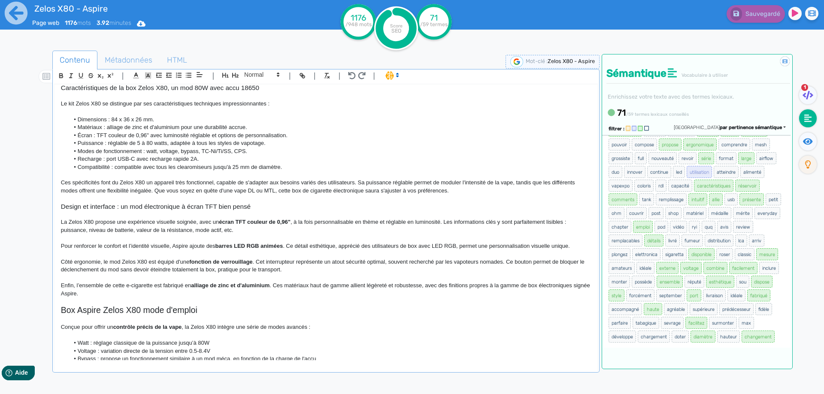
scroll to position [0, 0]
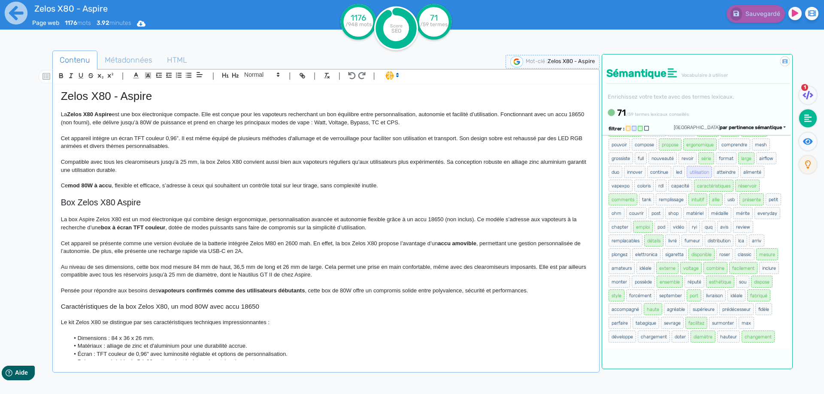
click at [106, 94] on span "Zelos X80 - Aspire" at bounding box center [106, 96] width 91 height 13
copy span "Zelos X80 - Aspire"
click at [97, 170] on p "Compatible avec tous les clearomiseurs jusqu’à 25 mm, la box Zelos X80 convient…" at bounding box center [326, 166] width 530 height 16
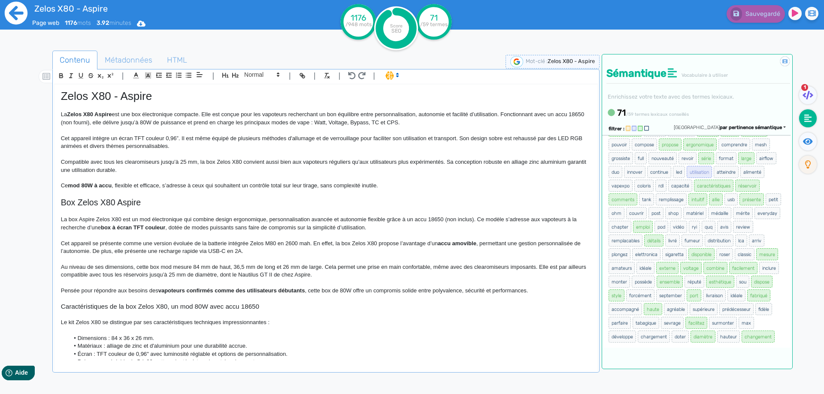
click at [8, 7] on icon at bounding box center [16, 13] width 23 height 23
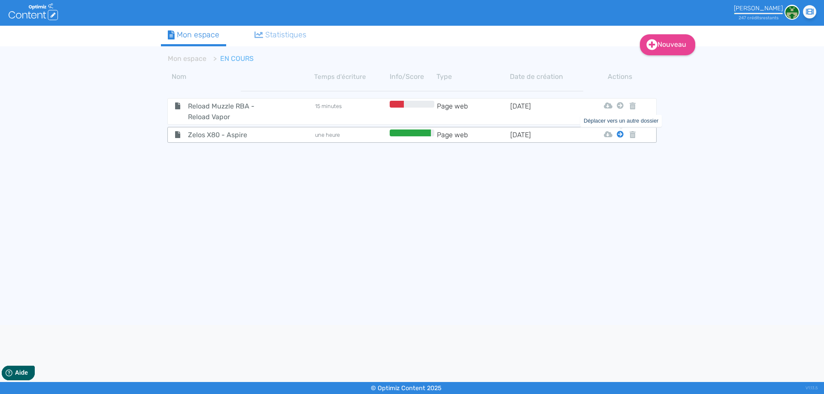
click at [619, 136] on icon at bounding box center [620, 134] width 7 height 7
click at [619, 158] on button "Mon Espace" at bounding box center [616, 156] width 74 height 14
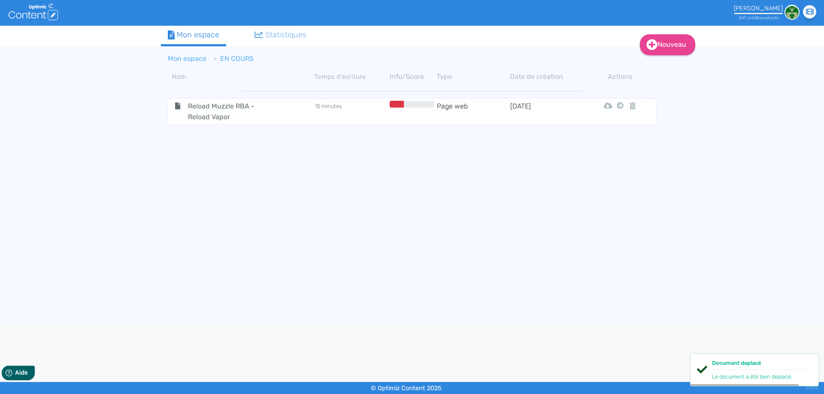
click at [174, 54] on link "Mon espace" at bounding box center [187, 58] width 39 height 8
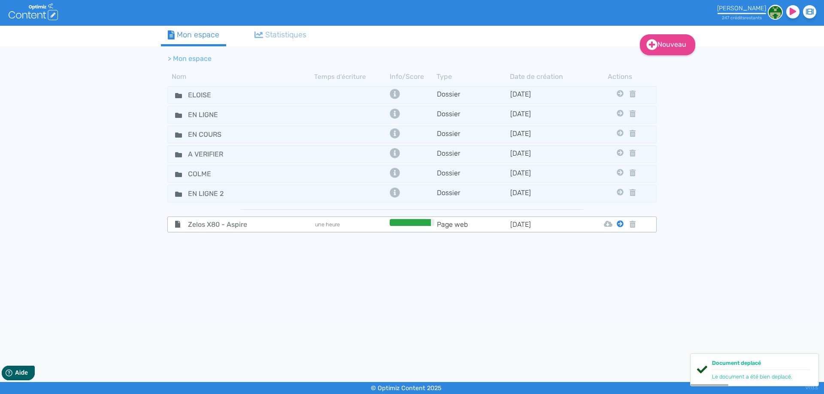
click at [620, 226] on icon at bounding box center [620, 224] width 7 height 7
click at [617, 242] on button "Eloise" at bounding box center [613, 246] width 69 height 14
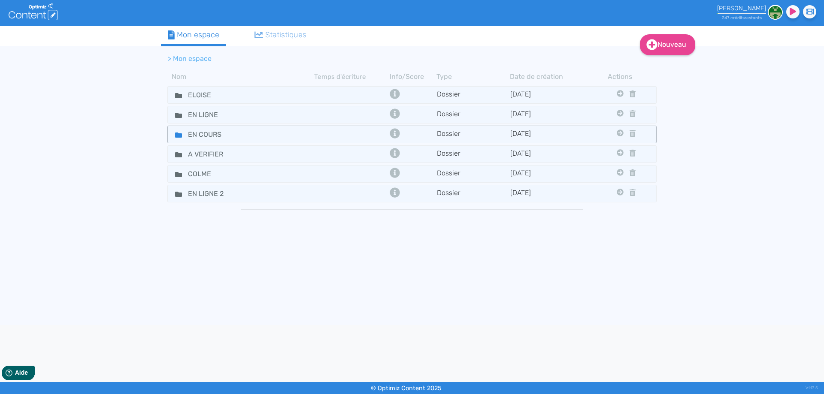
click at [176, 133] on icon at bounding box center [178, 135] width 7 height 5
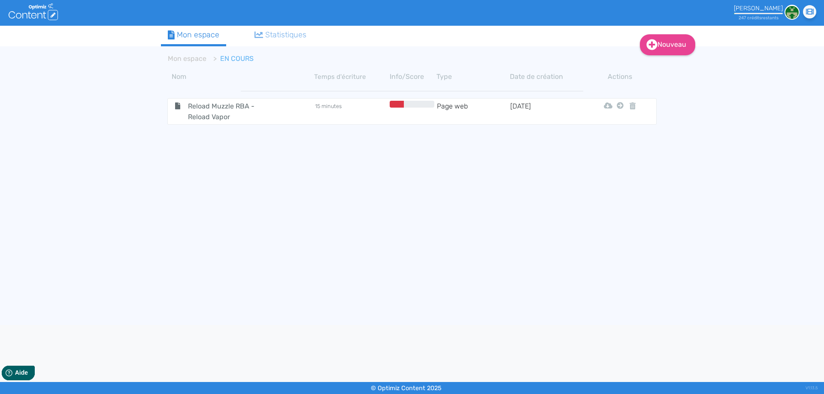
drag, startPoint x: 0, startPoint y: 199, endPoint x: 15, endPoint y: 165, distance: 37.5
click at [0, 199] on div "Nouveau Contenu Dossier Mon espace Statistiques Mon espace EN COURS Nom Temps d…" at bounding box center [412, 175] width 824 height 299
click at [659, 44] on link "Nouveau" at bounding box center [667, 44] width 55 height 21
click at [662, 65] on button "Contenu" at bounding box center [673, 67] width 69 height 14
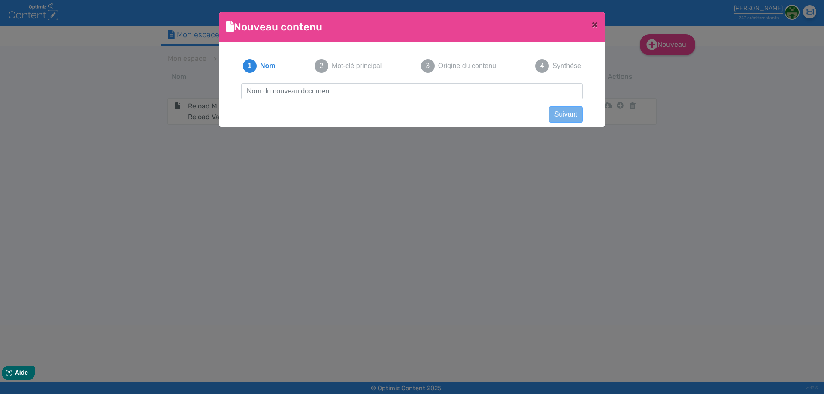
scroll to position [0, 0]
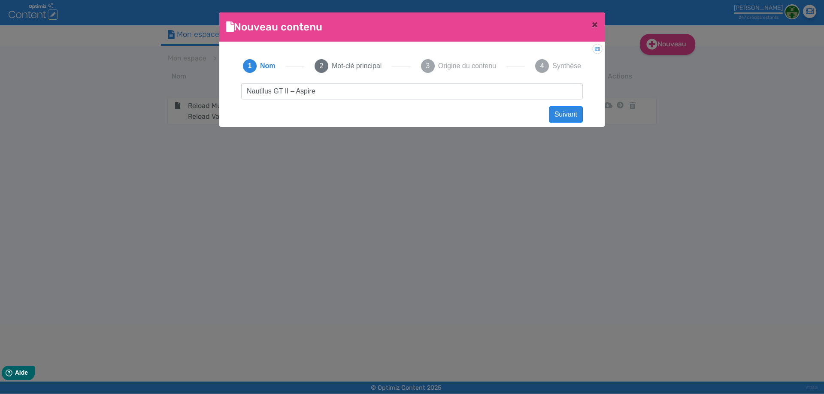
click at [296, 89] on input "Nautilus GT II – Aspire" at bounding box center [412, 91] width 342 height 16
type input "Nautilus GT II - Aspire"
drag, startPoint x: 324, startPoint y: 90, endPoint x: 0, endPoint y: 86, distance: 323.5
click at [0, 86] on ngb-modal-window "Nouveau contenu × Didacticiel: Créer un document 1 Nom 2 Mot-clé principal 3 Or…" at bounding box center [412, 197] width 824 height 394
click button "Suivant" at bounding box center [566, 114] width 34 height 16
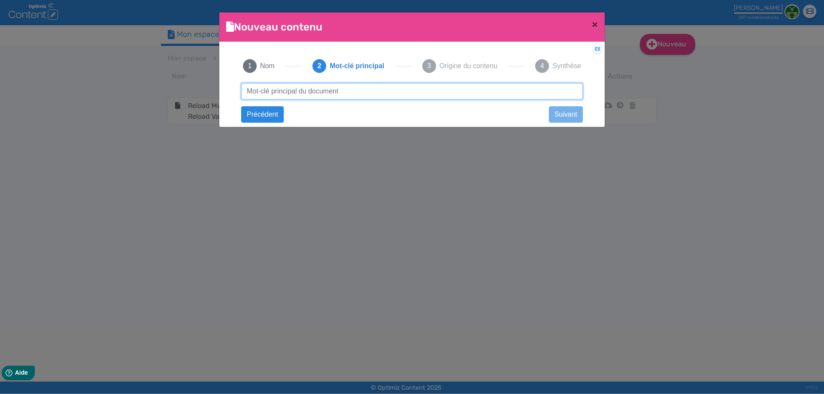
paste input "Nautilus GT II - Aspire"
type input "Nautilus GT II - Aspire"
drag, startPoint x: 337, startPoint y: 96, endPoint x: 424, endPoint y: 83, distance: 88.4
click at [428, 89] on input "Nautilus GT II - Aspire" at bounding box center [412, 91] width 342 height 16
click button "Suivant" at bounding box center [0, 0] width 0 height 0
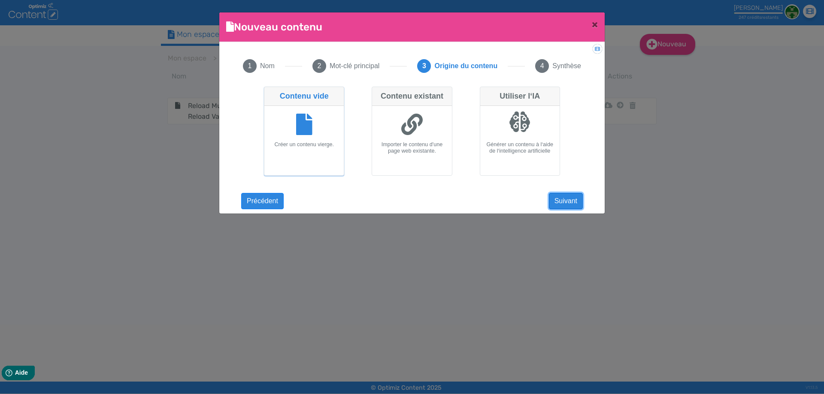
click at [573, 201] on button "Suivant" at bounding box center [566, 201] width 34 height 16
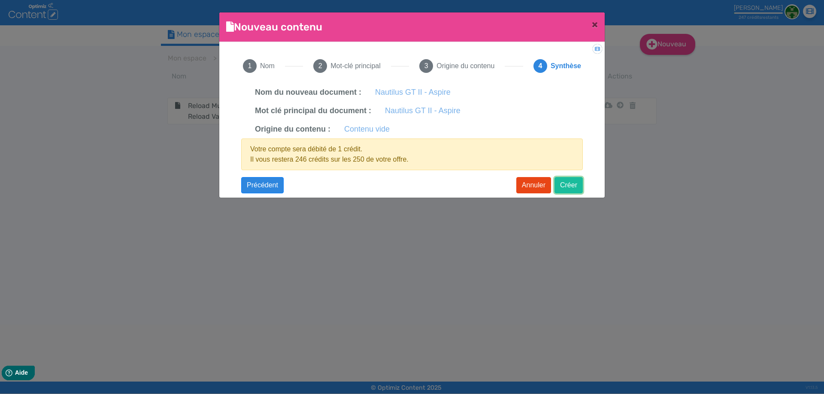
click at [575, 187] on button "Créer" at bounding box center [568, 185] width 28 height 16
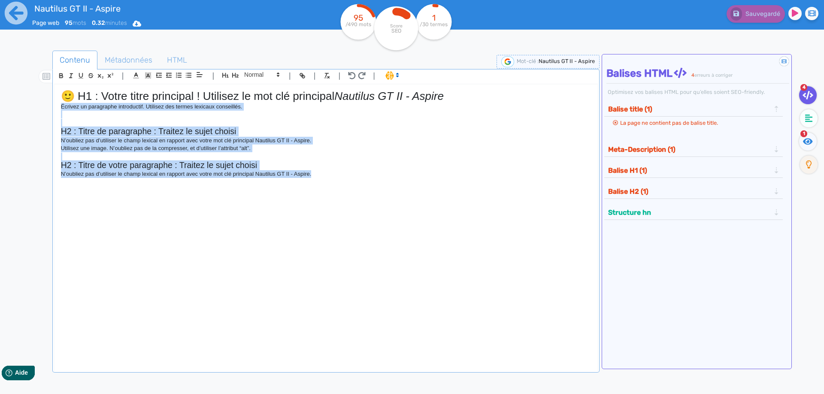
drag, startPoint x: 360, startPoint y: 184, endPoint x: 51, endPoint y: 105, distance: 318.7
click at [51, 105] on div "Contenu Métadonnées HTML | | H3 H4 H5 H6 Normal | | | | 🙂 H1 : Votre titre prin…" at bounding box center [424, 248] width 799 height 400
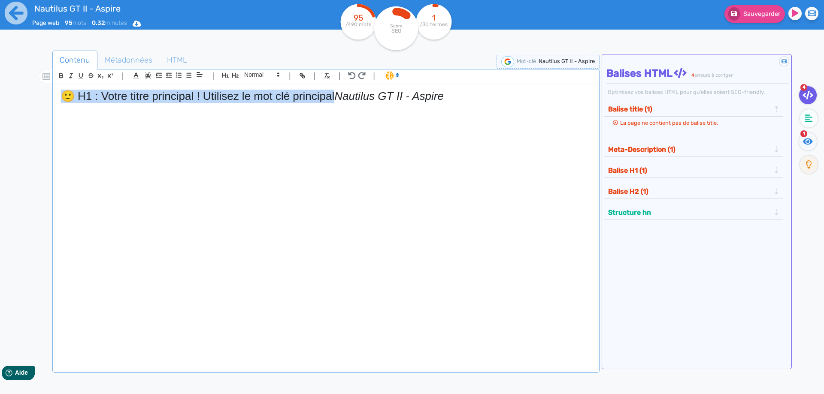
drag, startPoint x: 336, startPoint y: 94, endPoint x: 11, endPoint y: 102, distance: 325.3
click at [0, 96] on div "Nautilus GT II - Aspire Page web 95 mots 0.32 minutes Html Pdf Word 95 /490 mot…" at bounding box center [412, 224] width 824 height 448
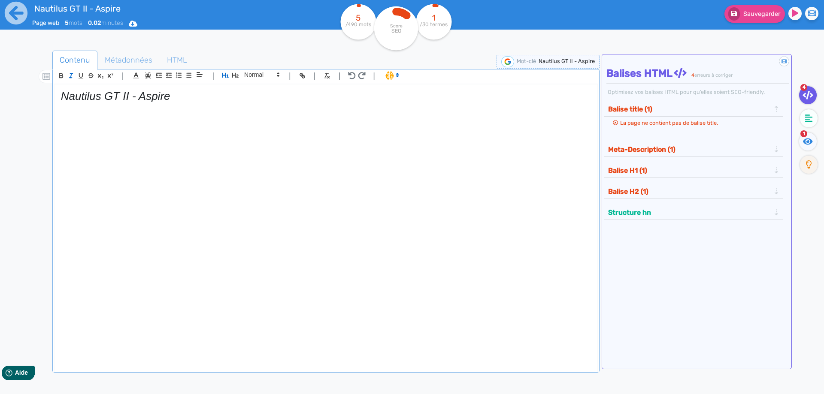
click at [77, 97] on em "Nautilus GT II - Aspire" at bounding box center [115, 96] width 109 height 13
click at [77, 98] on em "Nautilus GT II - Aspire" at bounding box center [115, 96] width 109 height 13
click at [75, 75] on button "button" at bounding box center [71, 76] width 10 height 10
click at [203, 88] on div "Nautilus GT II - Aspire" at bounding box center [325, 223] width 543 height 276
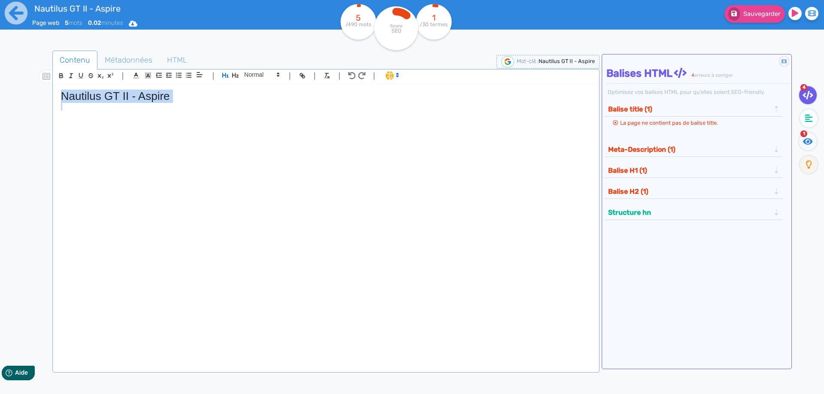
click at [201, 97] on h1 "Nautilus GT II - Aspire" at bounding box center [326, 96] width 530 height 13
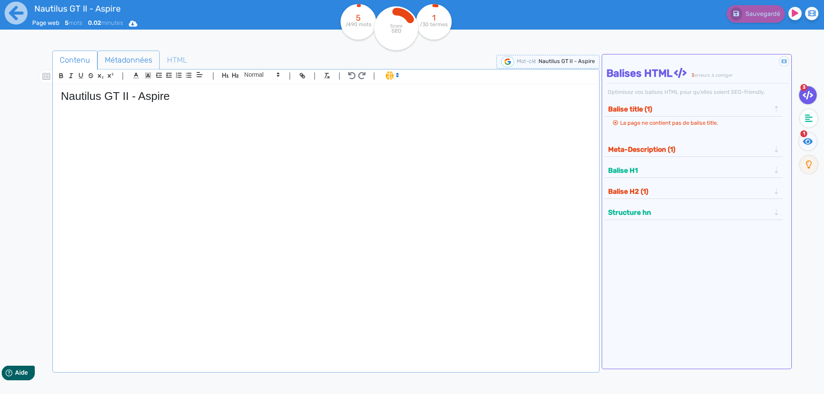
click at [124, 73] on div "| | H3 H4 H5 H6 Normal | | | |" at bounding box center [326, 77] width 544 height 15
click at [127, 57] on span "Métadonnées" at bounding box center [128, 59] width 61 height 23
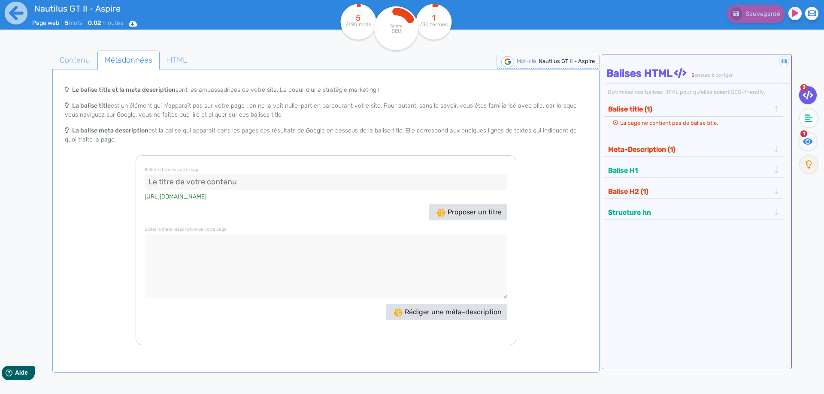
click at [275, 189] on input at bounding box center [326, 182] width 363 height 17
paste input "Clearomiseur Nautilus GT II Aspire – airflow, 4.5 ml, MTL RDL"
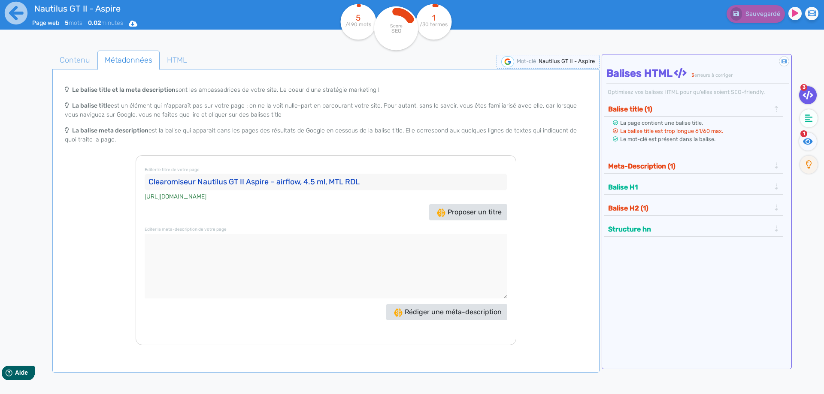
drag, startPoint x: 272, startPoint y: 182, endPoint x: 303, endPoint y: 178, distance: 31.6
click at [303, 178] on input "Clearomiseur Nautilus GT II Aspire – airflow, 4.5 ml, MTL RDL" at bounding box center [326, 182] width 363 height 17
drag, startPoint x: 311, startPoint y: 181, endPoint x: 381, endPoint y: 173, distance: 70.0
click at [381, 173] on h3 "Editer le titre de votre page Clearomiseur Nautilus GT II Aspire, tank 4.5 ml, …" at bounding box center [326, 177] width 363 height 26
type input "Clearomiseur Nautilus GT II Aspire, tank 4.5 ml"
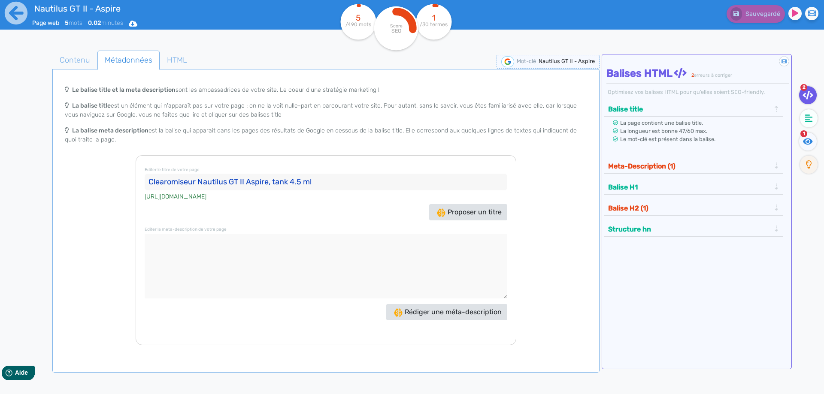
click at [292, 252] on textarea at bounding box center [326, 266] width 363 height 64
click at [85, 63] on span "Contenu" at bounding box center [75, 59] width 44 height 23
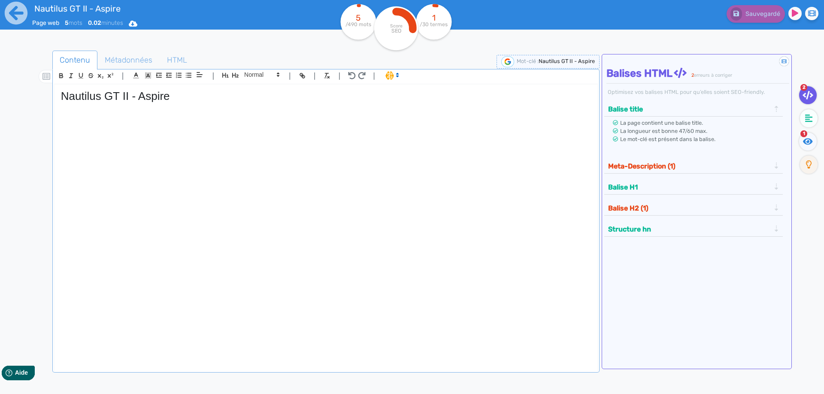
click at [155, 159] on div "Nautilus GT II - Aspire" at bounding box center [325, 223] width 543 height 276
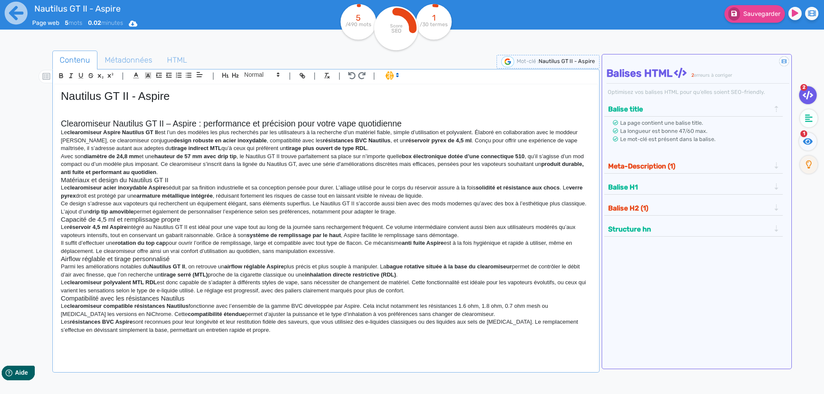
drag, startPoint x: 405, startPoint y: 122, endPoint x: 399, endPoint y: 138, distance: 16.6
click at [405, 125] on h2 "Clearomiseur Nautilus GT II – Aspire : performance et précision pour votre vape…" at bounding box center [326, 124] width 530 height 10
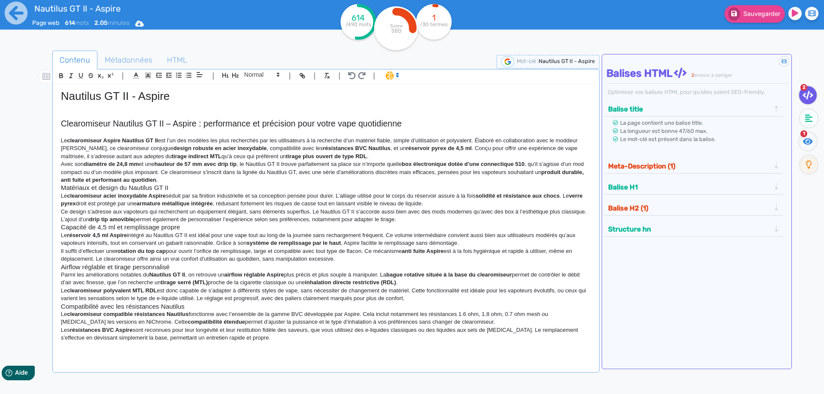
click at [368, 161] on p "Avec son diamètre de 24,8 mm et une hauteur de 57 mm avec drip tip , le Nautilu…" at bounding box center [326, 172] width 530 height 24
click at [367, 157] on p "Le clearomiseur Aspire Nautilus GT II est l’un des modèles les plus recherchés …" at bounding box center [326, 149] width 530 height 24
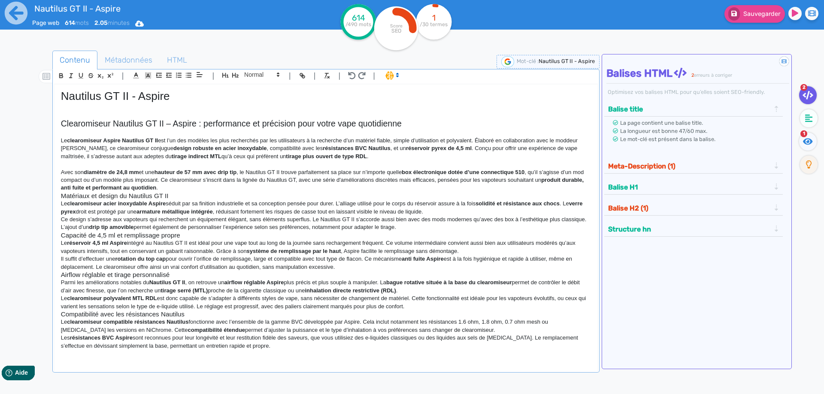
click at [235, 189] on p "Avec son diamètre de 24,8 mm et une hauteur de 57 mm avec drip tip , le Nautilu…" at bounding box center [326, 181] width 530 height 24
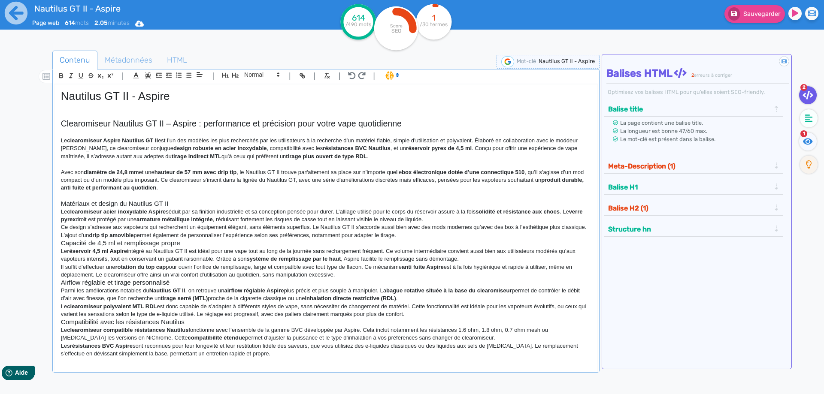
click at [229, 200] on h3 "Matériaux et design du Nautilus GT II" at bounding box center [326, 204] width 530 height 8
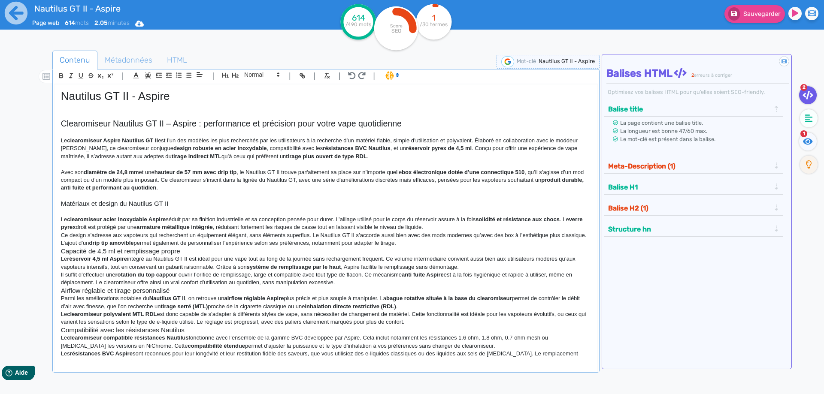
click at [460, 224] on p "Le clearomiseur acier inoxydable Aspire séduit par sa finition industrielle et …" at bounding box center [326, 224] width 530 height 16
click at [449, 228] on p "Le clearomiseur acier inoxydable Aspire séduit par sa finition industrielle et …" at bounding box center [326, 224] width 530 height 16
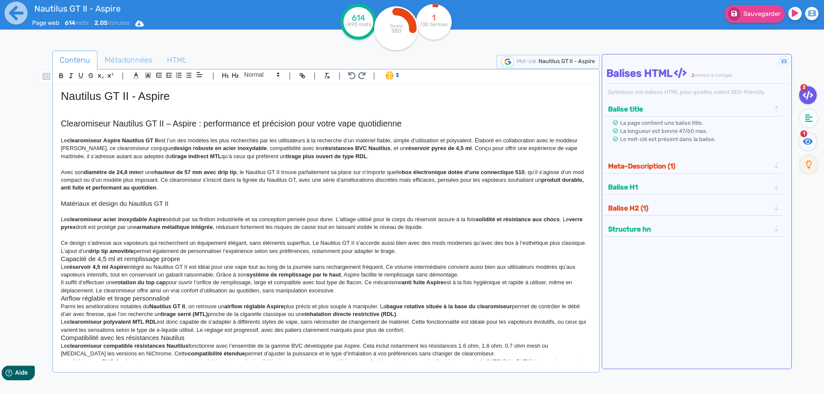
click at [432, 250] on p "Ce design s’adresse aux vapoteurs qui recherchent un équipement élégant, sans é…" at bounding box center [326, 247] width 530 height 16
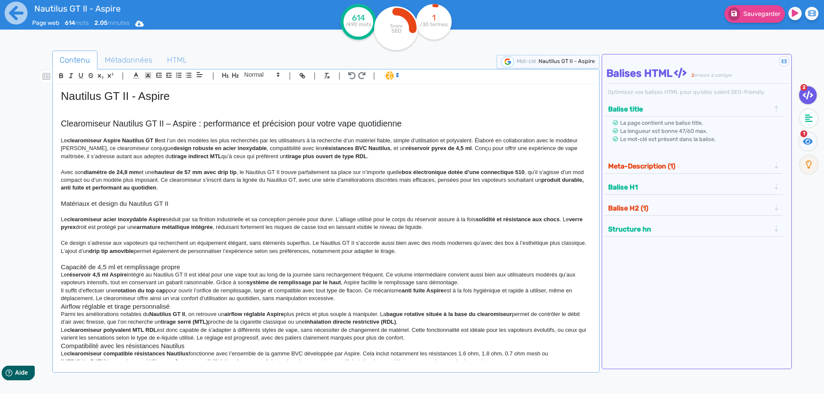
scroll to position [27, 0]
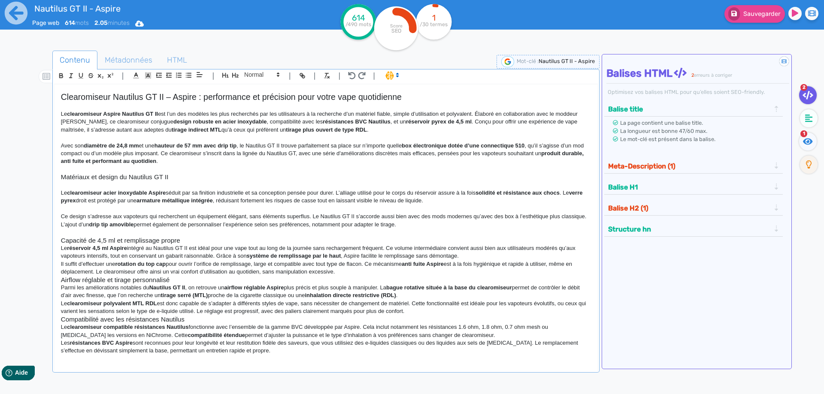
click at [239, 239] on h3 "Capacité de 4,5 ml et remplissage propre" at bounding box center [326, 241] width 530 height 8
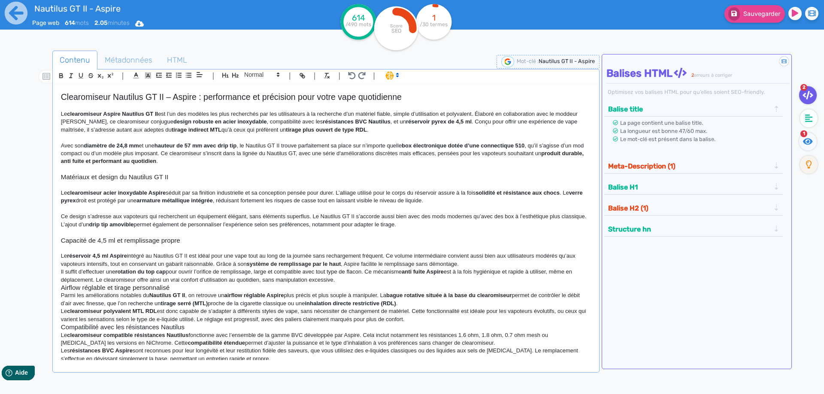
click at [491, 262] on p "Le réservoir 4,5 ml Aspire intégré au Nautilus GT II est idéal pour une vape to…" at bounding box center [326, 260] width 530 height 16
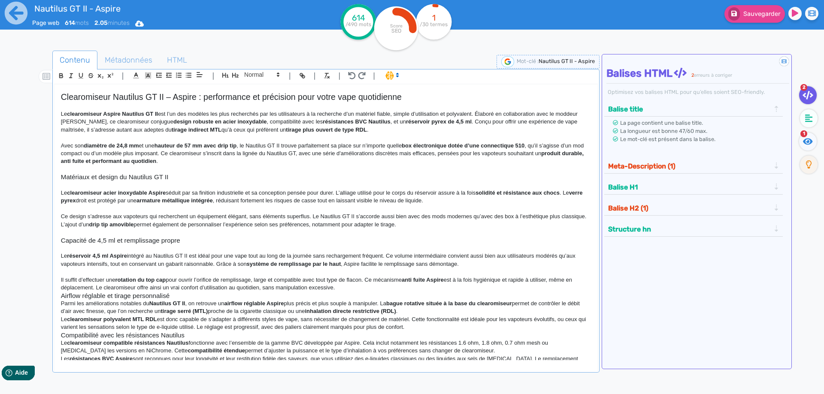
drag, startPoint x: 353, startPoint y: 295, endPoint x: 355, endPoint y: 289, distance: 6.4
click at [353, 294] on h3 "Airflow réglable et tirage personnalisé" at bounding box center [326, 296] width 530 height 8
click at [355, 289] on p "Il suffit d’effectuer une rotation du top cap pour ouvrir l’orifice de rempliss…" at bounding box center [326, 284] width 530 height 16
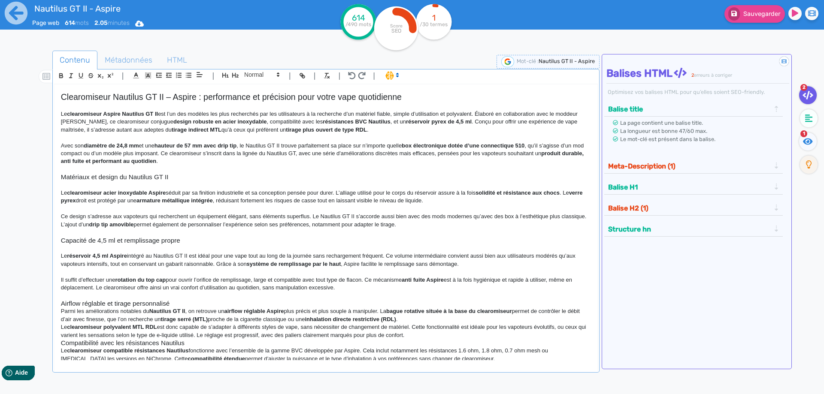
click at [316, 303] on h3 "Airflow réglable et tirage personnalisé" at bounding box center [326, 304] width 530 height 8
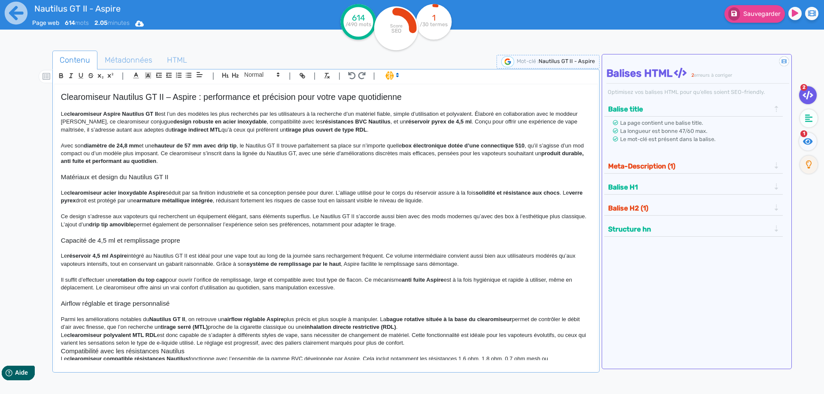
click at [434, 326] on p "Parmi les améliorations notables du Nautilus GT II , on retrouve un airflow rég…" at bounding box center [326, 324] width 530 height 16
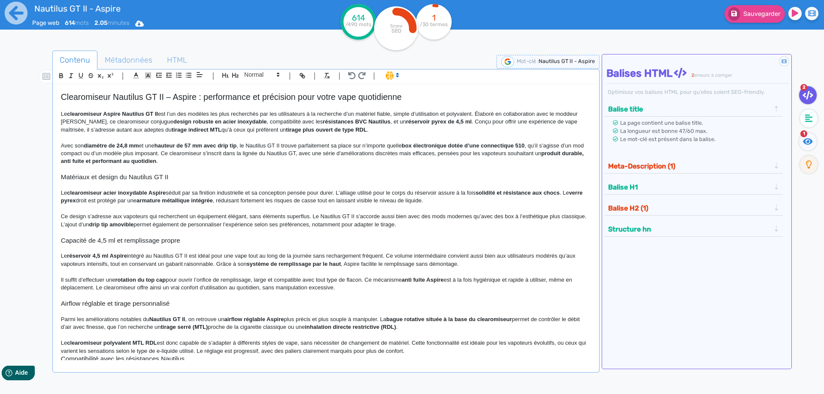
click at [421, 350] on p "Le clearomiseur polyvalent MTL RDL est donc capable de s’adapter à différents s…" at bounding box center [326, 347] width 530 height 16
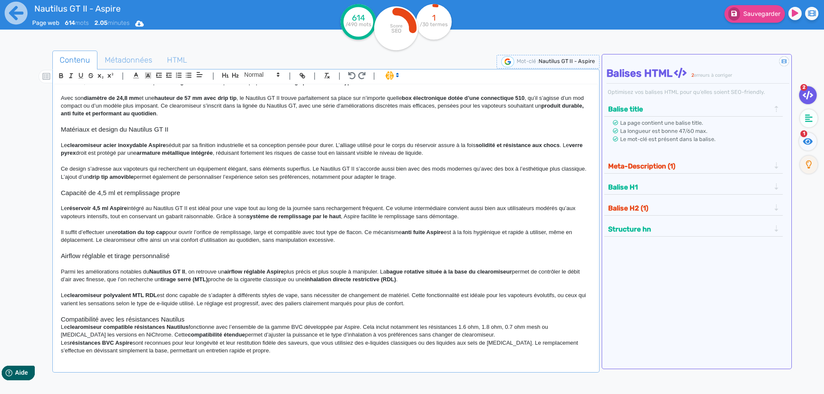
click at [316, 316] on h3 "Compatibilité avec les résistances Nautilus" at bounding box center [326, 320] width 530 height 8
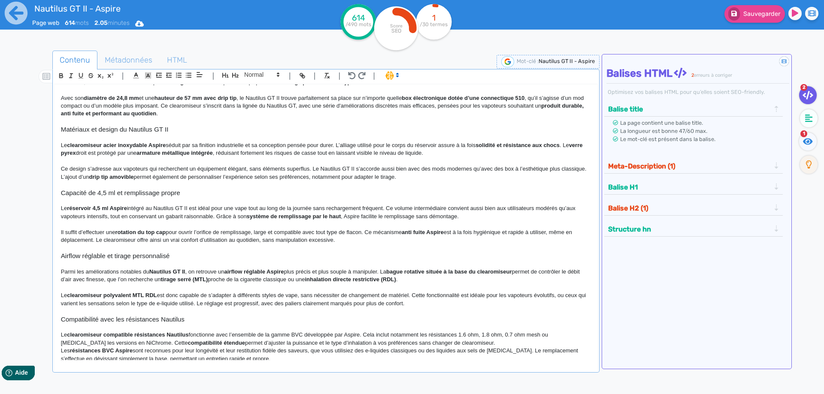
click at [457, 339] on p "Le clearomiseur compatible résistances Nautilus fonctionne avec l’ensemble de l…" at bounding box center [326, 339] width 530 height 16
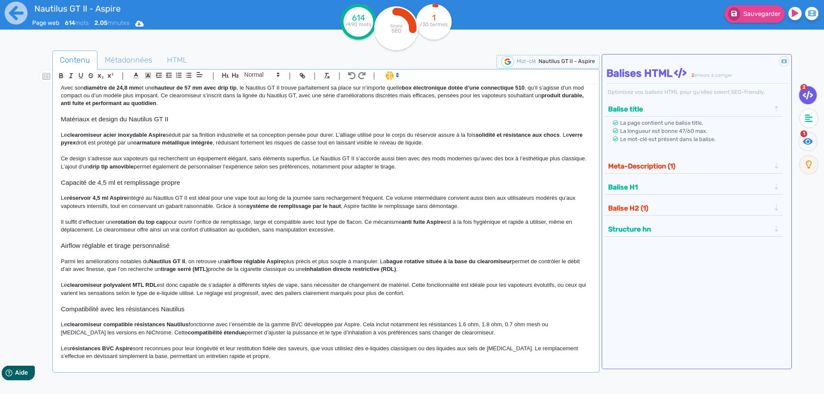
scroll to position [90, 0]
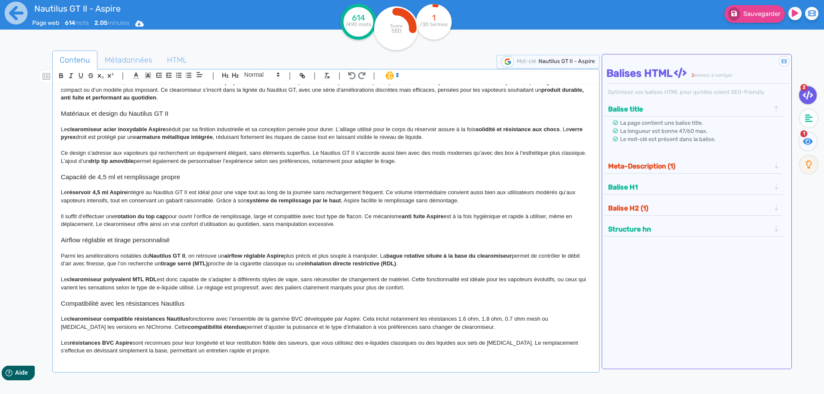
click at [176, 307] on h3 "Compatibilité avec les résistances Nautilus" at bounding box center [326, 304] width 530 height 8
click at [234, 78] on icon "button" at bounding box center [235, 75] width 7 height 7
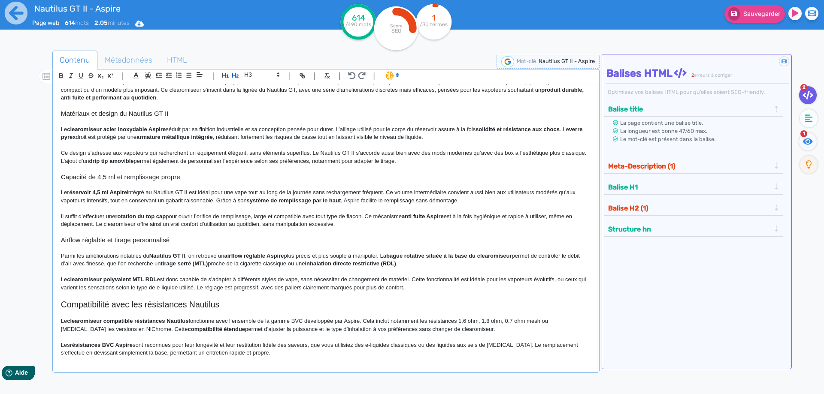
click at [112, 304] on h2 "Compatibilité avec les résistances Nautilus" at bounding box center [326, 305] width 530 height 10
click at [139, 298] on p at bounding box center [326, 296] width 530 height 8
click at [132, 306] on h2 "Compatibilité du Tank Nautilus GT2 avec les résistances Nautilus Aspire" at bounding box center [326, 305] width 530 height 10
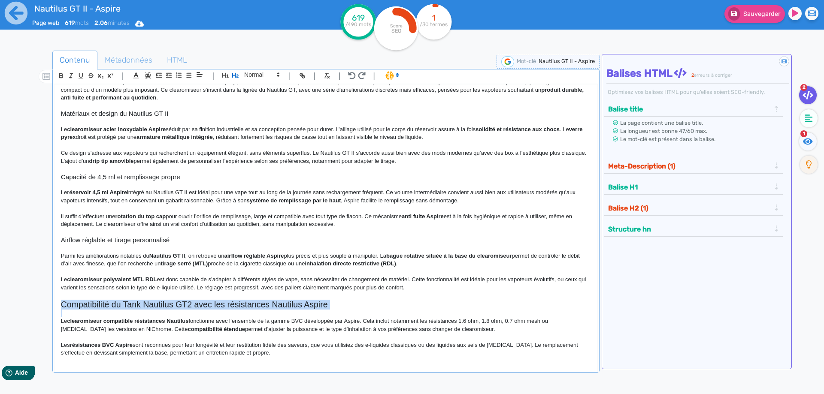
click at [132, 306] on h2 "Compatibilité du Tank Nautilus GT2 avec les résistances Nautilus Aspire" at bounding box center [326, 305] width 530 height 10
copy h2 "Compatibilité du Tank Nautilus GT2 avec les résistances Nautilus Aspire"
drag, startPoint x: 327, startPoint y: 296, endPoint x: 315, endPoint y: 306, distance: 15.5
click at [324, 299] on p at bounding box center [326, 296] width 530 height 8
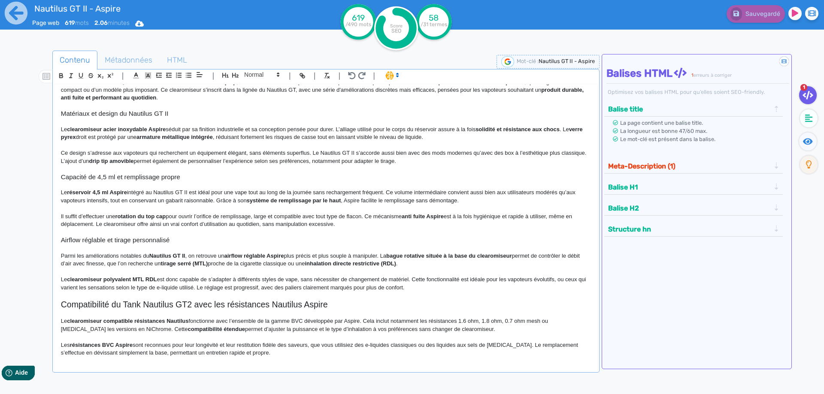
click at [313, 309] on h2 "Compatibilité du Tank Nautilus GT2 avec les résistances Nautilus Aspire" at bounding box center [326, 305] width 530 height 10
click at [126, 303] on h2 "Compatibilité du Tank Nautilus GT2 avec les résistances Nautilus" at bounding box center [326, 305] width 530 height 10
click at [173, 302] on h2 "Compatibilité du Nautilus GT2 avec les résistances Nautilus" at bounding box center [326, 305] width 530 height 10
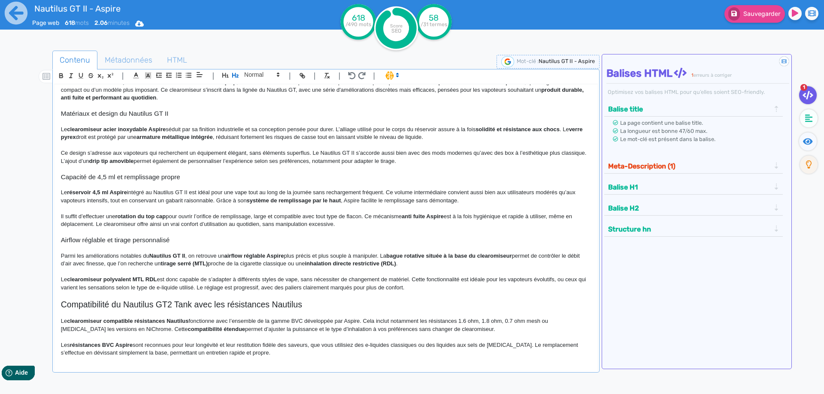
click at [187, 303] on h2 "Compatibilité du Nautilus GT2 Tank avec les résistances Nautilus" at bounding box center [326, 305] width 530 height 10
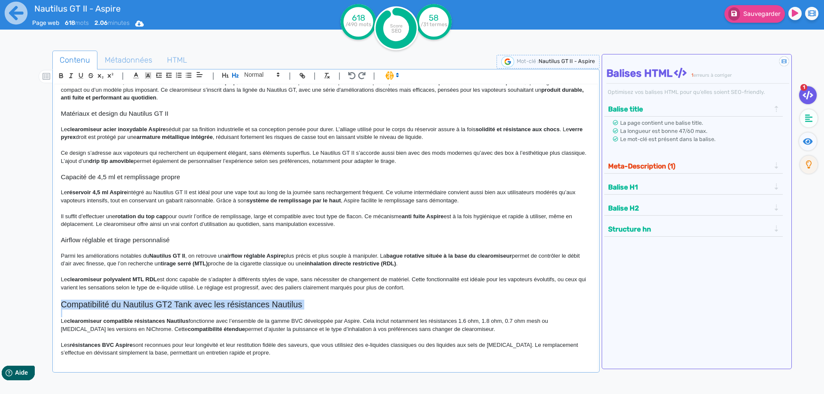
click at [187, 303] on h2 "Compatibilité du Nautilus GT2 Tank avec les résistances Nautilus" at bounding box center [326, 305] width 530 height 10
copy h2 "Compatibilité du Nautilus GT2 Tank avec les résistances Nautilus"
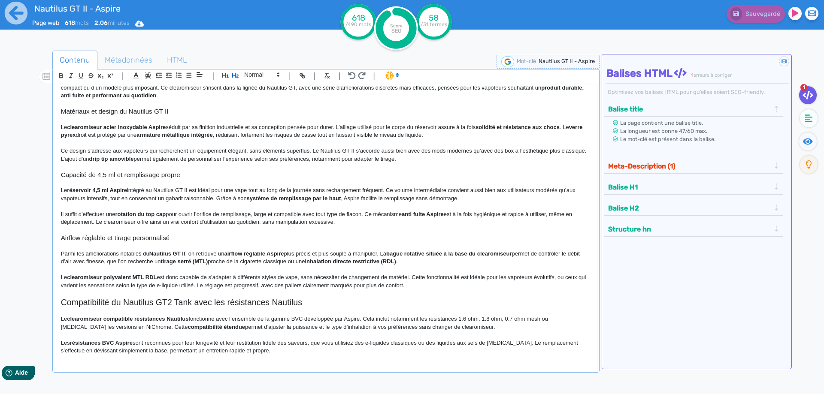
click at [114, 342] on strong "résistances BVC Aspire" at bounding box center [101, 343] width 63 height 6
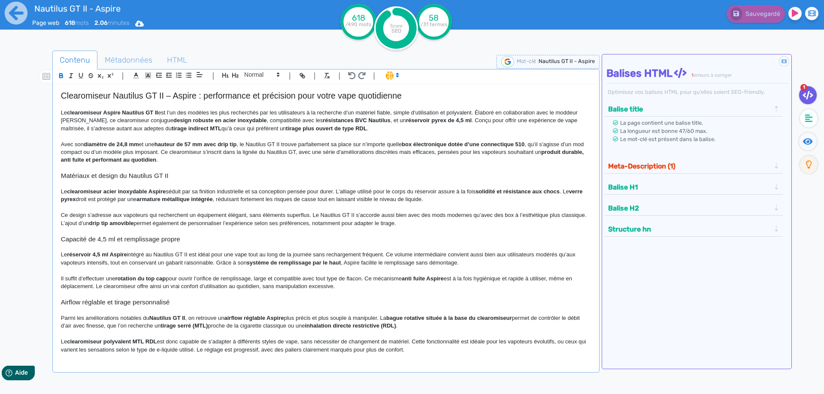
scroll to position [0, 0]
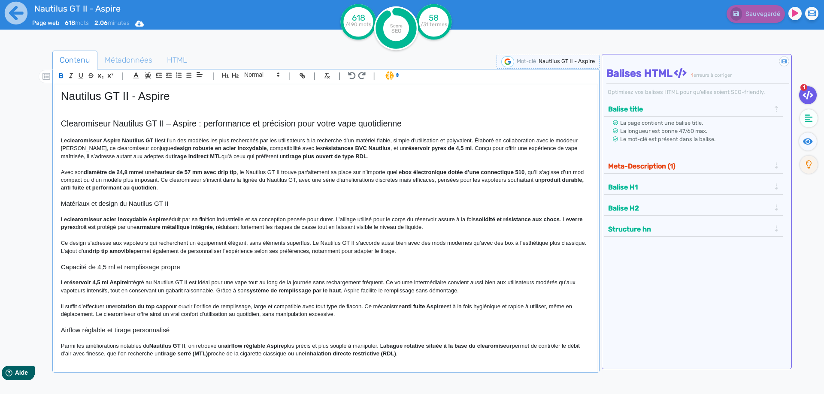
click at [168, 123] on h2 "Clearomiseur Nautilus GT II – Aspire : performance et précision pour votre vape…" at bounding box center [326, 124] width 530 height 10
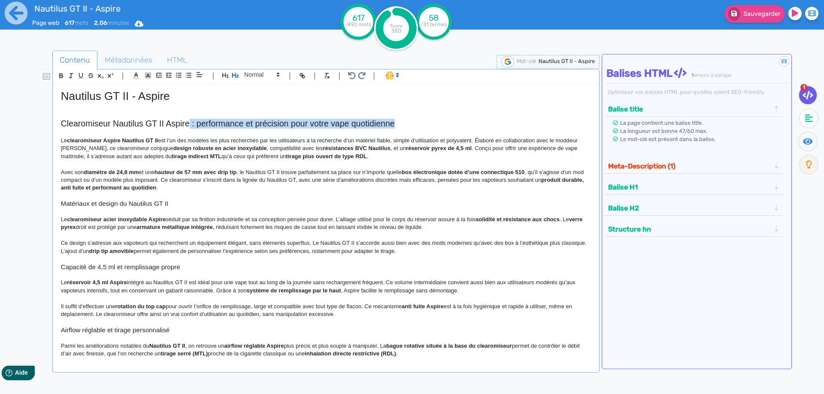
drag, startPoint x: 190, startPoint y: 124, endPoint x: 424, endPoint y: 127, distance: 233.4
click at [424, 127] on h2 "Clearomiseur Nautilus GT II Aspire : performance et précision pour votre vape q…" at bounding box center [326, 124] width 530 height 10
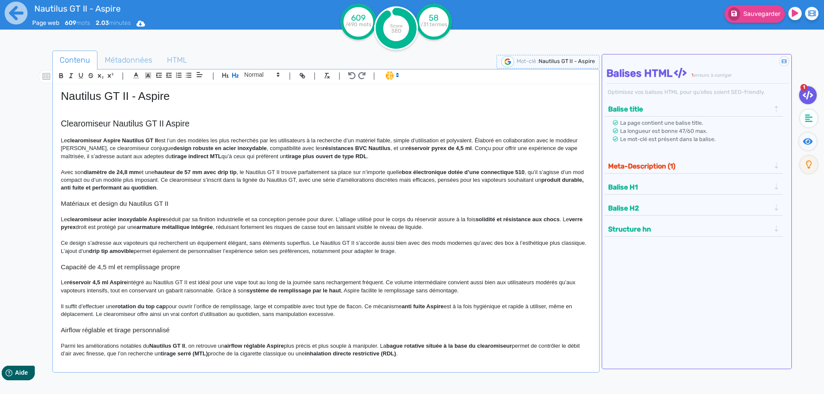
click at [78, 139] on strong "clearomiseur Aspire Nautilus GT II" at bounding box center [112, 140] width 91 height 6
click at [80, 141] on strong "Aspire Nautilus GT II" at bounding box center [94, 140] width 55 height 6
drag, startPoint x: 80, startPoint y: 141, endPoint x: 122, endPoint y: 142, distance: 42.5
click at [122, 142] on strong "Aspire Nautilus GT II" at bounding box center [94, 140] width 55 height 6
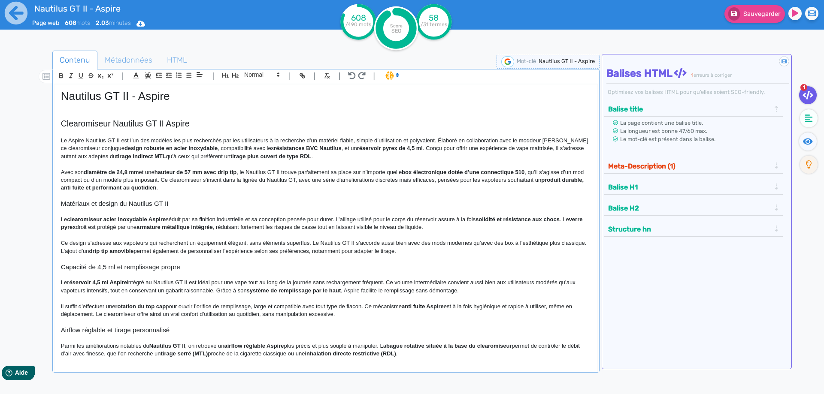
click at [121, 140] on p "Le Aspire Nautilus GT II est l’un des modèles les plus recherchés par les utili…" at bounding box center [326, 149] width 530 height 24
click at [166, 139] on p "Le Aspire Nautilus GT II est l’un des modèles les plus recherchés par les utili…" at bounding box center [326, 149] width 530 height 24
click at [805, 138] on icon at bounding box center [808, 141] width 10 height 9
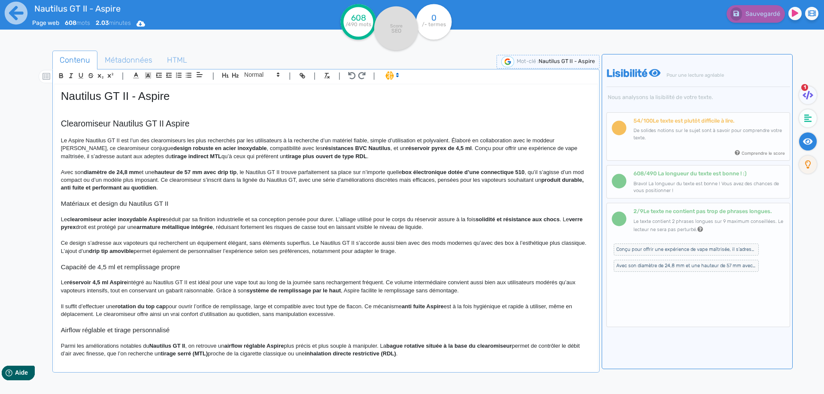
click at [429, 183] on p "Avec son diamètre de 24,8 mm et une hauteur de 57 mm avec drip tip , le Nautilu…" at bounding box center [326, 181] width 530 height 24
click at [568, 137] on p "Le Aspire Nautilus GT II est l’un des clearomiseurs les plus recherchés par les…" at bounding box center [326, 149] width 530 height 24
copy p "Taifun"
click at [457, 139] on p "Le Aspire Nautilus GT II est l’un des clearomiseurs les plus recherchés par les…" at bounding box center [326, 149] width 530 height 24
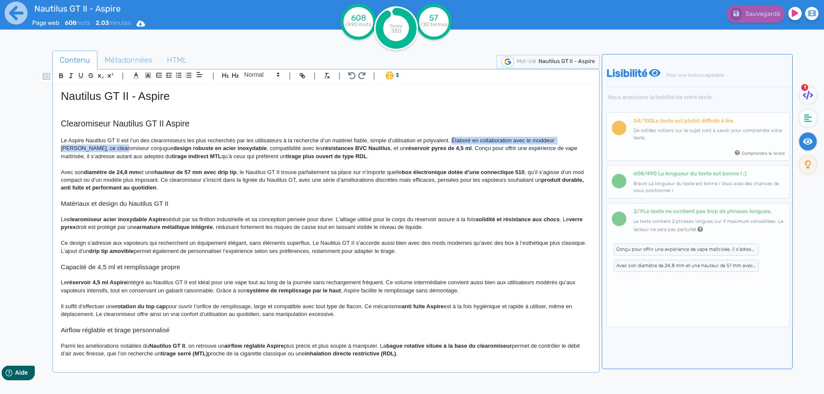
drag, startPoint x: 457, startPoint y: 139, endPoint x: 88, endPoint y: 151, distance: 368.8
click at [88, 151] on p "Le Aspire Nautilus GT II est l’un des clearomiseurs les plus recherchés par les…" at bounding box center [326, 149] width 530 height 24
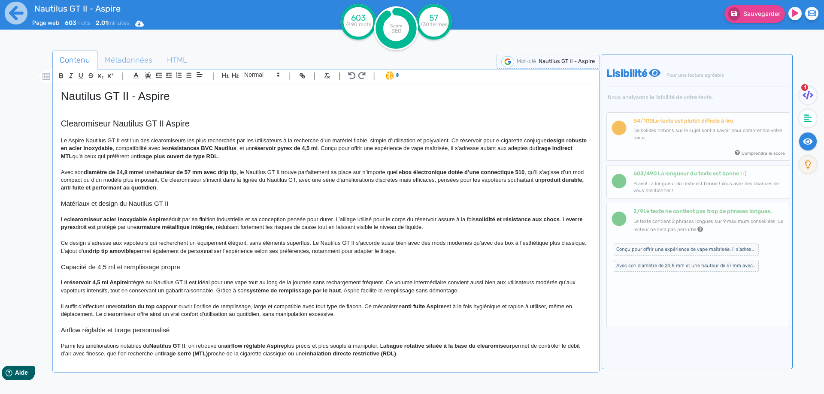
click at [103, 137] on p "Le Aspire Nautilus GT II est l’un des clearomiseurs les plus recherchés par les…" at bounding box center [326, 149] width 530 height 24
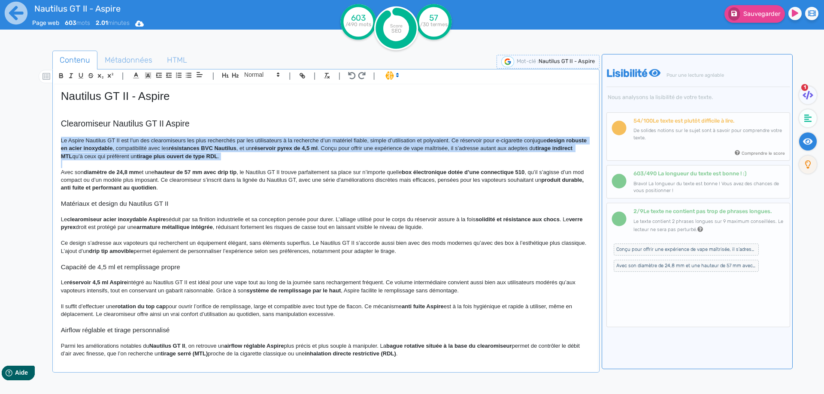
click at [105, 138] on p "Le Aspire Nautilus GT II est l’un des clearomiseurs les plus recherchés par les…" at bounding box center [326, 149] width 530 height 24
click at [124, 142] on p "Le Aspire Nautilus GT II est l’un des clearomiseurs les plus recherchés par les…" at bounding box center [326, 149] width 530 height 24
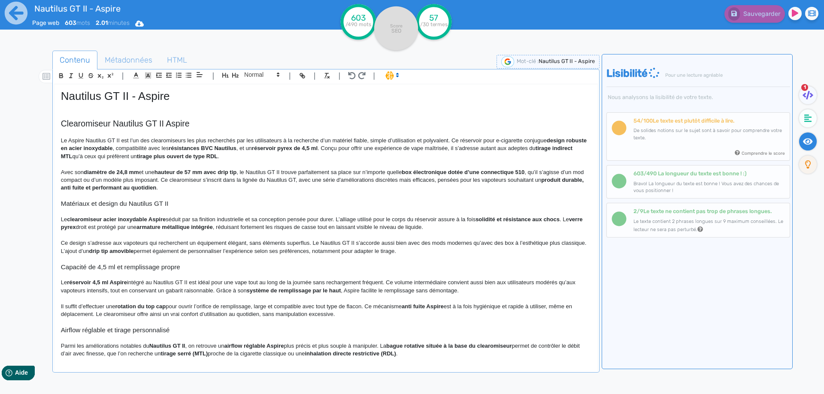
click at [82, 147] on strong "design robuste en acier inoxydable" at bounding box center [324, 144] width 527 height 14
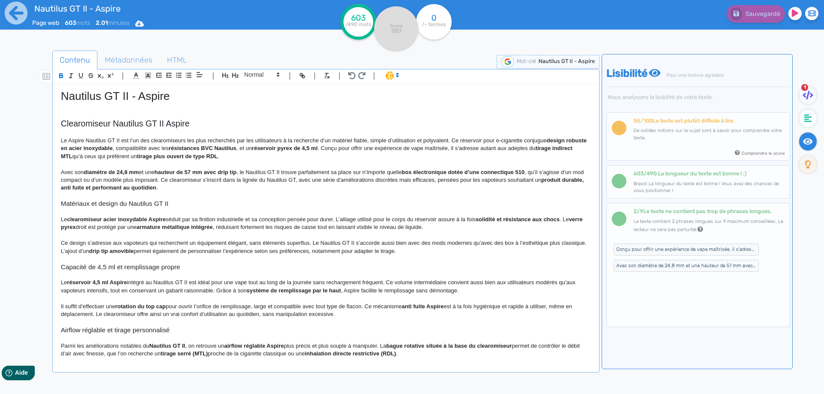
click at [83, 147] on strong "design robuste en acier inoxydable" at bounding box center [324, 144] width 527 height 14
drag, startPoint x: 83, startPoint y: 147, endPoint x: 115, endPoint y: 145, distance: 31.4
click at [115, 145] on p "Le Aspire Nautilus GT II est l’un des clearomiseurs les plus recherchés par les…" at bounding box center [326, 149] width 530 height 24
click at [127, 145] on p "Le Aspire Nautilus GT II est l’un des clearomiseurs les plus recherchés par les…" at bounding box center [326, 149] width 530 height 24
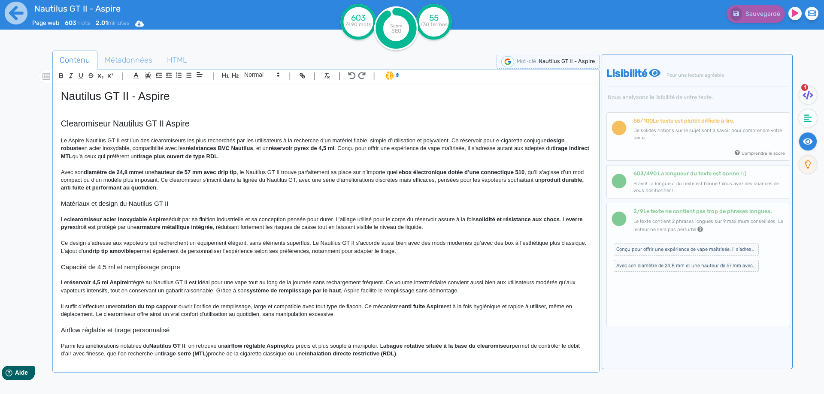
click at [206, 148] on strong "résistances BVC Nautilus" at bounding box center [219, 148] width 68 height 6
drag, startPoint x: 206, startPoint y: 148, endPoint x: 245, endPoint y: 148, distance: 39.0
click at [219, 147] on p "Le Aspire Nautilus GT II est l’un des clearomiseurs les plus recherchés par les…" at bounding box center [326, 149] width 530 height 24
click at [275, 145] on strong "réservoir pyrex de 4,5 ml" at bounding box center [299, 148] width 66 height 6
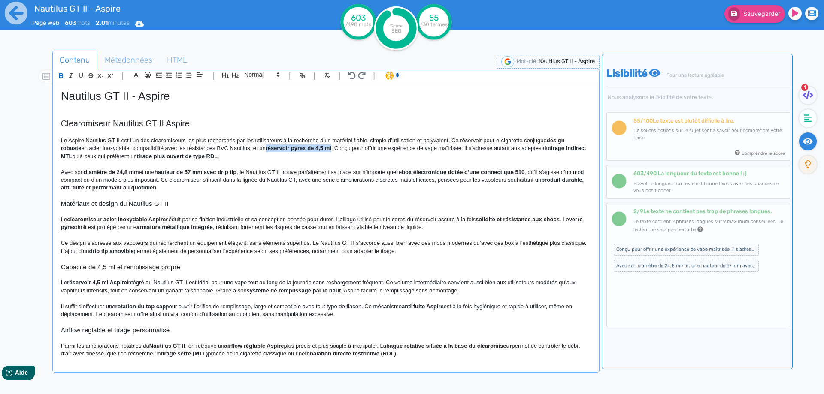
drag, startPoint x: 275, startPoint y: 145, endPoint x: 329, endPoint y: 145, distance: 53.6
click at [329, 145] on strong "réservoir pyrex de 4,5 ml" at bounding box center [299, 148] width 66 height 6
click at [314, 145] on p "Le Aspire Nautilus GT II est l’un des clearomiseurs les plus recherchés par les…" at bounding box center [326, 149] width 530 height 24
click at [333, 149] on p "Le Aspire Nautilus GT II est l’un des clearomiseurs les plus recherchés par les…" at bounding box center [326, 149] width 530 height 24
click at [474, 149] on p "Le Aspire Nautilus GT II est l’un des clearomiseurs les plus recherchés par les…" at bounding box center [326, 149] width 530 height 24
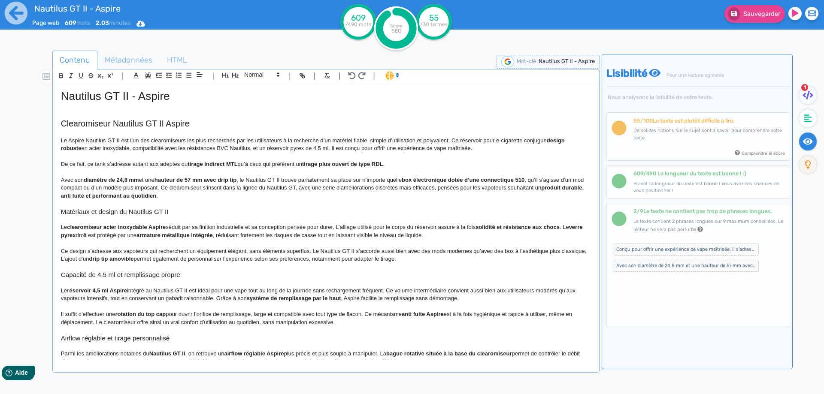
click at [193, 162] on strong "tirage indirect MTL" at bounding box center [212, 164] width 50 height 6
click at [250, 163] on p "De ce fait, ce tank s’adresse autant aux adeptes du tirage indirect MTL qu’à ce…" at bounding box center [326, 164] width 530 height 8
click at [412, 161] on p "De ce fait, ce tank s’adresse autant aux adeptes du tirage indirect MTL qu’à ce…" at bounding box center [326, 164] width 530 height 8
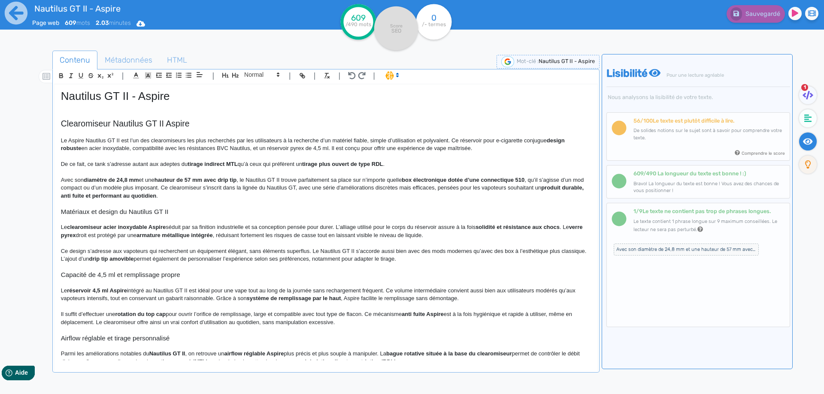
click at [325, 164] on strong "tirage plus ouvert de type RDL" at bounding box center [342, 164] width 81 height 6
drag, startPoint x: 325, startPoint y: 164, endPoint x: 368, endPoint y: 164, distance: 42.5
click at [368, 164] on strong "tirage plus ouvert de type RDL" at bounding box center [342, 164] width 81 height 6
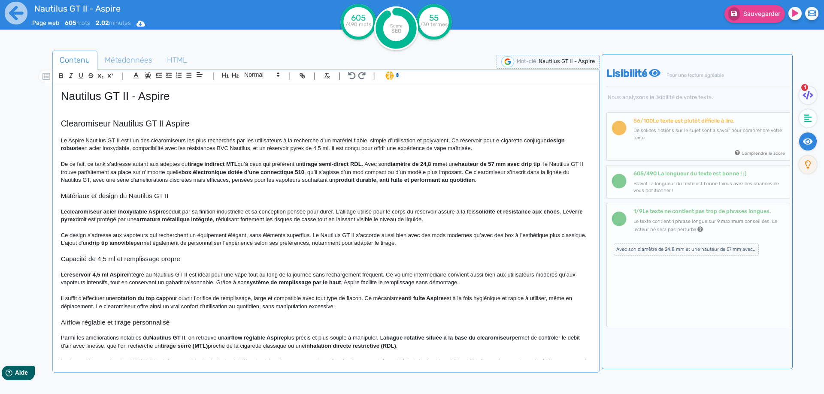
click at [332, 149] on p "Le Aspire Nautilus GT II est l’un des clearomiseurs les plus recherchés par les…" at bounding box center [326, 145] width 530 height 16
click at [398, 164] on strong "diamètre de 24,8 mm" at bounding box center [414, 164] width 55 height 6
drag, startPoint x: 398, startPoint y: 164, endPoint x: 440, endPoint y: 165, distance: 41.6
click at [440, 165] on strong "diamètre de 24,8 mm" at bounding box center [414, 164] width 55 height 6
click at [452, 172] on p "De ce fait, ce tank s’adresse autant aux adeptes du tirage indirect MTL qu’à ce…" at bounding box center [326, 172] width 530 height 24
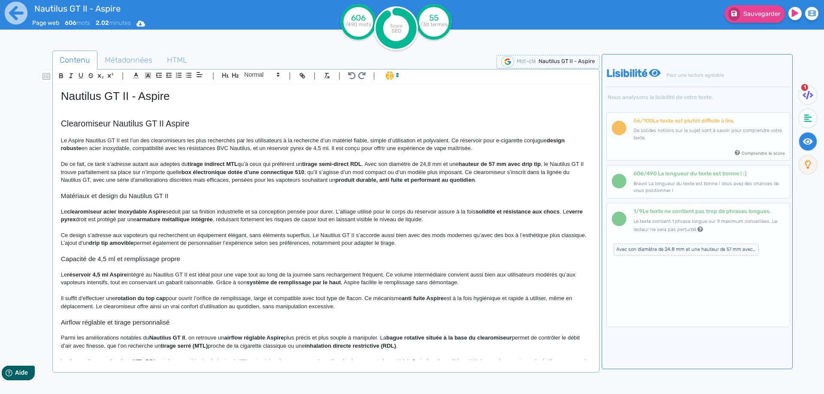
click at [457, 164] on p "De ce fait, ce tank s’adresse autant aux adeptes du tirage indirect MTL qu’à ce…" at bounding box center [326, 172] width 530 height 24
click at [467, 163] on strong "hauteur de 57 mm avec drip tip" at bounding box center [496, 164] width 82 height 6
drag, startPoint x: 467, startPoint y: 163, endPoint x: 538, endPoint y: 166, distance: 71.7
click at [537, 166] on strong "hauteur de 57 mm avec drip tip" at bounding box center [496, 164] width 82 height 6
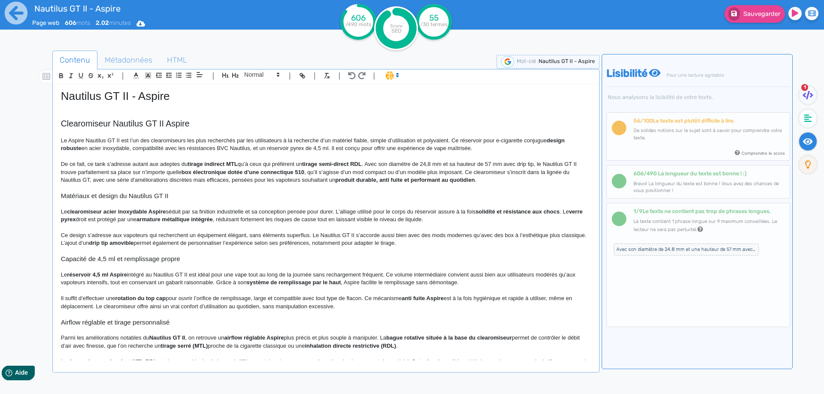
click at [532, 173] on p "De ce fait, ce tank s’adresse autant aux adeptes du tirage indirect MTL qu’à ce…" at bounding box center [326, 172] width 530 height 24
click at [97, 174] on p "De ce fait, ce tank s’adresse autant aux adeptes du tirage indirect MTL qu’à ce…" at bounding box center [326, 172] width 530 height 24
click at [154, 172] on strong "box électronique dotée d’une connectique 510" at bounding box center [210, 172] width 123 height 6
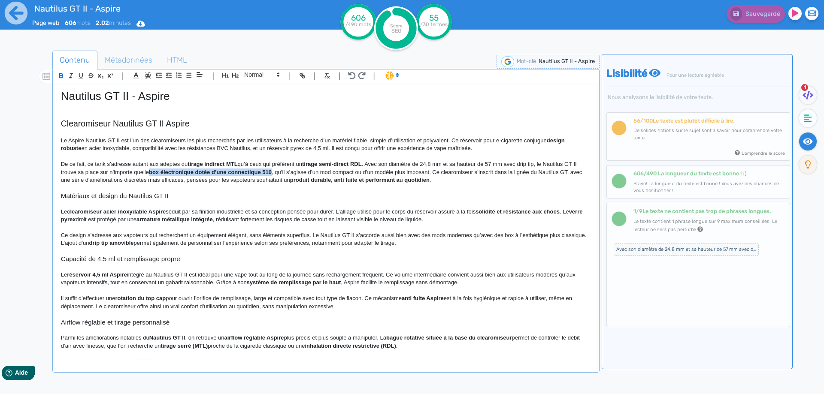
drag, startPoint x: 154, startPoint y: 172, endPoint x: 267, endPoint y: 171, distance: 112.8
click at [267, 171] on strong "box électronique dotée d’une connectique 510" at bounding box center [210, 172] width 123 height 6
click at [277, 172] on p "De ce fait, ce tank s’adresse autant aux adeptes du tirage indirect MTL qu’à ce…" at bounding box center [326, 172] width 530 height 24
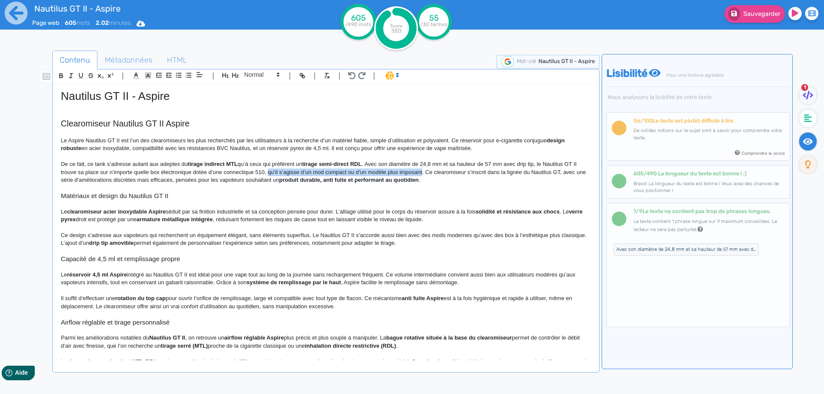
drag, startPoint x: 277, startPoint y: 172, endPoint x: 407, endPoint y: 172, distance: 130.0
click at [407, 172] on p "De ce fait, ce tank s’adresse autant aux adeptes du tirage indirect MTL qu’à ce…" at bounding box center [326, 172] width 530 height 24
click at [269, 173] on p "De ce fait, ce tank s’adresse autant aux adeptes du tirage indirect MTL qu’à ce…" at bounding box center [326, 172] width 530 height 24
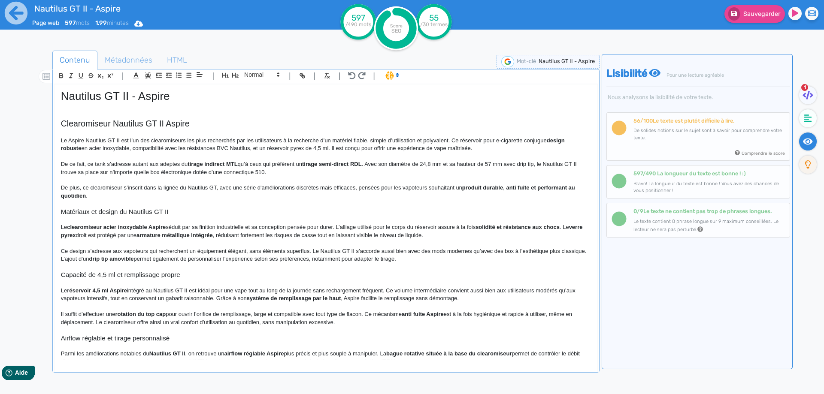
click at [78, 186] on p "De plus, ce clearomiseur s’inscrit dans la lignée du Nautilus GT, avec une séri…" at bounding box center [326, 192] width 530 height 16
drag, startPoint x: 78, startPoint y: 186, endPoint x: 50, endPoint y: 186, distance: 27.9
click at [50, 186] on div "Contenu Métadonnées HTML | | H3 H4 H5 H6 Normal | | | | Nautilus GT II - Aspire…" at bounding box center [424, 248] width 799 height 400
click at [319, 185] on p "Ainsi, ce clearomiseur s’inscrit dans la lignée du Nautilus GT, avec une série …" at bounding box center [326, 192] width 530 height 16
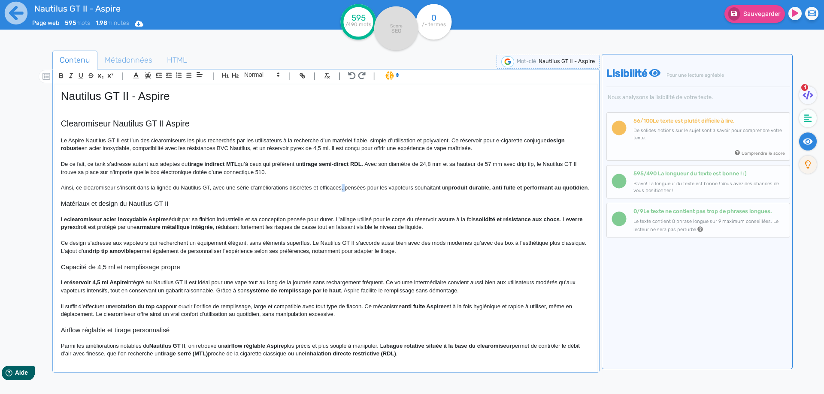
click at [341, 188] on p "Ainsi, ce clearomiseur s’inscrit dans la lignée du Nautilus GT, avec une série …" at bounding box center [326, 188] width 530 height 8
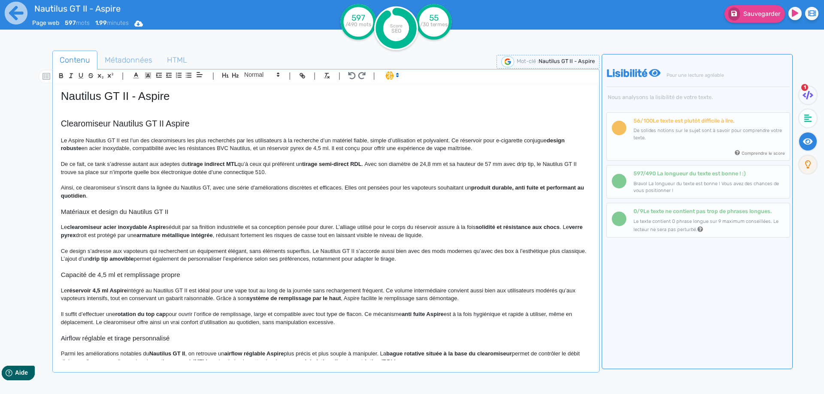
click at [480, 187] on strong "produit durable, anti fuite et performant au quotidien" at bounding box center [323, 191] width 525 height 14
drag, startPoint x: 480, startPoint y: 187, endPoint x: 480, endPoint y: 195, distance: 7.7
click at [480, 195] on p "Ainsi, ce clearomiseur s’inscrit dans la lignée du Nautilus GT, avec une série …" at bounding box center [326, 192] width 530 height 16
click at [525, 186] on p "Ainsi, ce clearomiseur s’inscrit dans la lignée du Nautilus GT, avec une série …" at bounding box center [326, 192] width 530 height 16
click at [523, 187] on p "Ainsi, ce clearomiseur s’inscrit dans la lignée du Nautilus GT, avec une série …" at bounding box center [326, 192] width 530 height 16
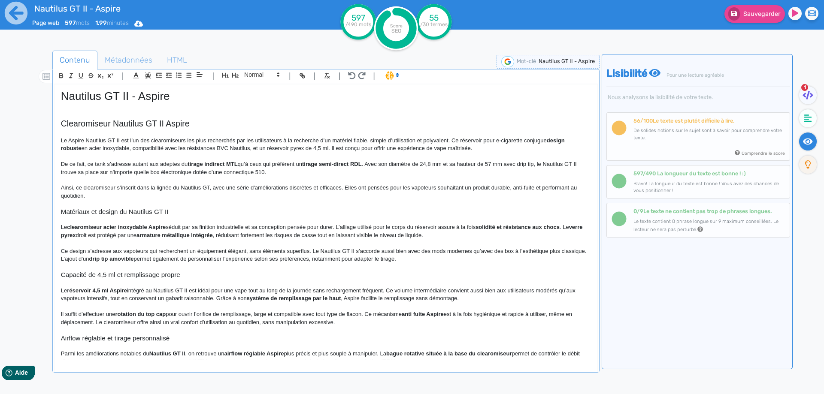
click at [479, 189] on p "Ainsi, ce clearomiseur s’inscrit dans la lignée du Nautilus GT, avec une série …" at bounding box center [326, 192] width 530 height 16
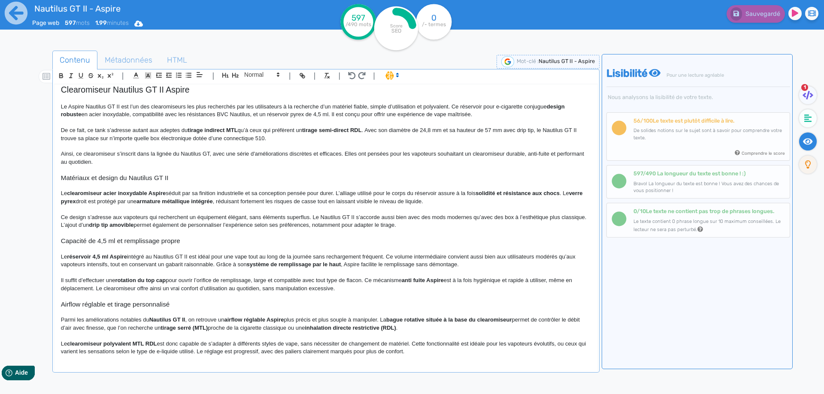
scroll to position [43, 0]
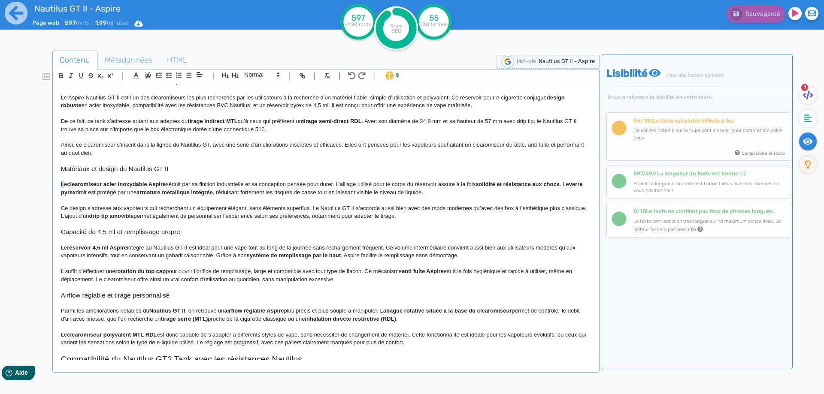
drag, startPoint x: 63, startPoint y: 186, endPoint x: 59, endPoint y: 185, distance: 4.5
click at [59, 185] on div "Nautilus GT II - Aspire Clearomiseur Nautilus GT II Aspire Le Aspire Nautilus G…" at bounding box center [325, 223] width 543 height 276
click at [108, 185] on strong "clearomiseur acier inoxydable Aspire" at bounding box center [117, 184] width 99 height 6
click at [106, 185] on strong "clearomiseur acier inoxydable Aspire" at bounding box center [117, 184] width 99 height 6
click at [245, 184] on strong "clearomiseur est fabriqué en acier inoxydable par la marque Aspire" at bounding box center [157, 184] width 178 height 6
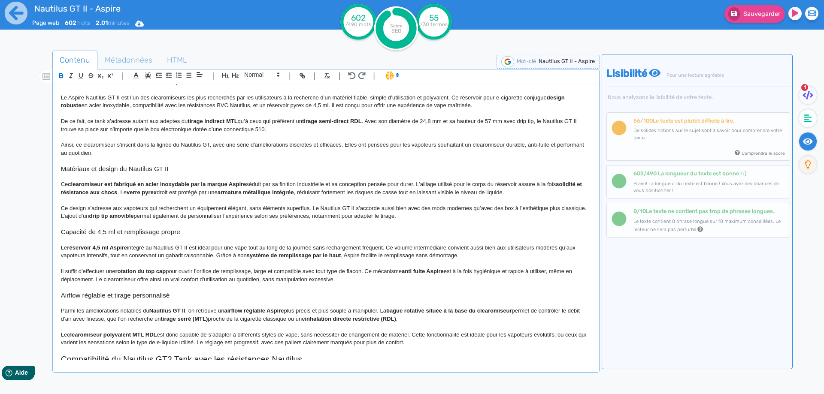
click at [246, 185] on strong "clearomiseur est fabriqué en acier inoxydable par la marque Aspire" at bounding box center [157, 184] width 178 height 6
drag, startPoint x: 274, startPoint y: 185, endPoint x: 60, endPoint y: 181, distance: 213.3
click at [61, 181] on p "Ce clearomiseur est fabriqué en acier inoxydable par la marque Aspire. Il sédui…" at bounding box center [326, 189] width 530 height 16
click at [251, 197] on p "Ce clearomiseur est fabriqué en acier inoxydable par la marque Aspire. Il sédui…" at bounding box center [326, 189] width 530 height 16
click at [300, 184] on p "Ce clearomiseur est fabriqué en acier inoxydable par la marque Aspire. Il sédui…" at bounding box center [326, 189] width 530 height 16
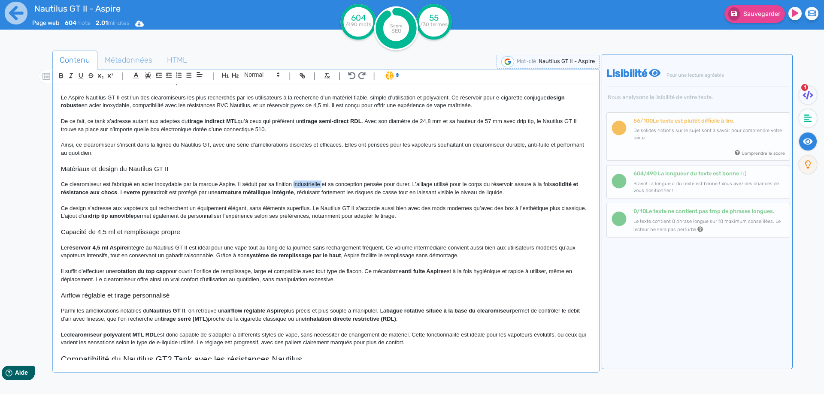
click at [300, 184] on p "Ce clearomiseur est fabriqué en acier inoxydable par la marque Aspire. Il sédui…" at bounding box center [326, 189] width 530 height 16
click at [274, 185] on p "Ce clearomiseur est fabriqué en acier inoxydable par la marque Aspire. Il sédui…" at bounding box center [326, 189] width 530 height 16
click at [294, 185] on p "Ce clearomiseur est fabriqué en acier inoxydable par la marque Aspire. Il sédui…" at bounding box center [326, 189] width 530 height 16
click at [318, 184] on p "Ce clearomiseur est fabriqué en acier inoxydable par la marque Aspire. Il sédui…" at bounding box center [326, 189] width 530 height 16
drag, startPoint x: 417, startPoint y: 184, endPoint x: 413, endPoint y: 182, distance: 4.9
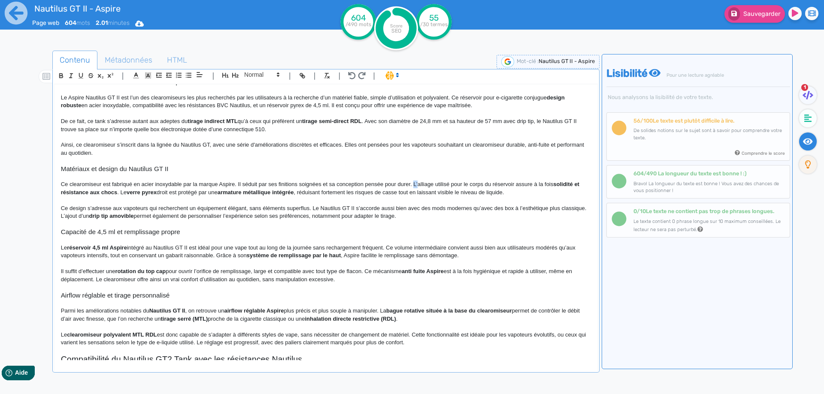
click at [413, 182] on p "Ce clearomiseur est fabriqué en acier inoxydable par la marque Aspire. Il sédui…" at bounding box center [326, 189] width 530 height 16
click at [448, 183] on p "Ce clearomiseur est fabriqué en acier inoxydable par la marque Aspire. Il sédui…" at bounding box center [326, 189] width 530 height 16
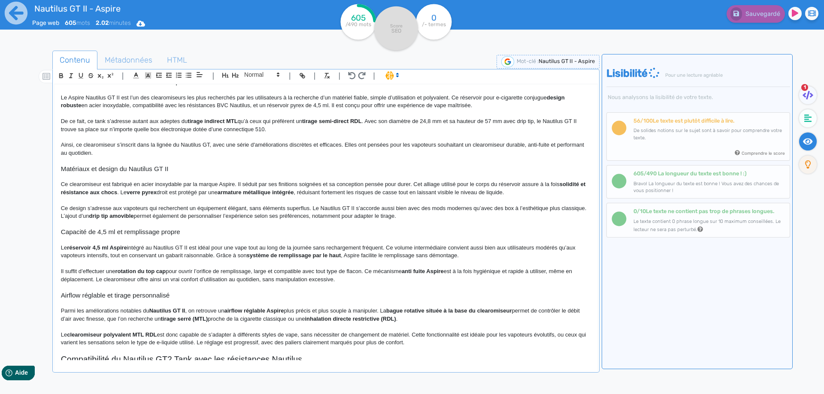
click at [417, 184] on p "Ce clearomiseur est fabriqué en acier inoxydable par la marque Aspire. Il sédui…" at bounding box center [326, 189] width 530 height 16
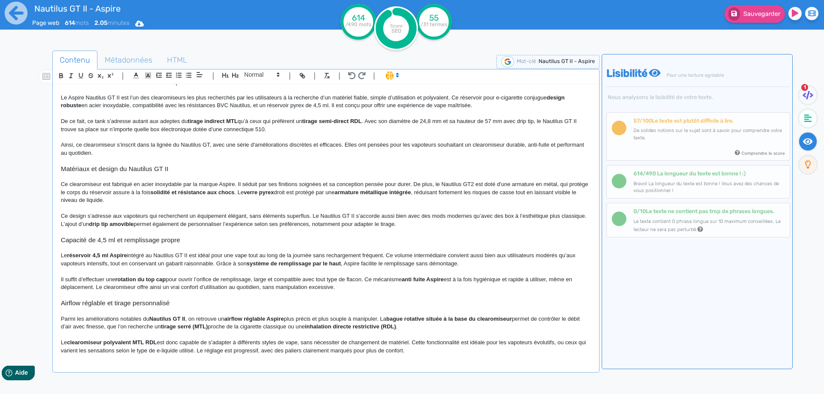
click at [139, 193] on p "Ce clearomiseur est fabriqué en acier inoxydable par la marque Aspire. Il sédui…" at bounding box center [326, 193] width 530 height 24
click at [316, 194] on strong "solidité et résistance aux chocs" at bounding box center [274, 192] width 84 height 6
click at [353, 194] on p "Ce clearomiseur est fabriqué en acier inoxydable par la marque Aspire. Il sédui…" at bounding box center [326, 193] width 530 height 24
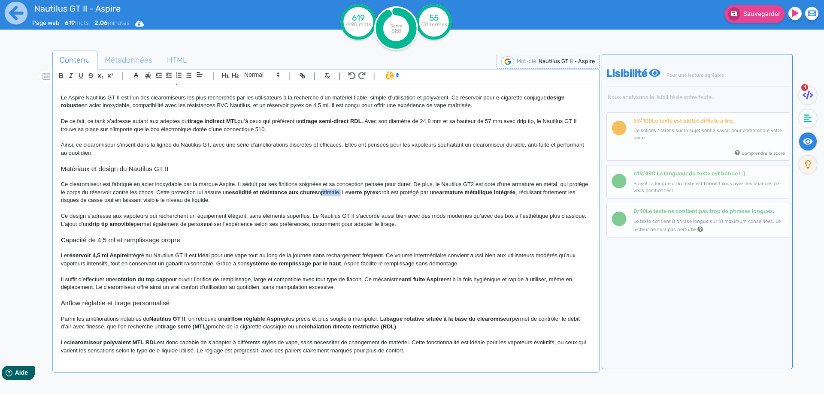
click at [353, 194] on p "Ce clearomiseur est fabriqué en acier inoxydable par la marque Aspire. Il sédui…" at bounding box center [326, 193] width 530 height 24
click at [214, 194] on p "Ce clearomiseur est fabriqué en acier inoxydable par la marque Aspire. Il sédui…" at bounding box center [326, 193] width 530 height 24
click at [218, 193] on p "Ce clearomiseur est fabriqué en acier inoxydable par la marque Aspire. Il sédui…" at bounding box center [326, 193] width 530 height 24
click at [342, 192] on p "Ce clearomiseur est fabriqué en acier inoxydable par la marque Aspire. Il sédui…" at bounding box center [326, 193] width 530 height 24
click at [340, 192] on p "Ce clearomiseur est fabriqué en acier inoxydable par la marque Aspire. Il sédui…" at bounding box center [326, 193] width 530 height 24
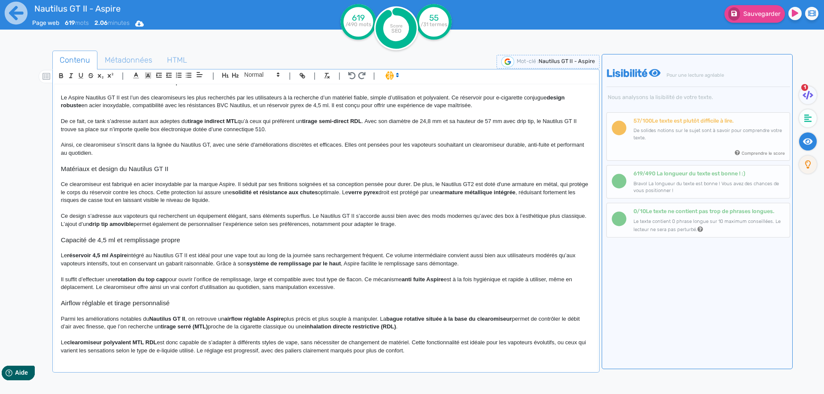
click at [367, 193] on p "Ce clearomiseur est fabriqué en acier inoxydable par la marque Aspire. Il sédui…" at bounding box center [326, 193] width 530 height 24
click at [363, 193] on p "Ce clearomiseur est fabriqué en acier inoxydable par la marque Aspire. Il sédui…" at bounding box center [326, 193] width 530 height 24
click at [378, 192] on strong "verre pyrex" at bounding box center [363, 192] width 30 height 6
click at [420, 192] on p "Ce clearomiseur est fabriqué en acier inoxydable par la marque Aspire. Il sédui…" at bounding box center [326, 193] width 530 height 24
click at [420, 193] on p "Ce clearomiseur est fabriqué en acier inoxydable par la marque Aspire. Il sédui…" at bounding box center [326, 193] width 530 height 24
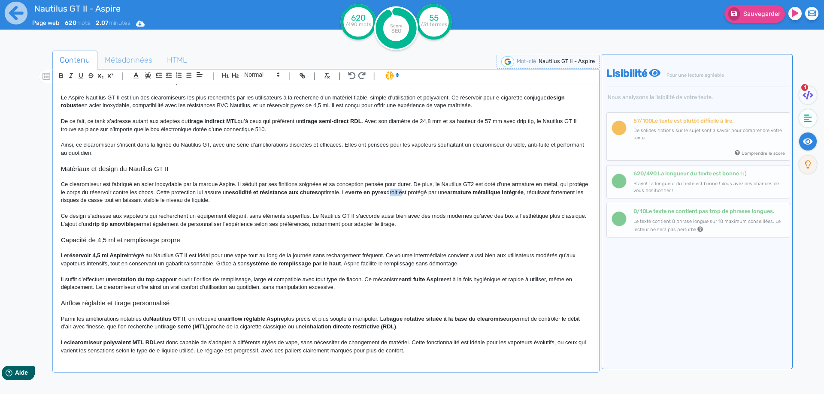
click at [420, 193] on p "Ce clearomiseur est fabriqué en acier inoxydable par la marque Aspire. Il sédui…" at bounding box center [326, 193] width 530 height 24
click at [426, 193] on p "Ce clearomiseur est fabriqué en acier inoxydable par la marque Aspire. Il sédui…" at bounding box center [326, 193] width 530 height 24
click at [467, 195] on p "Ce clearomiseur est fabriqué en acier inoxydable par la marque Aspire. Il sédui…" at bounding box center [326, 193] width 530 height 24
click at [459, 194] on p "Ce clearomiseur est fabriqué en acier inoxydable par la marque Aspire. Il sédui…" at bounding box center [326, 193] width 530 height 24
drag, startPoint x: 459, startPoint y: 194, endPoint x: 535, endPoint y: 194, distance: 76.8
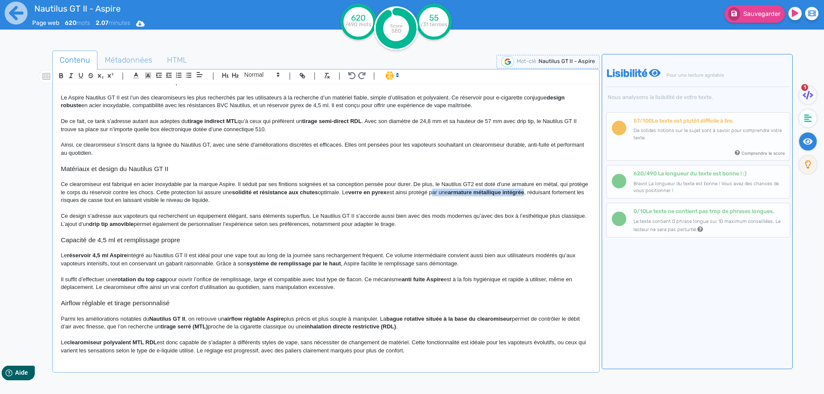
click at [535, 194] on p "Ce clearomiseur est fabriqué en acier inoxydable par la marque Aspire. Il sédui…" at bounding box center [326, 193] width 530 height 24
click at [470, 191] on p "Ce clearomiseur est fabriqué en acier inoxydable par la marque Aspire. Il sédui…" at bounding box center [326, 193] width 530 height 24
click at [469, 209] on p at bounding box center [326, 209] width 530 height 8
click at [490, 191] on p "Ce clearomiseur est fabriqué en acier inoxydable par la marque Aspire. Il sédui…" at bounding box center [326, 193] width 530 height 24
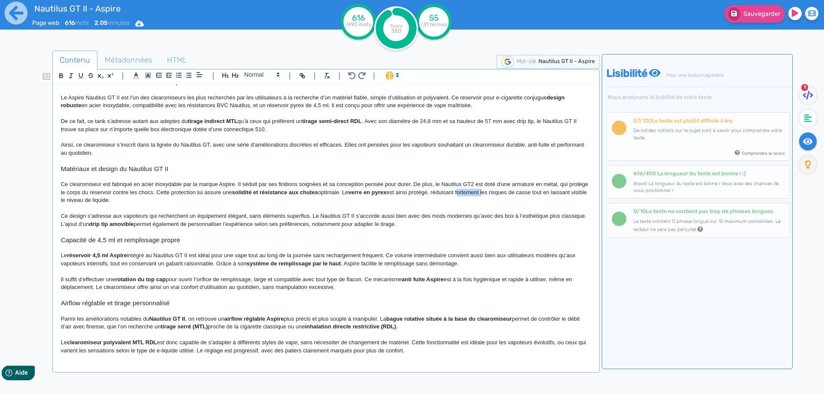
click at [490, 191] on p "Ce clearomiseur est fabriqué en acier inoxydable par la marque Aspire. Il sédui…" at bounding box center [326, 193] width 530 height 24
click at [385, 191] on strong "verre en pyrex" at bounding box center [367, 192] width 38 height 6
drag, startPoint x: 385, startPoint y: 191, endPoint x: 402, endPoint y: 191, distance: 16.7
click at [415, 196] on p "Ce clearomiseur est fabriqué en acier inoxydable par la marque Aspire. Il sédui…" at bounding box center [326, 193] width 530 height 24
click at [766, 17] on span "Sauvegarder" at bounding box center [761, 13] width 37 height 7
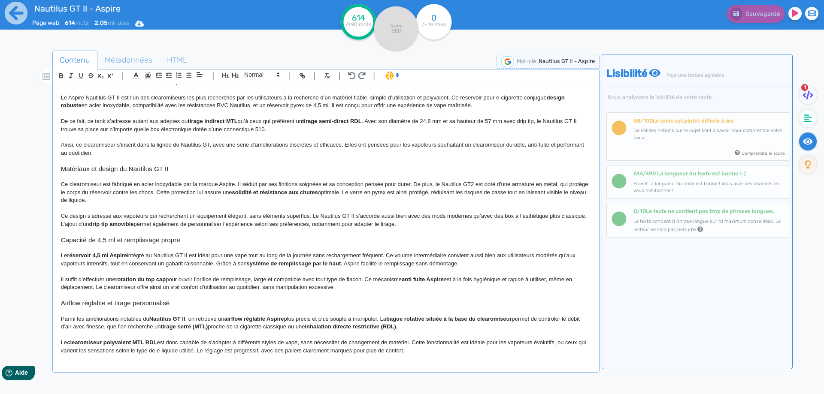
click at [366, 191] on p "Ce clearomiseur est fabriqué en acier inoxydable par la marque Aspire. Il sédui…" at bounding box center [326, 193] width 530 height 24
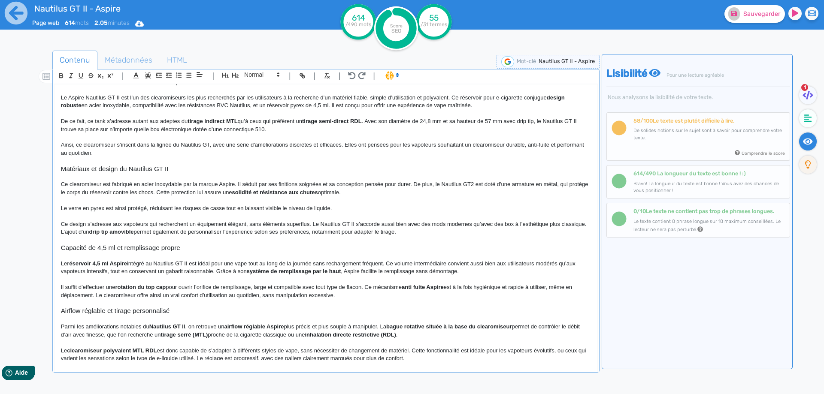
click at [342, 206] on p "Le verre en pyrex est ainsi protégé, réduisant les risques de casse tout en lai…" at bounding box center [326, 209] width 530 height 8
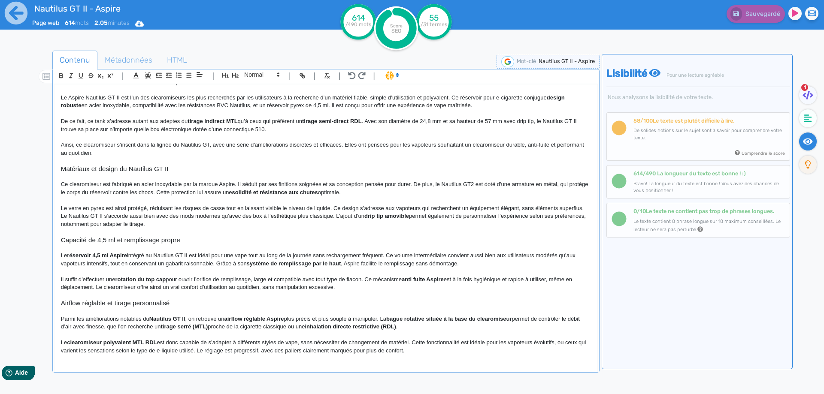
click at [61, 216] on p "Le verre en pyrex est ainsi protégé, réduisant les risques de casse tout en lai…" at bounding box center [326, 217] width 530 height 24
click at [365, 216] on p "Le verre en pyrex est ainsi protégé, réduisant les risques de casse tout en lai…" at bounding box center [326, 217] width 530 height 24
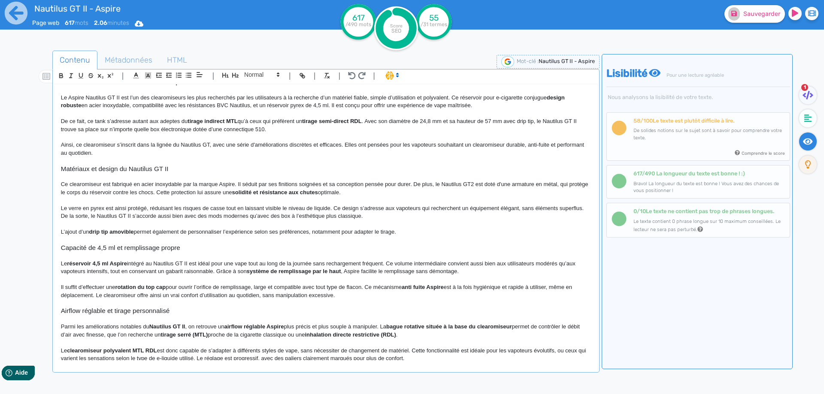
click at [229, 232] on p "L’ajout d’un drip tip amovible permet également de personnaliser l’expérience s…" at bounding box center [326, 232] width 530 height 8
click at [287, 231] on p "L’ajout d’un drip tip amovible permet également de personnaliser votre expérien…" at bounding box center [326, 232] width 530 height 8
click at [333, 231] on p "L’ajout d’un drip tip amovible permet également de personnaliser votre expérien…" at bounding box center [326, 232] width 530 height 8
drag, startPoint x: 333, startPoint y: 231, endPoint x: 399, endPoint y: 231, distance: 66.1
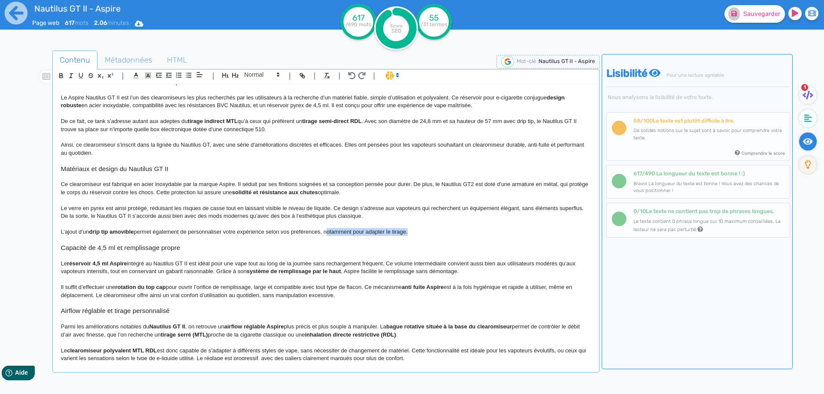
click at [399, 231] on p "L’ajout d’un drip tip amovible permet également de personnaliser votre expérien…" at bounding box center [326, 232] width 530 height 8
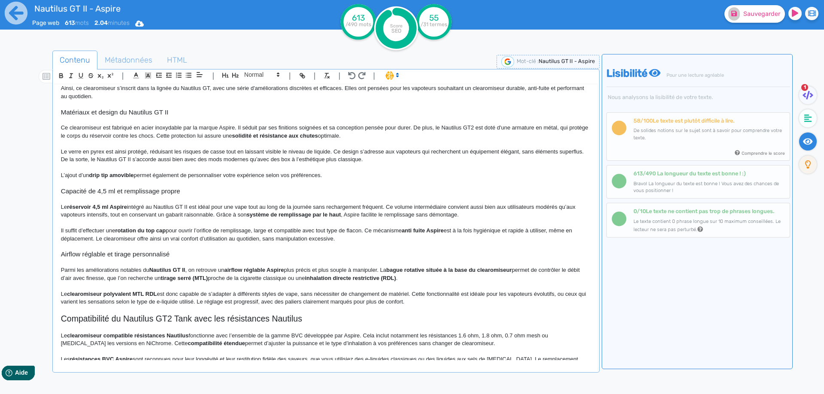
scroll to position [116, 0]
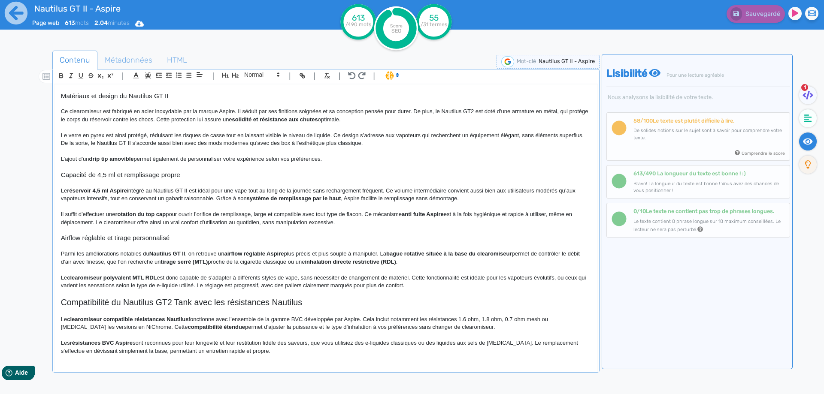
click at [60, 239] on div "Nautilus GT II - Aspire Clearomiseur Nautilus GT II Aspire Le Aspire Nautilus G…" at bounding box center [325, 223] width 543 height 276
click at [58, 175] on div "Nautilus GT II - Aspire Clearomiseur Nautilus GT II Aspire Le Aspire Nautilus G…" at bounding box center [325, 223] width 543 height 276
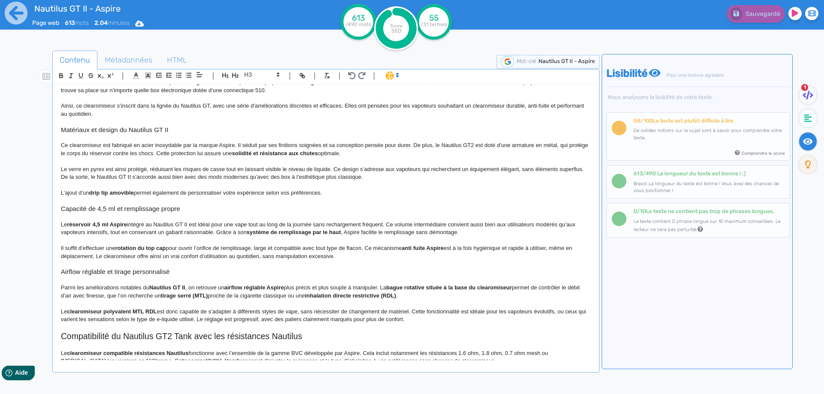
scroll to position [30, 0]
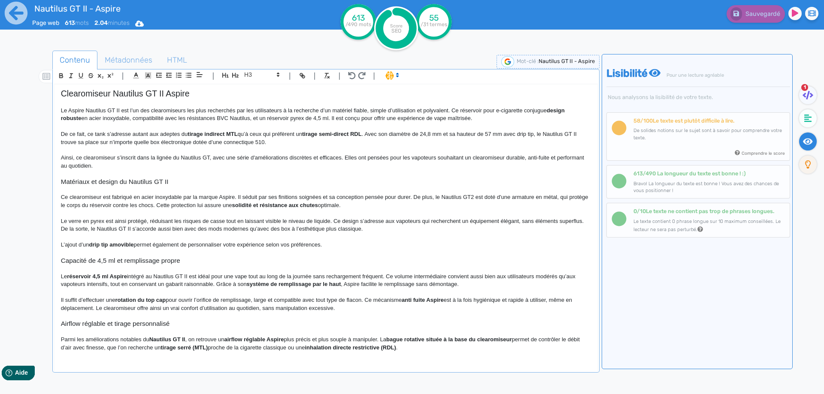
click at [76, 278] on strong "réservoir 4,5 ml Aspire" at bounding box center [97, 276] width 60 height 6
click at [213, 278] on strong "Nautilus GT2 est un clearomiseur de 4,5 ml signé [PERSON_NAME]" at bounding box center [156, 276] width 178 height 6
drag, startPoint x: 213, startPoint y: 278, endPoint x: 51, endPoint y: 277, distance: 162.6
click at [210, 276] on strong "Le Nautilus GT2 est un clearomiseur de 4,5 ml signé [PERSON_NAME]" at bounding box center [154, 276] width 187 height 6
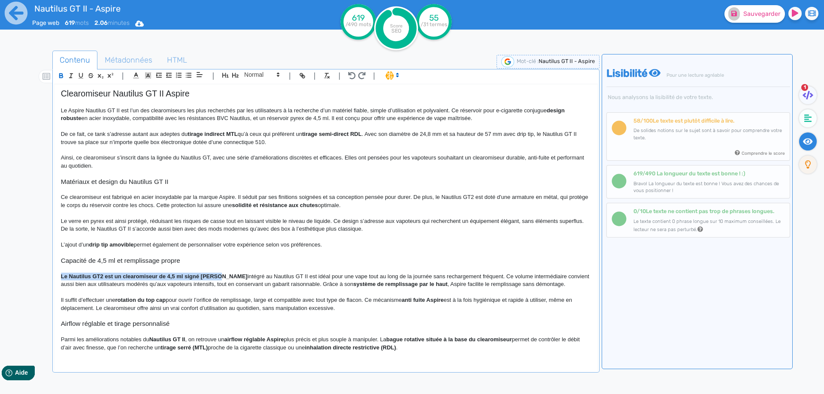
drag, startPoint x: 210, startPoint y: 276, endPoint x: 11, endPoint y: 277, distance: 198.7
click at [229, 277] on p "Le Nautilus GT2 est un clearomiseur de 4,5 ml signé Aspire intégré au Nautilus …" at bounding box center [326, 281] width 530 height 16
drag, startPoint x: 229, startPoint y: 277, endPoint x: 267, endPoint y: 275, distance: 38.2
click at [267, 275] on p "Le Nautilus GT2 est un clearomiseur de 4,5 ml signé Aspire intégré au Nautilus …" at bounding box center [326, 281] width 530 height 16
click at [276, 277] on p "Le Nautilus GT2 est un clearomiseur de 4,5 ml signé [PERSON_NAME]. Cette conten…" at bounding box center [326, 281] width 530 height 16
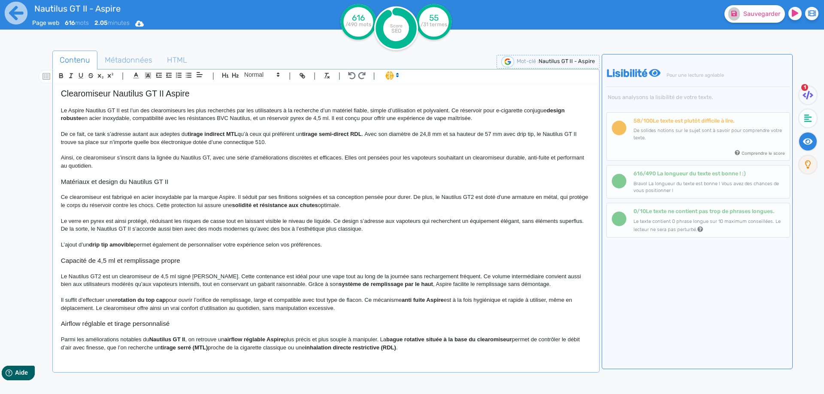
click at [277, 277] on p "Le Nautilus GT2 est un clearomiseur de 4,5 ml signé [PERSON_NAME]. Cette conten…" at bounding box center [326, 281] width 530 height 16
click at [300, 276] on p "Le Nautilus GT2 est un clearomiseur de 4,5 ml signé [PERSON_NAME]. Cette conten…" at bounding box center [326, 281] width 530 height 16
drag, startPoint x: 300, startPoint y: 276, endPoint x: 314, endPoint y: 276, distance: 14.2
click at [314, 276] on p "Le Nautilus GT2 est un clearomiseur de 4,5 ml signé [PERSON_NAME]. Cette conten…" at bounding box center [326, 281] width 530 height 16
click at [421, 276] on p "Le Nautilus GT2 est un clearomiseur de 4,5 ml signé [PERSON_NAME]. Cette conten…" at bounding box center [326, 281] width 530 height 16
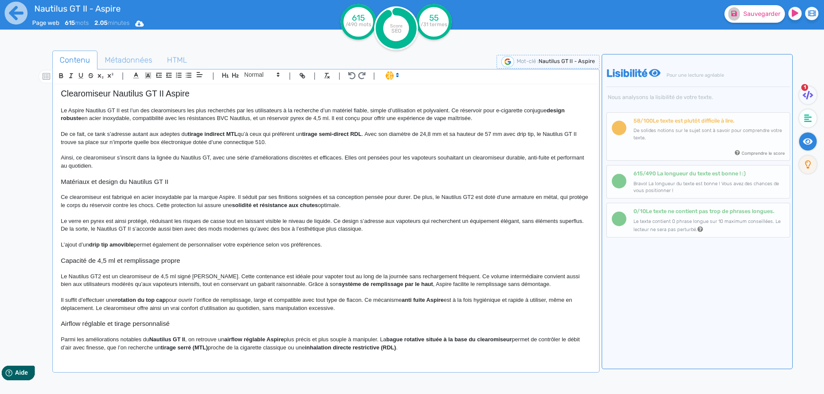
click at [412, 275] on p "Le Nautilus GT2 est un clearomiseur de 4,5 ml signé [PERSON_NAME]. Cette conten…" at bounding box center [326, 281] width 530 height 16
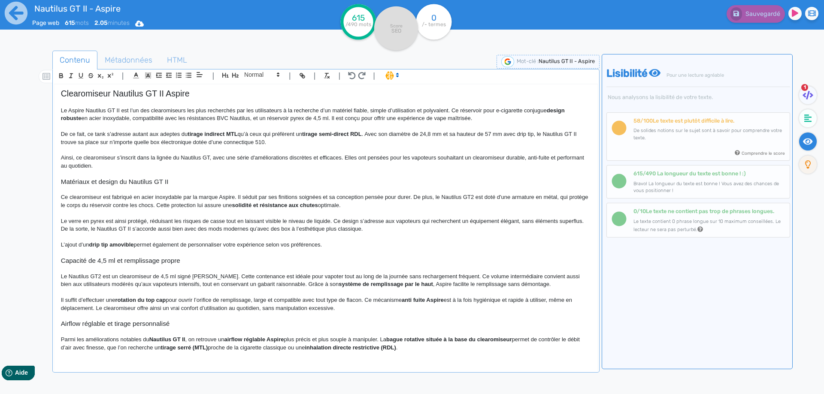
click at [465, 293] on p at bounding box center [326, 293] width 530 height 8
click at [454, 277] on p "Le Nautilus GT2 est un clearomiseur de 4,5 ml signé [PERSON_NAME]. Cette conten…" at bounding box center [326, 281] width 530 height 16
drag, startPoint x: 454, startPoint y: 277, endPoint x: 493, endPoint y: 278, distance: 39.1
click at [493, 278] on p "Le Nautilus GT2 est un clearomiseur de 4,5 ml signé [PERSON_NAME]. Cette conten…" at bounding box center [326, 281] width 530 height 16
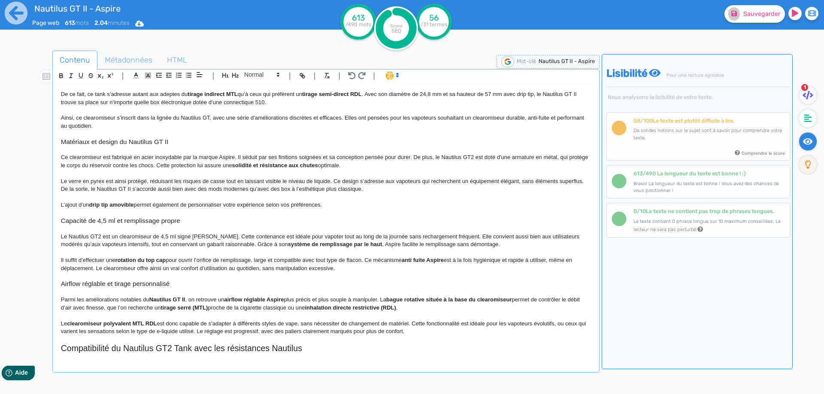
scroll to position [116, 0]
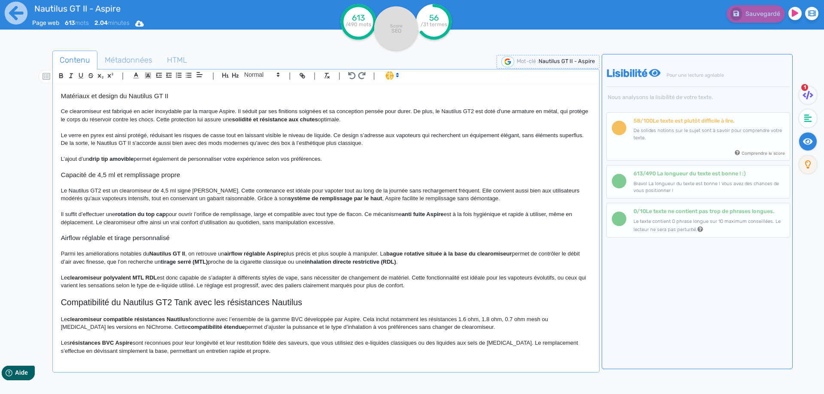
click at [406, 199] on p "Le Nautilus GT2 est un clearomiseur de 4,5 ml signé [PERSON_NAME]. Cette conten…" at bounding box center [326, 195] width 530 height 16
click at [259, 214] on p "Il suffit d’effectuer une rotation du top cap pour ouvrir l’orifice de rempliss…" at bounding box center [326, 219] width 530 height 16
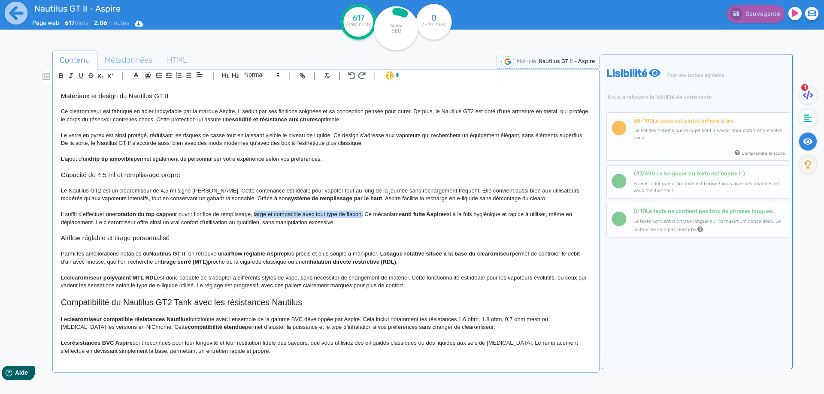
drag, startPoint x: 259, startPoint y: 214, endPoint x: 349, endPoint y: 214, distance: 90.1
click at [349, 214] on p "Il suffit d’effectuer une rotation du top cap pour ouvrir l’orifice de rempliss…" at bounding box center [326, 219] width 530 height 16
click at [349, 227] on p at bounding box center [326, 231] width 530 height 8
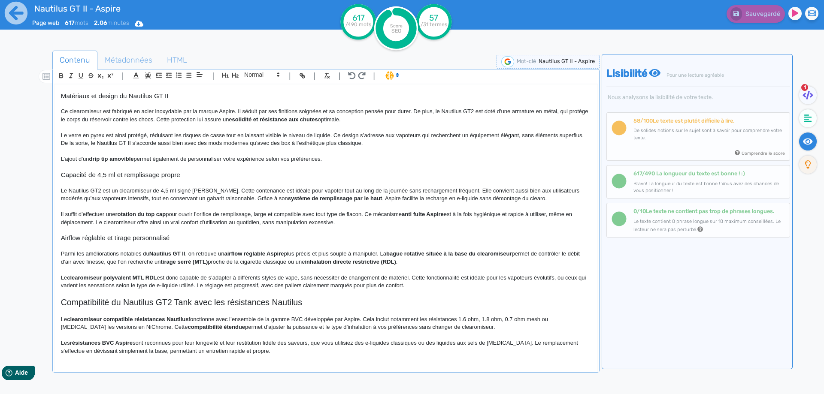
click at [418, 213] on strong "anti fuite Aspire" at bounding box center [423, 214] width 42 height 6
click at [436, 214] on strong "anti-fuite Aspire" at bounding box center [423, 214] width 42 height 6
click at [437, 214] on strong "anti-fuite Aspire" at bounding box center [423, 214] width 42 height 6
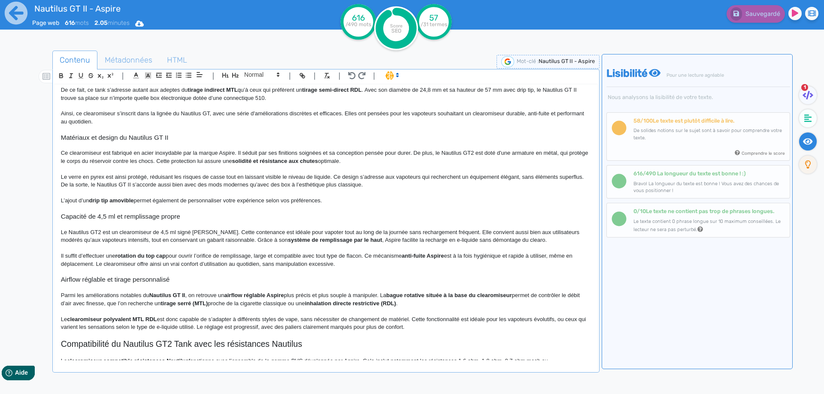
scroll to position [86, 0]
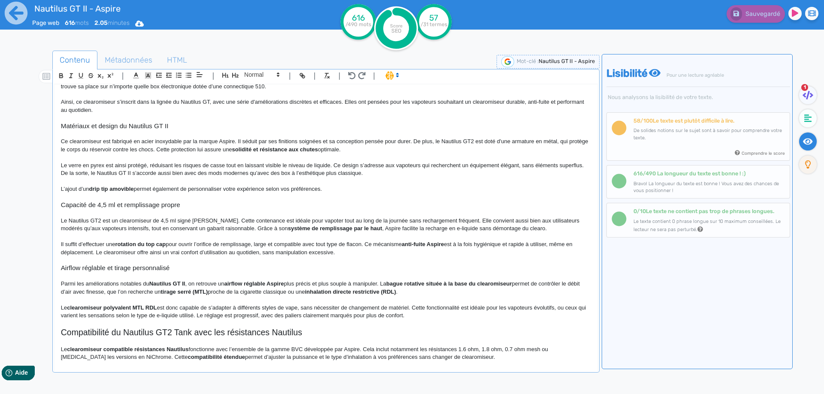
click at [394, 246] on p "Il suffit d’effectuer une rotation du top cap pour ouvrir l’orifice de rempliss…" at bounding box center [326, 249] width 530 height 16
click at [389, 245] on p "Il suffit d’effectuer une rotation du top cap pour ouvrir l’orifice de rempliss…" at bounding box center [326, 249] width 530 height 16
click at [443, 245] on p "Il suffit d’effectuer une rotation du top cap pour ouvrir l’orifice de rempliss…" at bounding box center [326, 249] width 530 height 16
click at [123, 247] on strong "rotation du top cap" at bounding box center [140, 244] width 51 height 6
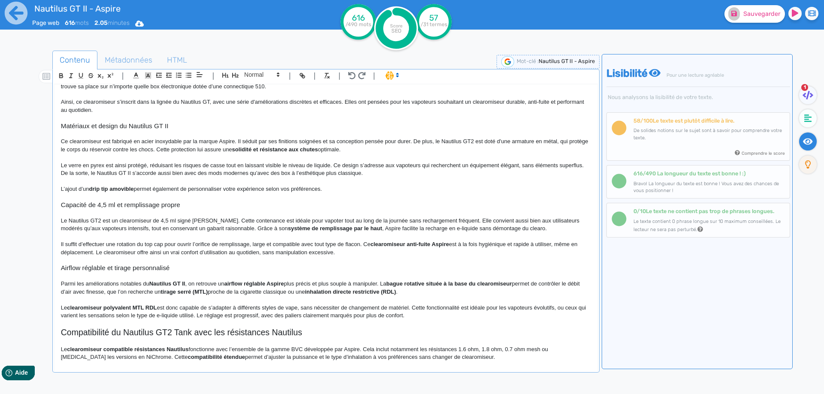
drag, startPoint x: 123, startPoint y: 247, endPoint x: 160, endPoint y: 246, distance: 36.5
click at [203, 246] on p "Il suffit d’effectuer une rotation du top cap pour ouvrir l’orifice de rempliss…" at bounding box center [326, 249] width 530 height 16
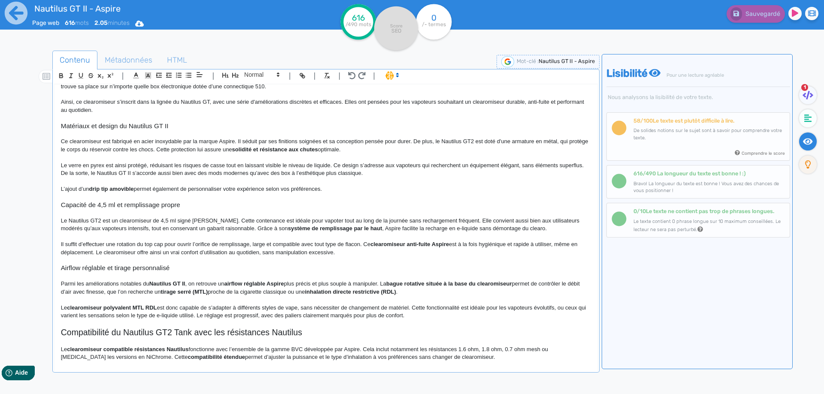
click at [117, 256] on p "Il suffit d’effectuer une rotation du top cap pour ouvrir l’orifice de rempliss…" at bounding box center [326, 249] width 530 height 16
drag, startPoint x: 117, startPoint y: 256, endPoint x: 104, endPoint y: 254, distance: 13.0
click at [104, 254] on p "Il suffit d’effectuer une rotation du top cap pour ouvrir l’orifice de rempliss…" at bounding box center [326, 249] width 530 height 16
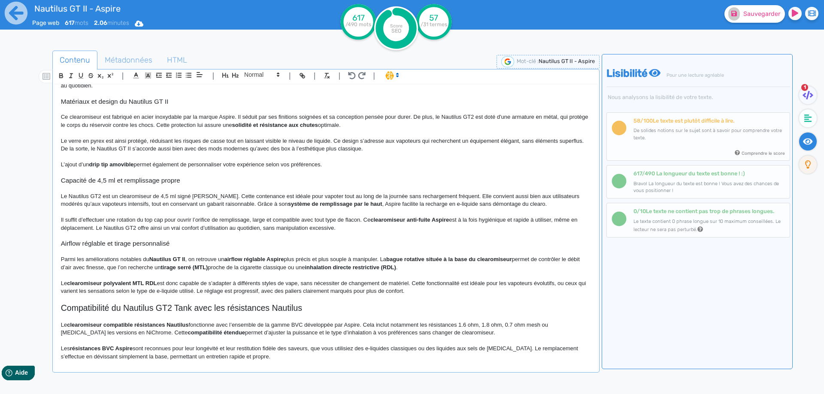
scroll to position [116, 0]
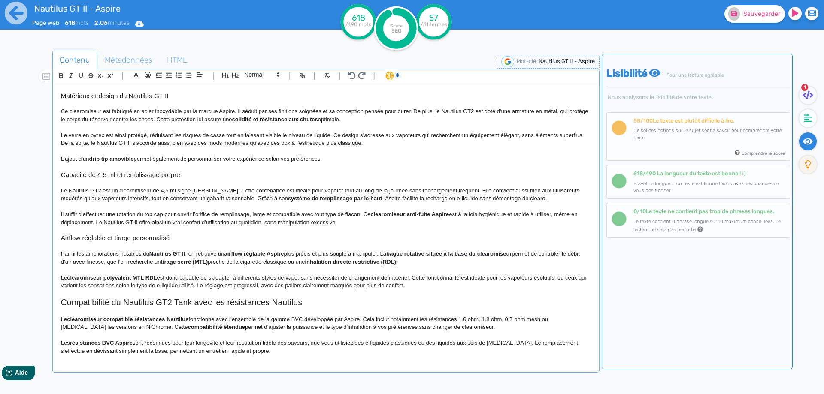
click at [69, 236] on h3 "Airflow réglable et tirage personnalisé" at bounding box center [326, 238] width 530 height 8
click at [151, 255] on strong "Nautilus GT II" at bounding box center [167, 254] width 36 height 6
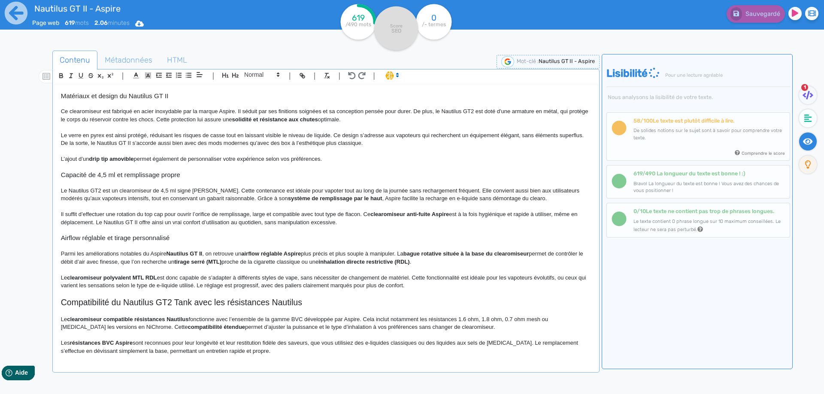
click at [202, 252] on strong "Nautilus GT II" at bounding box center [184, 254] width 36 height 6
click at [286, 252] on strong "airflow réglable Aspire" at bounding box center [271, 254] width 60 height 6
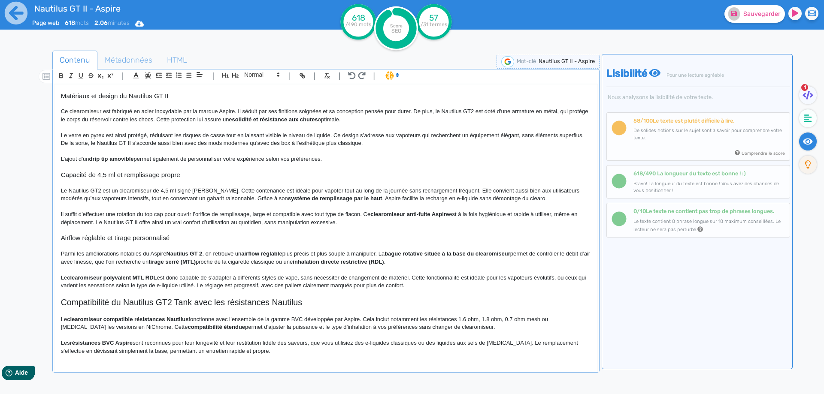
click at [254, 254] on strong "airflow réglable" at bounding box center [261, 254] width 41 height 6
click at [250, 254] on strong "airflow réglable" at bounding box center [261, 254] width 41 height 6
drag, startPoint x: 250, startPoint y: 254, endPoint x: 284, endPoint y: 254, distance: 34.8
click at [282, 254] on strong "airflow réglable" at bounding box center [261, 254] width 41 height 6
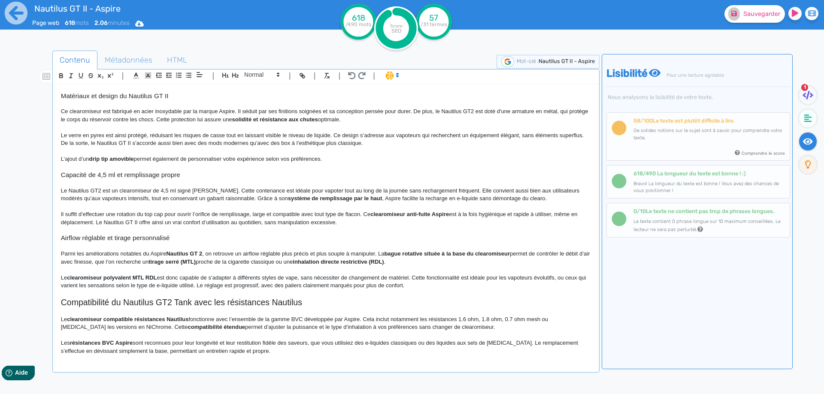
click at [302, 255] on p "Parmi les améliorations notables du Aspire Nautilus GT 2 , on retrouve un airfl…" at bounding box center [326, 258] width 530 height 16
click at [382, 253] on p "Parmi les améliorations notables du Aspire Nautilus GT 2 , on retrouve un airfl…" at bounding box center [326, 258] width 530 height 16
click at [428, 254] on strong "bague rotative située à la base du clearomiseur" at bounding box center [448, 254] width 126 height 6
click at [449, 253] on strong "bague rotative se située à la base du clearomiseur" at bounding box center [451, 254] width 133 height 6
click at [519, 254] on p "Parmi les améliorations notables du Aspire Nautilus GT 2 , on retrouve un airfl…" at bounding box center [326, 258] width 530 height 16
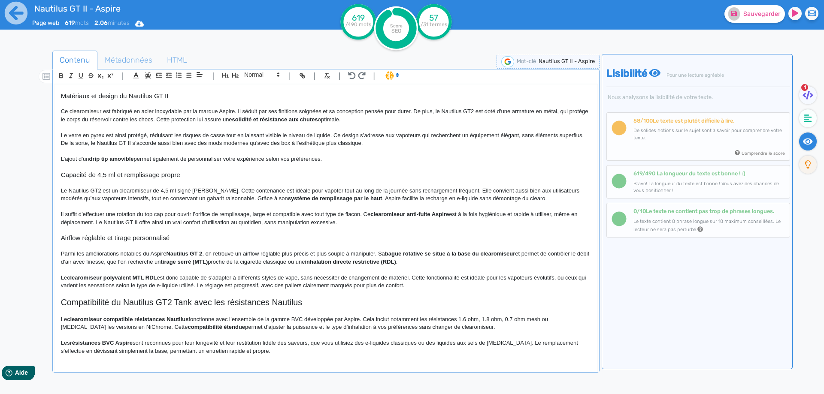
click at [396, 253] on strong "bague rotative se situe à la base du clearomiseur" at bounding box center [450, 254] width 130 height 6
drag, startPoint x: 396, startPoint y: 253, endPoint x: 495, endPoint y: 253, distance: 98.3
click at [495, 253] on strong "bague rotative se situe à la base du clearomiseur" at bounding box center [450, 254] width 130 height 6
click at [450, 269] on p at bounding box center [326, 270] width 530 height 8
click at [118, 263] on p "Parmi les améliorations notables du Aspire Nautilus GT 2 , on retrouve un airfl…" at bounding box center [326, 258] width 530 height 16
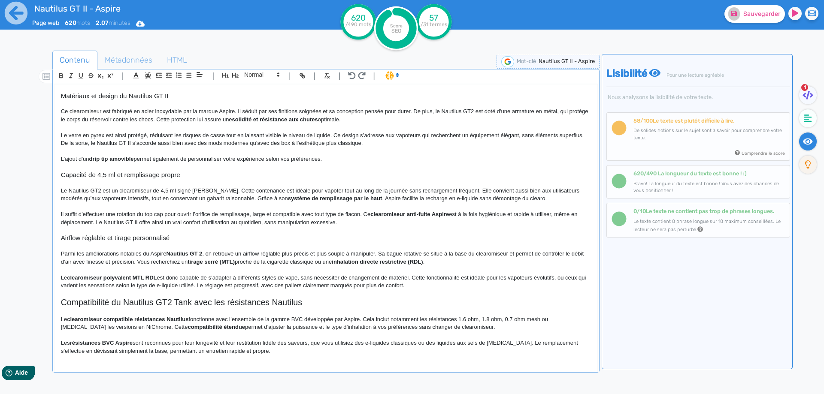
click at [235, 261] on strong "tirage serré (MTL)" at bounding box center [210, 262] width 47 height 6
click at [331, 261] on p "Parmi les améliorations notables du Aspire Nautilus GT 2 , on retrouve un airfl…" at bounding box center [326, 258] width 530 height 16
click at [333, 261] on p "Parmi les améliorations notables du Aspire Nautilus GT 2 , on retrouve un airfl…" at bounding box center [326, 258] width 530 height 16
click at [393, 261] on strong "inhalation directe restrictive (RDL)" at bounding box center [381, 262] width 91 height 6
drag, startPoint x: 393, startPoint y: 261, endPoint x: 415, endPoint y: 263, distance: 22.8
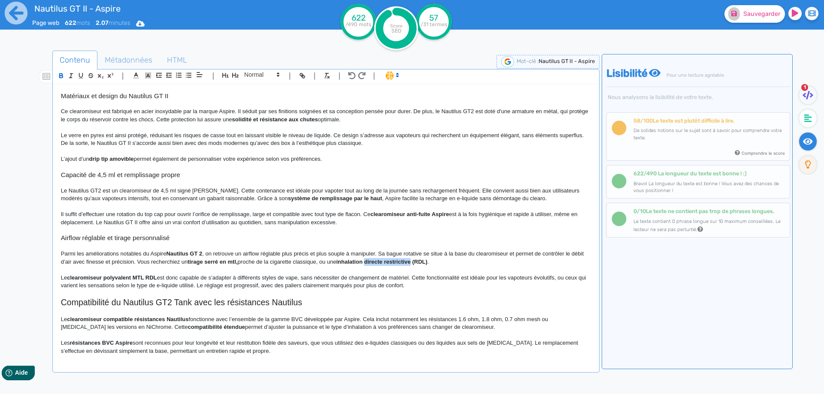
click at [415, 263] on strong "inhalation directe restrictive (RDL)" at bounding box center [381, 262] width 91 height 6
click at [427, 263] on strong "inhalation directe restrictive (RDL)" at bounding box center [381, 262] width 91 height 6
click at [433, 263] on strong "inhalation directe restrictive en RDL)" at bounding box center [384, 262] width 97 height 6
click at [756, 21] on button "Sauvegarder" at bounding box center [754, 14] width 60 height 18
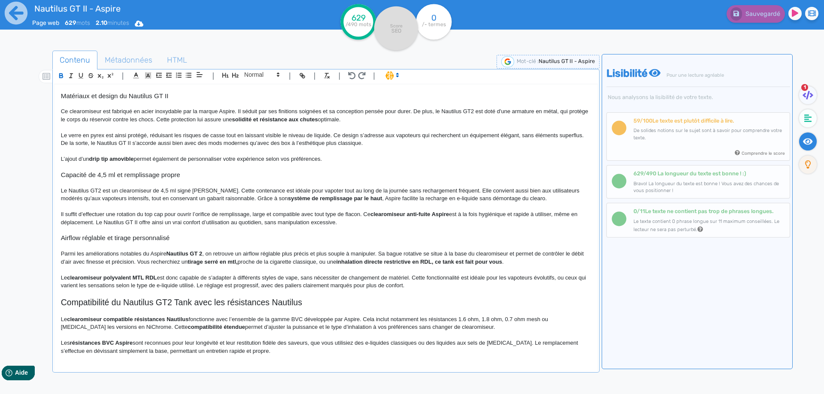
click at [422, 262] on strong "inhalation directe restrictive en RDL, ce tank est fait pour vous" at bounding box center [419, 262] width 166 height 6
click at [212, 262] on strong "tirage serré en mtl," at bounding box center [212, 262] width 50 height 6
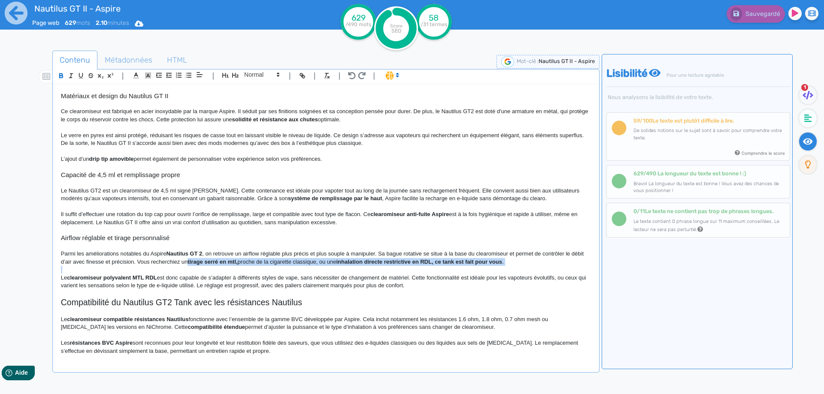
drag, startPoint x: 212, startPoint y: 262, endPoint x: 524, endPoint y: 262, distance: 311.9
click at [237, 262] on strong "tirage serré en mtl," at bounding box center [212, 262] width 50 height 6
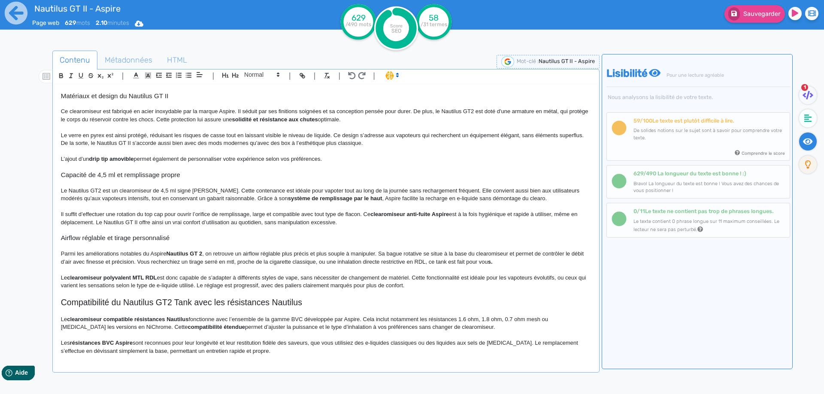
drag, startPoint x: 513, startPoint y: 264, endPoint x: 498, endPoint y: 262, distance: 15.1
click at [513, 263] on p "Parmi les améliorations notables du Aspire Nautilus GT 2 , on retrouve un airfl…" at bounding box center [326, 258] width 530 height 16
drag, startPoint x: 498, startPoint y: 262, endPoint x: 509, endPoint y: 262, distance: 11.6
click at [509, 262] on p "Parmi les améliorations notables du Aspire Nautilus GT 2 , on retrouve un airfl…" at bounding box center [326, 258] width 530 height 16
click at [477, 272] on p at bounding box center [326, 270] width 530 height 8
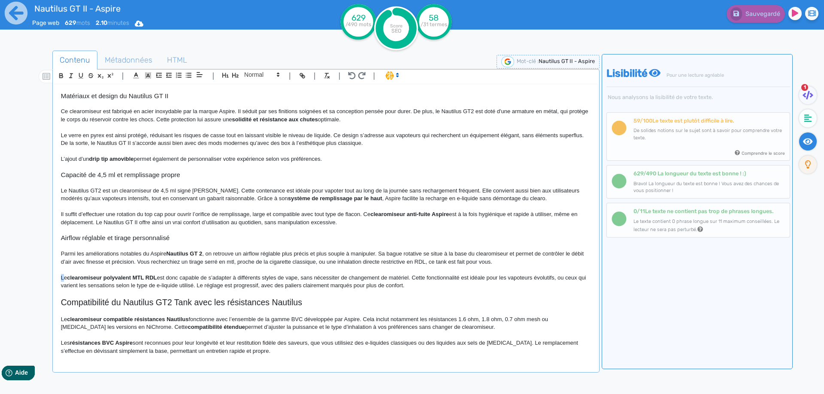
drag, startPoint x: 64, startPoint y: 279, endPoint x: 57, endPoint y: 277, distance: 7.1
click at [57, 277] on div "Nautilus GT II - Aspire Clearomiseur Nautilus GT II Aspire Le Aspire Nautilus G…" at bounding box center [325, 223] width 543 height 276
click at [147, 279] on strong "clearomiseur polyvalent MTL RDL" at bounding box center [113, 278] width 90 height 6
click at [180, 278] on p "Ce clearomiseur polyvalent MTL/RDL est donc capable de s’adapter à différents s…" at bounding box center [326, 282] width 530 height 16
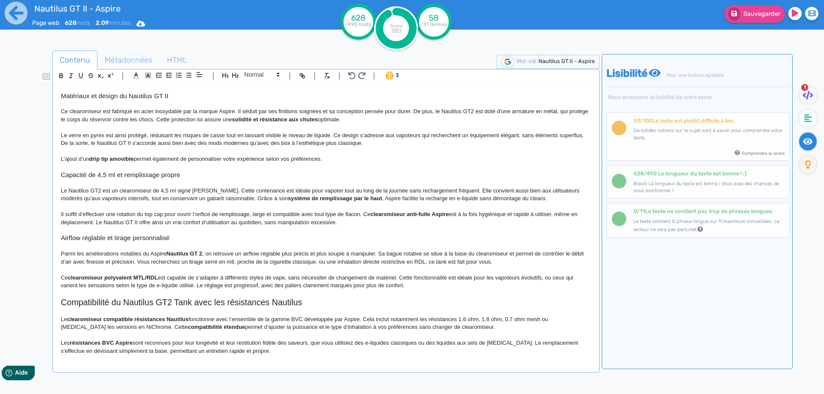
click at [282, 277] on p "Ce clearomiseur polyvalent MTL/RDL est capable de s’adapter à différents styles…" at bounding box center [326, 282] width 530 height 16
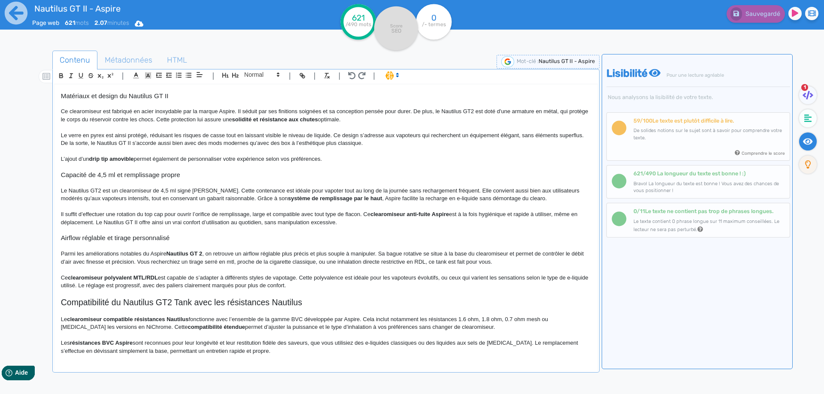
click at [103, 284] on p "Ce clearomiseur polyvalent MTL/RDL est capable de s’adapter à différents styles…" at bounding box center [326, 282] width 530 height 16
drag, startPoint x: 103, startPoint y: 284, endPoint x: 286, endPoint y: 283, distance: 183.6
click at [286, 283] on p "Ce clearomiseur polyvalent MTL/RDL est capable de s’adapter à différents styles…" at bounding box center [326, 282] width 530 height 16
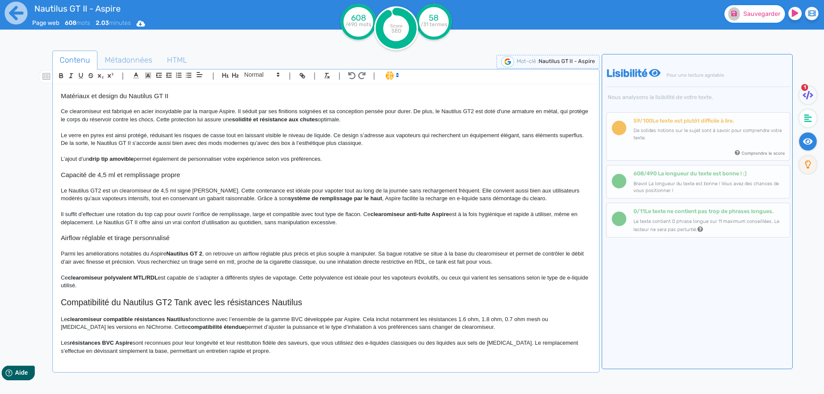
click at [758, 21] on button "Sauvegarder" at bounding box center [754, 14] width 60 height 18
click at [60, 320] on div "Nautilus GT II - Aspire Clearomiseur Nautilus GT II Aspire Le Aspire Nautilus G…" at bounding box center [325, 223] width 543 height 276
click at [68, 320] on p "Le clearomiseur compatible résistances Nautilus fonctionne avec l’ensemble de l…" at bounding box center [326, 324] width 530 height 16
click at [187, 322] on strong "clearomiseur compatible résistances Nautilus" at bounding box center [179, 319] width 121 height 6
click at [287, 318] on p "Le Nautilus GT II est un clearomiseur compatible avec la série de résistances N…" at bounding box center [326, 324] width 530 height 16
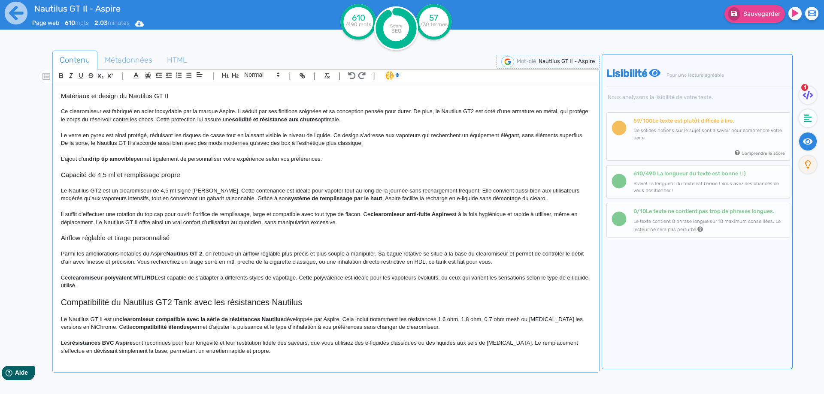
click at [441, 320] on p "Le Nautilus GT II est un clearomiseur compatible avec la série de résistances N…" at bounding box center [326, 324] width 530 height 16
click at [100, 328] on p "Le Nautilus GT II est un clearomiseur compatible avec la série de résistances N…" at bounding box center [326, 324] width 530 height 16
click at [153, 327] on strong "compatibilité étendue" at bounding box center [161, 327] width 57 height 6
click at [495, 320] on p "Le Nautilus GT II est un clearomiseur compatible avec la série de résistances N…" at bounding box center [326, 324] width 530 height 16
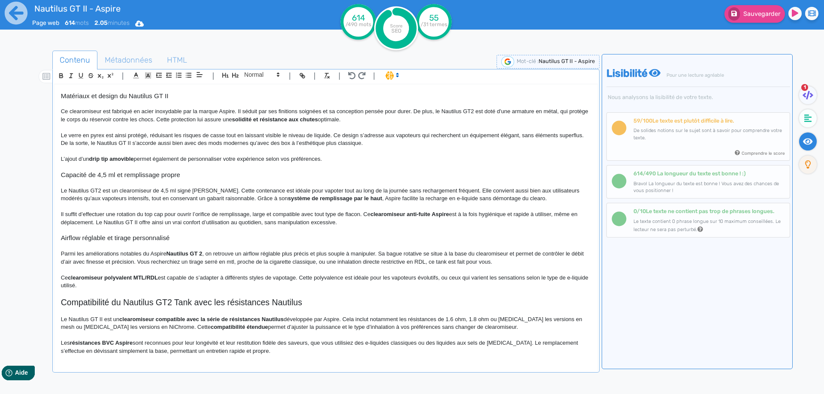
click at [578, 318] on p "Le Nautilus GT II est un clearomiseur compatible avec la série de résistances N…" at bounding box center [326, 324] width 530 height 16
drag, startPoint x: 578, startPoint y: 318, endPoint x: 141, endPoint y: 327, distance: 437.3
click at [141, 327] on p "Le Nautilus GT II est un clearomiseur compatible avec la série de résistances N…" at bounding box center [326, 324] width 530 height 16
click at [119, 325] on strong "compatibilité étendue" at bounding box center [119, 327] width 57 height 6
drag, startPoint x: 119, startPoint y: 325, endPoint x: 84, endPoint y: 325, distance: 35.6
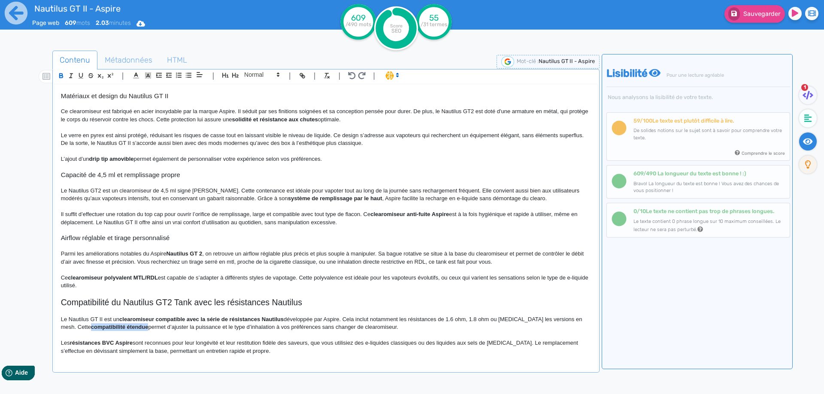
click at [91, 325] on strong "compatibilité étendue" at bounding box center [119, 327] width 57 height 6
click at [137, 319] on strong "clearomiseur compatible avec la série de résistances Nautilus" at bounding box center [201, 319] width 164 height 6
drag, startPoint x: 137, startPoint y: 319, endPoint x: 269, endPoint y: 318, distance: 131.7
click at [169, 321] on p "Le Nautilus GT II est un clearomiseur compatible avec la série de résistances N…" at bounding box center [326, 324] width 530 height 16
drag, startPoint x: 169, startPoint y: 321, endPoint x: 263, endPoint y: 318, distance: 94.4
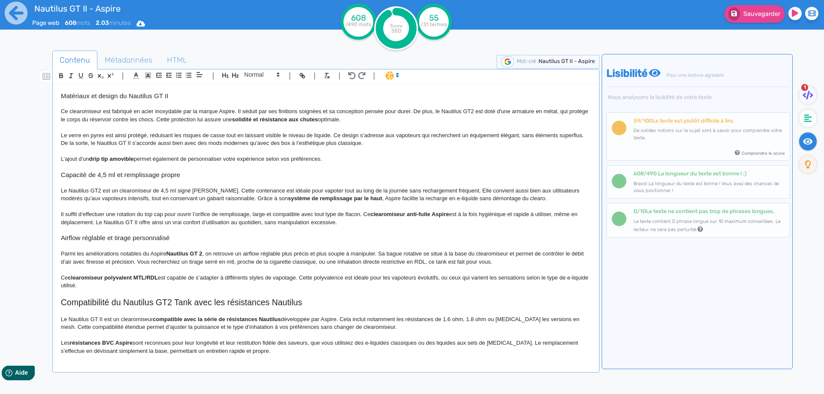
click at [263, 318] on p "Le Nautilus GT II est un clearomiseur compatible avec la série de résistances N…" at bounding box center [326, 324] width 530 height 16
drag, startPoint x: 234, startPoint y: 336, endPoint x: 154, endPoint y: 324, distance: 81.5
click at [229, 336] on p at bounding box center [326, 336] width 530 height 8
click at [312, 345] on p "Les résistances BVC Aspire sont reconnues pour leur longévité et leur restituti…" at bounding box center [326, 347] width 530 height 16
drag, startPoint x: 312, startPoint y: 345, endPoint x: 352, endPoint y: 342, distance: 40.0
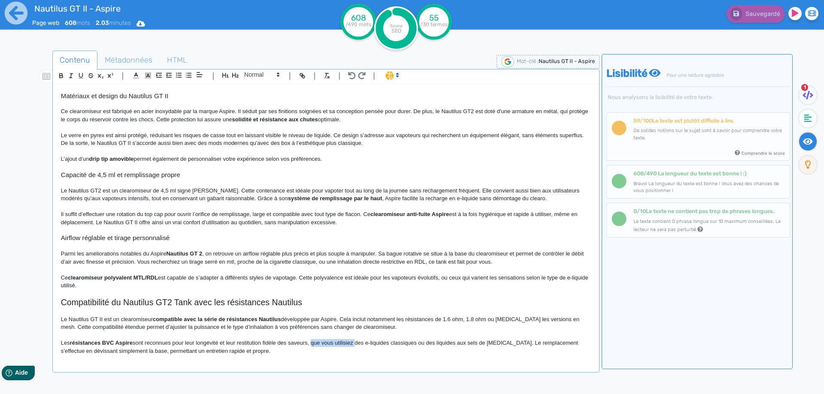
click at [352, 342] on p "Les résistances BVC Aspire sont reconnues pour leur longévité et leur restituti…" at bounding box center [326, 347] width 530 height 16
click at [502, 342] on p "Les résistances BVC Aspire sont reconnues pour leur longévité et leur restituti…" at bounding box center [326, 347] width 530 height 16
click at [106, 352] on p "Les résistances BVC Aspire sont reconnues pour leur longévité et leur restituti…" at bounding box center [326, 347] width 530 height 16
drag, startPoint x: 240, startPoint y: 350, endPoint x: 245, endPoint y: 352, distance: 4.8
click at [243, 351] on p "Les résistances BVC Aspire sont reconnues pour leur longévité et leur restituti…" at bounding box center [326, 347] width 530 height 16
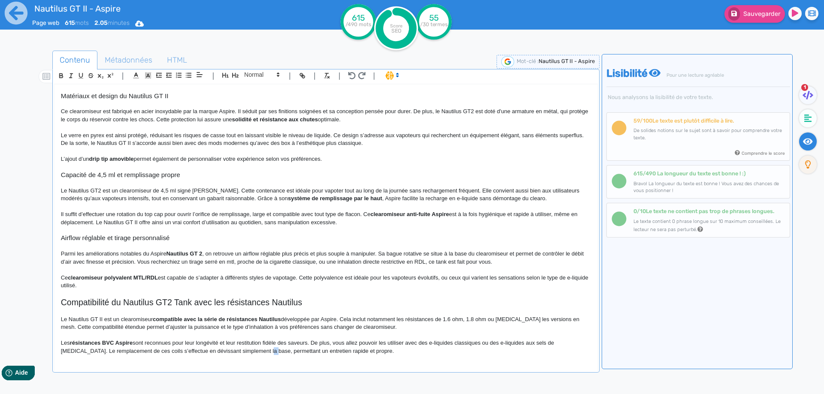
click at [245, 352] on p "Les résistances BVC Aspire sont reconnues pour leur longévité et leur restituti…" at bounding box center [326, 347] width 530 height 16
click at [761, 17] on span "Sauvegarder" at bounding box center [761, 13] width 37 height 7
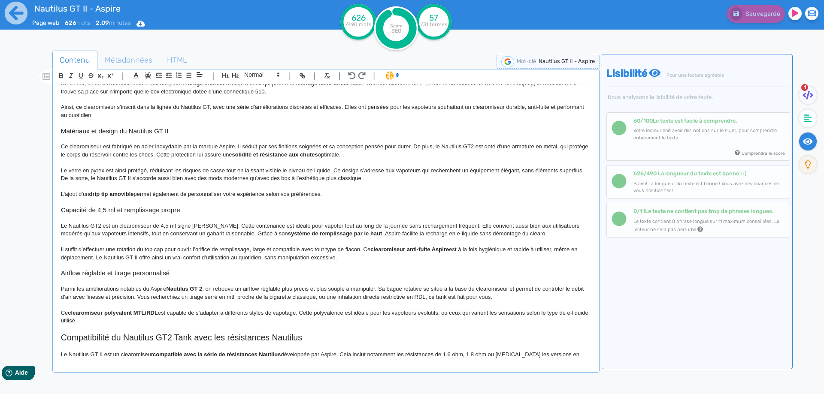
scroll to position [0, 0]
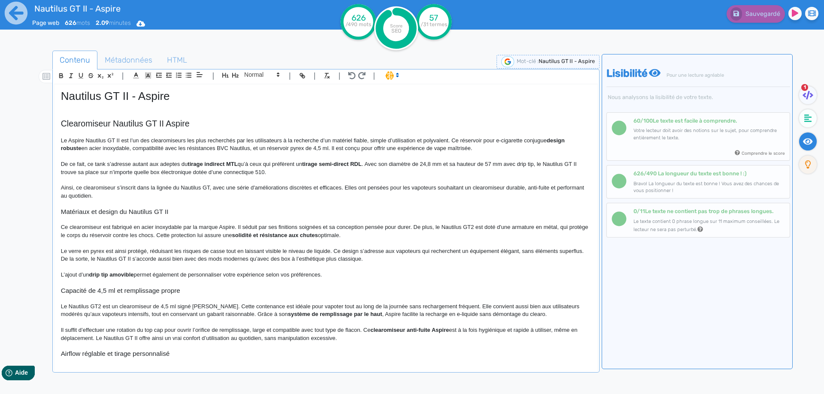
click at [203, 199] on p "Ainsi, ce clearomiseur s’inscrit dans la lignée du Nautilus GT, avec une série …" at bounding box center [326, 192] width 530 height 16
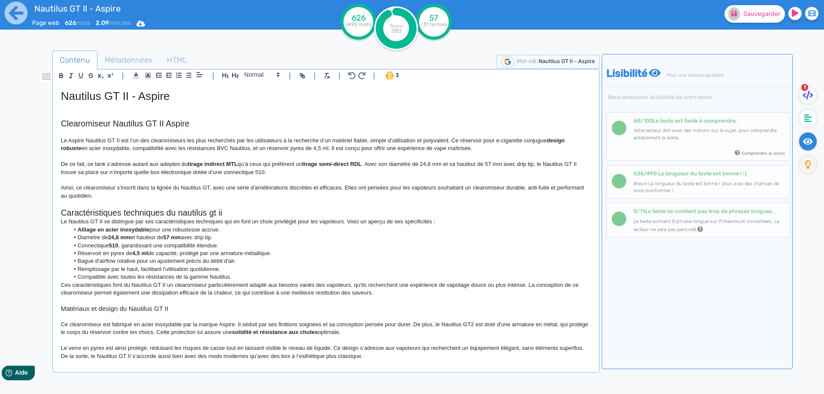
click at [104, 211] on h2 "Caractéristiques techniques du nautilus gt ii" at bounding box center [326, 213] width 530 height 10
click at [153, 211] on h2 "Caractéristiques techniques du nautilus gt ii" at bounding box center [326, 213] width 530 height 10
click at [257, 72] on span at bounding box center [261, 75] width 42 height 10
click at [257, 87] on span at bounding box center [261, 89] width 34 height 15
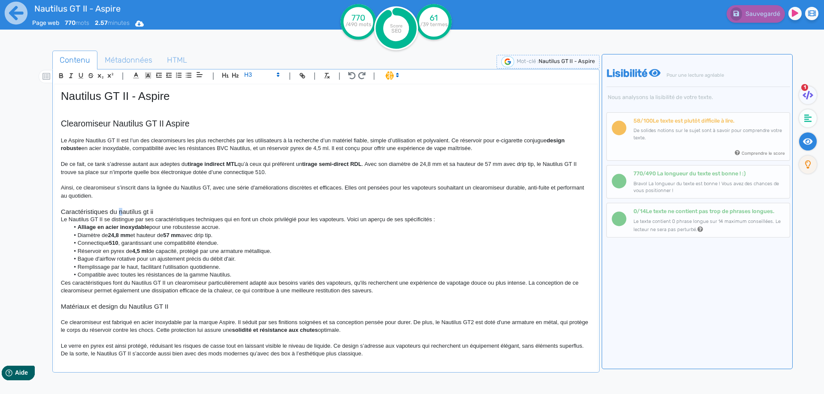
click at [118, 211] on h3 "Caractéristiques du nautilus gt ii" at bounding box center [326, 212] width 530 height 8
click at [146, 212] on h3 "Caractéristiques du Nautilus gt ii" at bounding box center [326, 212] width 530 height 8
click at [116, 212] on h3 "Caractéristiques du Nautilus GT 2" at bounding box center [326, 212] width 530 height 8
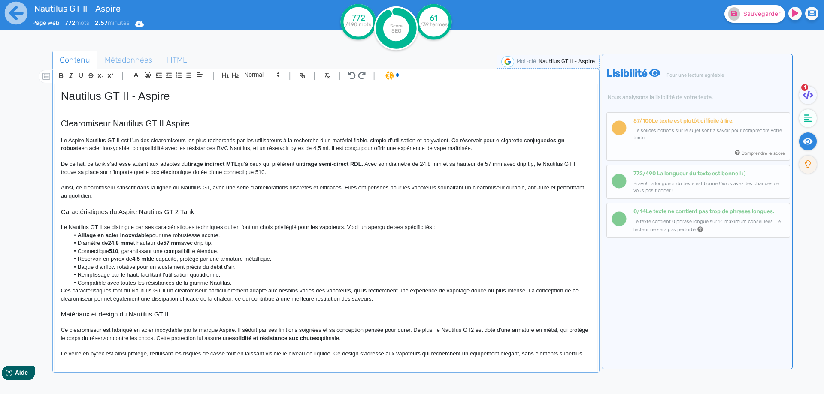
click at [207, 228] on p "Le Nautilus GT II se distingue par ses caractéristiques techniques qui en font …" at bounding box center [326, 228] width 530 height 8
click at [455, 232] on li "Alliage en acier inoxydable pour une robustesse accrue." at bounding box center [329, 236] width 521 height 8
click at [455, 228] on p "Le Nautilus GT II se distingue par ses caractéristiques techniques qui en font …" at bounding box center [326, 228] width 530 height 8
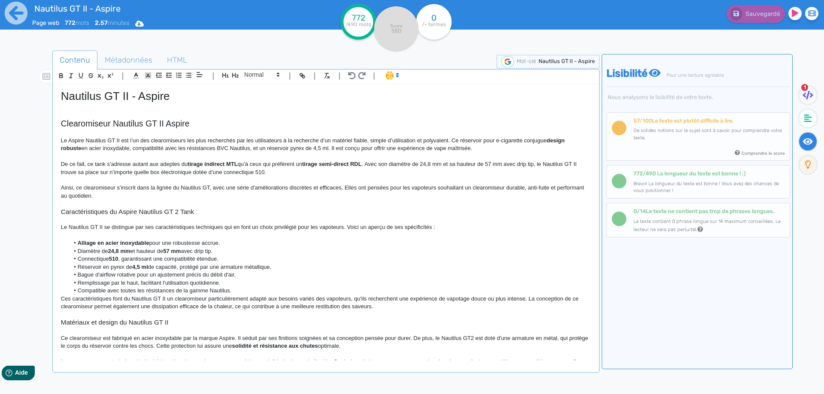
click at [343, 229] on p "Le Nautilus GT II se distingue par ses caractéristiques techniques qui en font …" at bounding box center [326, 228] width 530 height 8
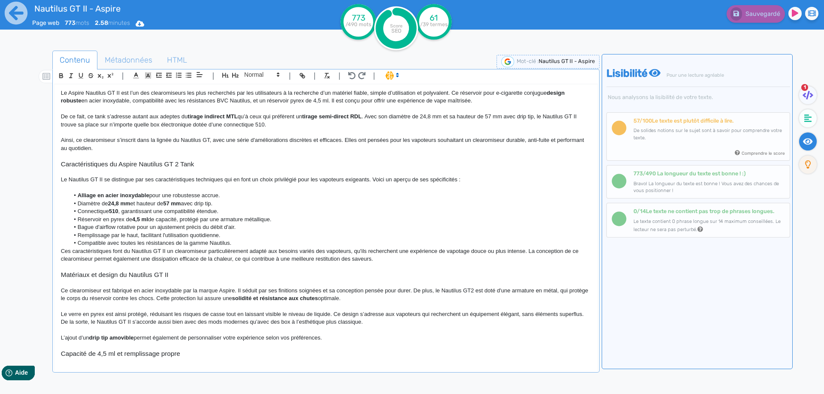
scroll to position [86, 0]
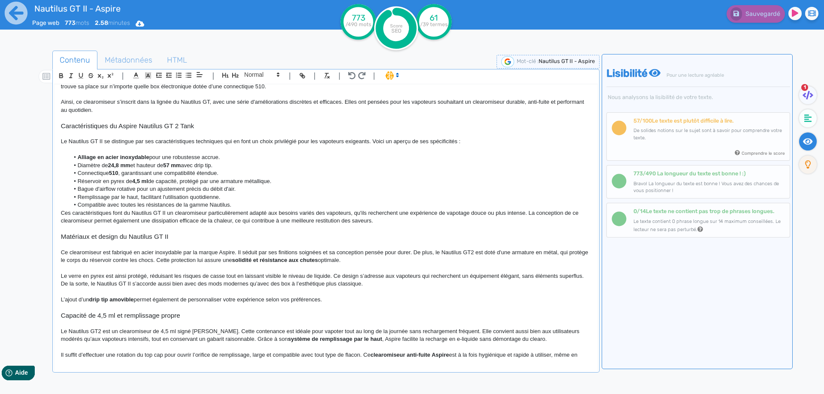
click at [87, 159] on strong "Alliage en acier inoxydable" at bounding box center [114, 157] width 72 height 6
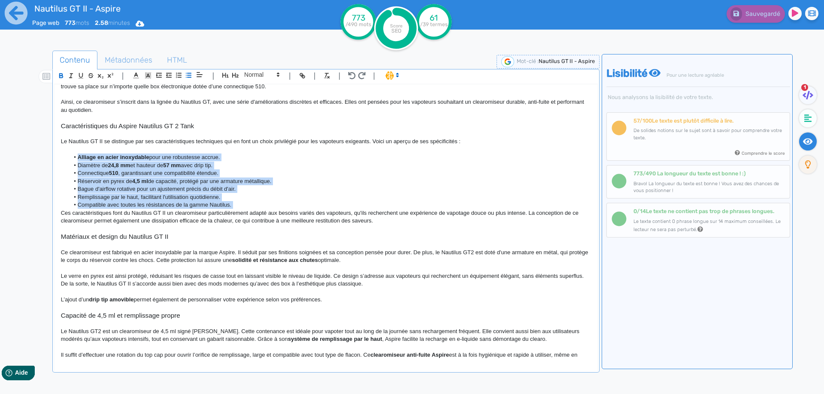
drag, startPoint x: 87, startPoint y: 159, endPoint x: 266, endPoint y: 204, distance: 185.3
click at [266, 204] on ul "Alliage en acier inoxydable pour une robustesse accrue. Diamètre de 24,8 mm et …" at bounding box center [326, 181] width 530 height 55
click at [266, 204] on li "Compatible avec toutes les résistances de la gamme Nautilus." at bounding box center [329, 205] width 521 height 8
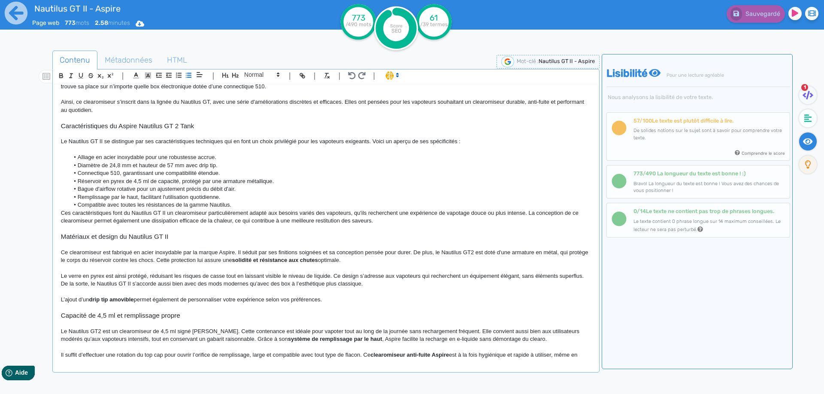
click at [136, 179] on li "Réservoir en pyrex de 4,5 ml de capacité, protégé par une armature métallique." at bounding box center [329, 182] width 521 height 8
click at [106, 184] on li "Réservoir en pyrex de 4.5 ml de capacité, protégé par une armature métallique." at bounding box center [329, 182] width 521 height 8
drag, startPoint x: 106, startPoint y: 184, endPoint x: 118, endPoint y: 181, distance: 11.8
click at [118, 181] on li "Réservoir en pyrex de 4.5 ml de capacité, protégé par une armature métallique." at bounding box center [329, 182] width 521 height 8
click at [79, 181] on li "Réservoir de 4.5 ml de capacité, protégé par une armature métallique." at bounding box center [329, 182] width 521 height 8
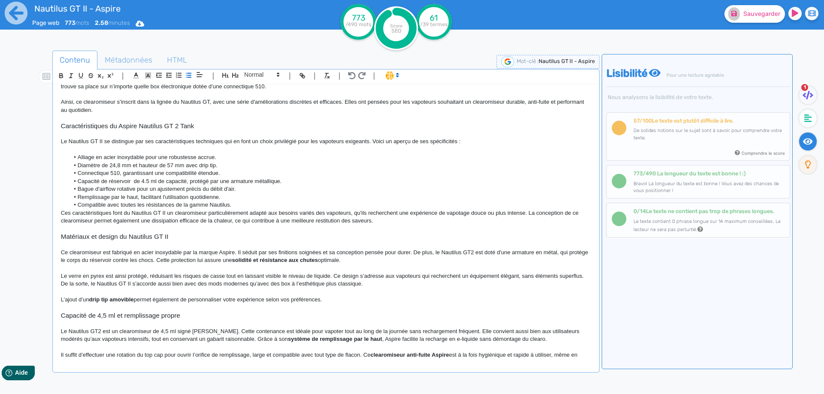
click at [163, 182] on li "Capacité de réservoir de 4.5 ml de capacité, protégé par une armature métalliqu…" at bounding box center [329, 182] width 521 height 8
drag, startPoint x: 163, startPoint y: 182, endPoint x: 172, endPoint y: 182, distance: 9.0
click at [172, 182] on li "Capacité de réservoir de 4.5 ml de capacité, protégé par une armature métalliqu…" at bounding box center [329, 182] width 521 height 8
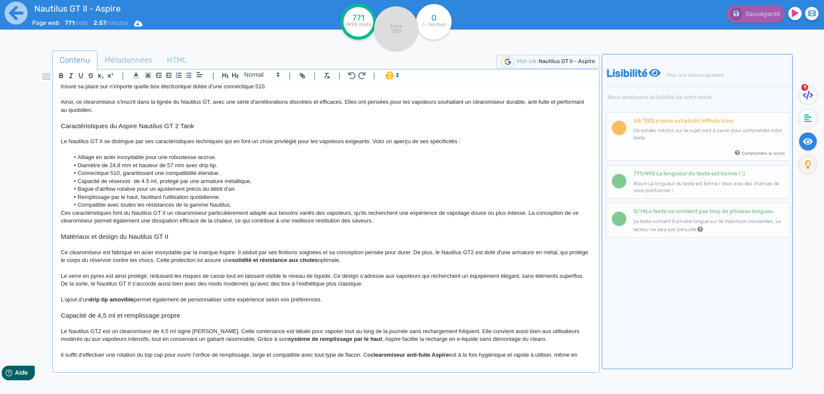
click at [163, 196] on li "Remplissage par le haut, facilitant l'utilisation quotidienne." at bounding box center [329, 198] width 521 height 8
click at [263, 205] on li "Compatible avec toutes les résistances de la gamme Nautilus." at bounding box center [329, 205] width 521 height 8
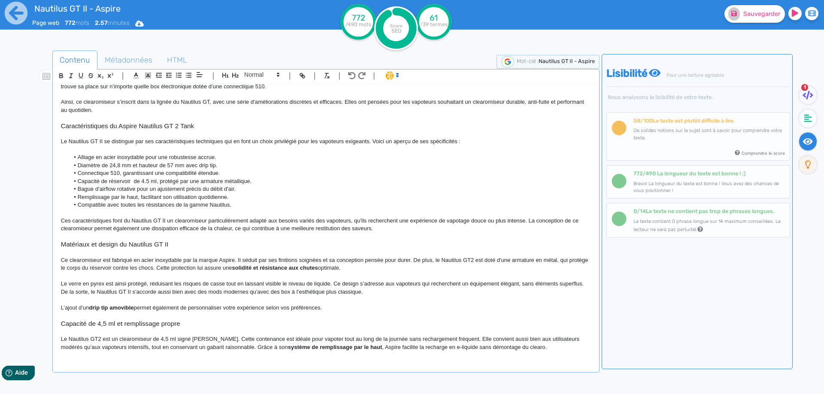
click at [93, 217] on p "Ces caractéristiques font du Nautilus GT II un clearomiseur particulièrement ad…" at bounding box center [326, 225] width 530 height 16
click at [215, 219] on p "Ces avantages font du Nautilus GT II un clearomiseur particulièrement adapté au…" at bounding box center [326, 225] width 530 height 16
click at [297, 220] on p "Ces avantages font du Nautilus GT II un clearomiseur adapté aux besoins variés …" at bounding box center [326, 225] width 530 height 16
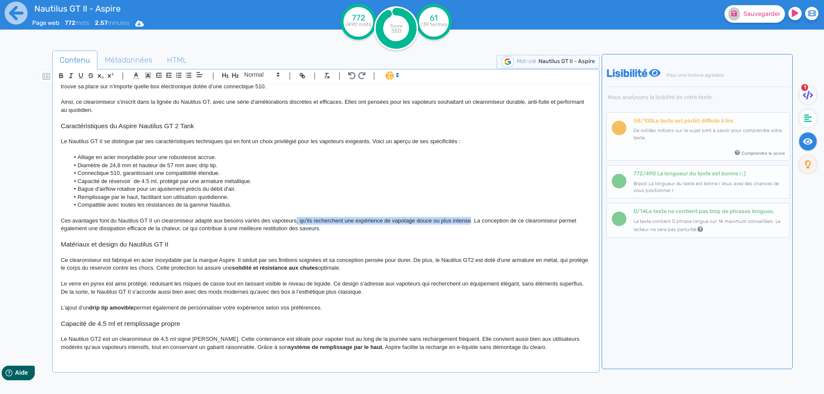
drag, startPoint x: 297, startPoint y: 220, endPoint x: 460, endPoint y: 219, distance: 163.5
click at [460, 219] on p "Ces avantages font du Nautilus GT II un clearomiseur adapté aux besoins variés …" at bounding box center [326, 225] width 530 height 16
click at [282, 218] on p "Ces avantages font du Nautilus GT II un clearomiseur adapté aux besoins variés …" at bounding box center [326, 225] width 530 height 16
click at [316, 221] on p "Ces avantages font du Nautilus GT II un clearomiseur adapté aux besoins variés …" at bounding box center [326, 225] width 530 height 16
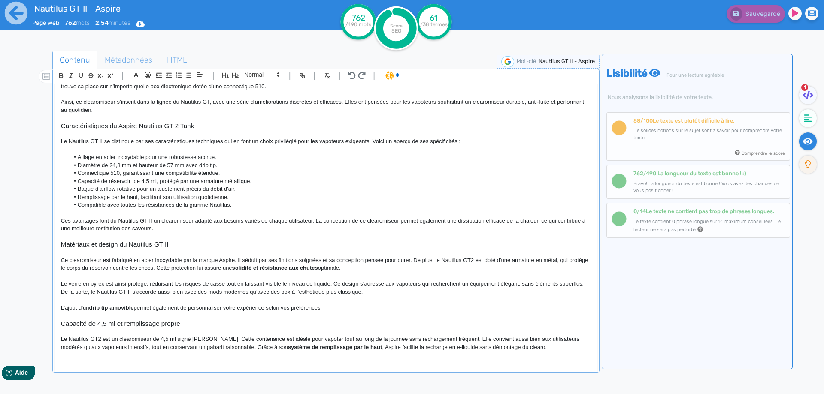
click at [317, 219] on p "Ces avantages font du Nautilus GT II un clearomiseur adapté aux besoins variés …" at bounding box center [326, 225] width 530 height 16
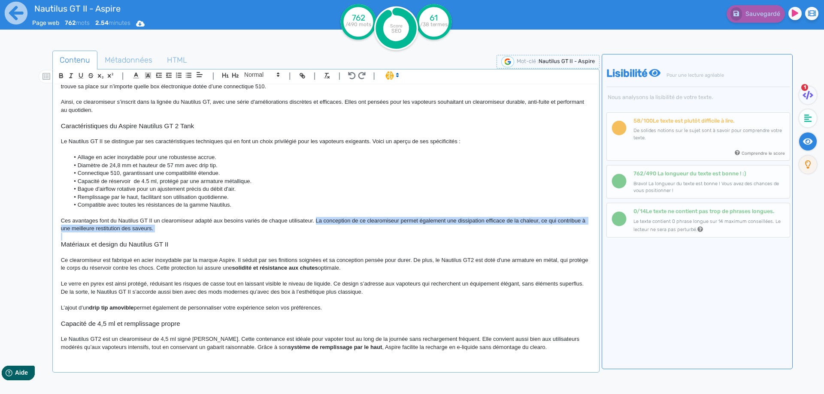
drag, startPoint x: 317, startPoint y: 219, endPoint x: 318, endPoint y: 226, distance: 6.7
click at [318, 226] on p "Ces avantages font du Nautilus GT II un clearomiseur adapté aux besoins variés …" at bounding box center [326, 225] width 530 height 16
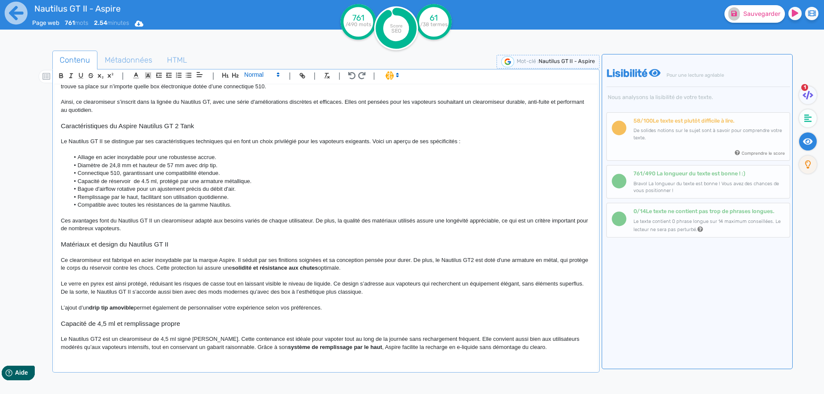
click at [263, 77] on span at bounding box center [261, 75] width 42 height 10
click at [266, 144] on span at bounding box center [261, 143] width 34 height 13
click at [739, 15] on fa-icon at bounding box center [734, 13] width 12 height 13
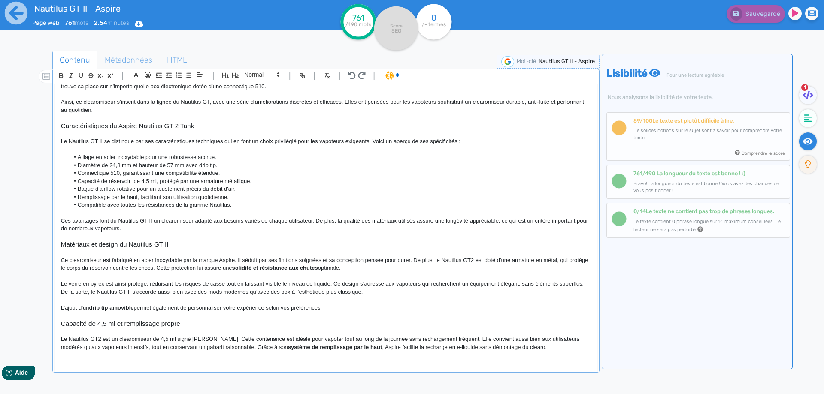
click at [498, 220] on p "Ces avantages font du Nautilus GT II un clearomiseur adapté aux besoins variés …" at bounding box center [326, 225] width 530 height 16
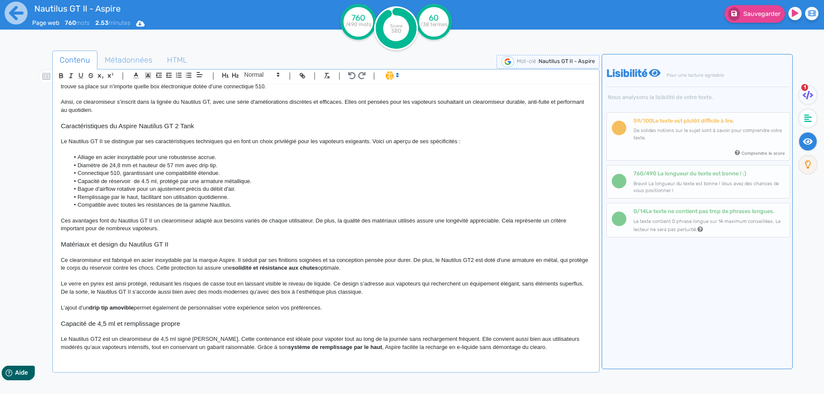
click at [138, 227] on p "Ces avantages font du Nautilus GT II un clearomiseur adapté aux besoins variés …" at bounding box center [326, 225] width 530 height 16
click at [784, 11] on button "Sauvegarder" at bounding box center [754, 14] width 60 height 18
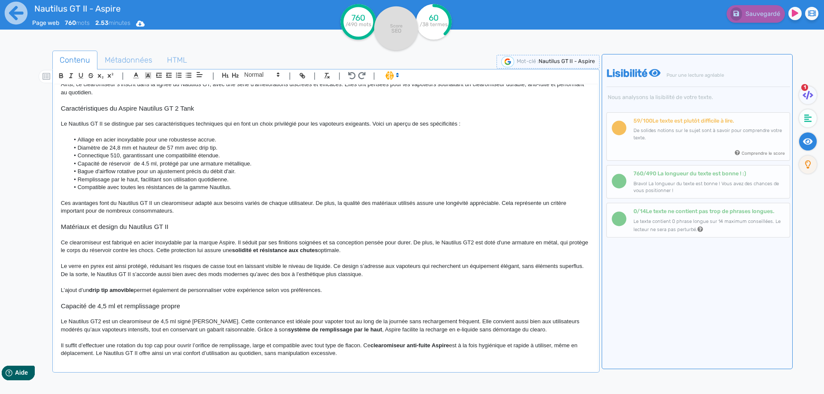
scroll to position [129, 0]
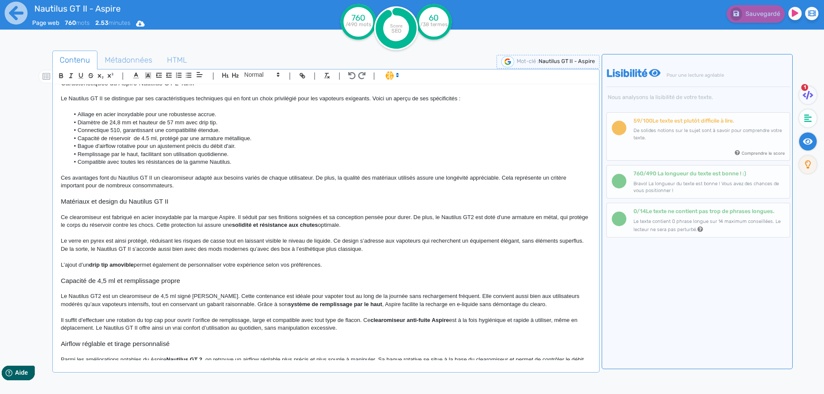
click at [336, 263] on p "L’ajout d’un drip tip amovible permet également de personnaliser votre expérien…" at bounding box center [326, 265] width 530 height 8
click at [167, 135] on li "Capacité de réservoir de 4.5 ml, protégé par une armature métallique." at bounding box center [329, 139] width 521 height 8
drag, startPoint x: 167, startPoint y: 135, endPoint x: 228, endPoint y: 137, distance: 60.6
click at [228, 137] on li "Capacité de réservoir de 4.5 ml, protégé par une armature métallique." at bounding box center [329, 139] width 521 height 8
click at [97, 202] on h3 "Matériaux et design du Nautilus GT II" at bounding box center [326, 202] width 530 height 8
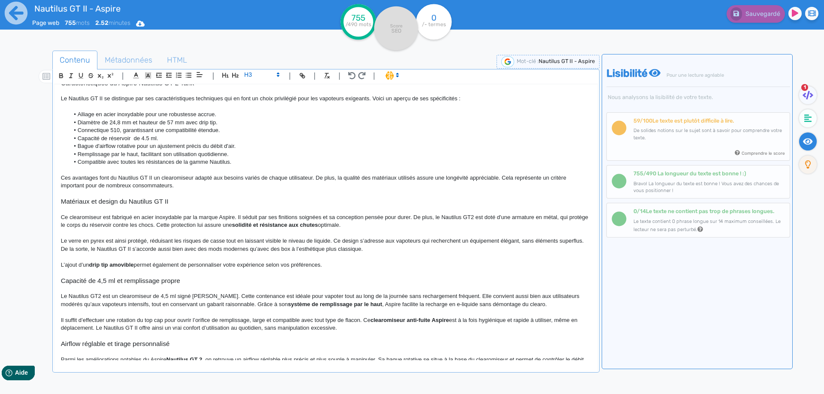
click at [76, 281] on h3 "Capacité de 4,5 ml et remplissage propre" at bounding box center [326, 281] width 530 height 8
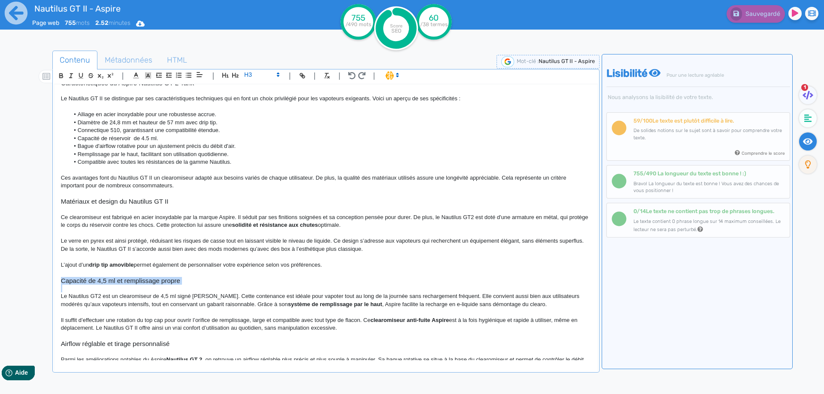
click at [76, 281] on h3 "Capacité de 4,5 ml et remplissage propre" at bounding box center [326, 281] width 530 height 8
click at [231, 77] on button "button" at bounding box center [235, 75] width 10 height 10
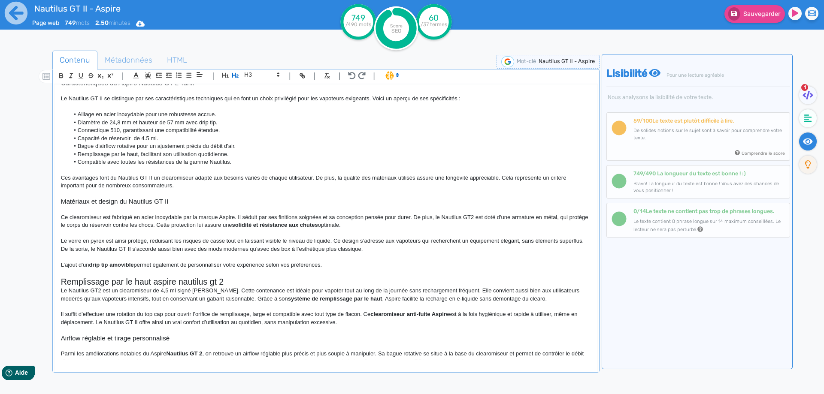
click at [152, 281] on h2 "Remplissage par le haut aspire nautilus gt 2" at bounding box center [326, 282] width 530 height 10
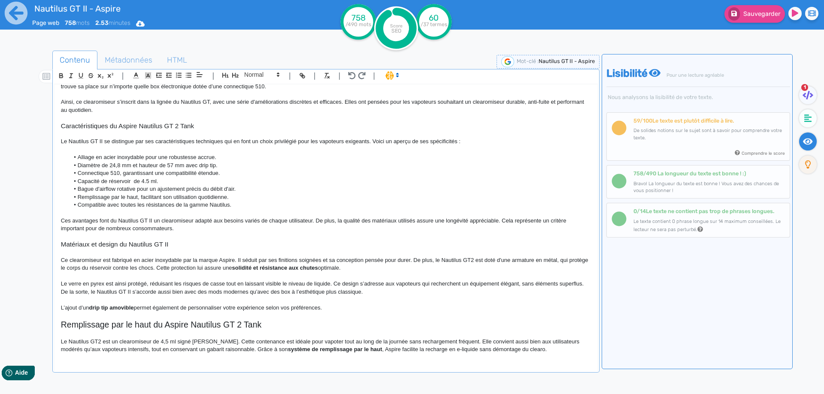
scroll to position [43, 0]
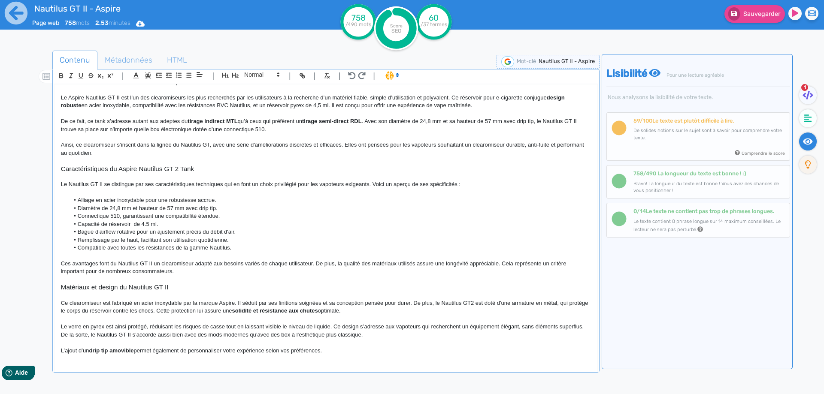
click at [183, 168] on h3 "Caractéristiques du Aspire Nautilus GT 2 Tank" at bounding box center [326, 169] width 530 height 8
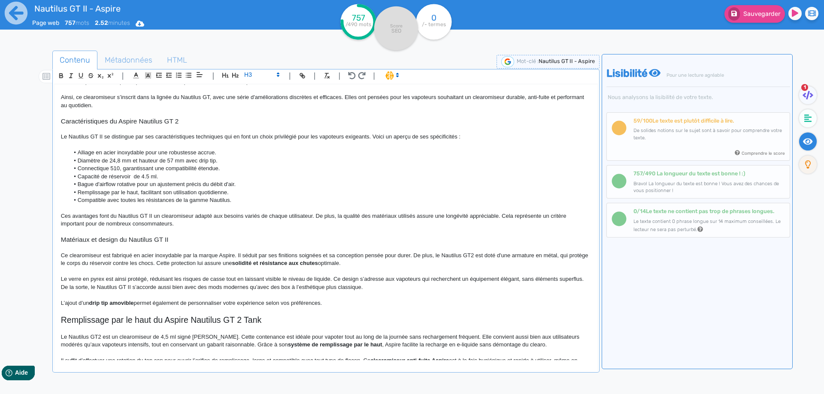
scroll to position [237, 0]
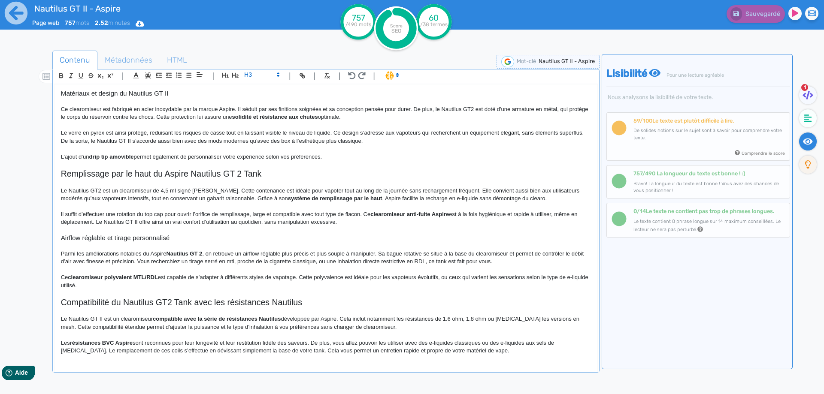
click at [165, 193] on p "Le Nautilus GT2 est un clearomiseur de 4,5 ml signé [PERSON_NAME]. Cette conten…" at bounding box center [326, 195] width 530 height 16
click at [420, 190] on p "Le Nautilus GT2 est un clearomiseur de 4,5 ml signé [PERSON_NAME]. Cette conten…" at bounding box center [326, 195] width 530 height 16
click at [364, 214] on p "Il suffit d’effectuer une rotation du top cap pour ouvrir l’orifice de rempliss…" at bounding box center [326, 219] width 530 height 16
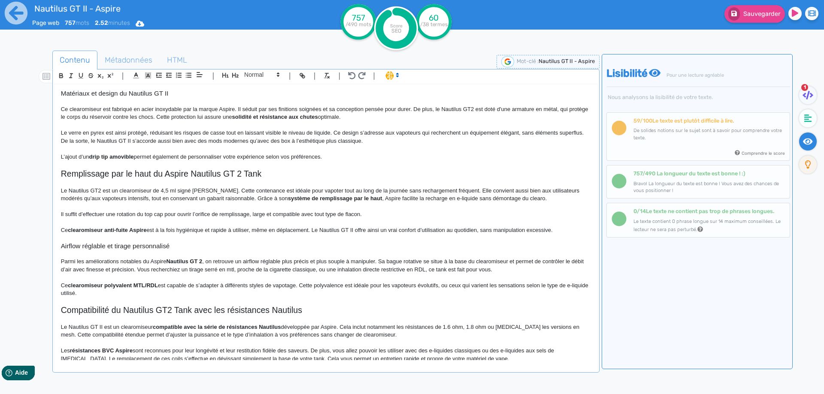
click at [107, 178] on h2 "Remplissage par le haut du Aspire Nautilus GT 2 Tank" at bounding box center [326, 174] width 530 height 10
click at [108, 178] on h2 "Remplissage par le haut du Aspire Nautilus GT 2 Tank" at bounding box center [326, 174] width 530 height 10
click at [227, 233] on p "Ce clearomiseur anti-fuite Aspire est à la fois hygiénique et rapide à utiliser…" at bounding box center [326, 231] width 530 height 8
click at [133, 199] on p "Le Nautilus GT2 est un clearomiseur de 4,5 ml signé [PERSON_NAME]. Cette conten…" at bounding box center [326, 195] width 530 height 16
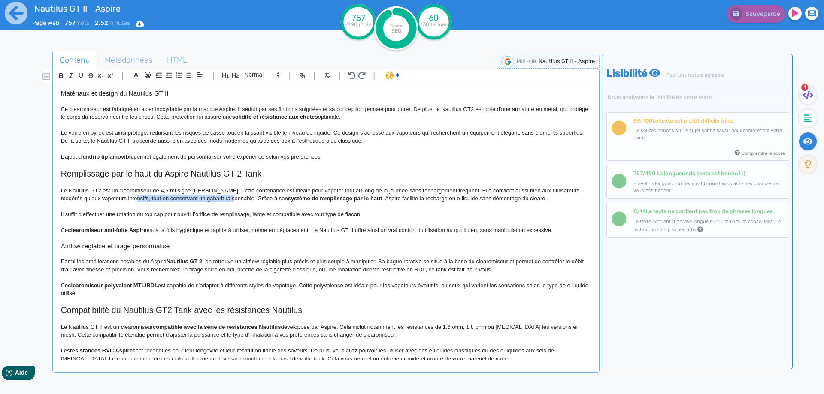
drag, startPoint x: 133, startPoint y: 199, endPoint x: 211, endPoint y: 200, distance: 77.7
click at [211, 200] on p "Le Nautilus GT2 est un clearomiseur de 4,5 ml signé [PERSON_NAME]. Cette conten…" at bounding box center [326, 195] width 530 height 16
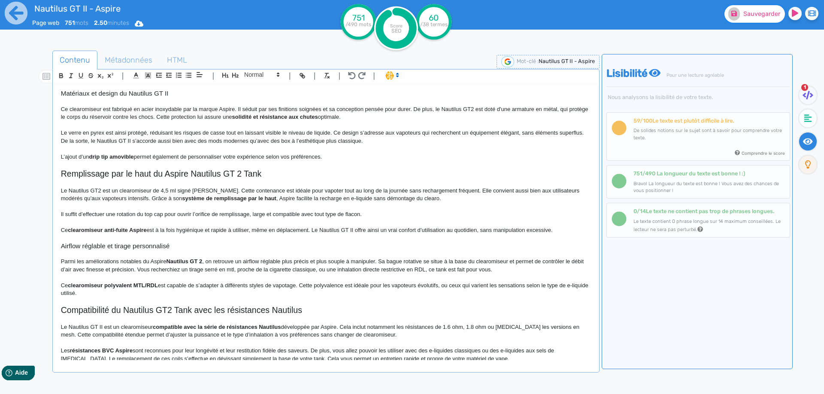
click at [752, 16] on span "Sauvegarder" at bounding box center [761, 13] width 37 height 7
click at [375, 201] on p "Le Nautilus GT2 est un clearomiseur de 4,5 ml signé [PERSON_NAME]. Cette conten…" at bounding box center [326, 195] width 530 height 16
drag, startPoint x: 375, startPoint y: 201, endPoint x: 408, endPoint y: 199, distance: 32.3
click at [408, 199] on p "Le Nautilus GT2 est un clearomiseur de 4,5 ml signé [PERSON_NAME]. Cette conten…" at bounding box center [326, 195] width 530 height 16
click at [311, 213] on p "Il suffit d’effectuer une rotation du top cap pour ouvrir l’orifice de rempliss…" at bounding box center [326, 215] width 530 height 8
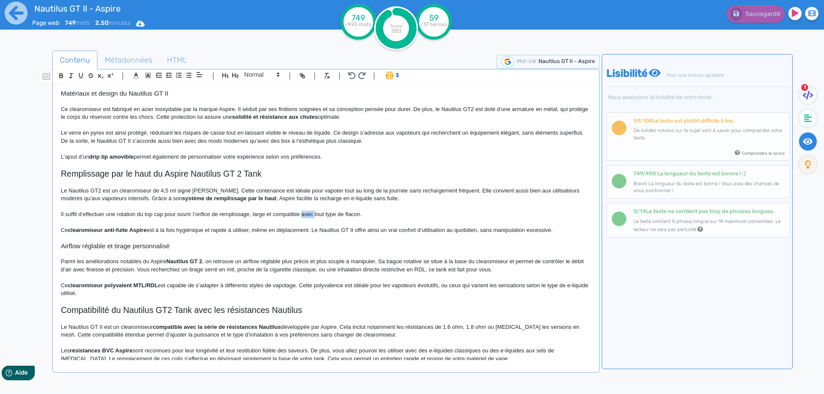
click at [311, 213] on p "Il suffit d’effectuer une rotation du top cap pour ouvrir l’orifice de rempliss…" at bounding box center [326, 215] width 530 height 8
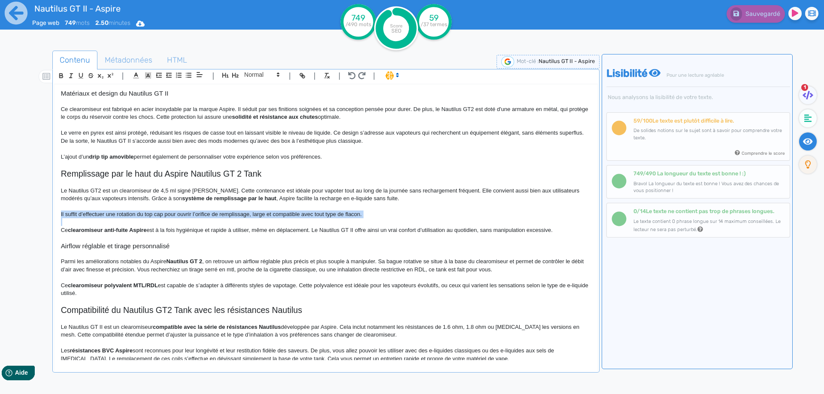
click at [311, 213] on p "Il suffit d’effectuer une rotation du top cap pour ouvrir l’orifice de rempliss…" at bounding box center [326, 215] width 530 height 8
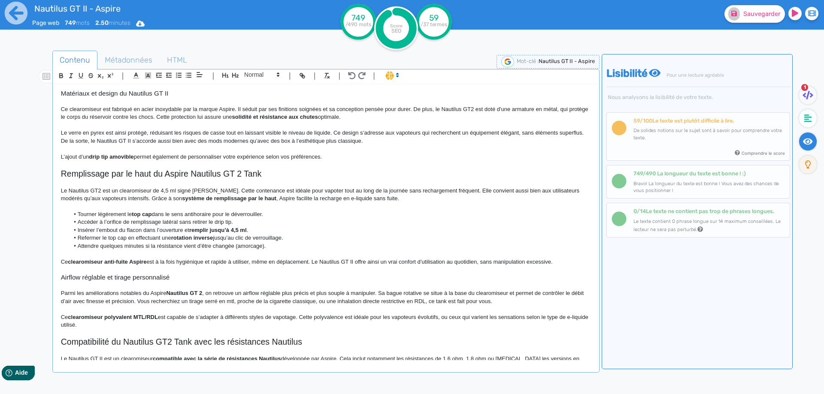
click at [83, 214] on li "Tourner légèrement le top cap dans le sens antihoraire pour le déverrouiller." at bounding box center [329, 215] width 521 height 8
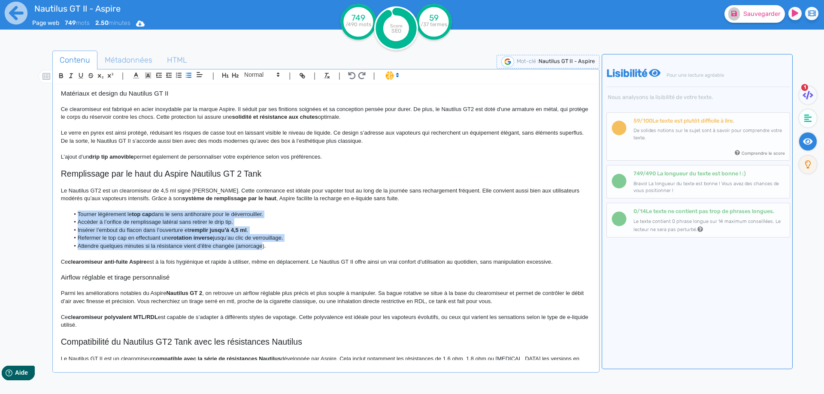
drag, startPoint x: 83, startPoint y: 214, endPoint x: 256, endPoint y: 246, distance: 175.4
click at [256, 246] on ul "Tourner légèrement le top cap dans le sens antihoraire pour le déverrouiller. A…" at bounding box center [326, 230] width 530 height 39
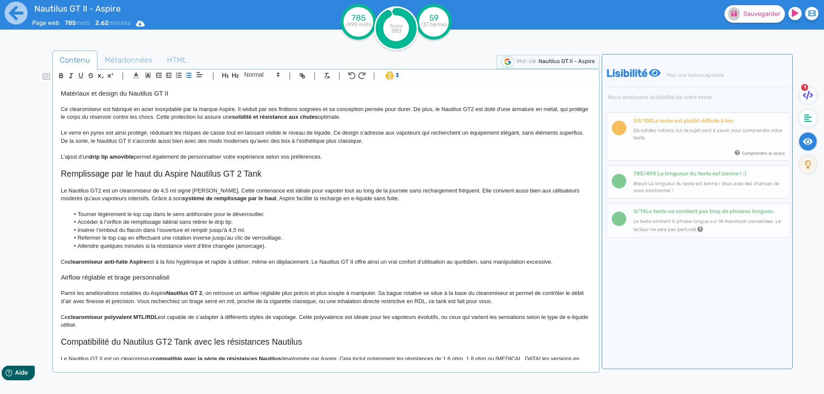
click at [130, 230] on li "Insérer l’embout du flacon dans l’ouverture et remplir jusqu’à 4,5 ml." at bounding box center [329, 231] width 521 height 8
click at [103, 217] on li "Tourner légèrement le top cap dans le sens antihoraire pour le déverrouiller." at bounding box center [329, 215] width 521 height 8
click at [102, 224] on li "Accéder à l’orifice de remplissage latéral sans retirer le drip tip." at bounding box center [329, 222] width 521 height 8
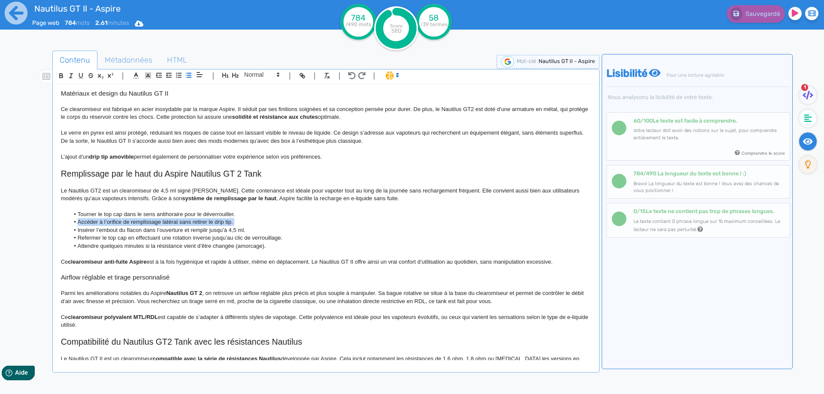
click at [102, 224] on li "Accéder à l’orifice de remplissage latéral sans retirer le drip tip." at bounding box center [329, 222] width 521 height 8
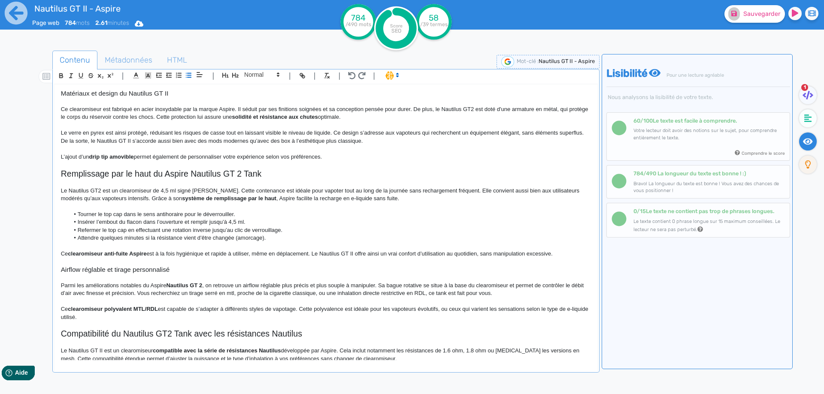
click at [121, 223] on li "Insérer l’embout du flacon dans l’ouverture et remplir jusqu’à 4,5 ml." at bounding box center [329, 222] width 521 height 8
click at [199, 224] on li "Insérer l’embout de votre flacon dans l’ouverture et remplir jusqu’à 4,5 ml." at bounding box center [329, 222] width 521 height 8
click at [201, 222] on li "Insérer l’embout de votre flacon dans l’ouverture et remplir jusqu’à 4,5 ml." at bounding box center [329, 222] width 521 height 8
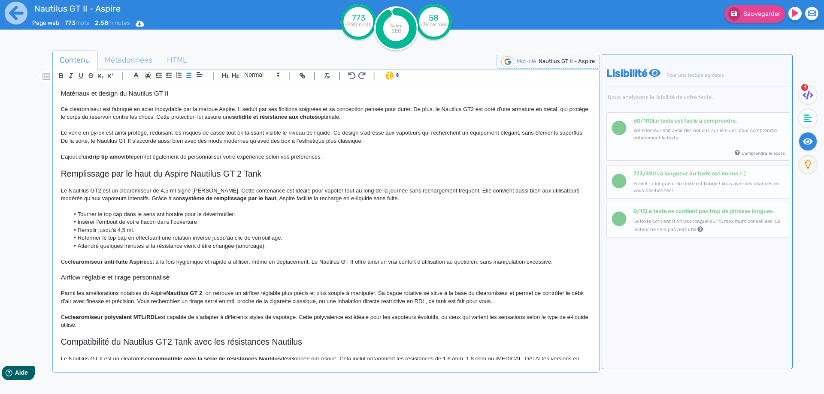
click at [98, 230] on li "Remplir jusqu’à 4,5 ml." at bounding box center [329, 231] width 521 height 8
click at [194, 228] on li "Remplir le clearomiseur Nautilus GT II jusqu’à 4,5 ml." at bounding box center [329, 231] width 521 height 8
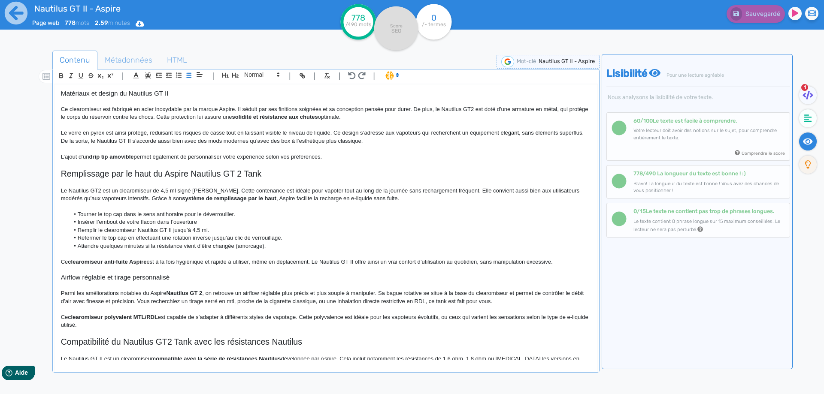
click at [234, 246] on li "Attendre quelques minutes si la résistance vient d’être changée (amorcage)." at bounding box center [329, 246] width 521 height 8
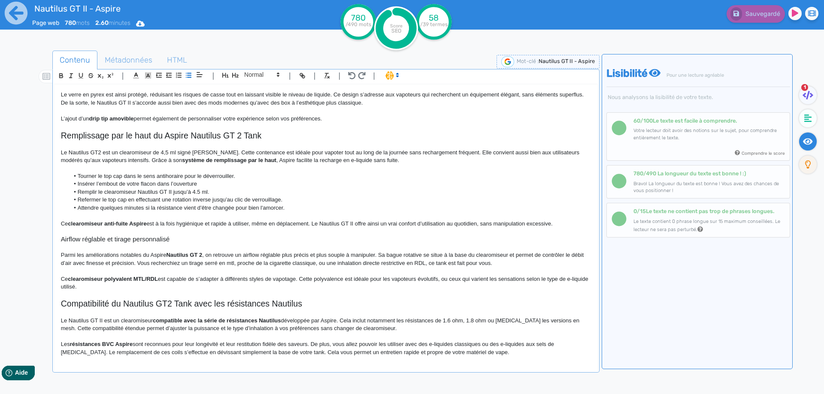
scroll to position [276, 0]
click at [122, 239] on h3 "Airflow réglable et tirage personnalisé" at bounding box center [326, 238] width 530 height 8
drag, startPoint x: 121, startPoint y: 284, endPoint x: 53, endPoint y: 239, distance: 81.4
click at [53, 239] on div "| | H3 H4 H5 H6 Normal | | | | Nautilus GT II - Aspire Clearomiseur Nautilus GT…" at bounding box center [325, 221] width 547 height 304
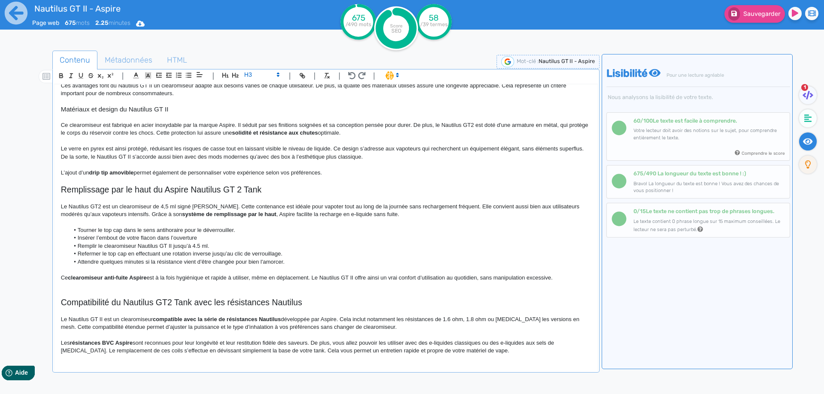
scroll to position [213, 0]
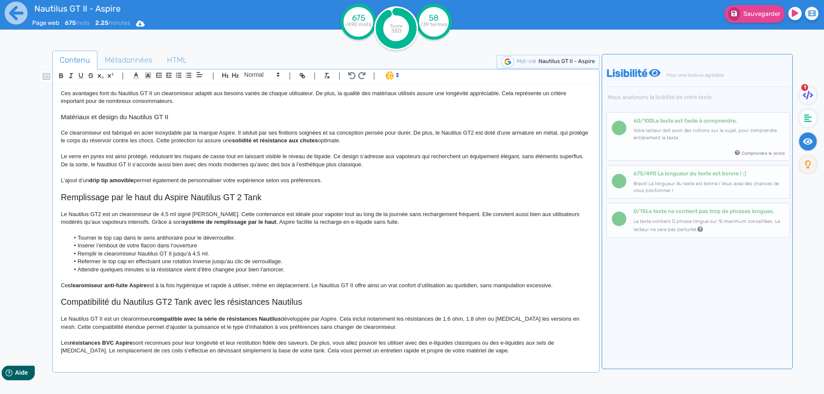
click at [326, 182] on p "L’ajout d’un drip tip amovible permet également de personnaliser votre expérien…" at bounding box center [326, 181] width 530 height 8
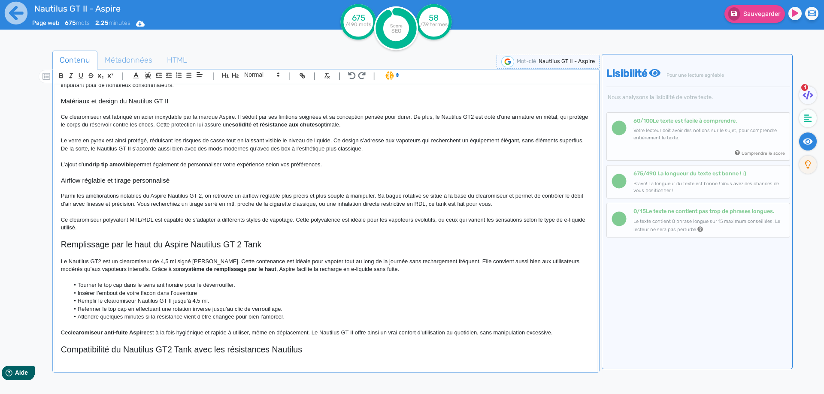
scroll to position [229, 0]
click at [735, 15] on icon at bounding box center [734, 14] width 6 height 6
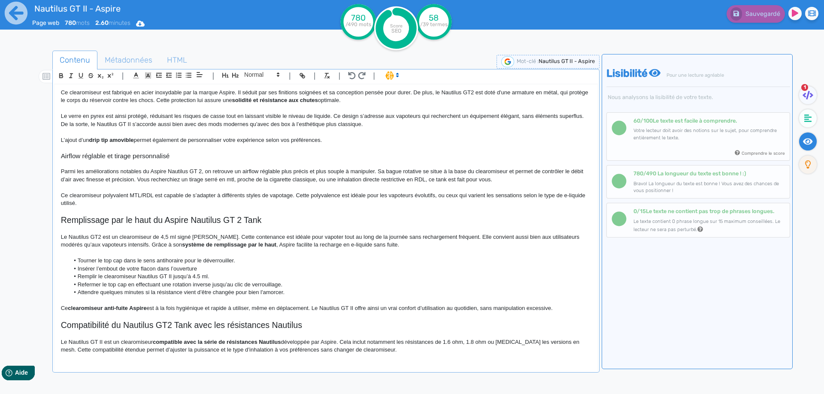
scroll to position [276, 0]
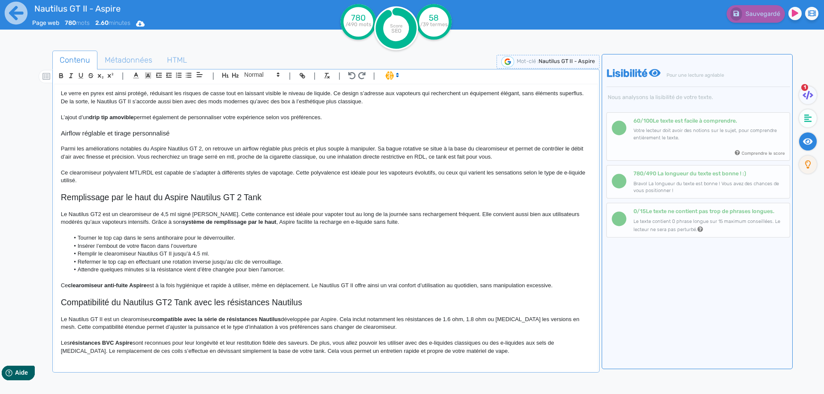
click at [477, 354] on p "Les résistances BVC Aspire sont reconnues pour leur longévité et leur restituti…" at bounding box center [326, 347] width 530 height 16
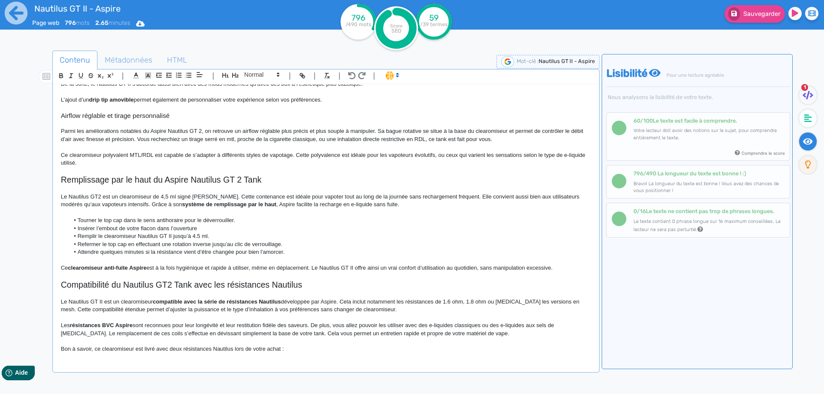
scroll to position [302, 0]
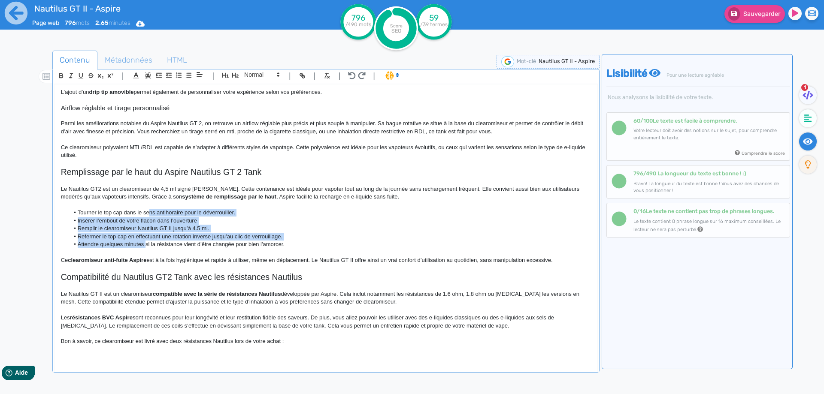
drag, startPoint x: 150, startPoint y: 210, endPoint x: 153, endPoint y: 213, distance: 4.6
click at [145, 241] on ul "Tourner le top cap dans le sens antihoraire pour le déverrouiller. Insérer l’em…" at bounding box center [326, 228] width 530 height 39
click at [175, 76] on icon "button" at bounding box center [178, 75] width 7 height 7
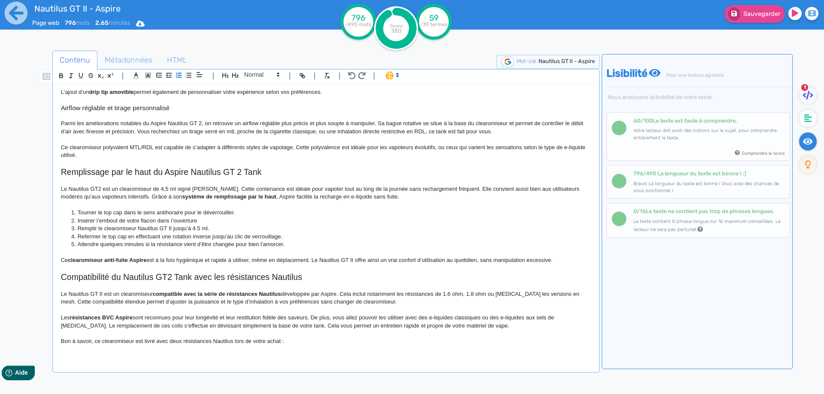
click at [119, 355] on p at bounding box center [326, 358] width 530 height 8
click at [187, 75] on icon "button" at bounding box center [188, 75] width 7 height 7
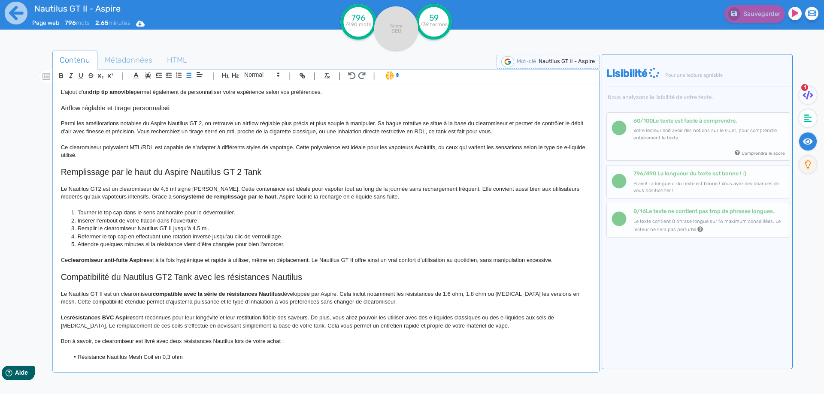
scroll to position [317, 0]
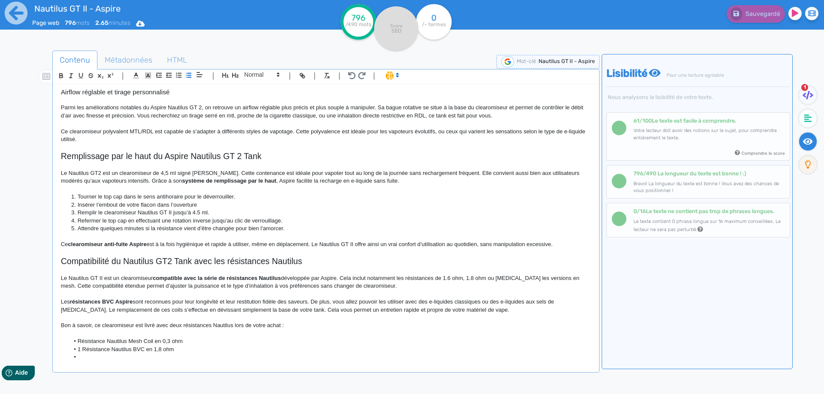
click at [78, 341] on li "Résistance Nautilus Mesh Coil en 0,3 ohm" at bounding box center [329, 342] width 521 height 8
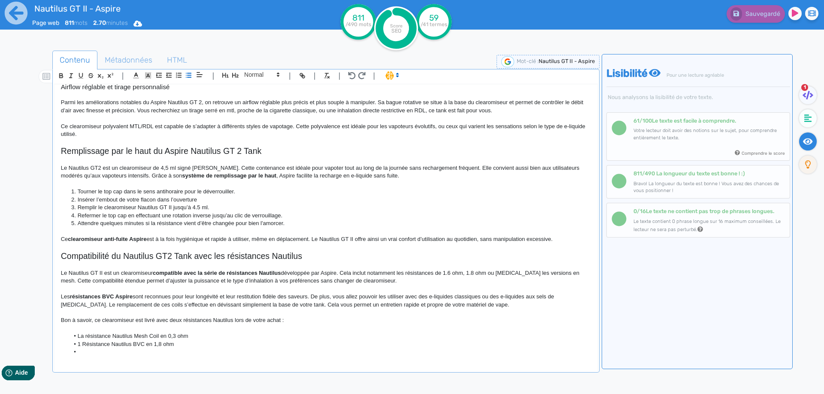
scroll to position [324, 0]
click at [150, 333] on li "La résistance Nautilus Mesh Coil en 0,3 ohm" at bounding box center [329, 335] width 521 height 8
click at [155, 343] on li "1 Résistance Nautilus BVC en 1,8 ohm" at bounding box center [329, 343] width 521 height 8
click at [159, 343] on li "1 Résistance Nautilus BVC en 1,8 ohm" at bounding box center [329, 343] width 521 height 8
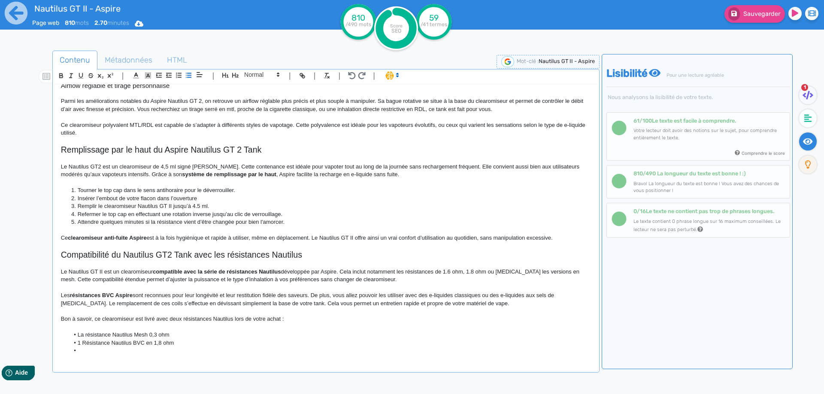
click at [149, 333] on div "Nautilus GT II - Aspire Clearomiseur Nautilus GT II Aspire Le Aspire Nautilus G…" at bounding box center [325, 223] width 543 height 276
click at [147, 338] on li "La résistance Nautilus Mesh 0,3 ohm" at bounding box center [329, 335] width 521 height 8
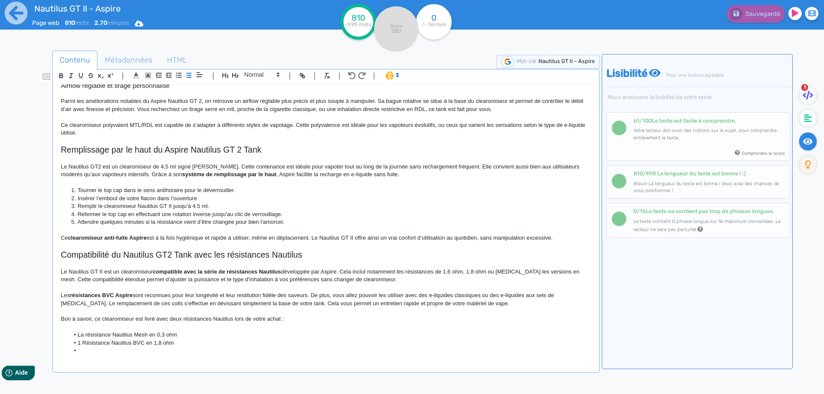
click at [168, 357] on div "Nautilus GT II - Aspire Clearomiseur Nautilus GT II Aspire Le Aspire Nautilus G…" at bounding box center [325, 223] width 543 height 276
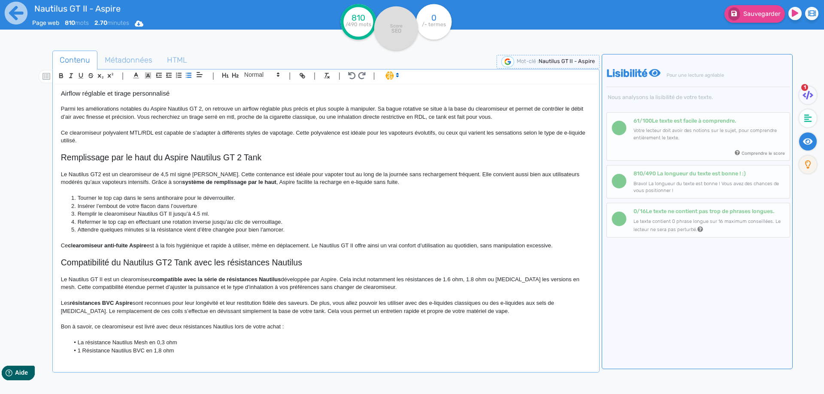
scroll to position [316, 0]
click at [82, 345] on li "La résistance Nautilus Mesh en 0,3 ohm" at bounding box center [329, 343] width 521 height 8
click at [82, 351] on li "1 Résistance Nautilus BVC en 1,8 ohm" at bounding box center [329, 351] width 521 height 8
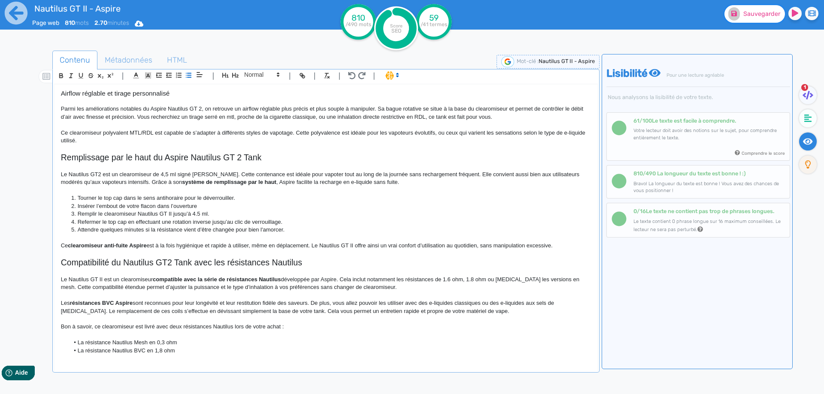
click at [767, 14] on span "Sauvegarder" at bounding box center [761, 13] width 37 height 7
click at [199, 147] on p at bounding box center [326, 149] width 530 height 8
